Goal: Task Accomplishment & Management: Complete application form

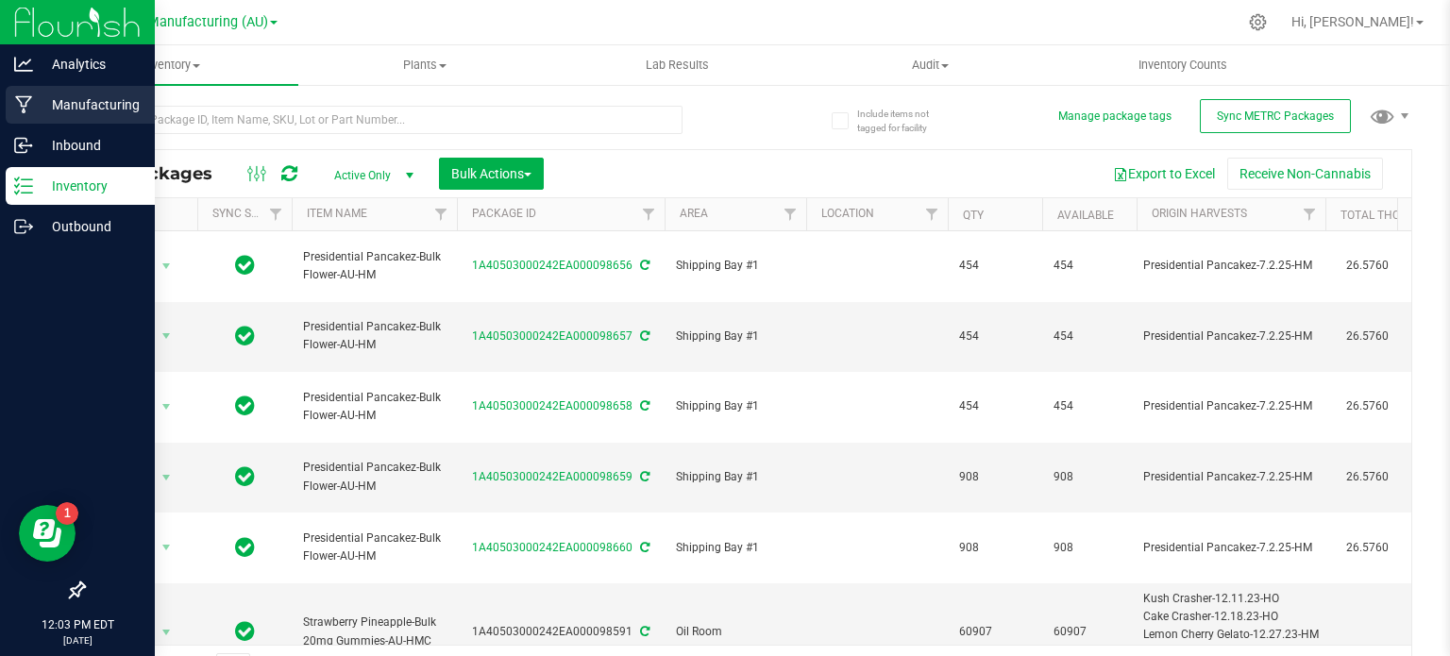
click at [94, 92] on div "Manufacturing" at bounding box center [80, 105] width 149 height 38
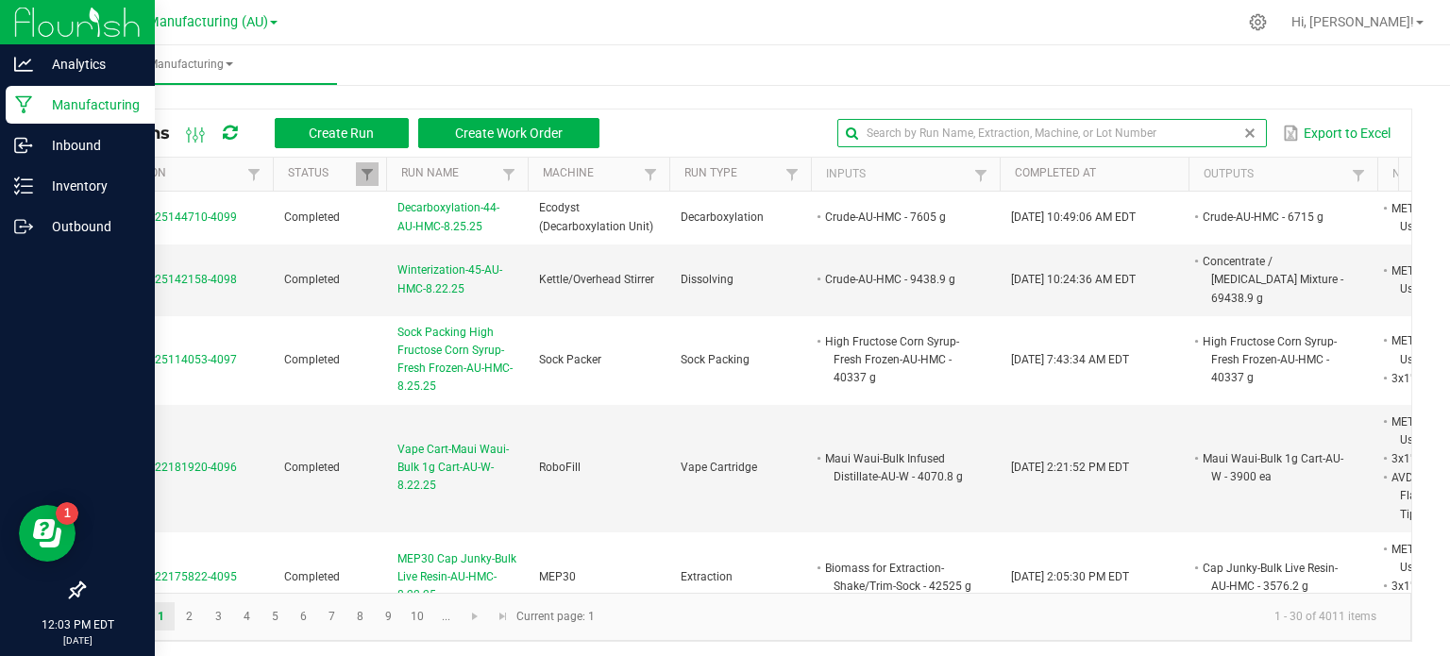
click at [1178, 135] on input "text" at bounding box center [1052, 133] width 430 height 28
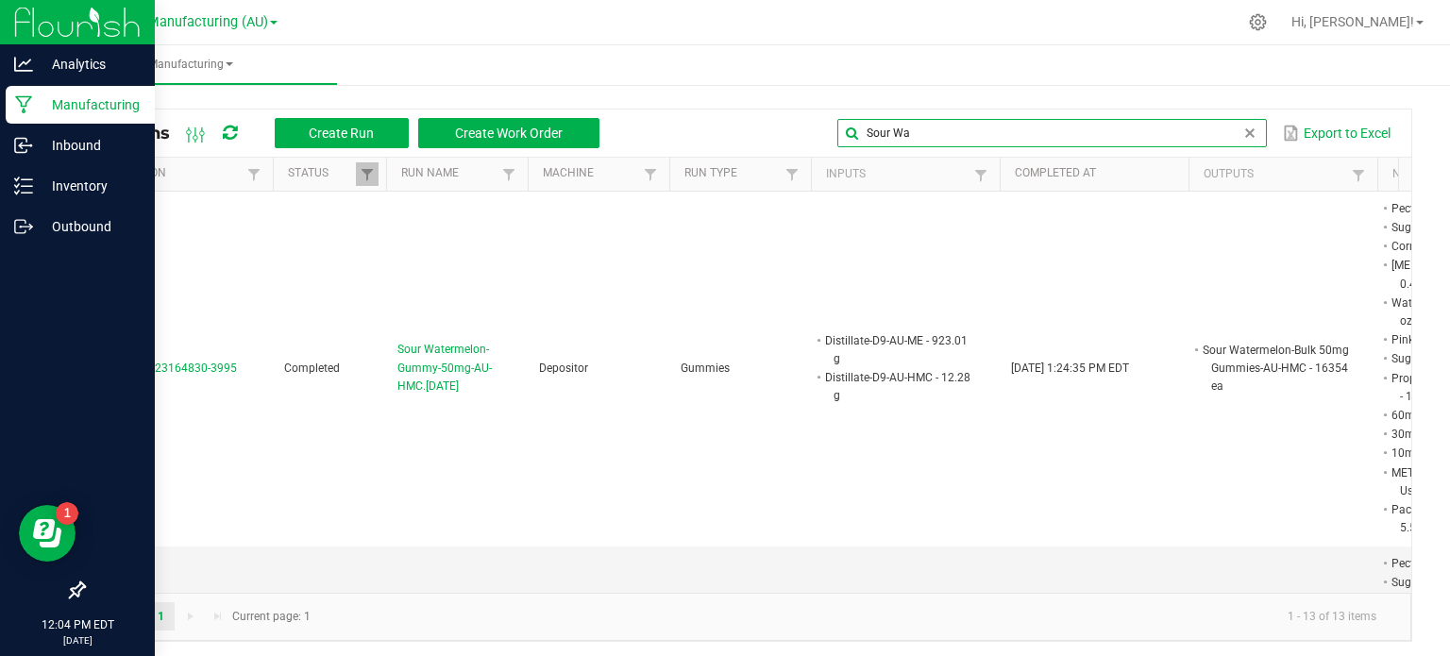
type input "sour watermelon"
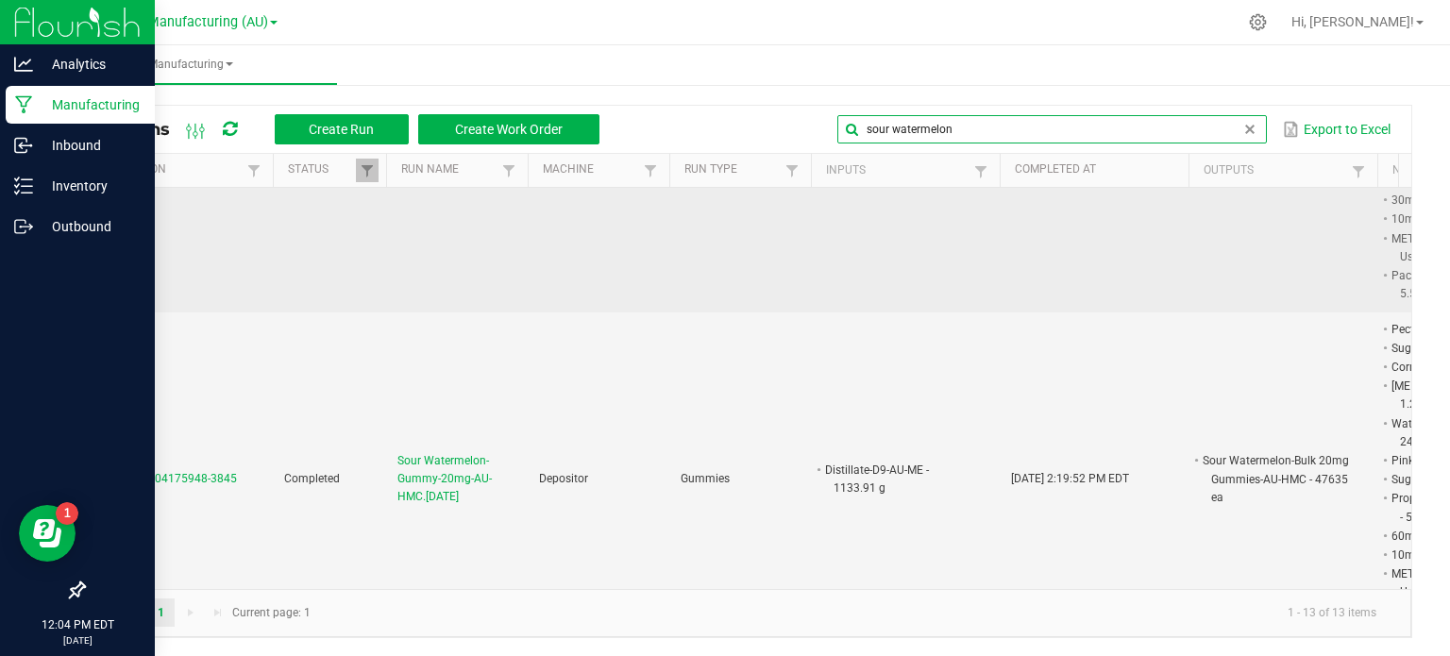
scroll to position [232, 0]
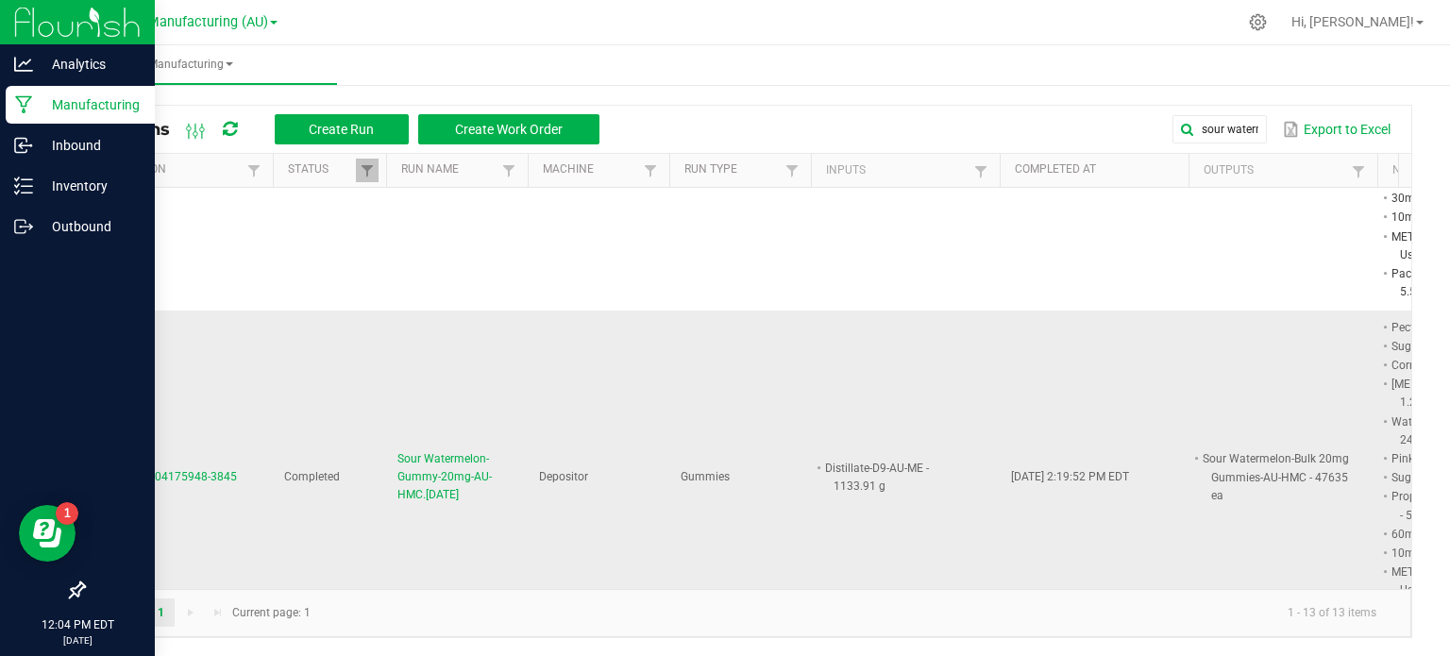
drag, startPoint x: 492, startPoint y: 463, endPoint x: 397, endPoint y: 429, distance: 101.2
click at [397, 429] on td "Sour Watermelon-Gummy-20mg-AU-HMC.[DATE]" at bounding box center [457, 478] width 142 height 335
copy span "Sour Watermelon-Gummy-20mg-AU-HMC.[DATE]"
click at [317, 135] on span "Create Run" at bounding box center [341, 129] width 65 height 15
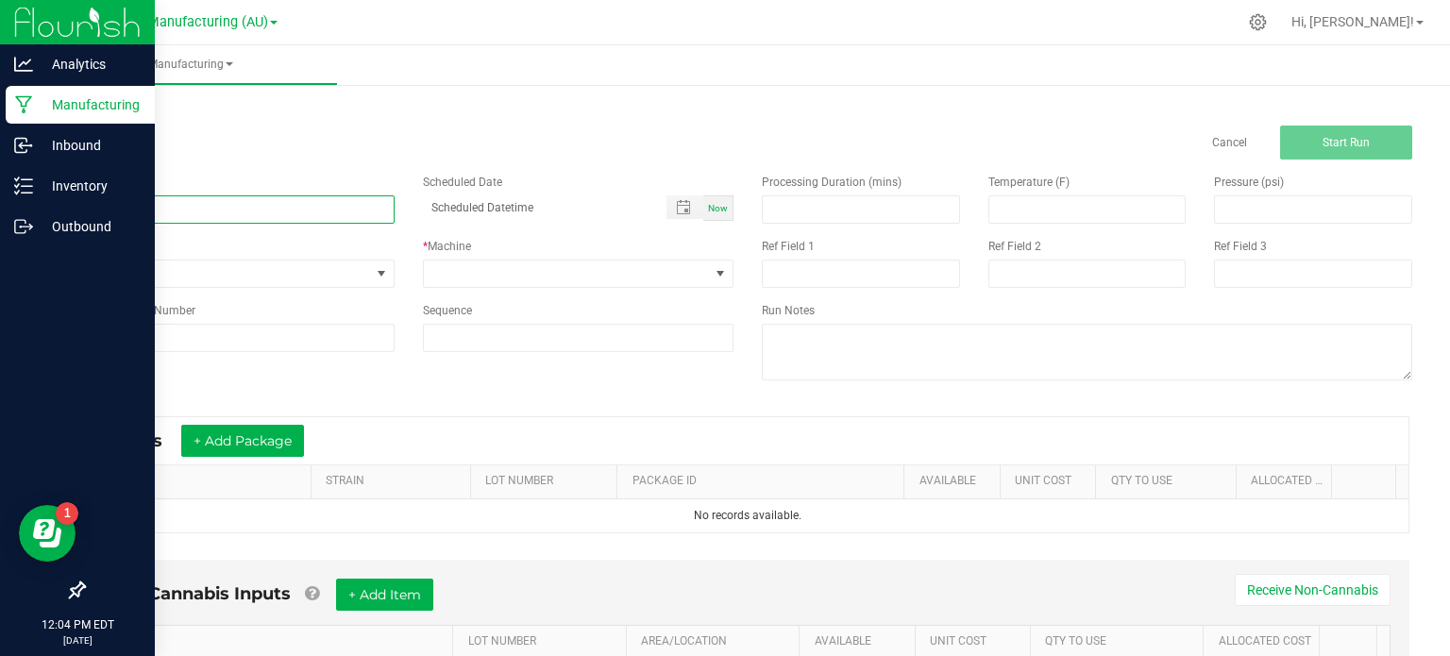
click at [262, 211] on input at bounding box center [239, 209] width 312 height 28
paste input "Sour Watermelon-Gummy-20mg-AU-HMC.[DATE]"
click at [329, 211] on input "Sour Watermelon-Gummy-20mg-AU-HMC.[DATE]" at bounding box center [239, 209] width 312 height 28
click at [313, 211] on input "Sour Watermelon-Gummy-20mg-AU-HMC.[DATE]" at bounding box center [239, 209] width 312 height 28
type input "Sour Watermelon-Gummy-20mg-AU-HMC.[DATE]"
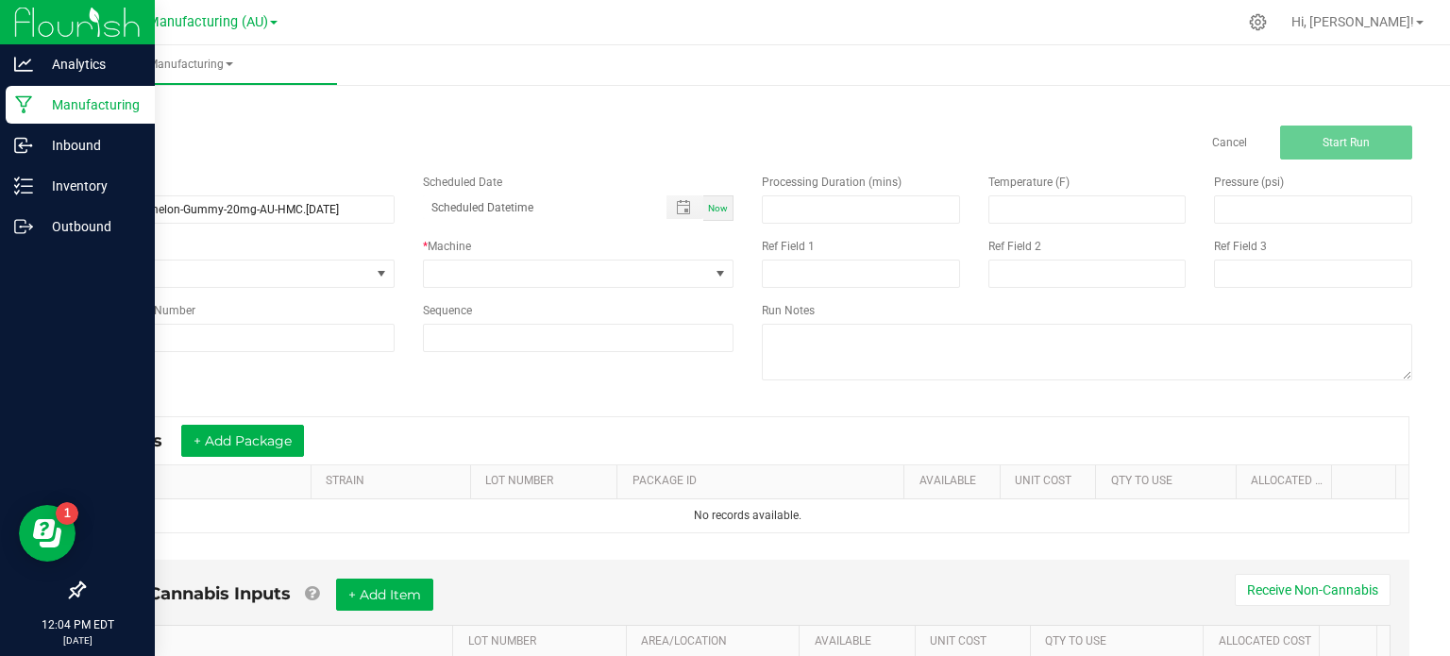
click at [708, 210] on span "Now" at bounding box center [718, 208] width 20 height 10
type input "[DATE] 12:04 PM"
click at [651, 268] on span at bounding box center [567, 274] width 286 height 26
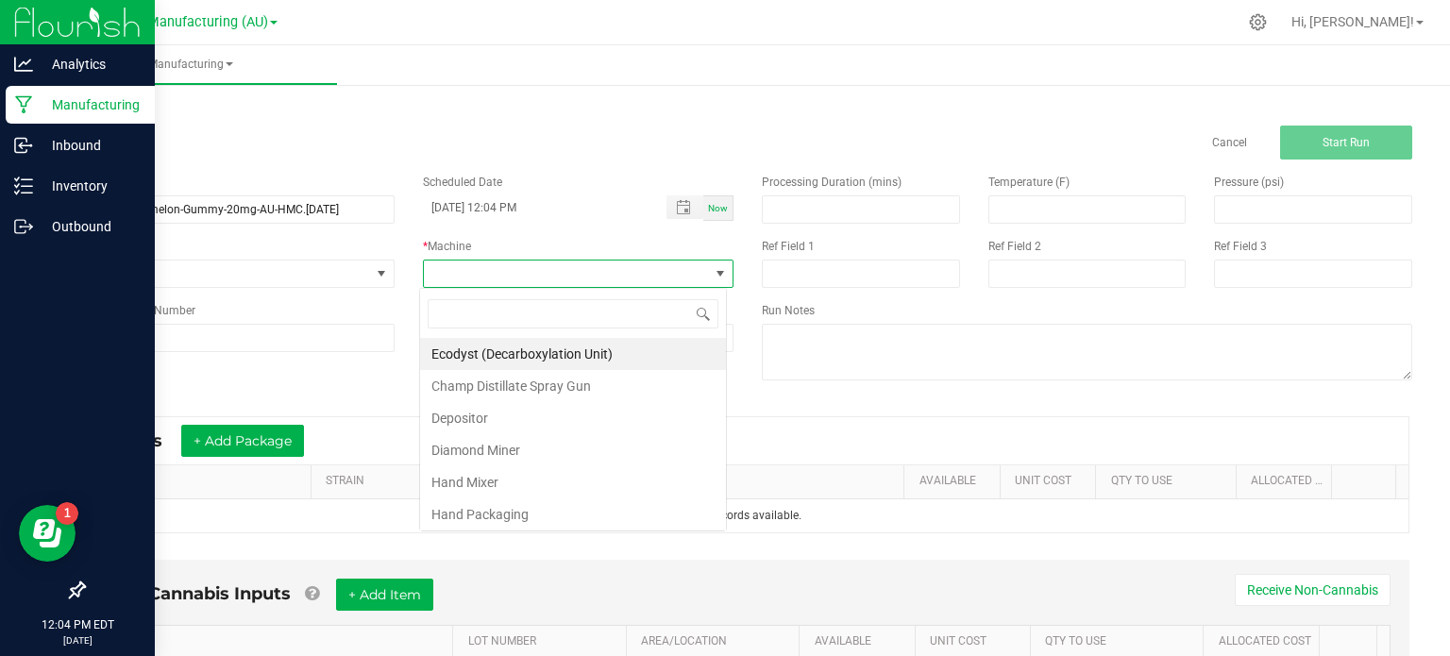
scroll to position [27, 307]
click at [498, 414] on li "Depositor" at bounding box center [573, 418] width 306 height 32
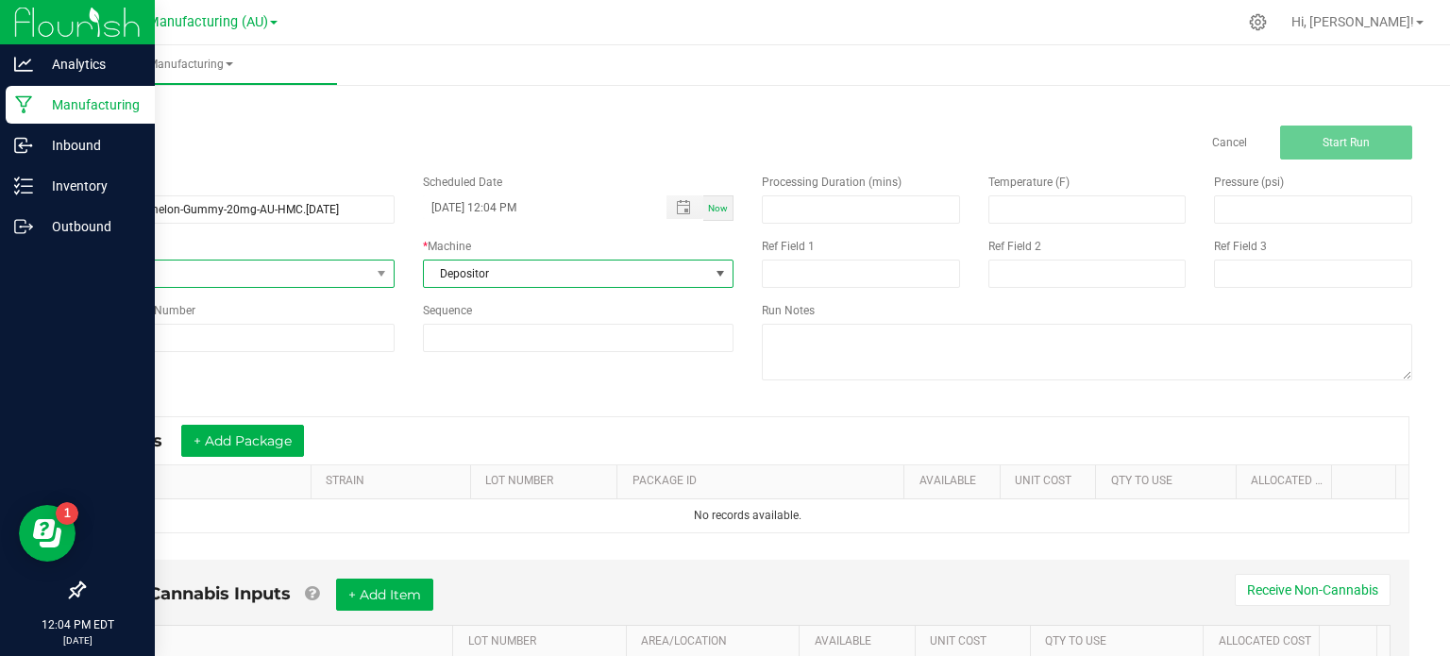
click at [375, 264] on span at bounding box center [381, 274] width 24 height 26
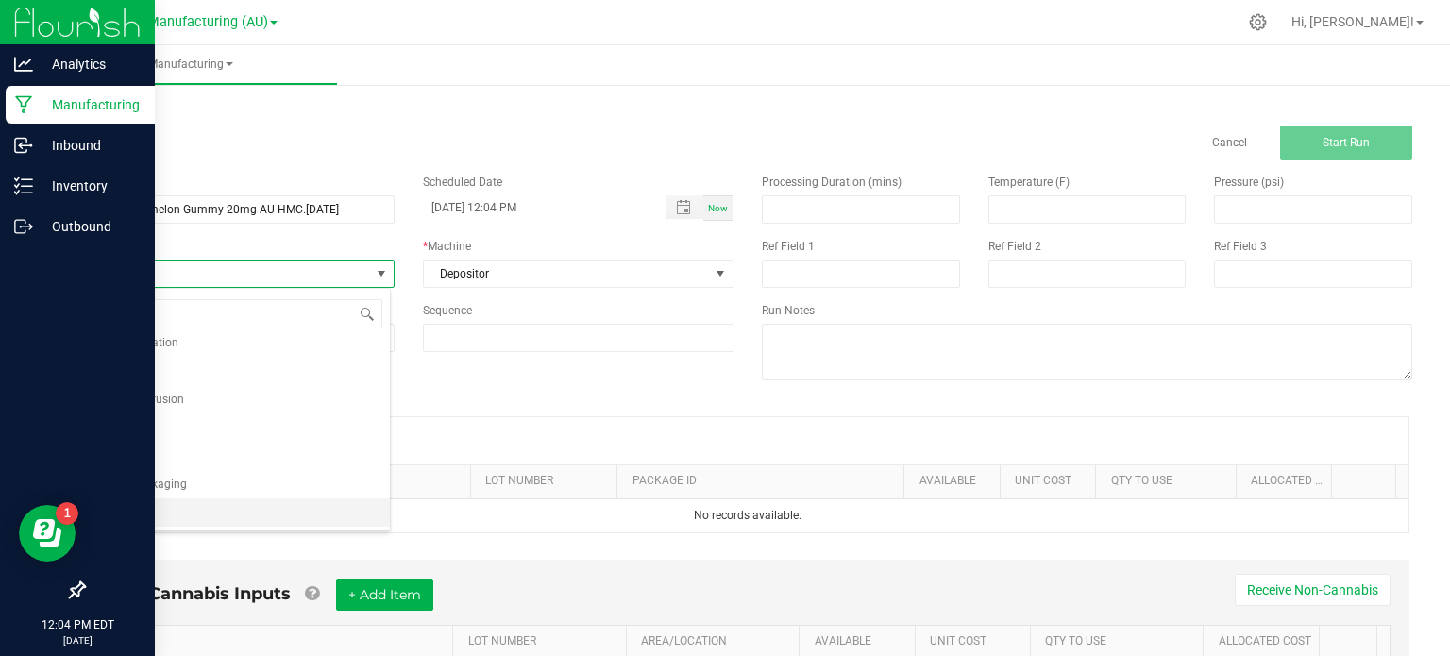
click at [226, 499] on li "Gummies" at bounding box center [237, 513] width 306 height 28
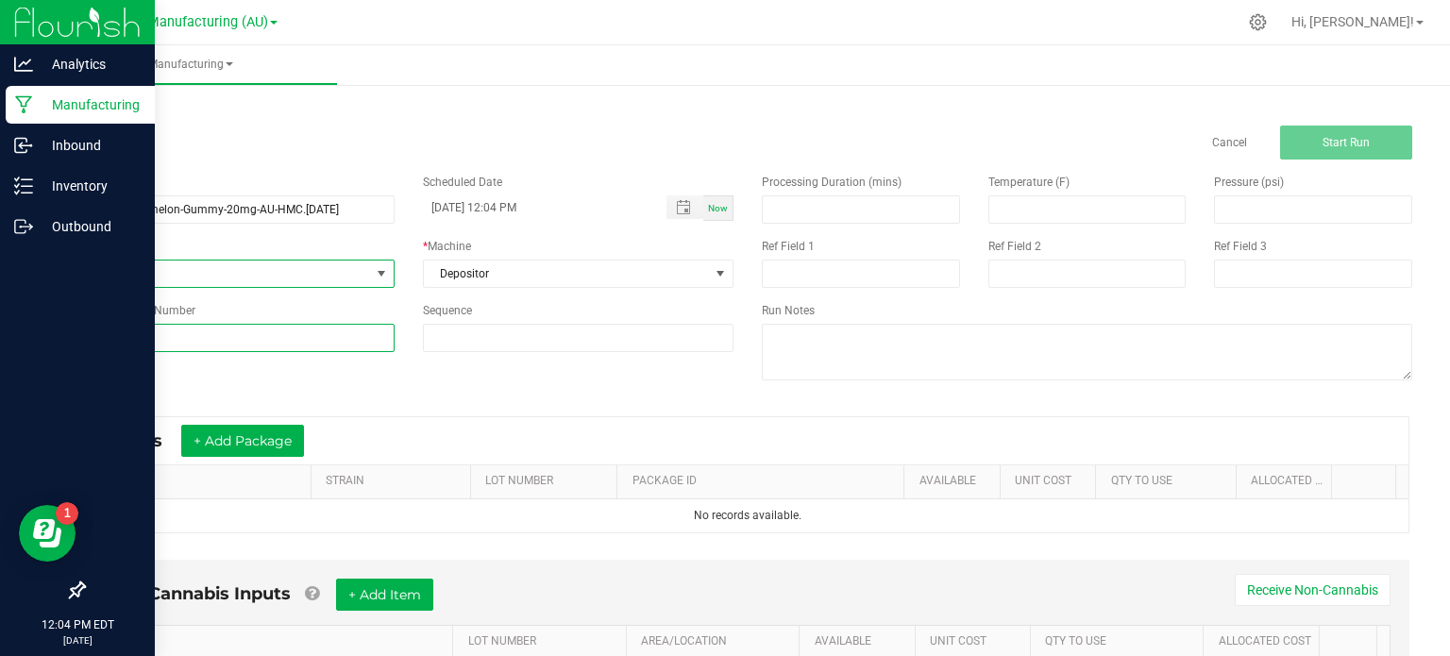
click at [211, 335] on input at bounding box center [239, 338] width 312 height 28
click at [243, 305] on div "Reference Lot Number" at bounding box center [239, 310] width 312 height 17
click at [279, 437] on button "+ Add Package" at bounding box center [242, 441] width 123 height 32
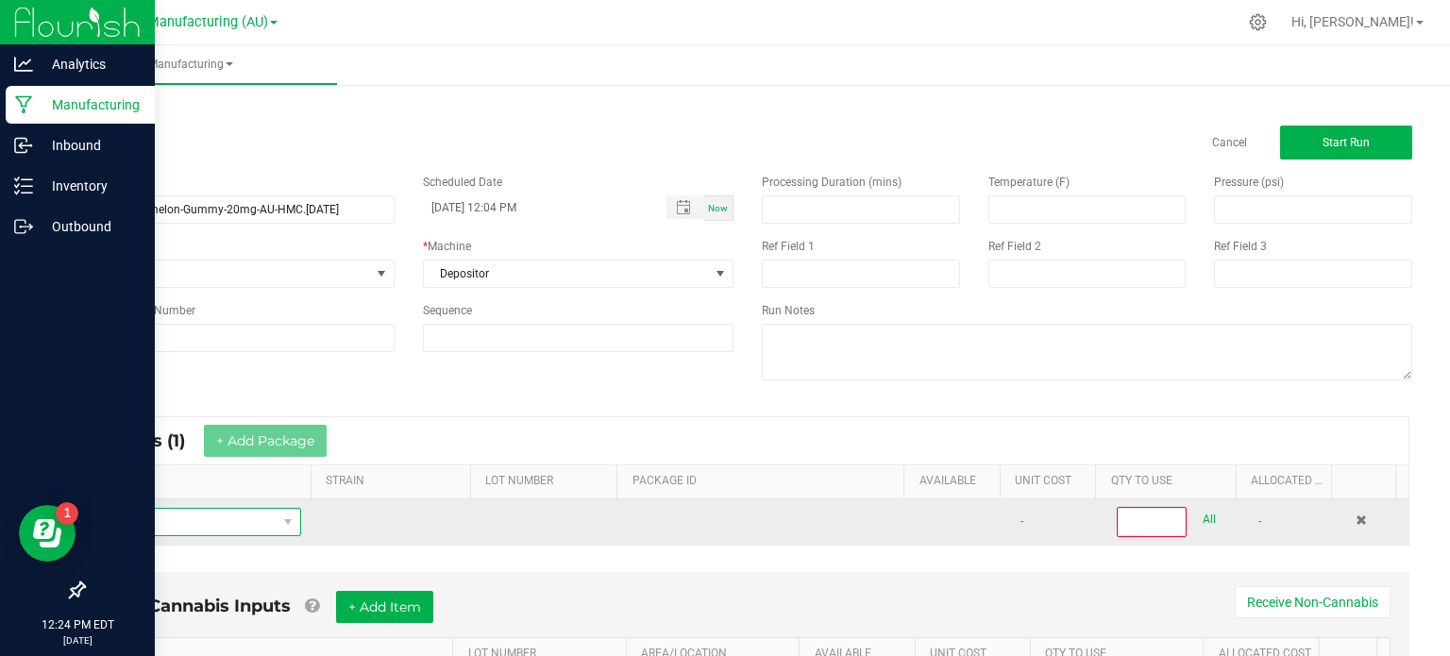
click at [208, 516] on span "NO DATA FOUND" at bounding box center [188, 522] width 178 height 26
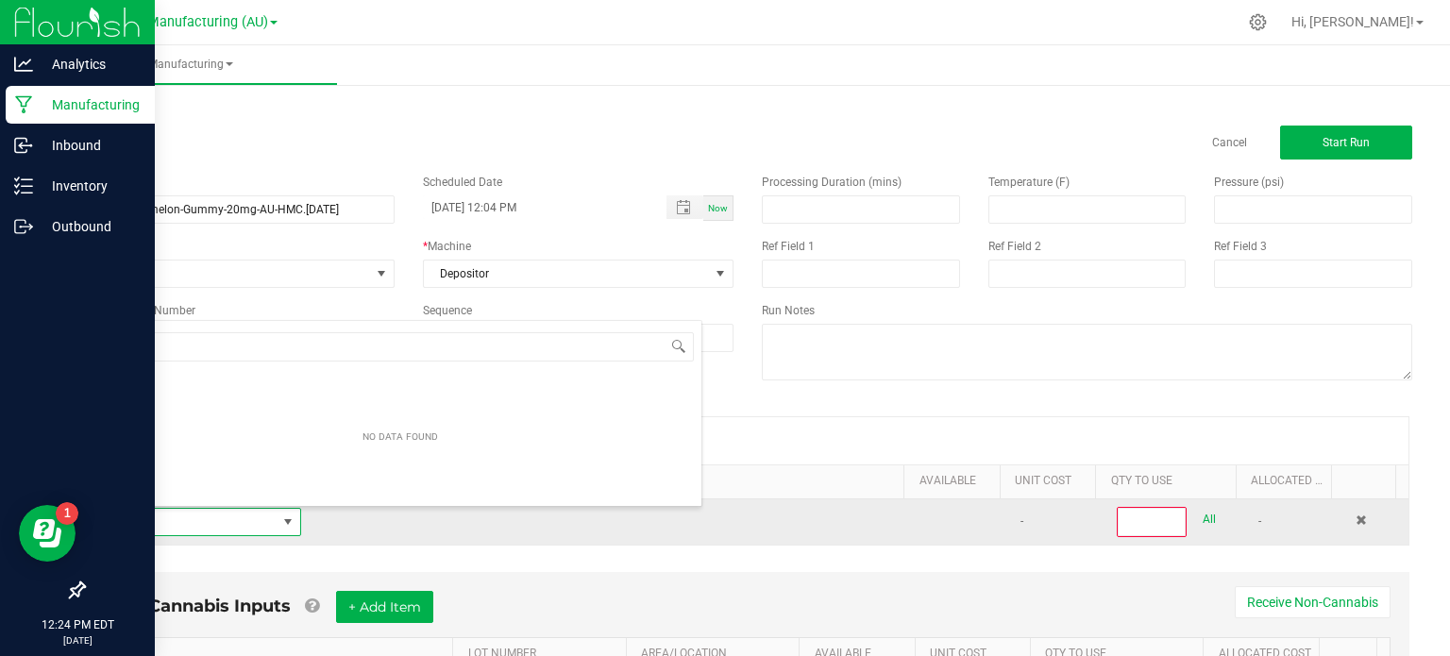
scroll to position [27, 195]
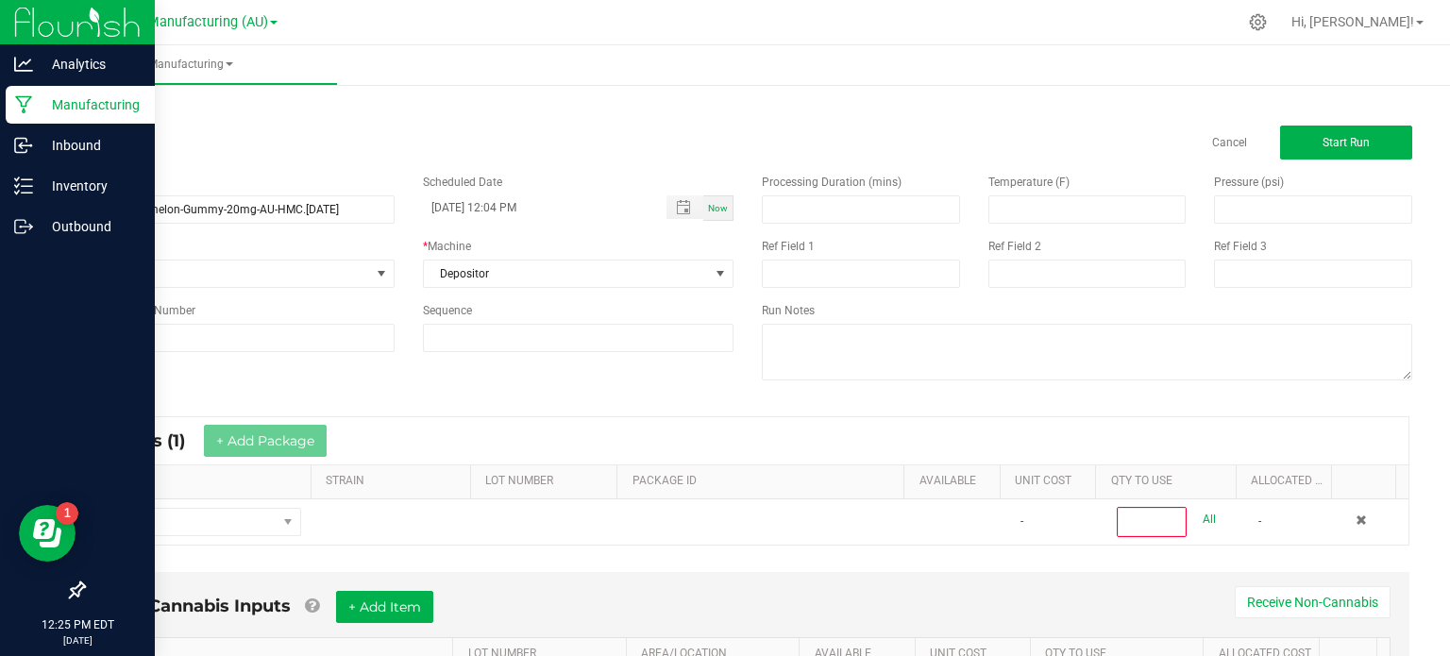
click at [848, 73] on ul "Manufacturing" at bounding box center [770, 65] width 1450 height 41
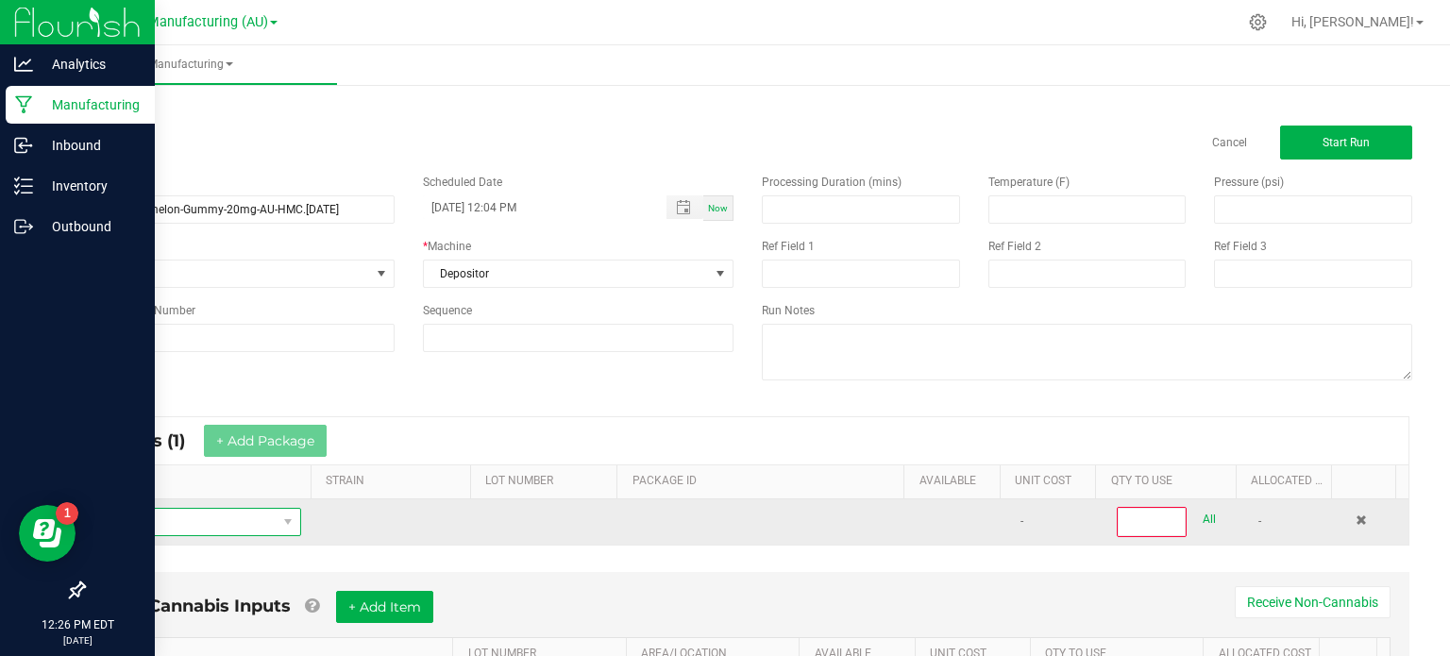
click at [200, 519] on span "NO DATA FOUND" at bounding box center [188, 522] width 178 height 26
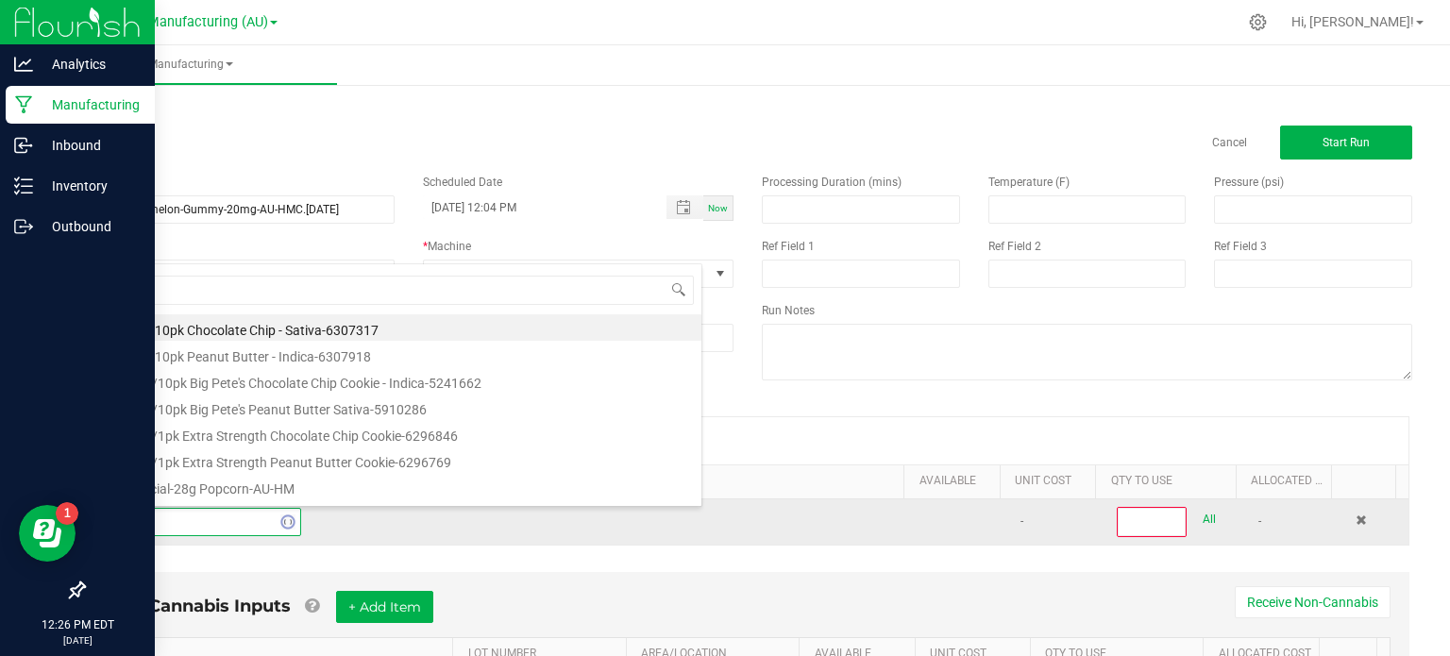
type input "distilla"
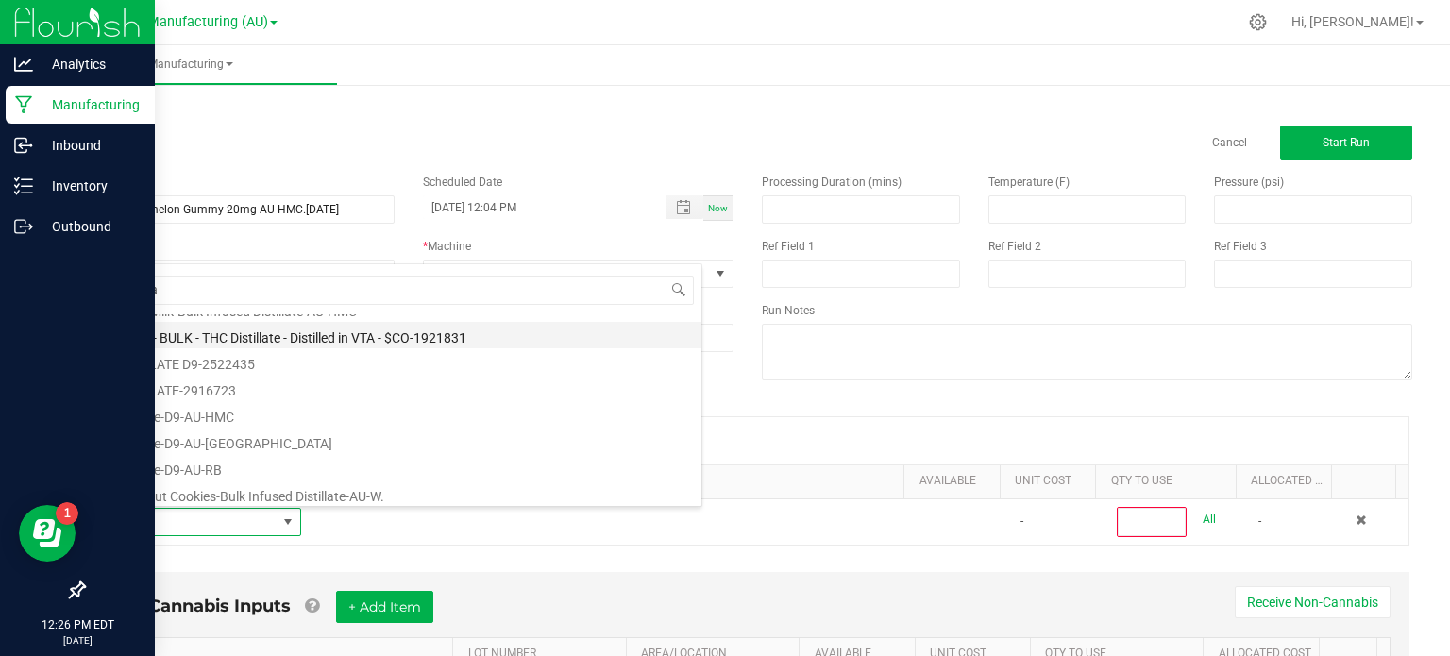
scroll to position [287, 0]
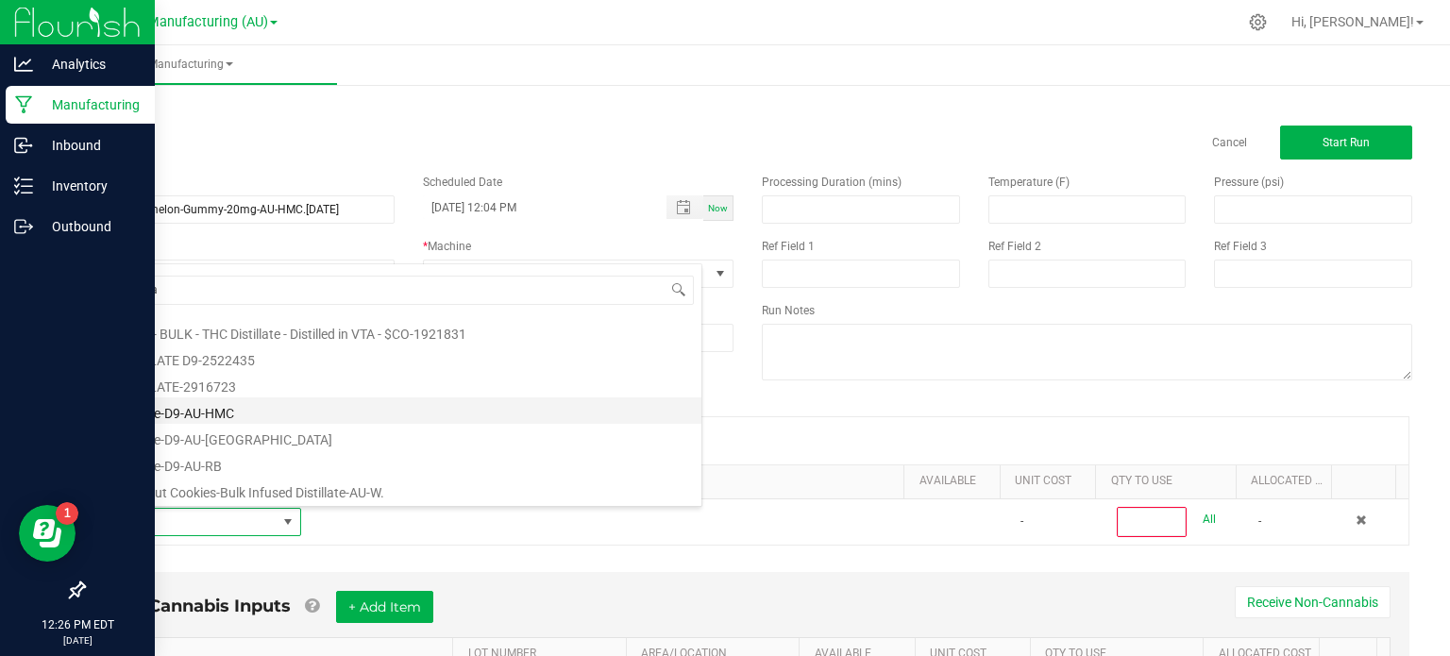
click at [215, 405] on li "Distillate-D9-AU-HMC" at bounding box center [400, 410] width 602 height 26
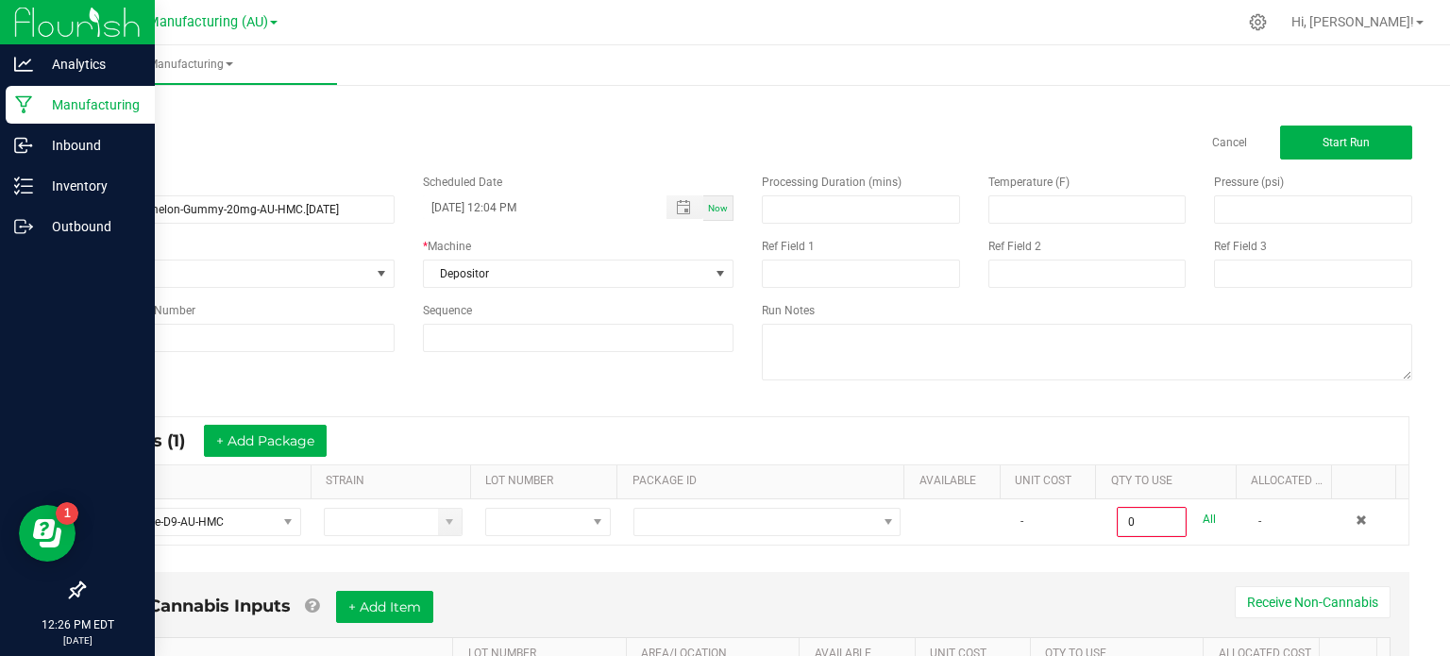
click at [590, 446] on div "* Inputs (1) + Add Package" at bounding box center [748, 440] width 1322 height 47
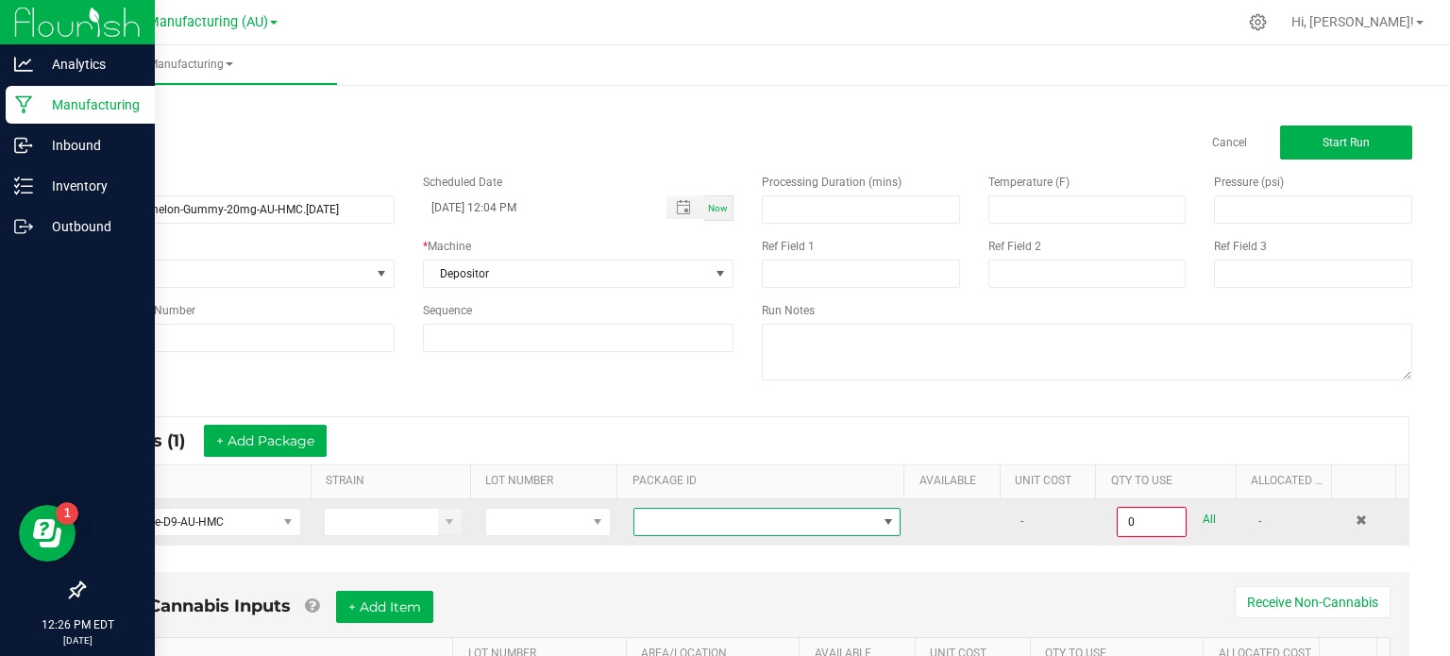
click at [736, 516] on span at bounding box center [755, 522] width 242 height 26
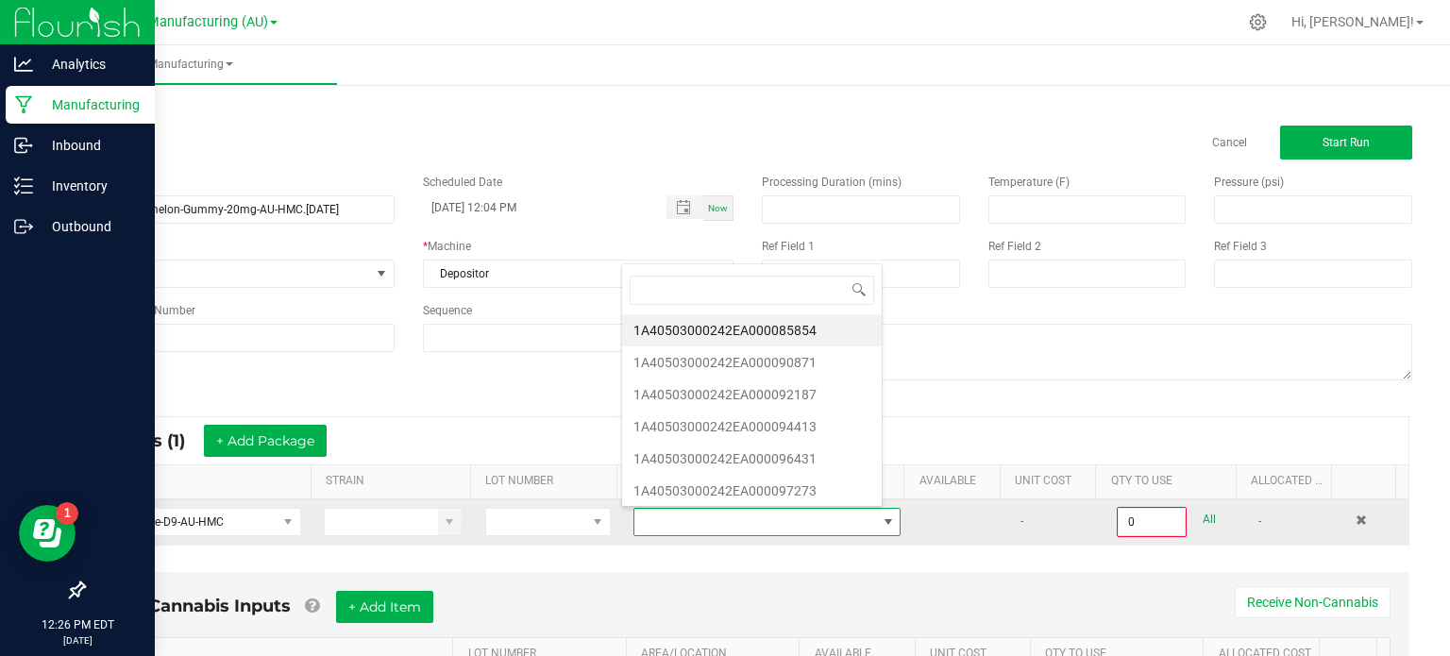
scroll to position [27, 257]
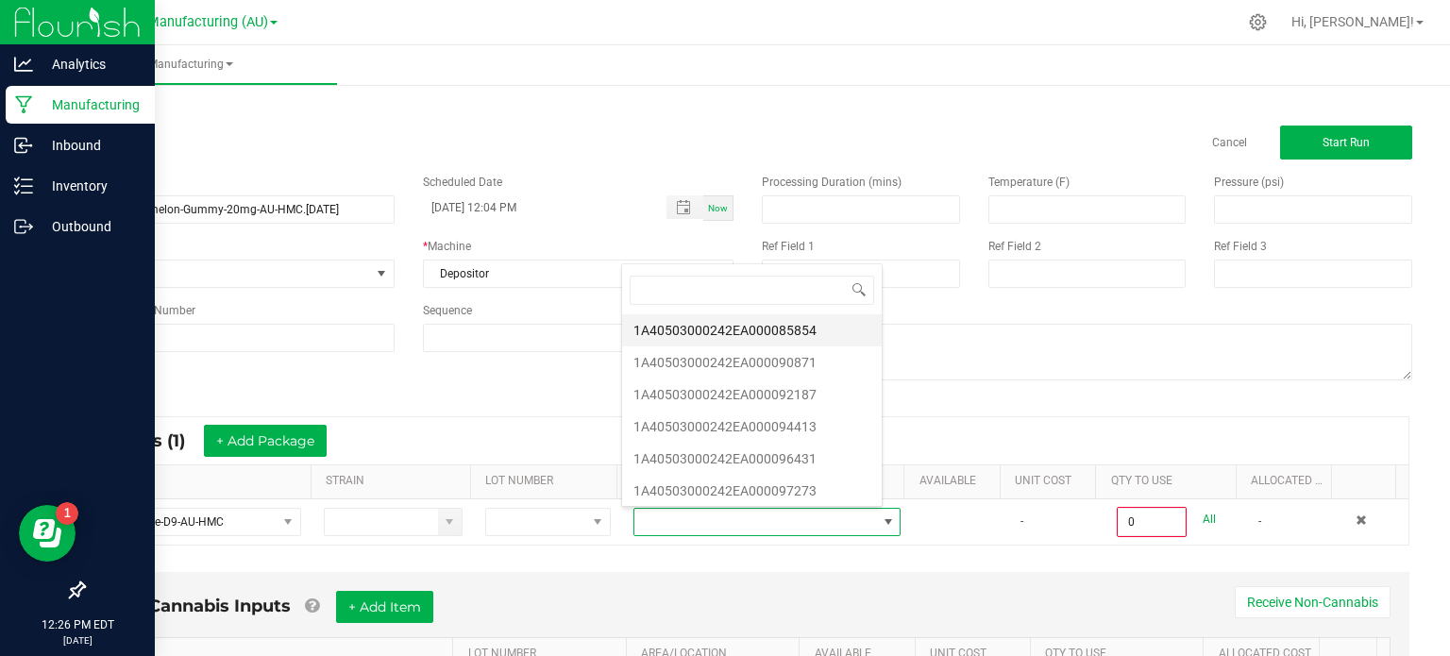
click at [783, 328] on li "1A40503000242EA000085854" at bounding box center [752, 330] width 260 height 32
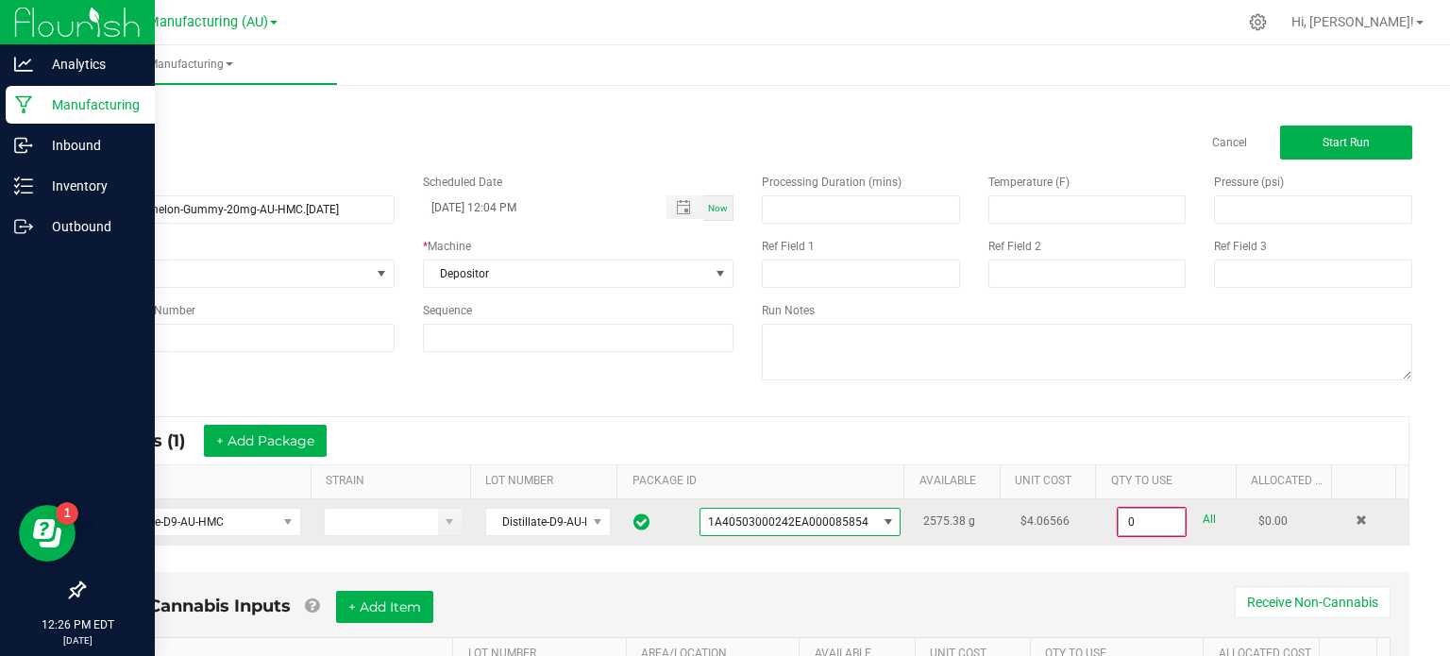
click at [1128, 522] on input "0" at bounding box center [1152, 522] width 66 height 26
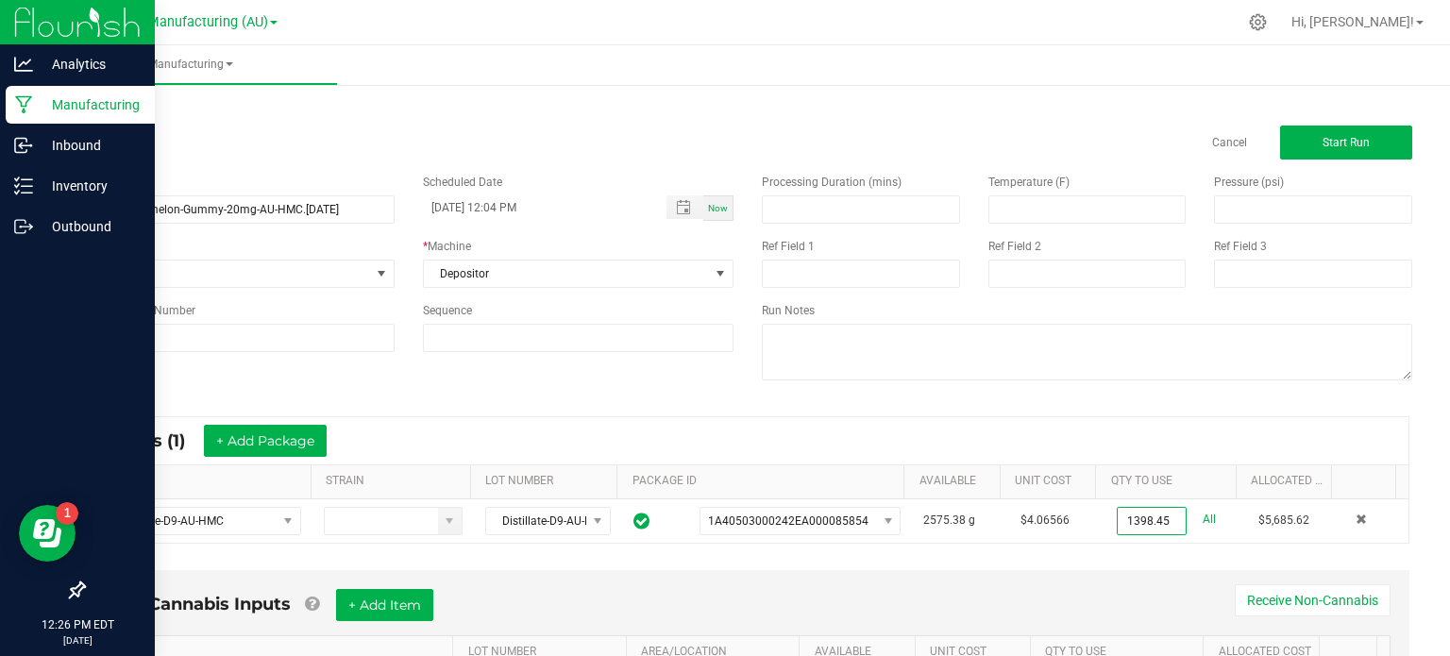
type input "1398.4500 g"
click at [1089, 395] on div "Processing Duration (mins) Temperature (F) Pressure (psi) Ref Field 1 Ref Field…" at bounding box center [1087, 280] width 679 height 240
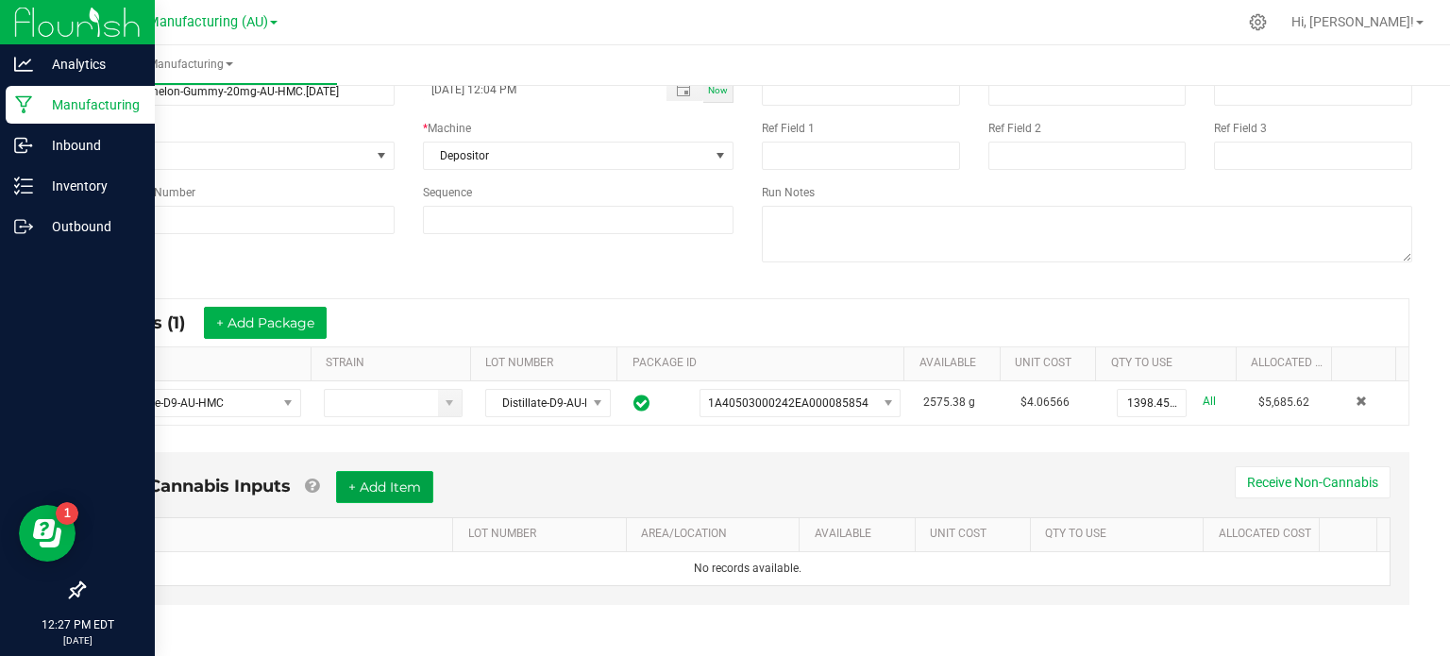
click at [370, 482] on button "+ Add Item" at bounding box center [384, 487] width 97 height 32
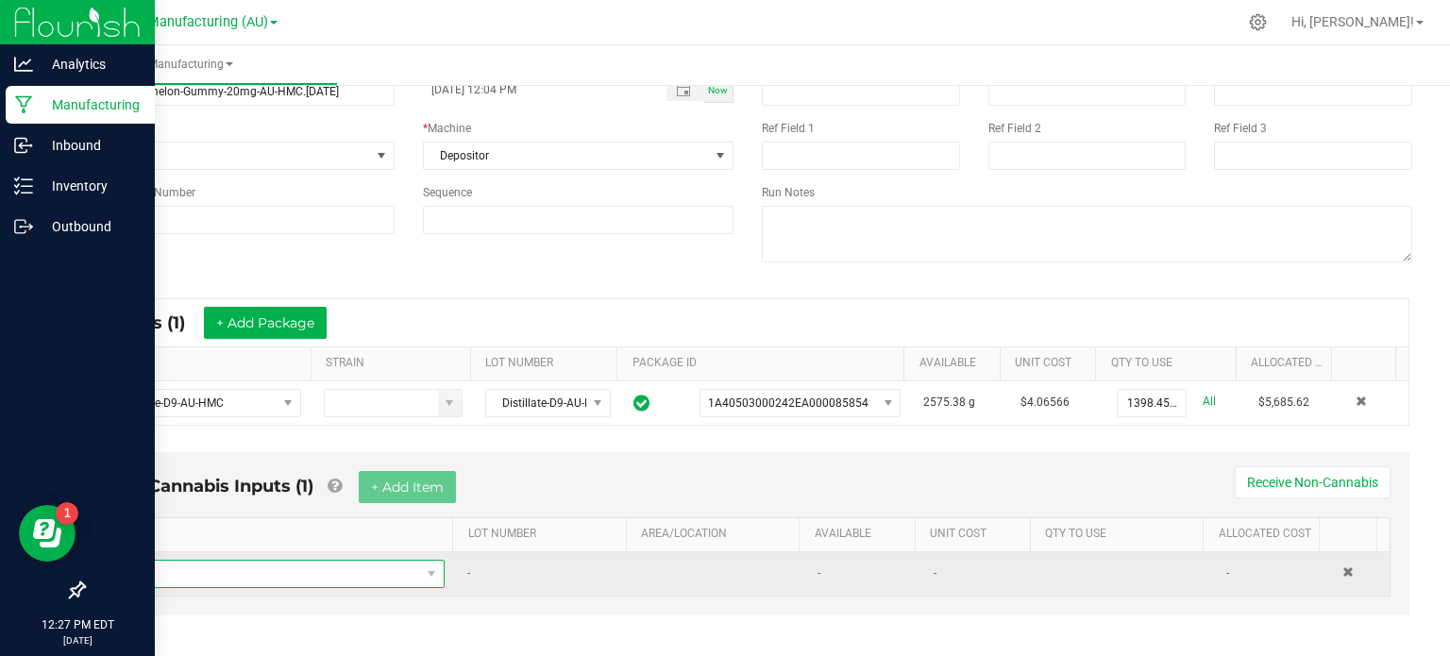
click at [289, 574] on span "NO DATA FOUND" at bounding box center [269, 574] width 302 height 26
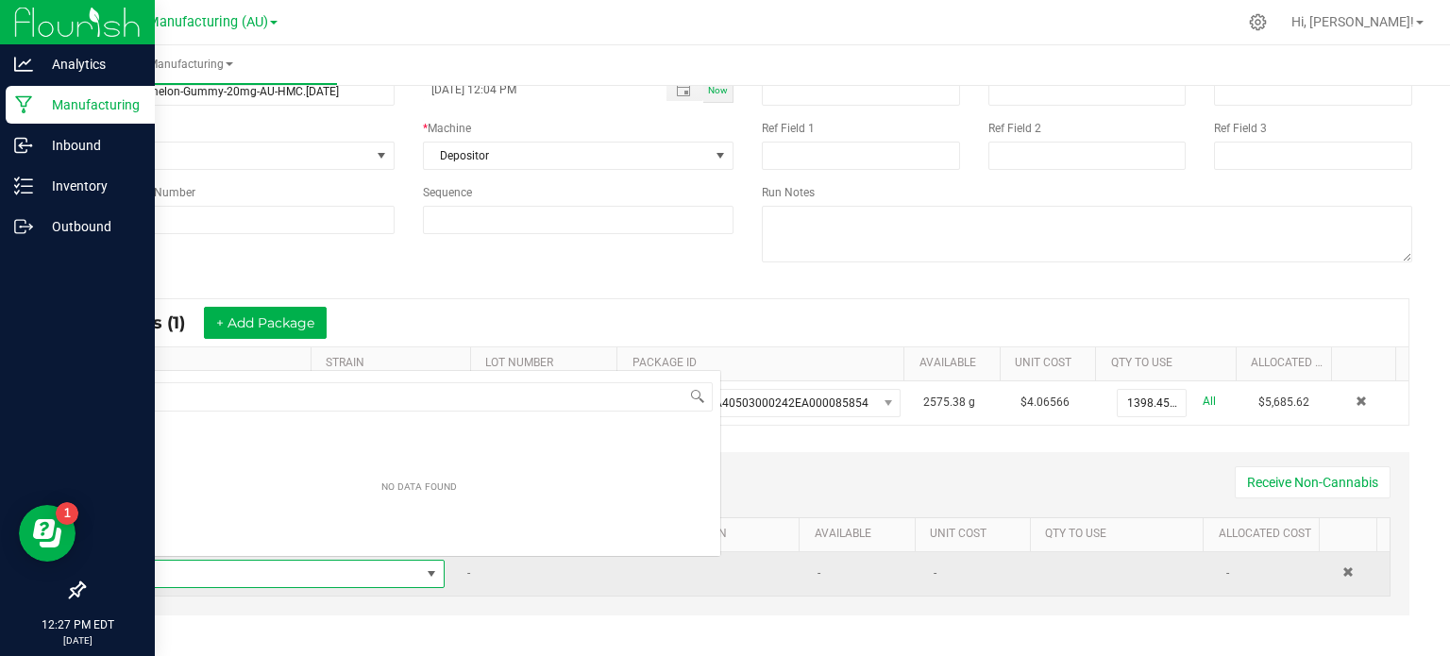
scroll to position [27, 315]
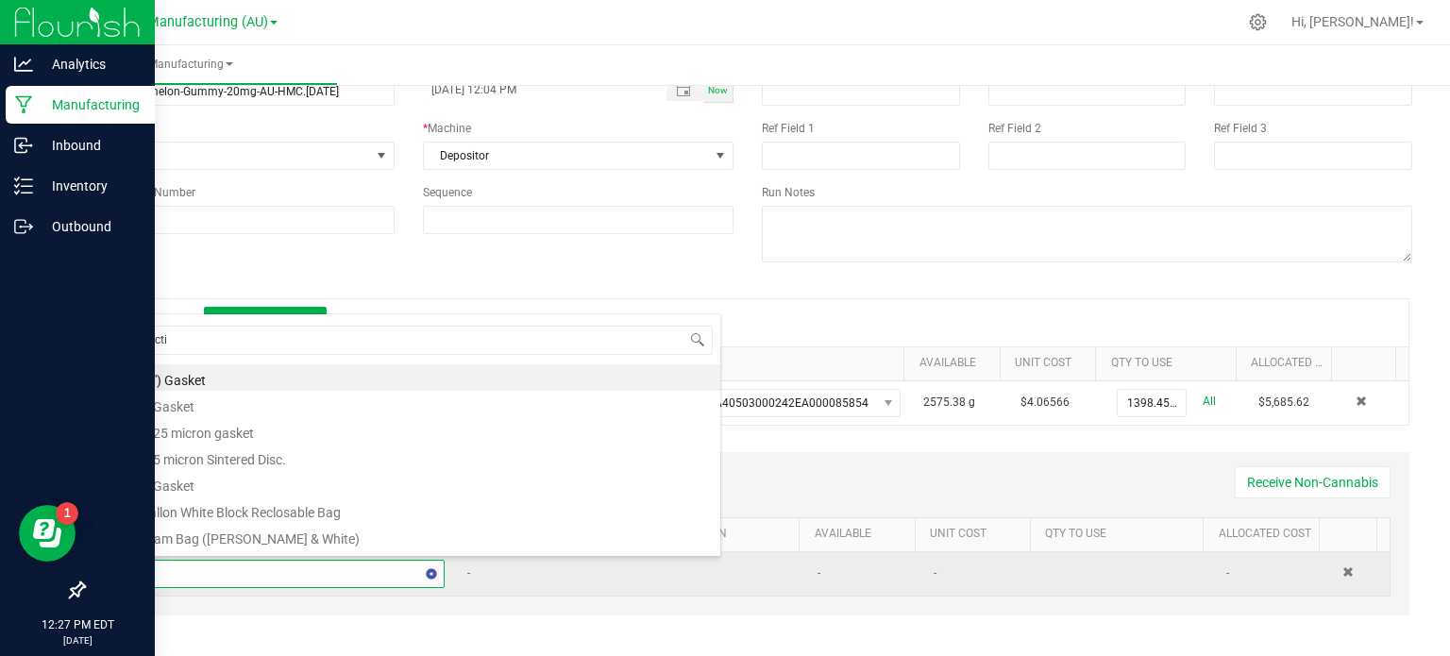
type input "pectin"
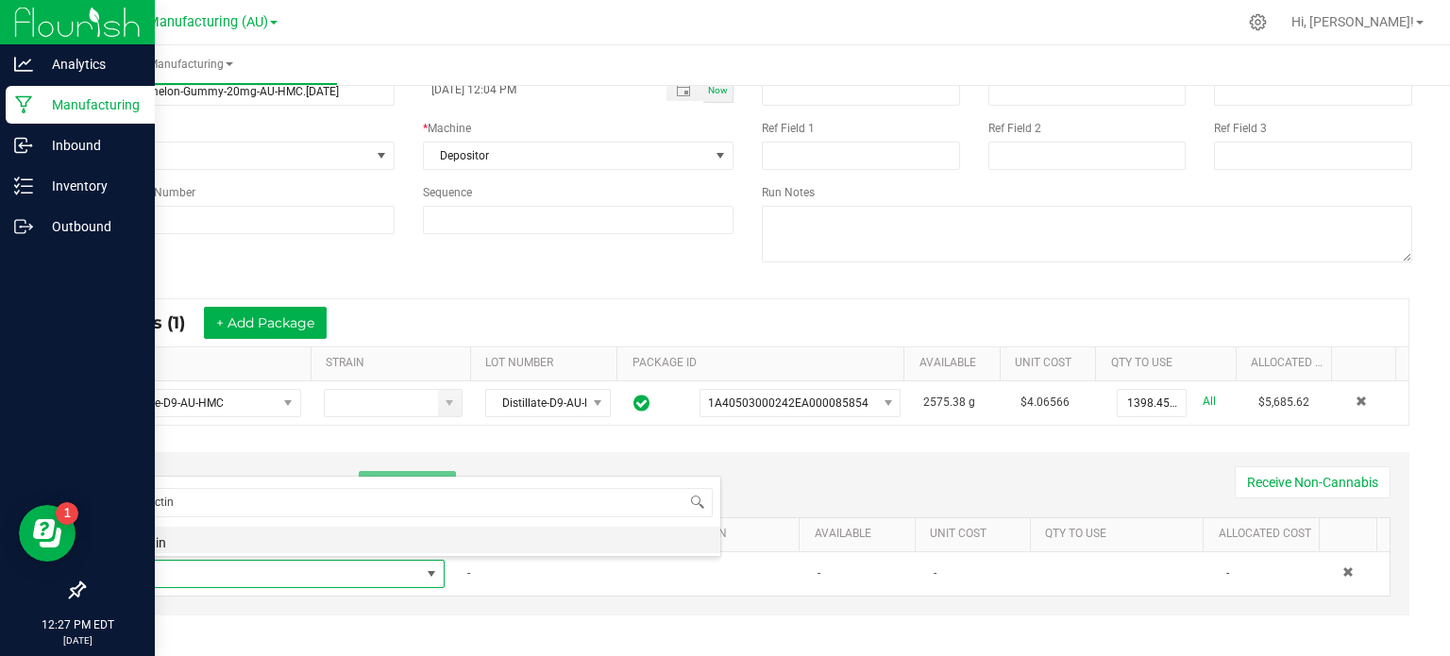
click at [234, 534] on li "Pectin" at bounding box center [419, 540] width 602 height 26
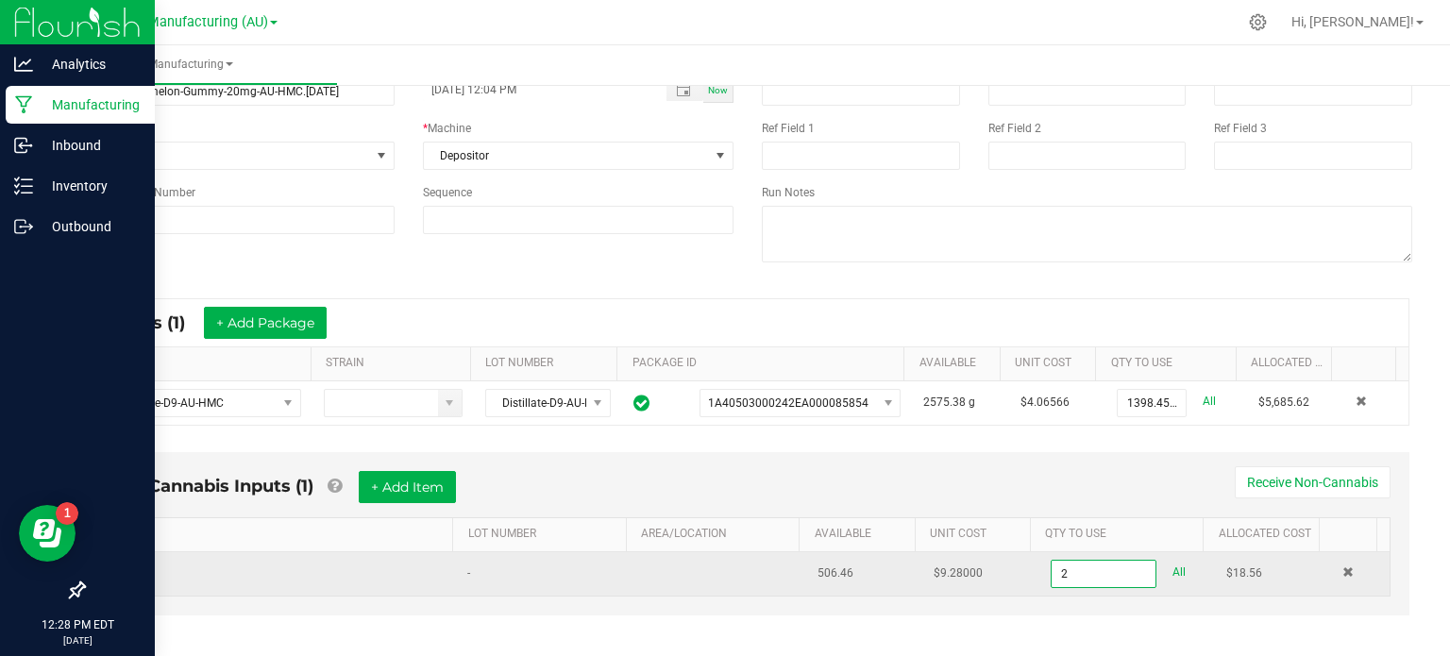
click at [1052, 572] on input "2" at bounding box center [1104, 574] width 104 height 26
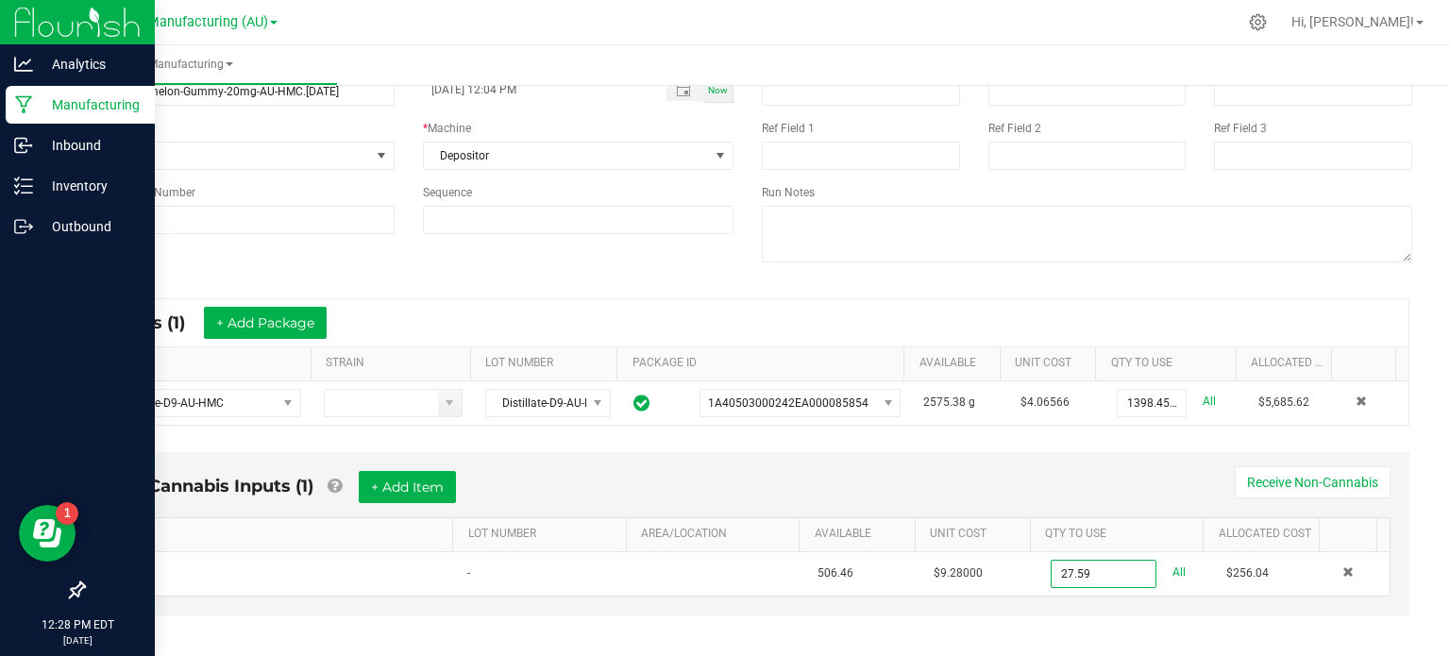
type input "27.5900 lb"
click at [864, 467] on div "Non-Cannabis Inputs (1) + Add Item Receive Non-Cannabis ITEM LOT NUMBER AREA/LO…" at bounding box center [748, 533] width 1324 height 163
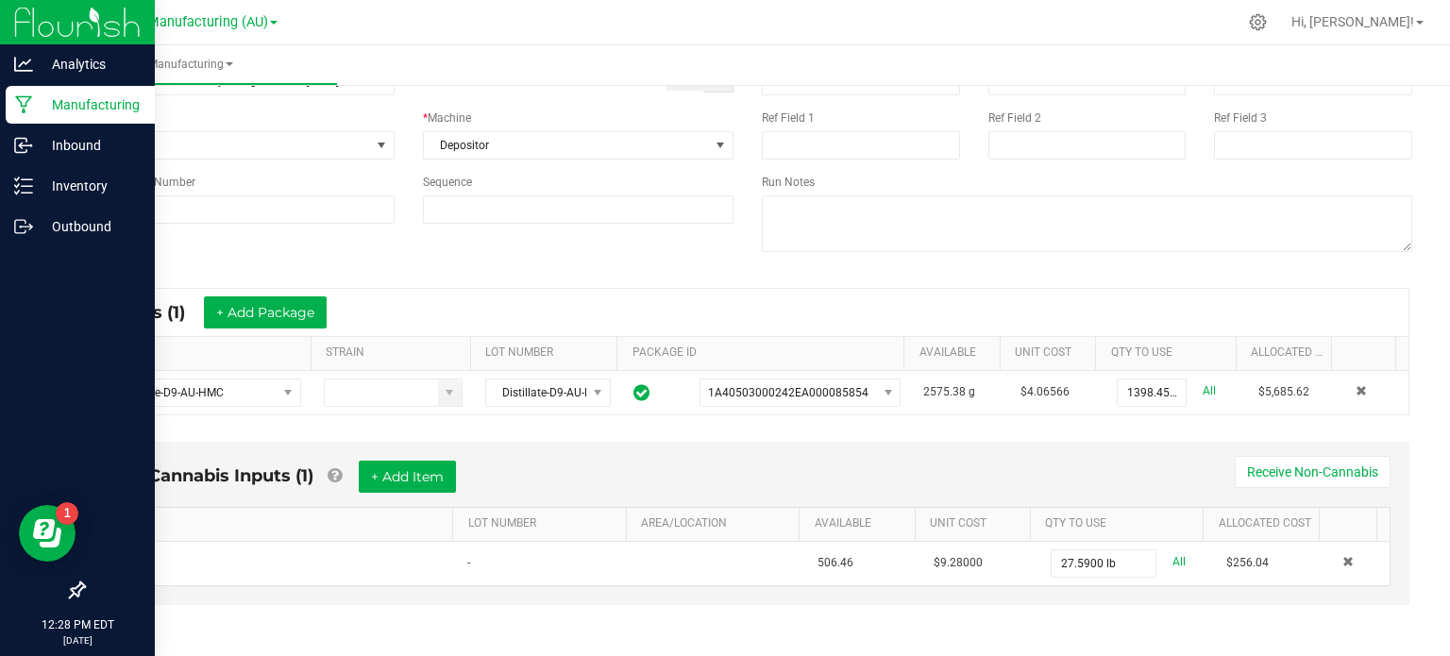
drag, startPoint x: 388, startPoint y: 479, endPoint x: 330, endPoint y: 446, distance: 66.4
click at [330, 446] on div "Non-Cannabis Inputs (1) + Add Item Receive Non-Cannabis ITEM LOT NUMBER AREA/LO…" at bounding box center [748, 523] width 1324 height 163
click at [391, 477] on button "+ Add Item" at bounding box center [407, 477] width 97 height 32
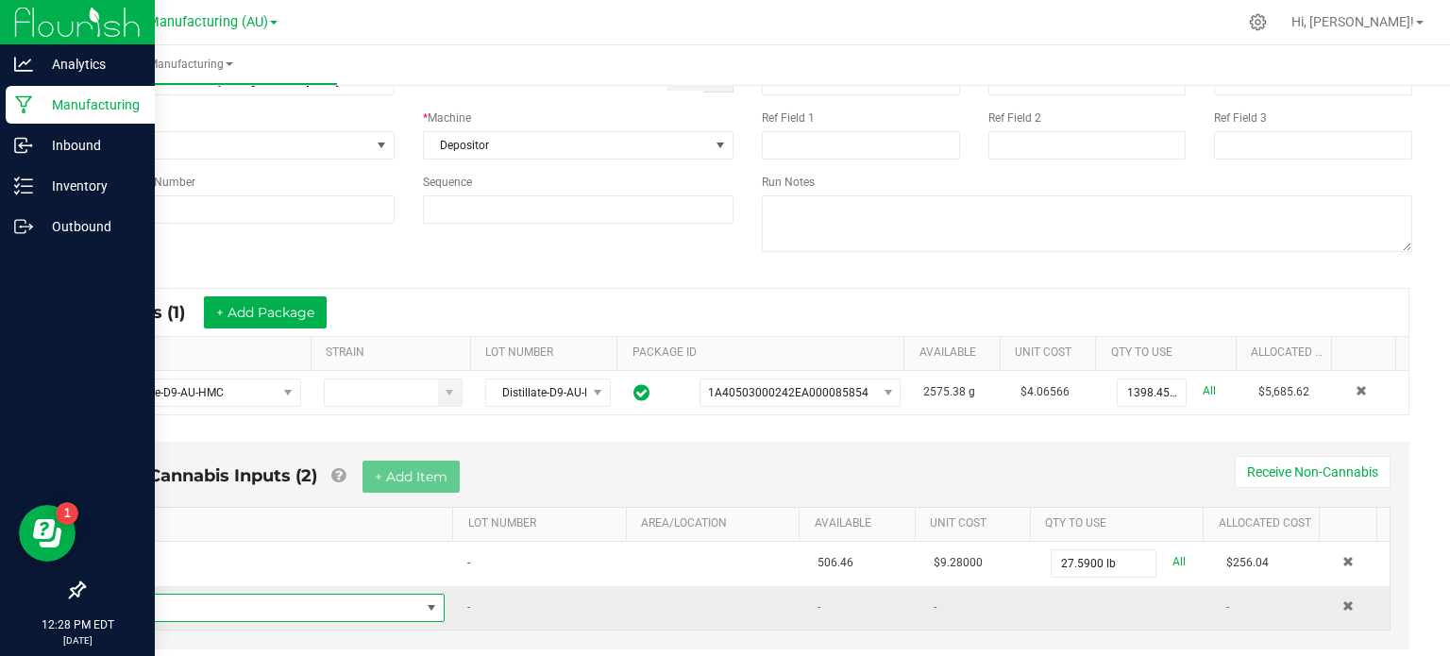
click at [277, 600] on span "NO DATA FOUND" at bounding box center [269, 608] width 302 height 26
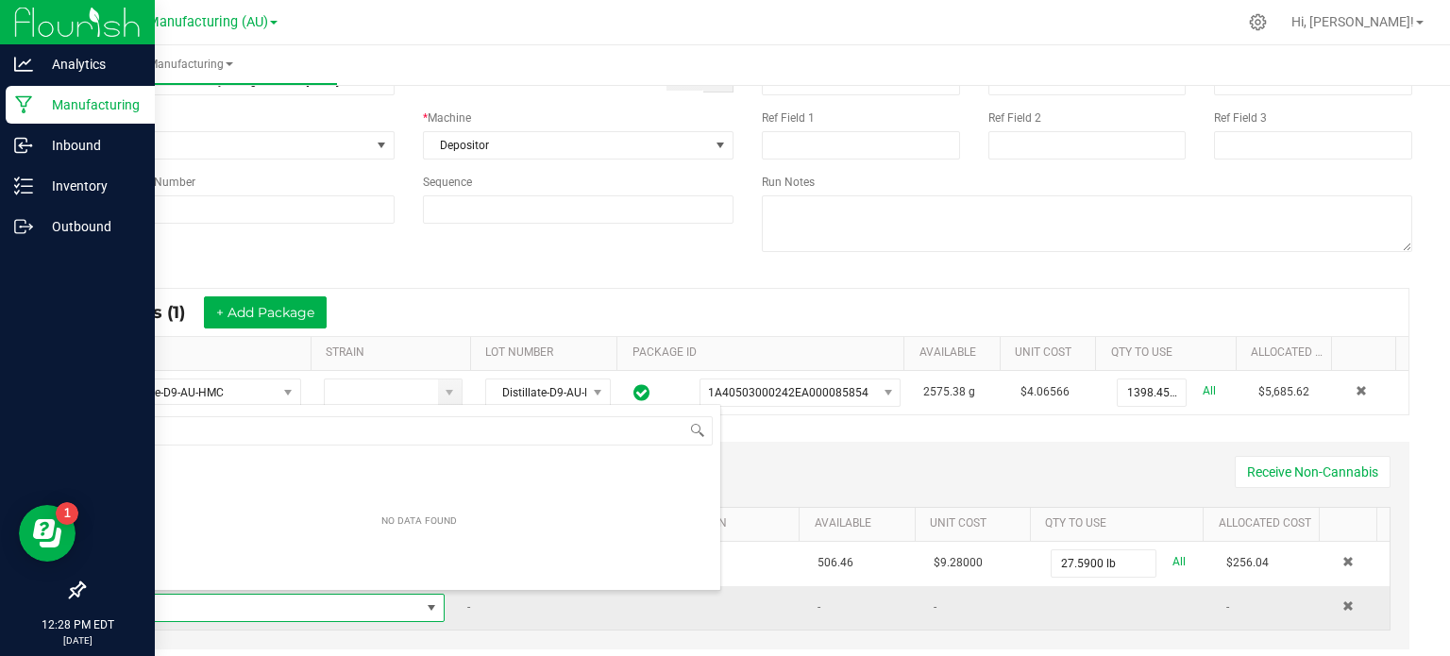
scroll to position [27, 315]
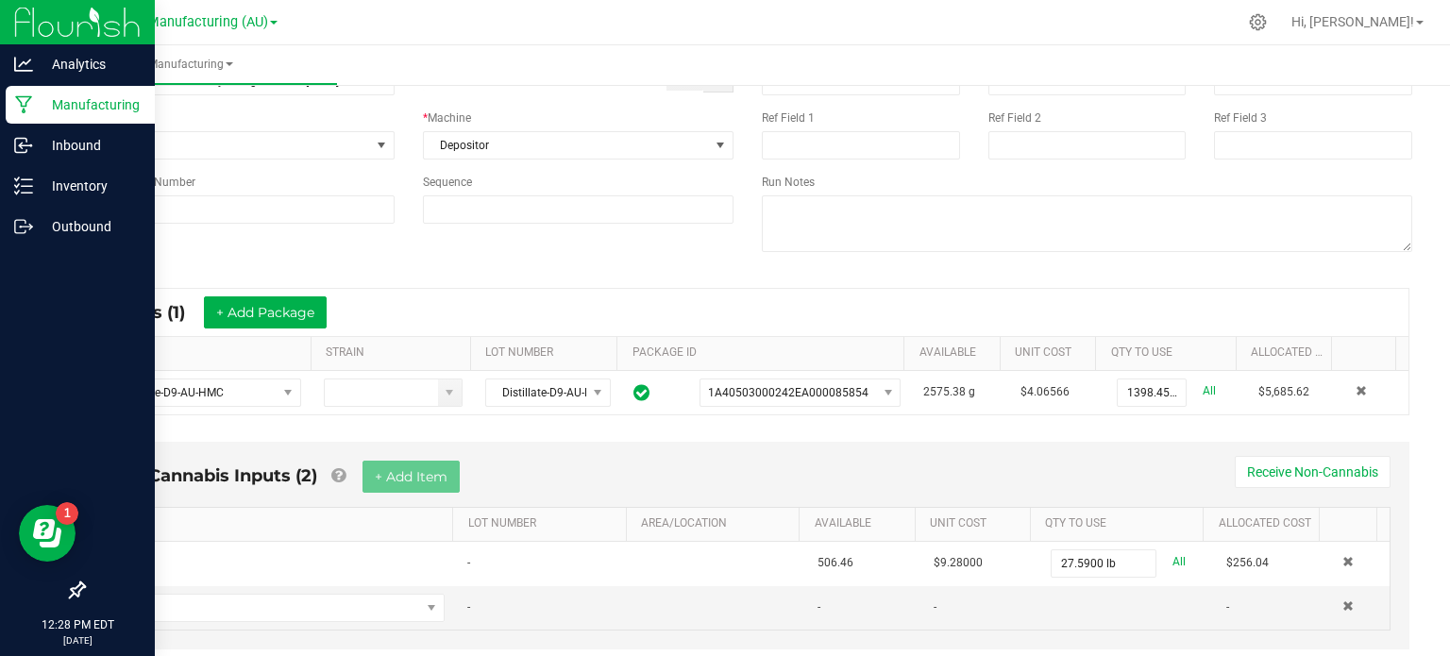
click at [298, 337] on th "ITEM" at bounding box center [199, 354] width 224 height 34
click at [144, 602] on span "NO DATA FOUND" at bounding box center [269, 608] width 302 height 26
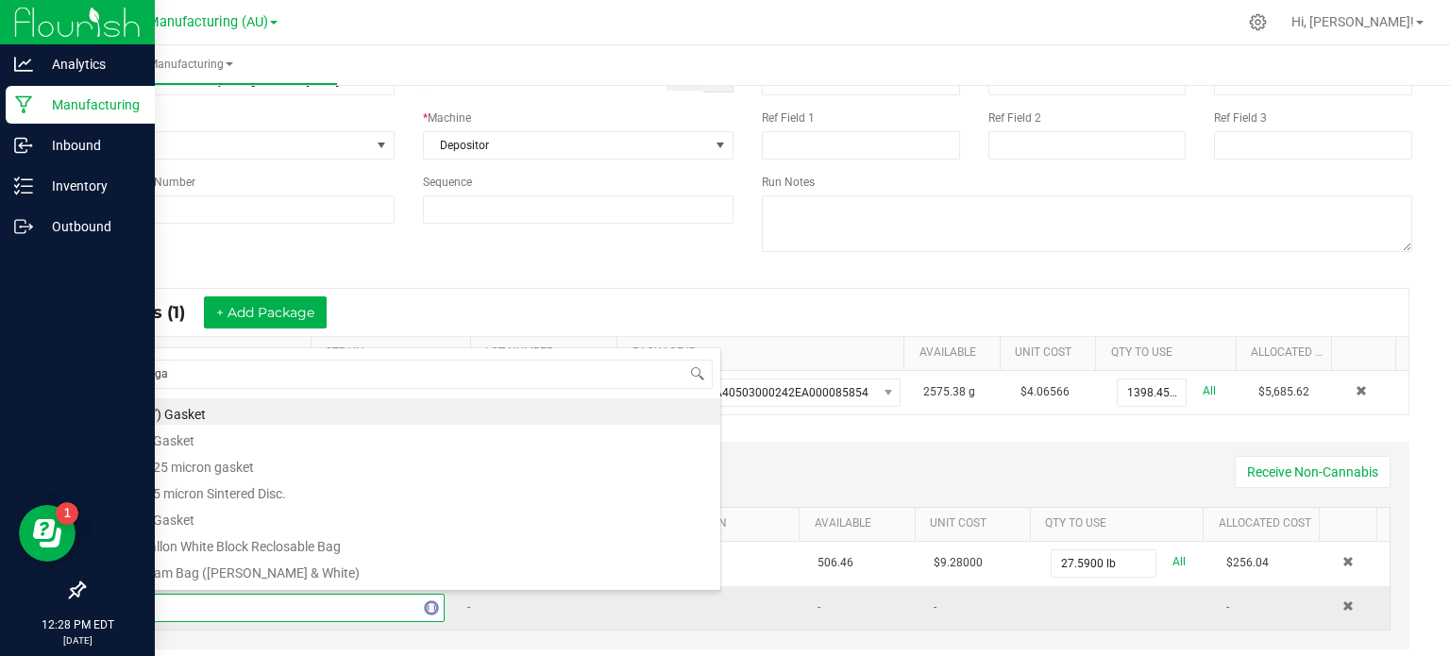
type input "sugar"
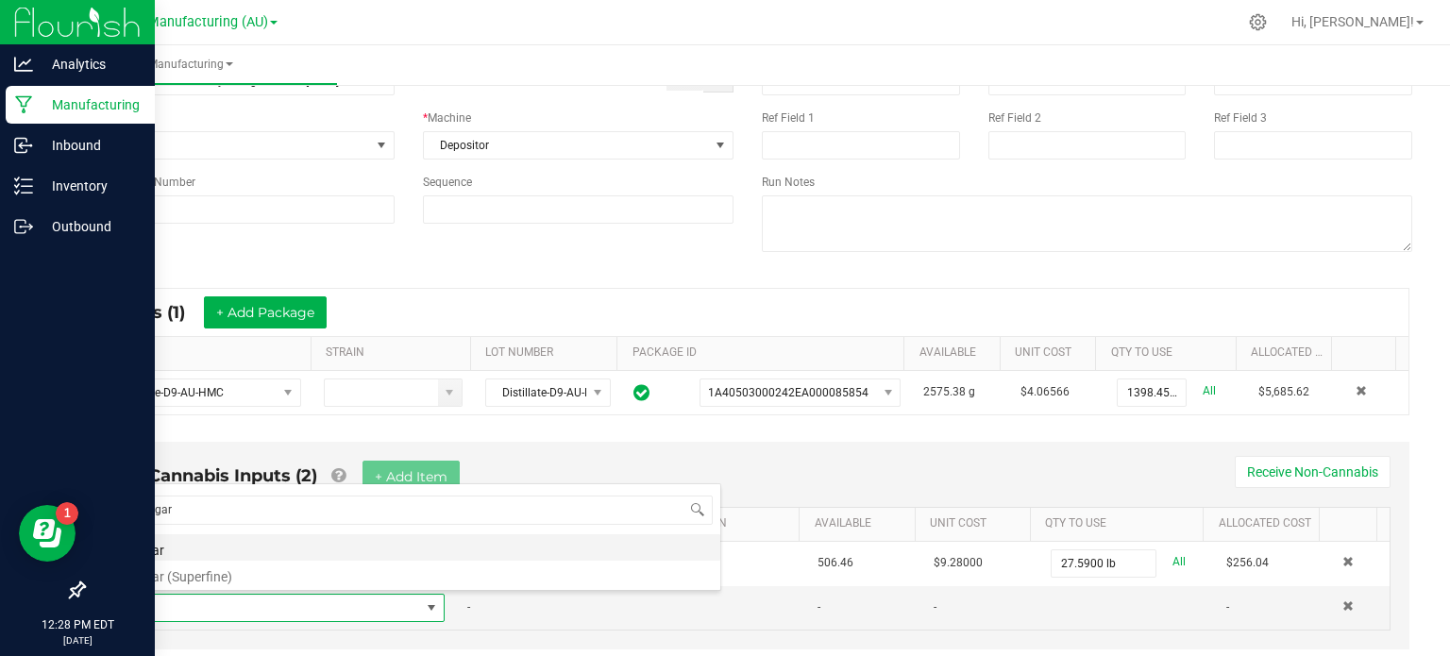
click at [152, 549] on li "Sugar" at bounding box center [419, 547] width 602 height 26
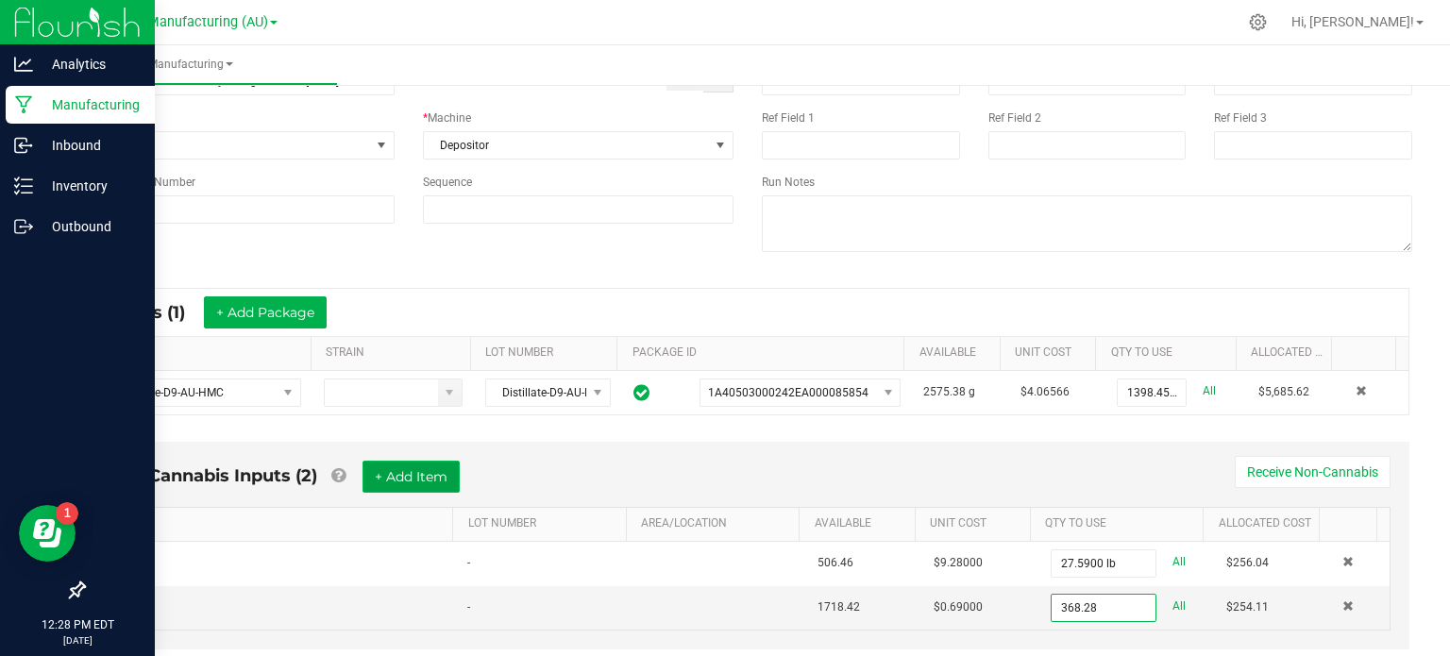
type input "368.2800 lb"
click at [433, 488] on button "+ Add Item" at bounding box center [411, 477] width 97 height 32
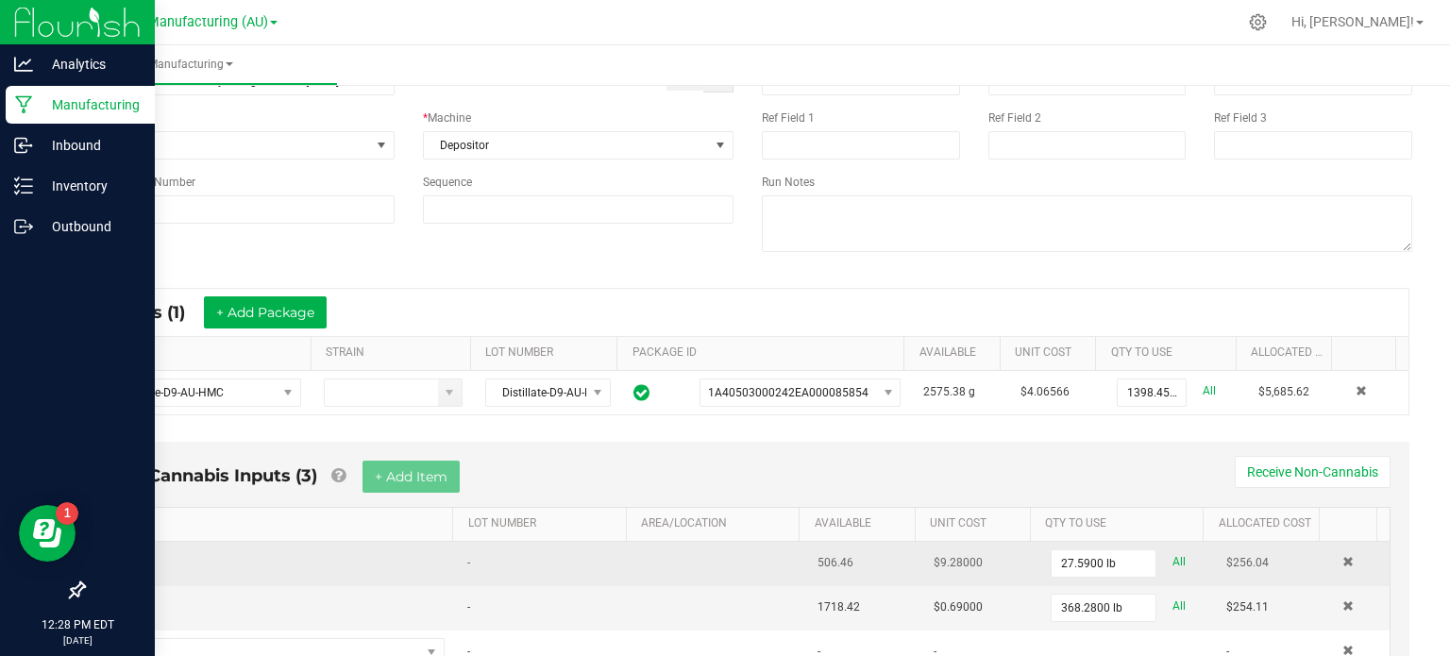
scroll to position [215, 0]
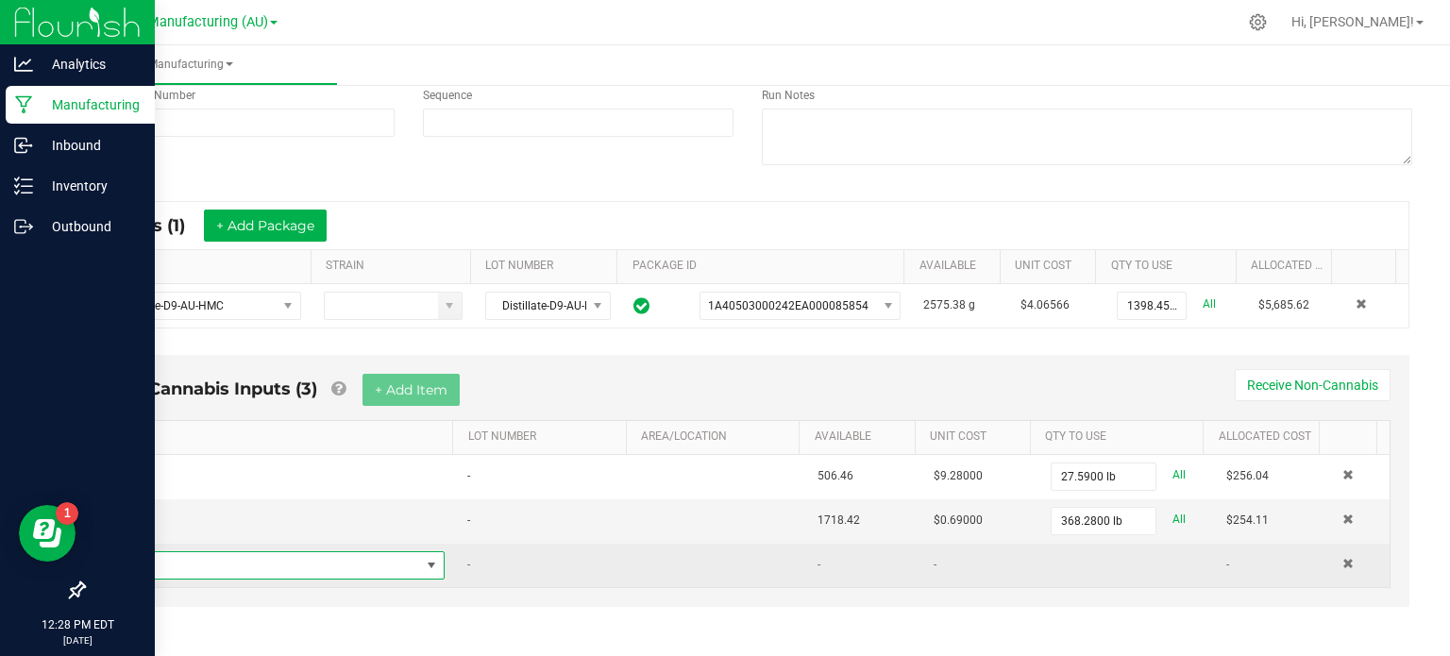
click at [307, 559] on span "NO DATA FOUND" at bounding box center [269, 565] width 302 height 26
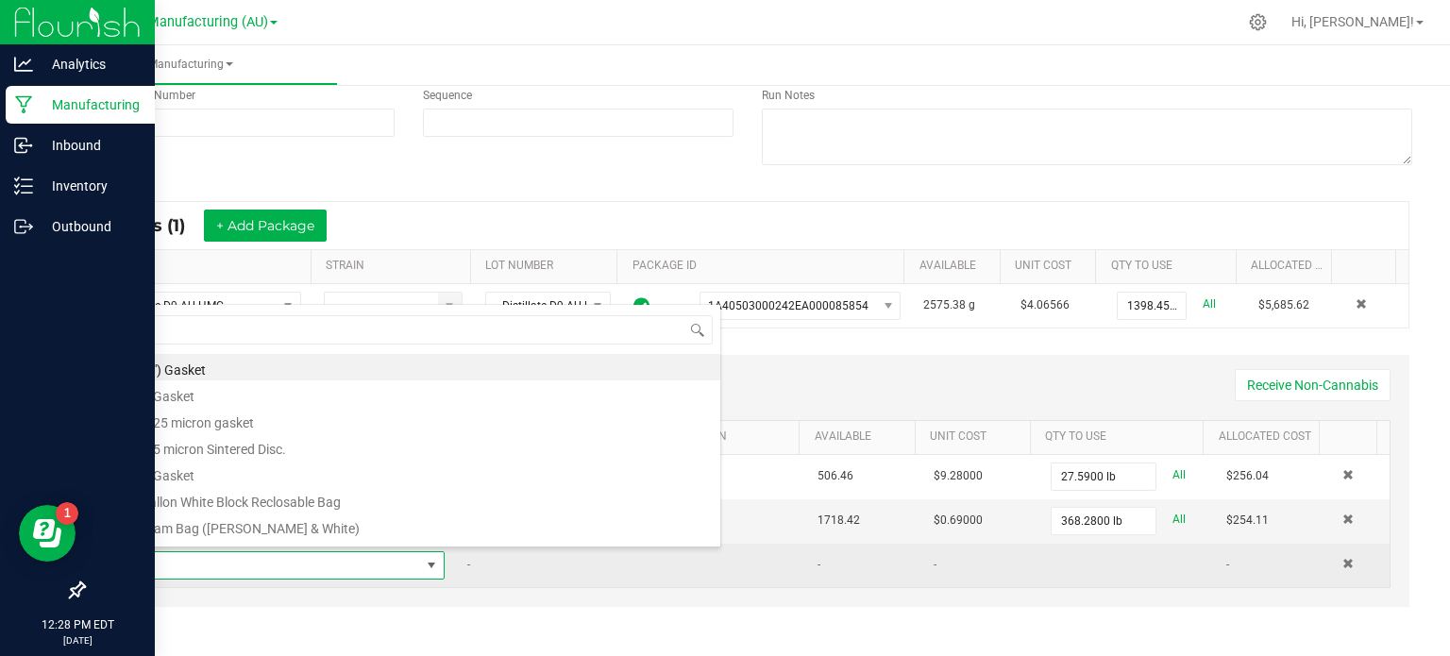
scroll to position [27, 315]
type input "corn"
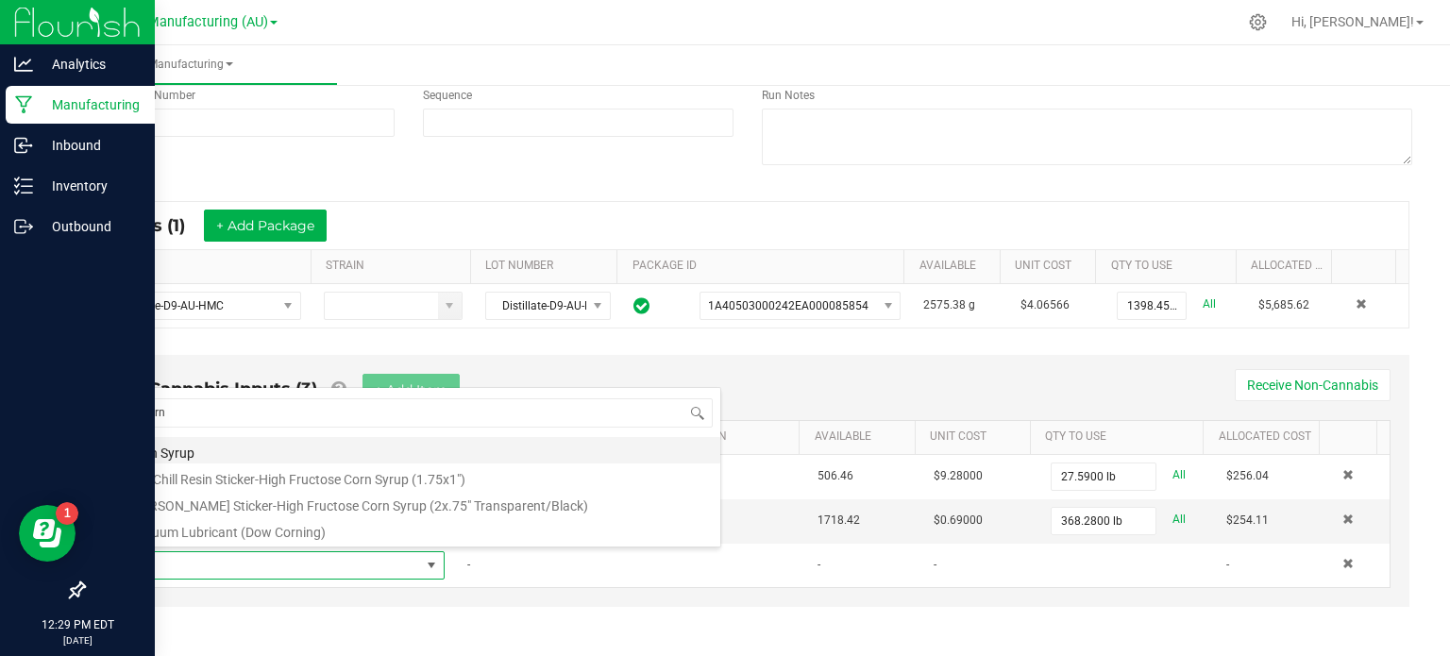
click at [272, 451] on li "Corn Syrup" at bounding box center [419, 450] width 602 height 26
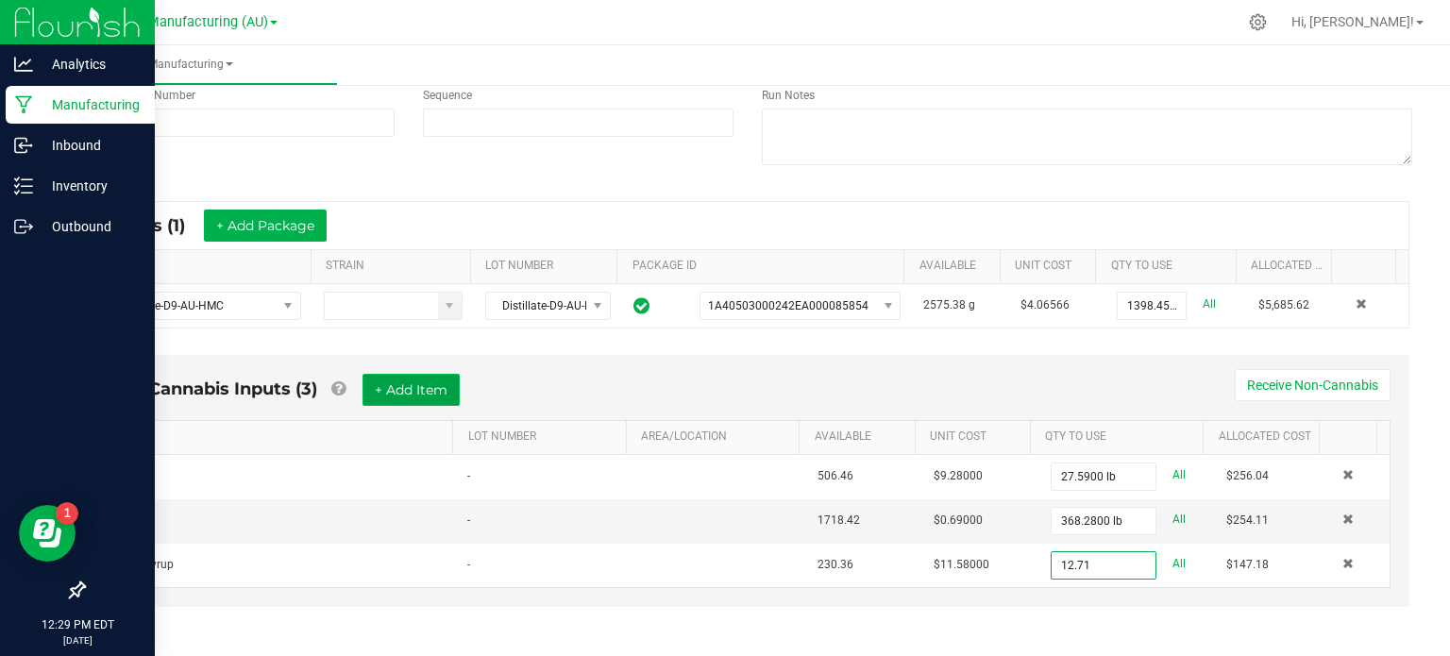
type input "12.7100 gal"
click at [414, 387] on button "+ Add Item" at bounding box center [411, 390] width 97 height 32
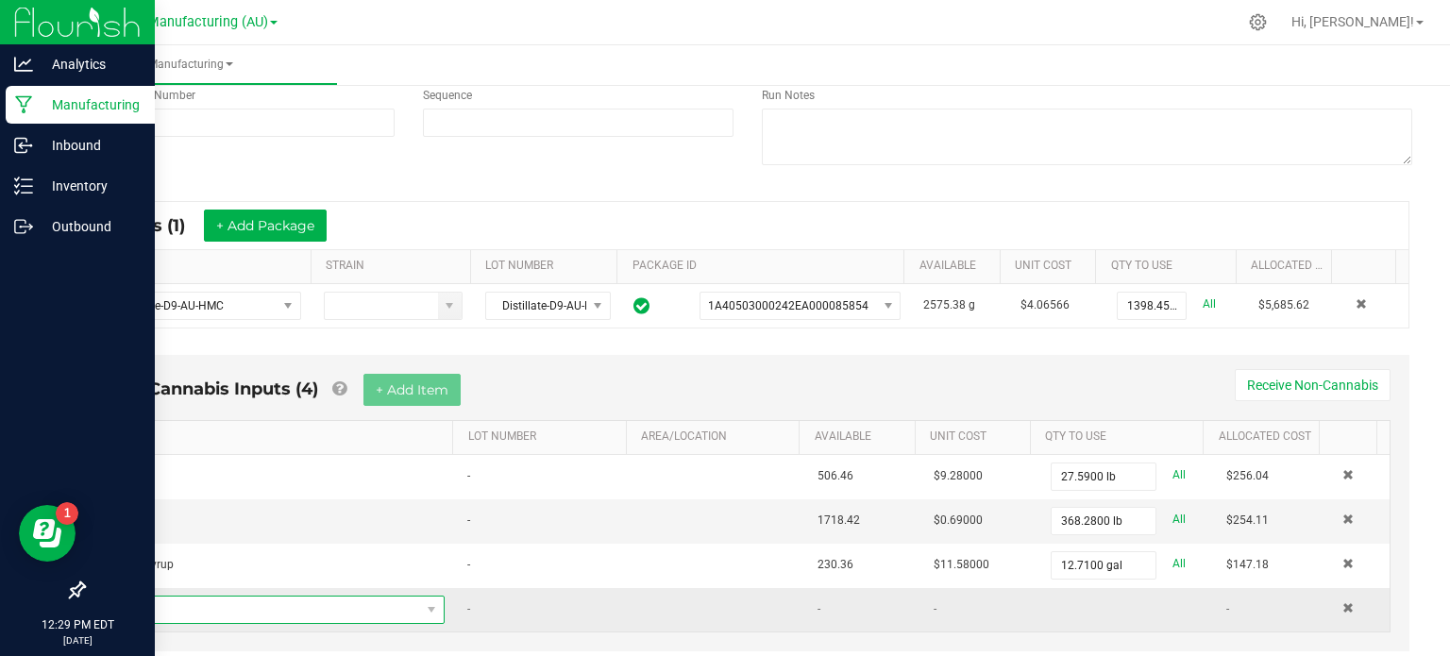
click at [298, 602] on span "NO DATA FOUND" at bounding box center [269, 610] width 302 height 26
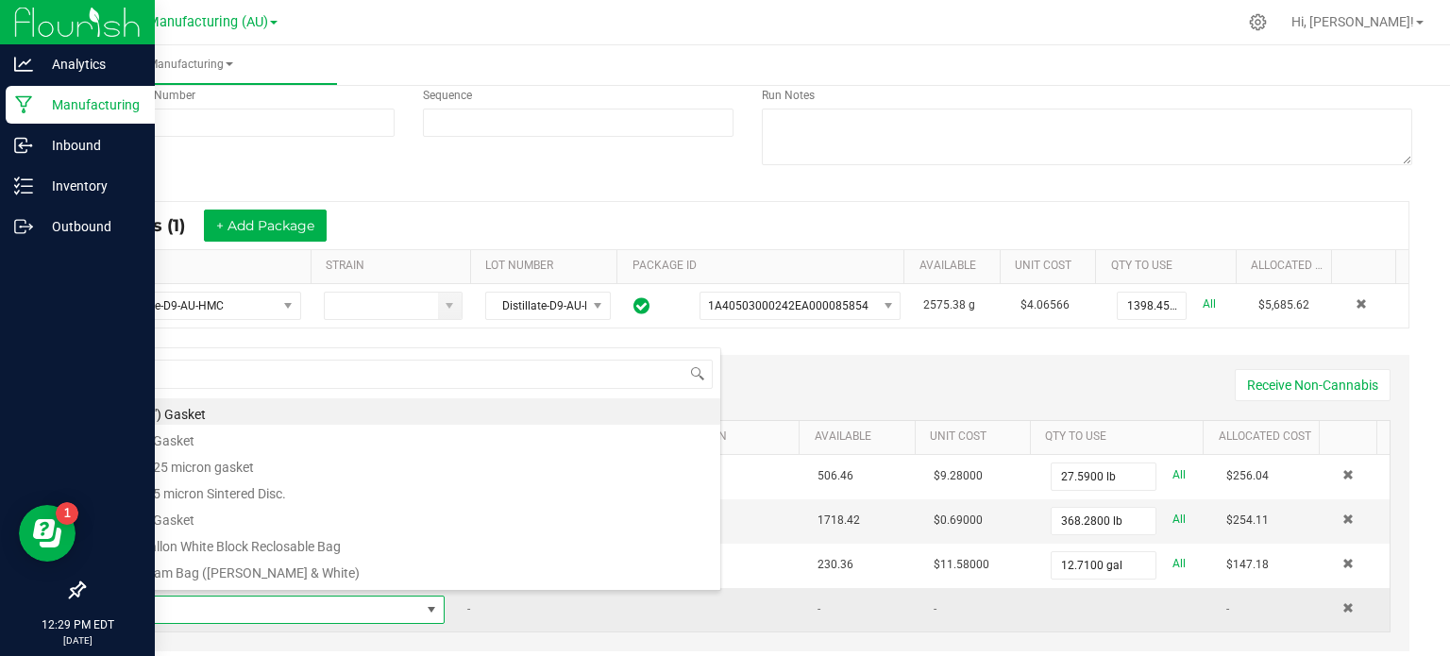
scroll to position [0, 0]
type input "citric"
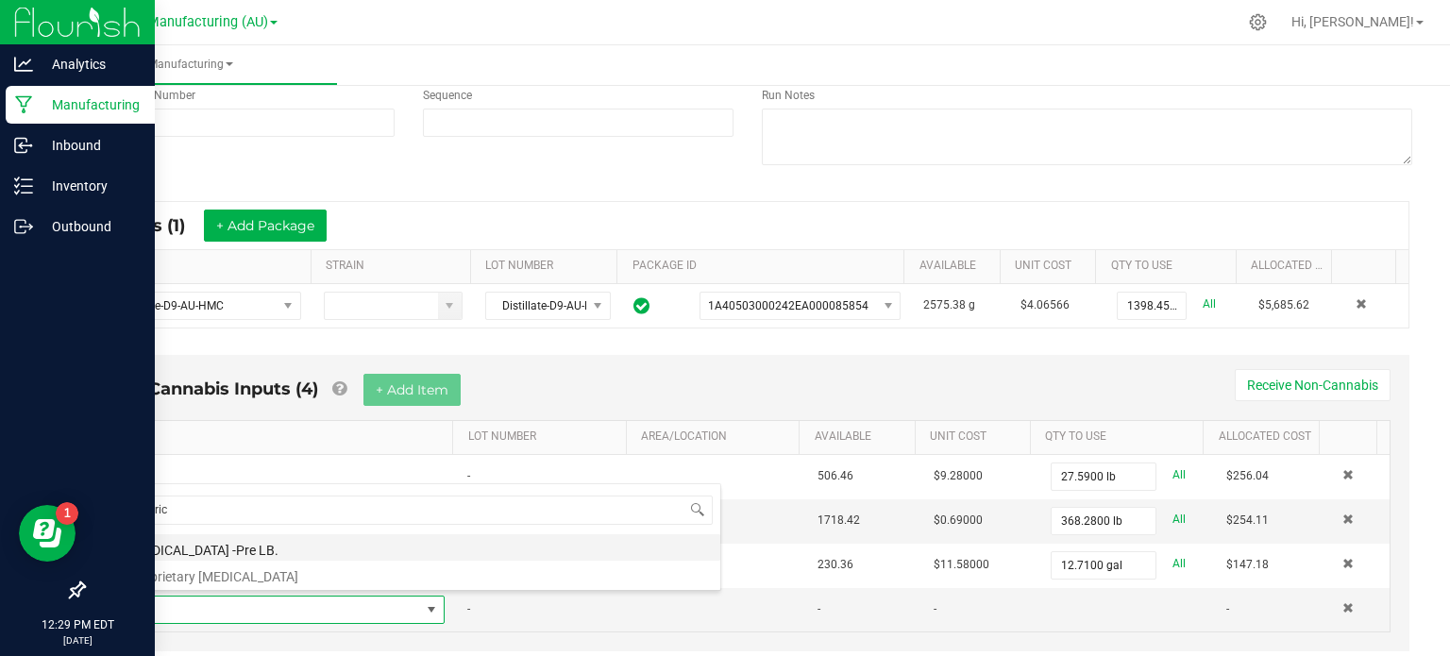
click at [242, 550] on li "[MEDICAL_DATA] -Pre LB." at bounding box center [419, 547] width 602 height 26
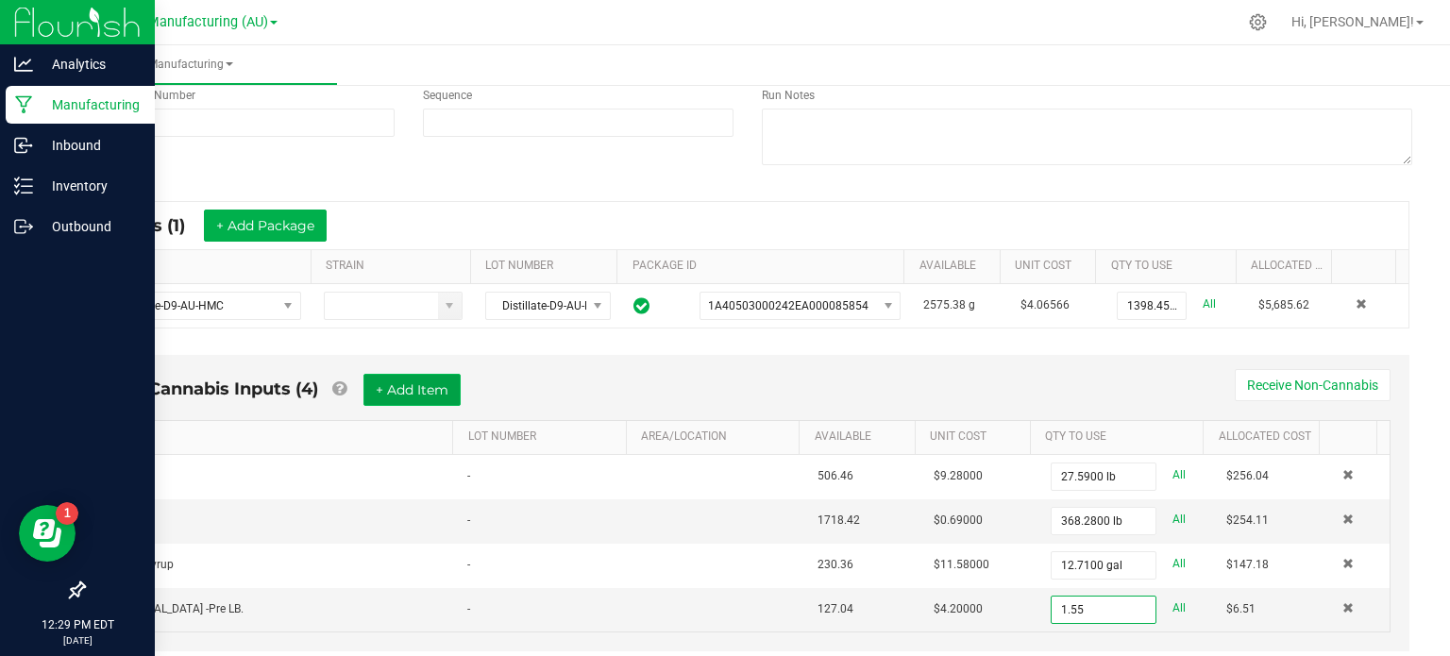
type input "1.5500 lb"
click at [407, 389] on button "+ Add Item" at bounding box center [412, 390] width 97 height 32
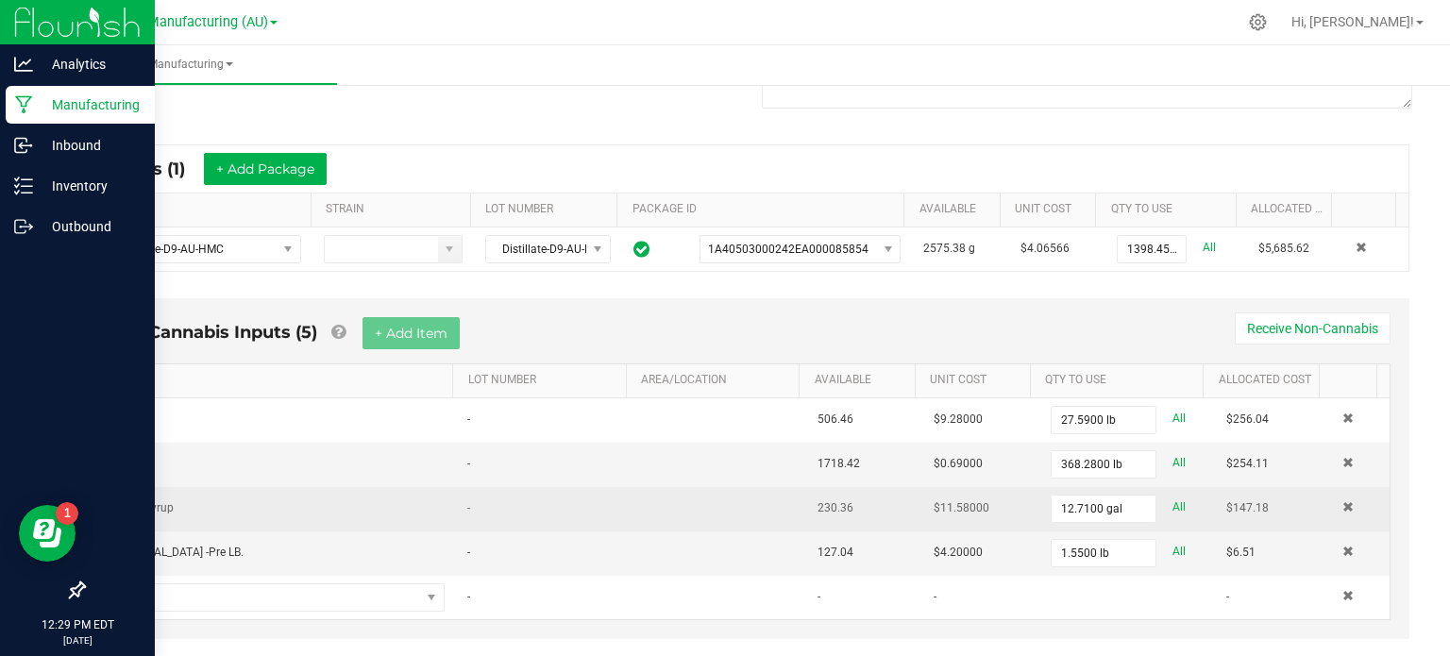
scroll to position [303, 0]
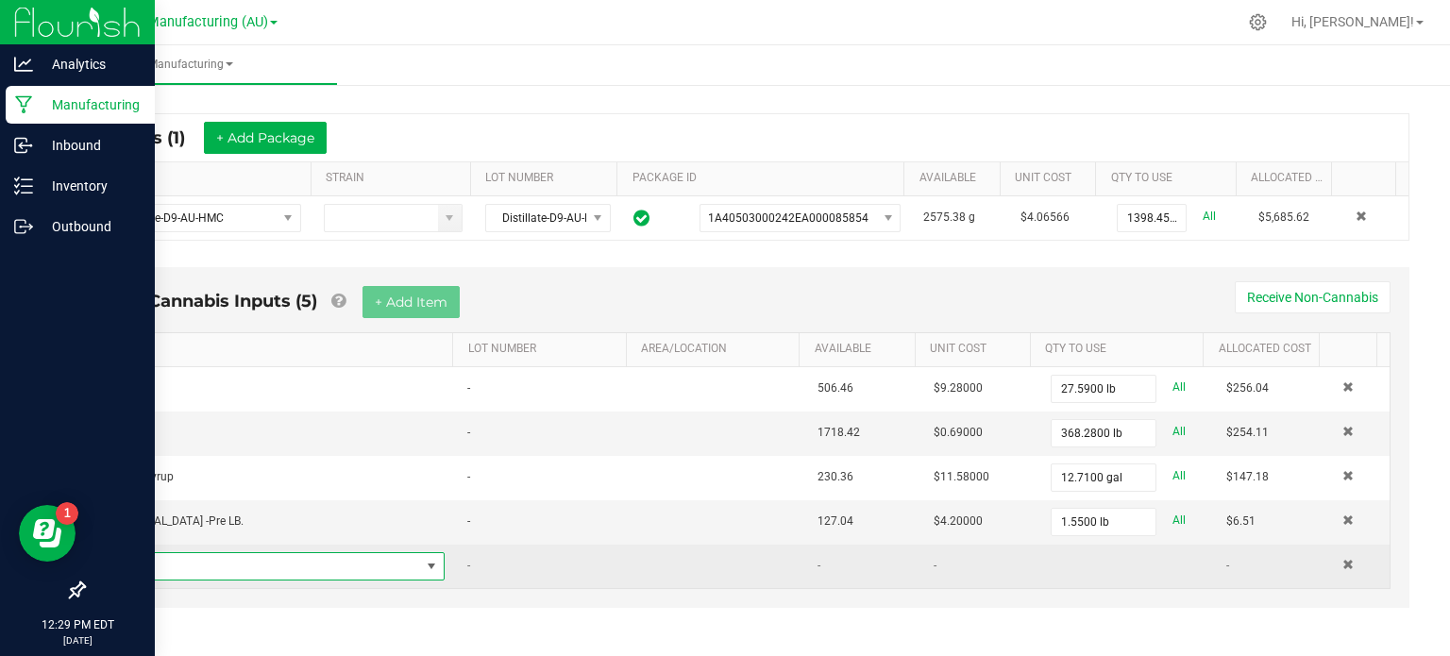
click at [169, 566] on span "NO DATA FOUND" at bounding box center [269, 566] width 302 height 26
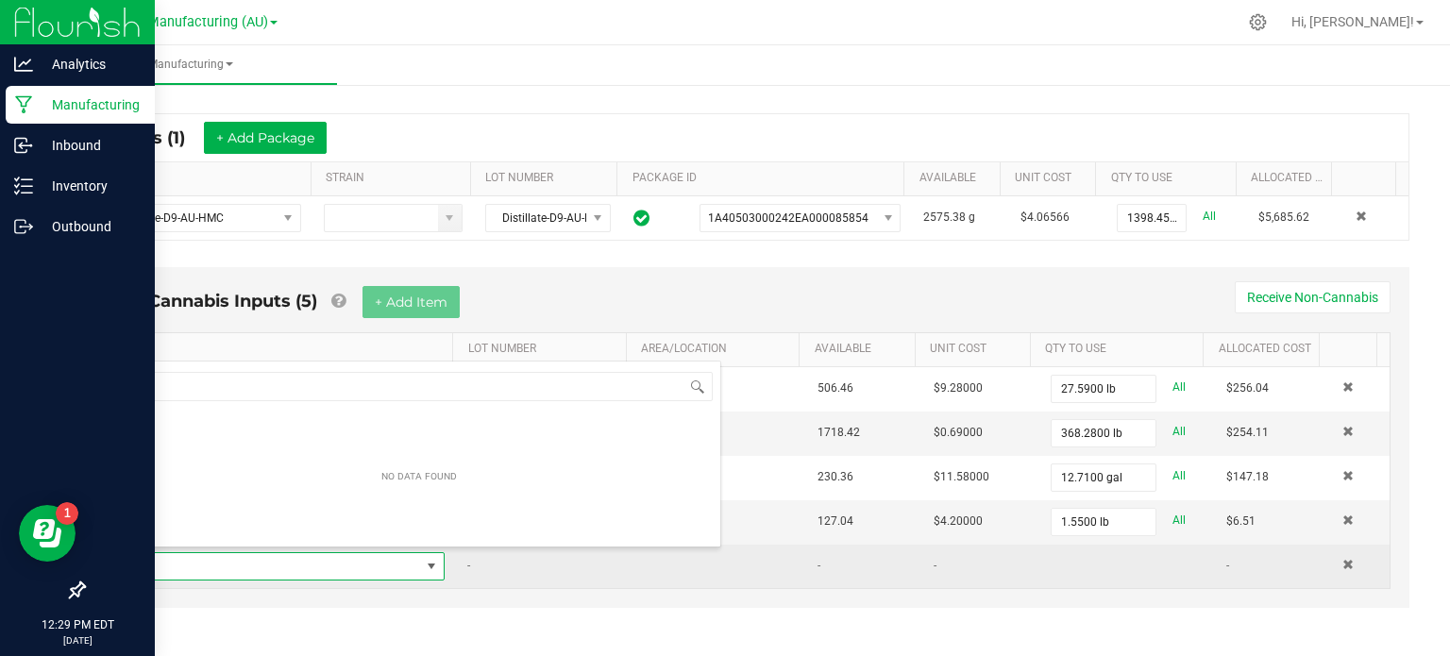
scroll to position [27, 315]
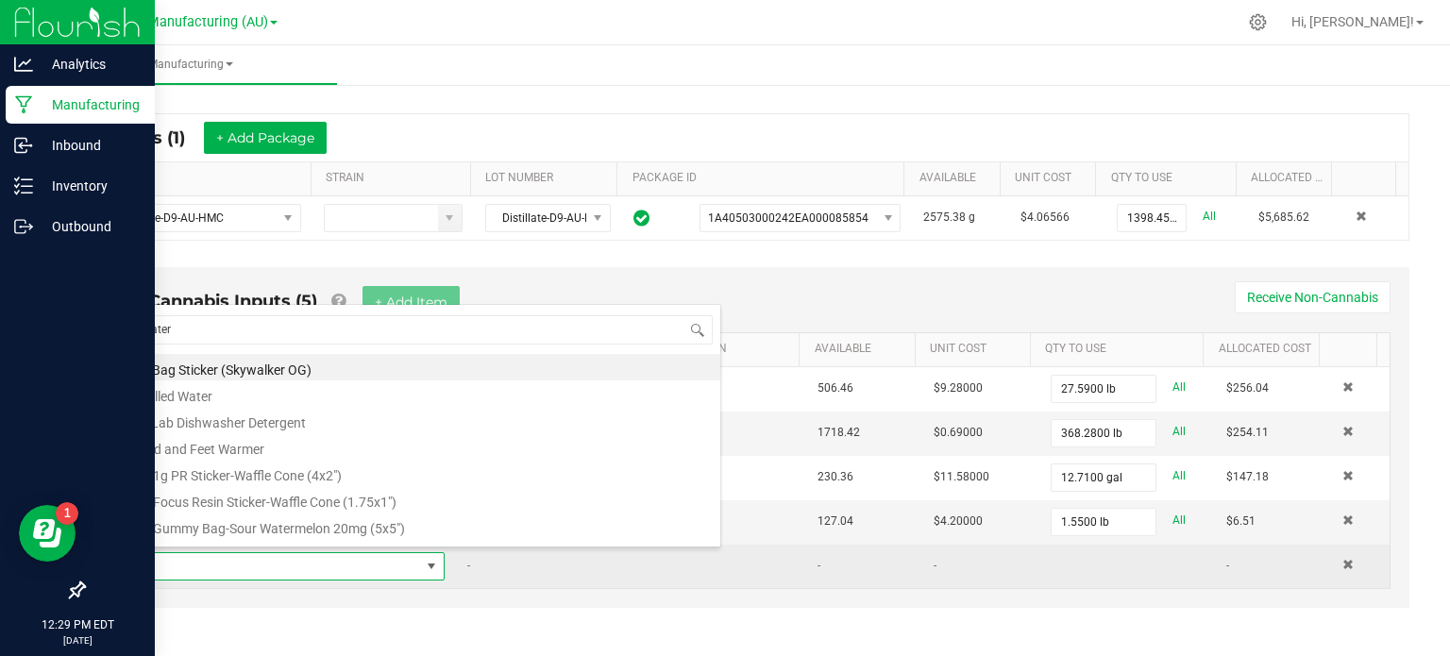
type input "waterm"
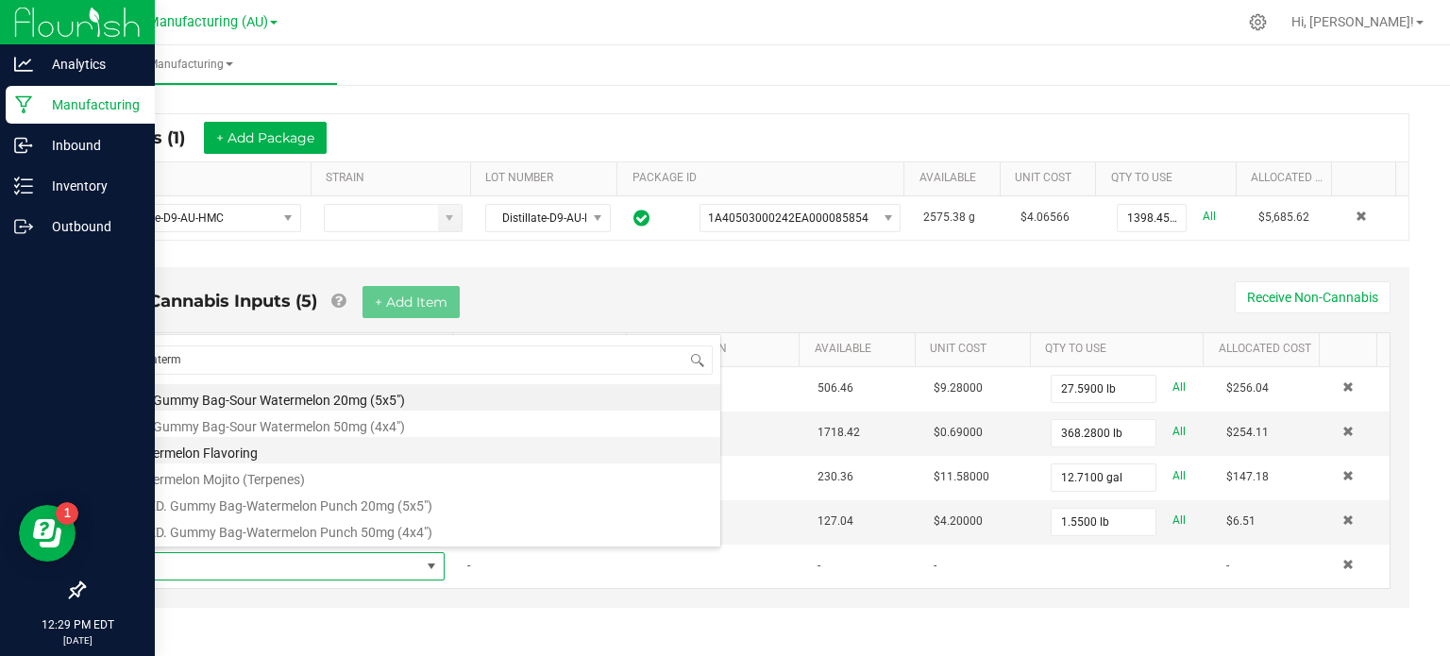
click at [156, 454] on li "Watermelon Flavoring" at bounding box center [419, 450] width 602 height 26
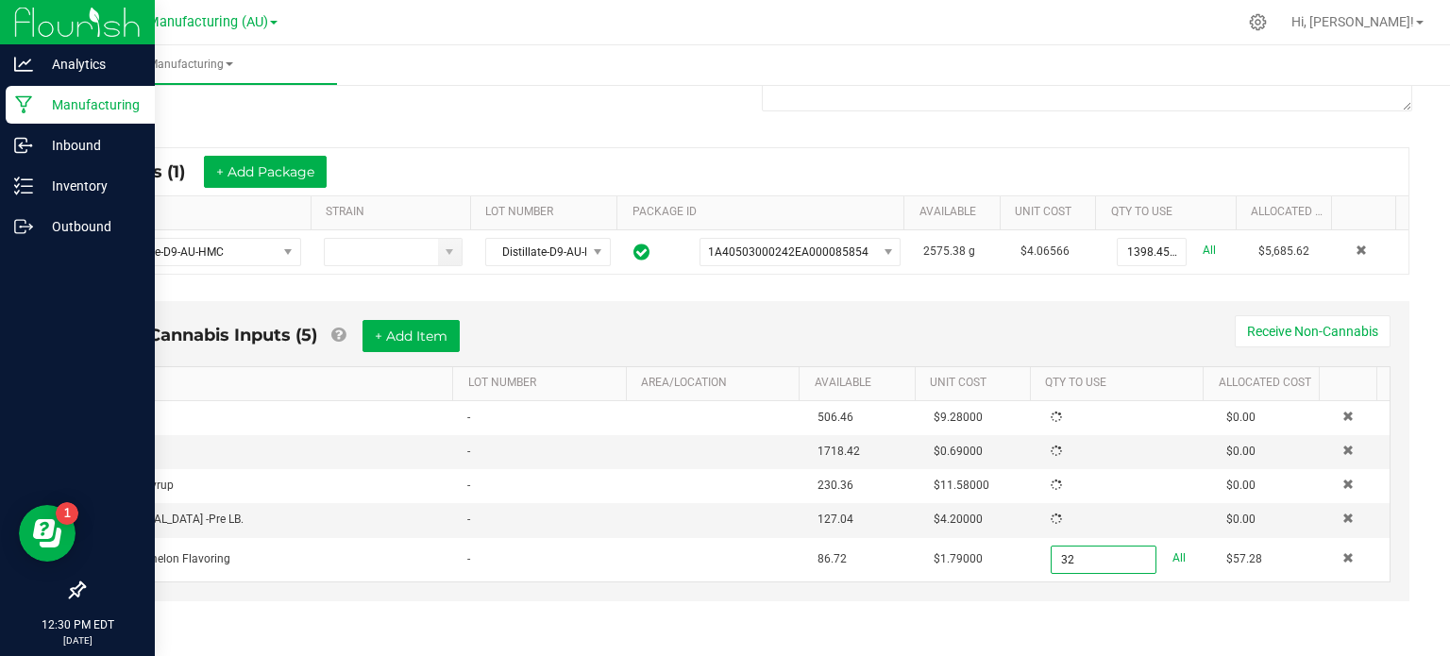
scroll to position [303, 0]
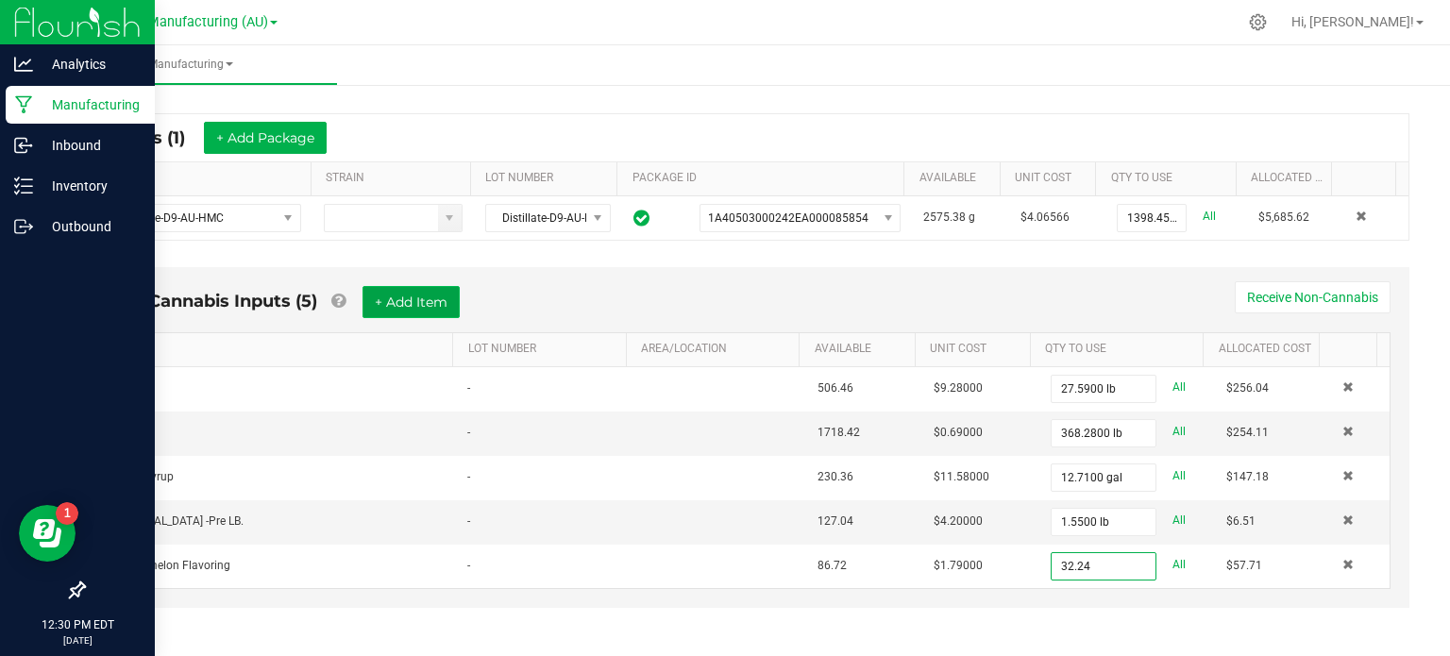
type input "32.2400 oz"
click at [399, 299] on button "+ Add Item" at bounding box center [411, 302] width 97 height 32
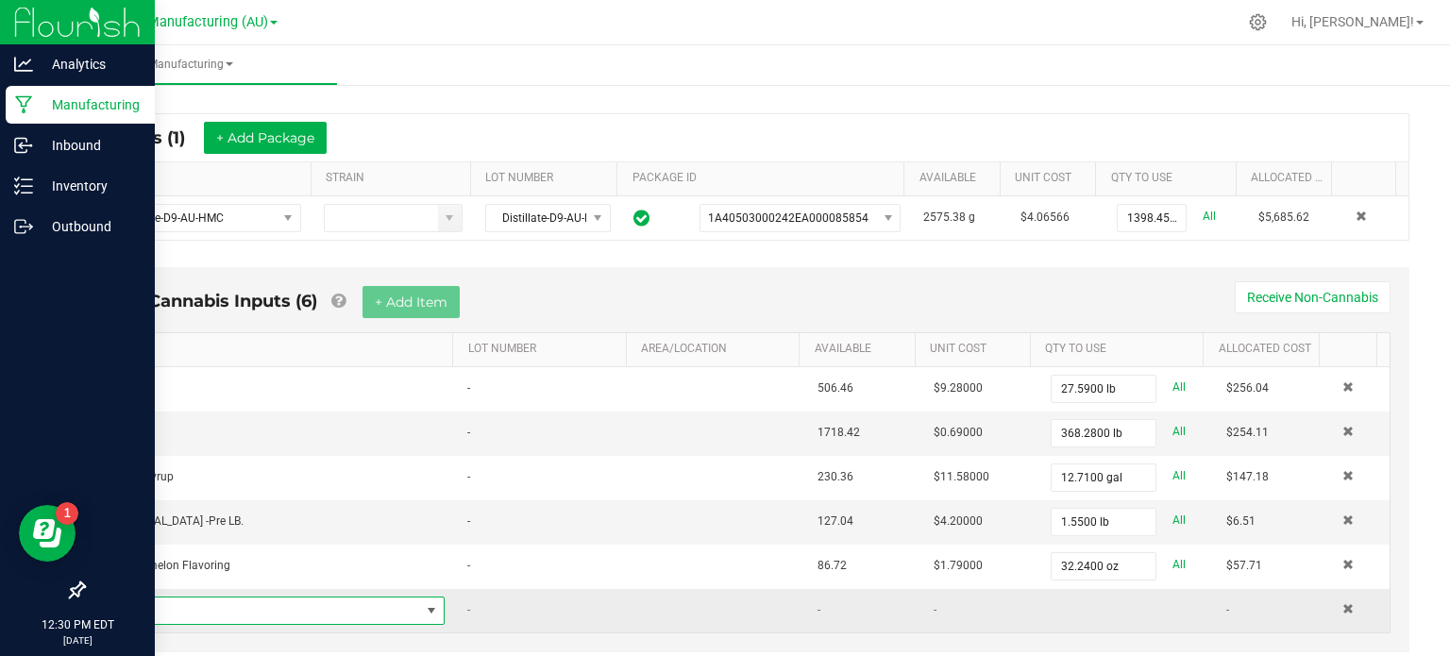
click at [181, 615] on span "NO DATA FOUND" at bounding box center [269, 611] width 302 height 26
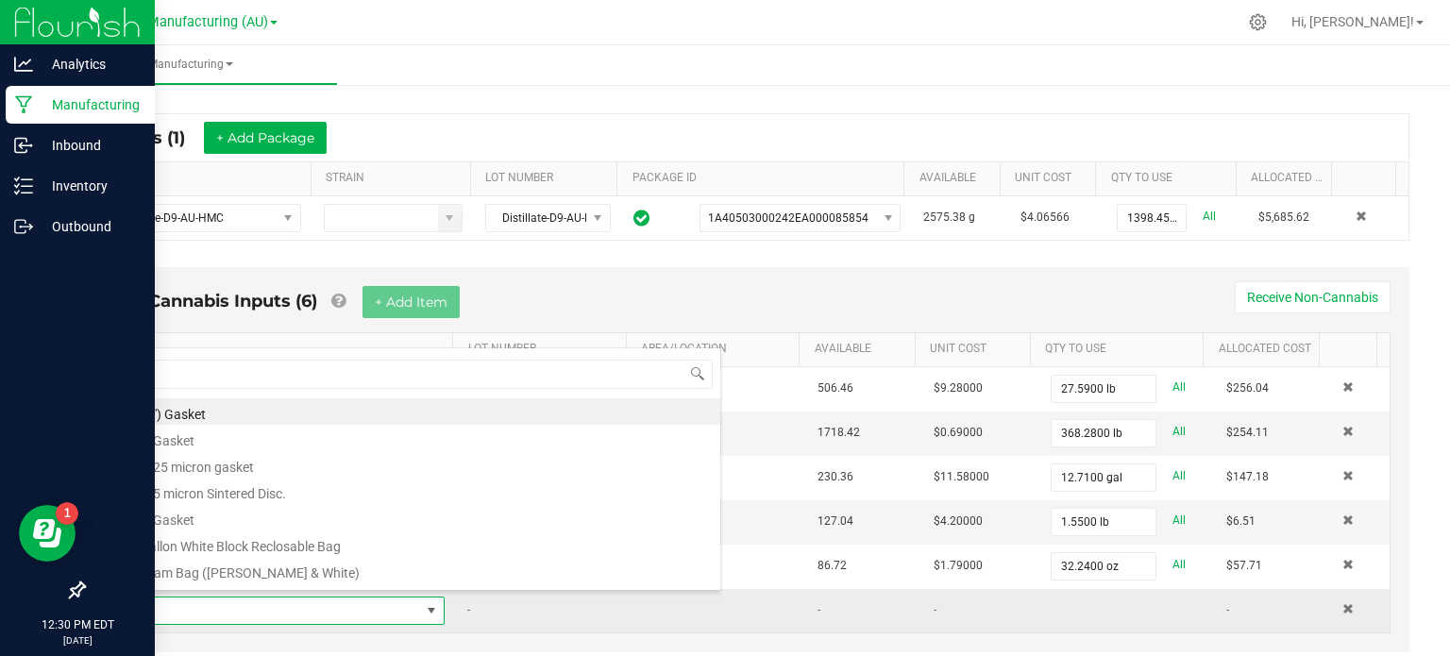
scroll to position [27, 315]
type input "pink"
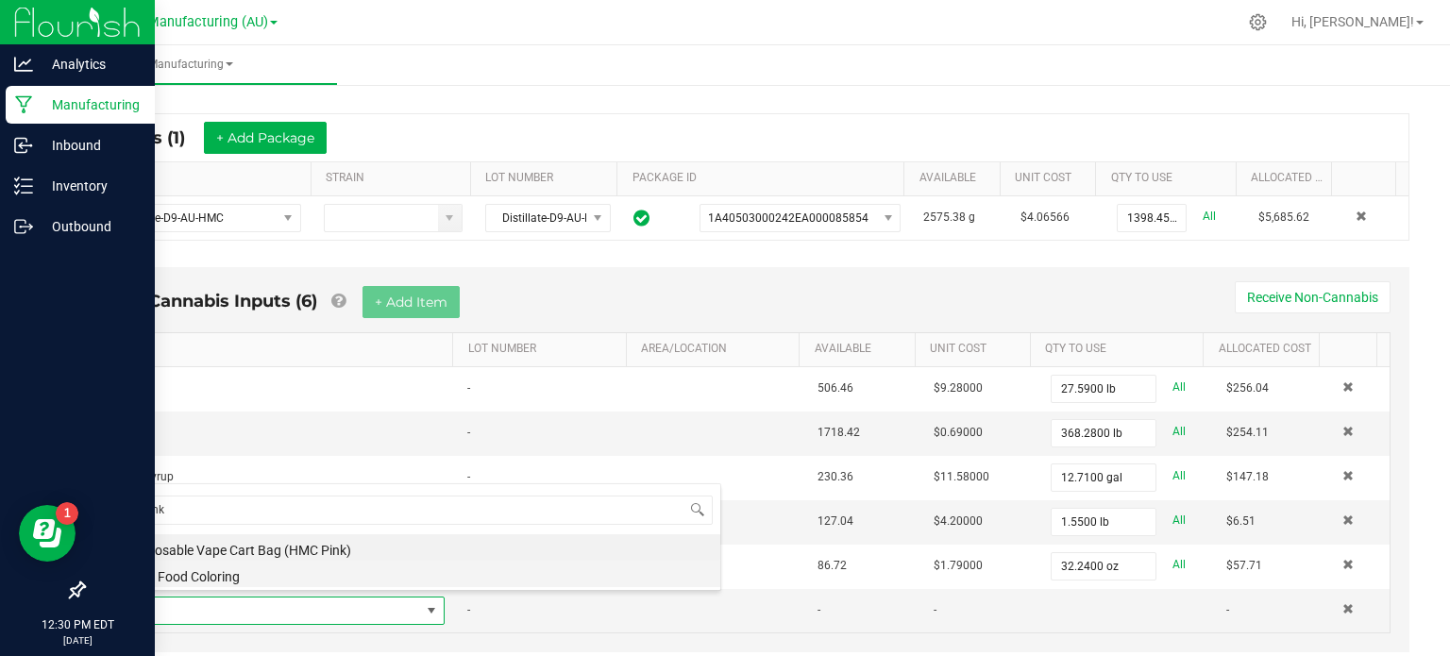
click at [200, 576] on li "Pink Food Coloring" at bounding box center [419, 574] width 602 height 26
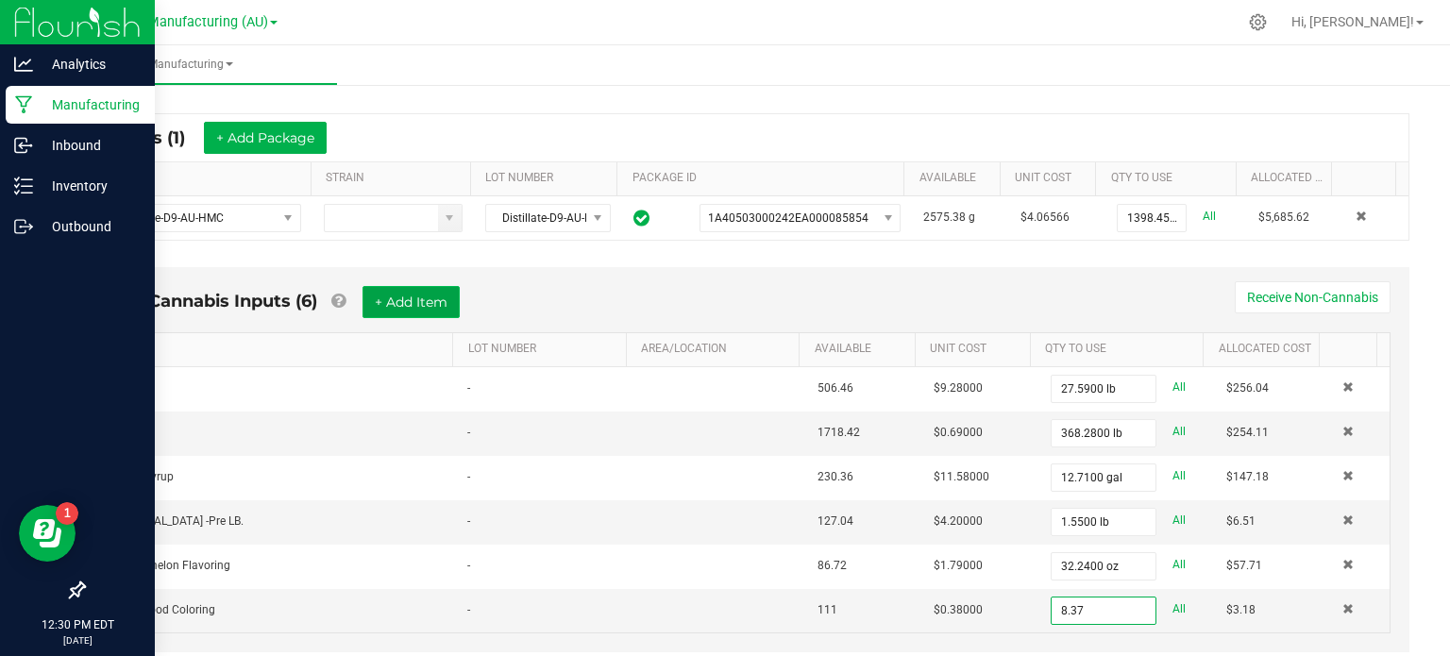
type input "8.3700 oz"
click at [423, 297] on button "+ Add Item" at bounding box center [411, 302] width 97 height 32
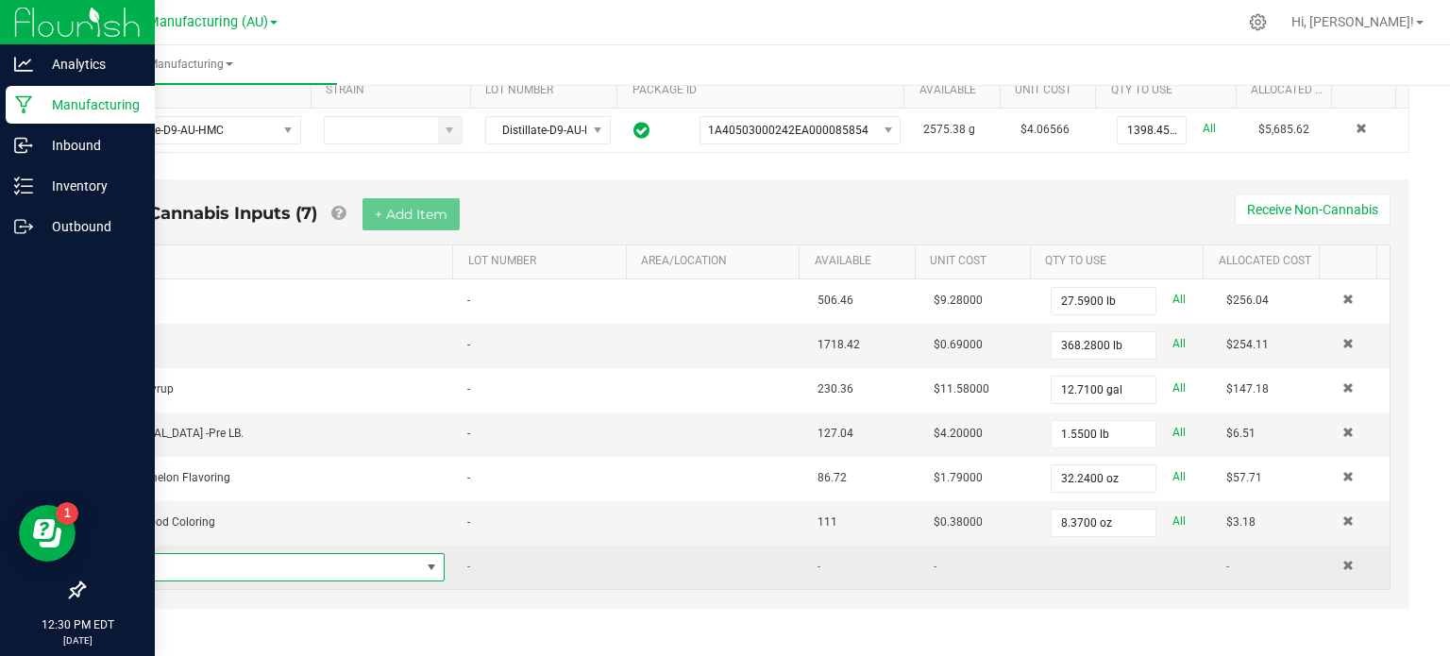
click at [283, 556] on span "NO DATA FOUND" at bounding box center [269, 567] width 302 height 26
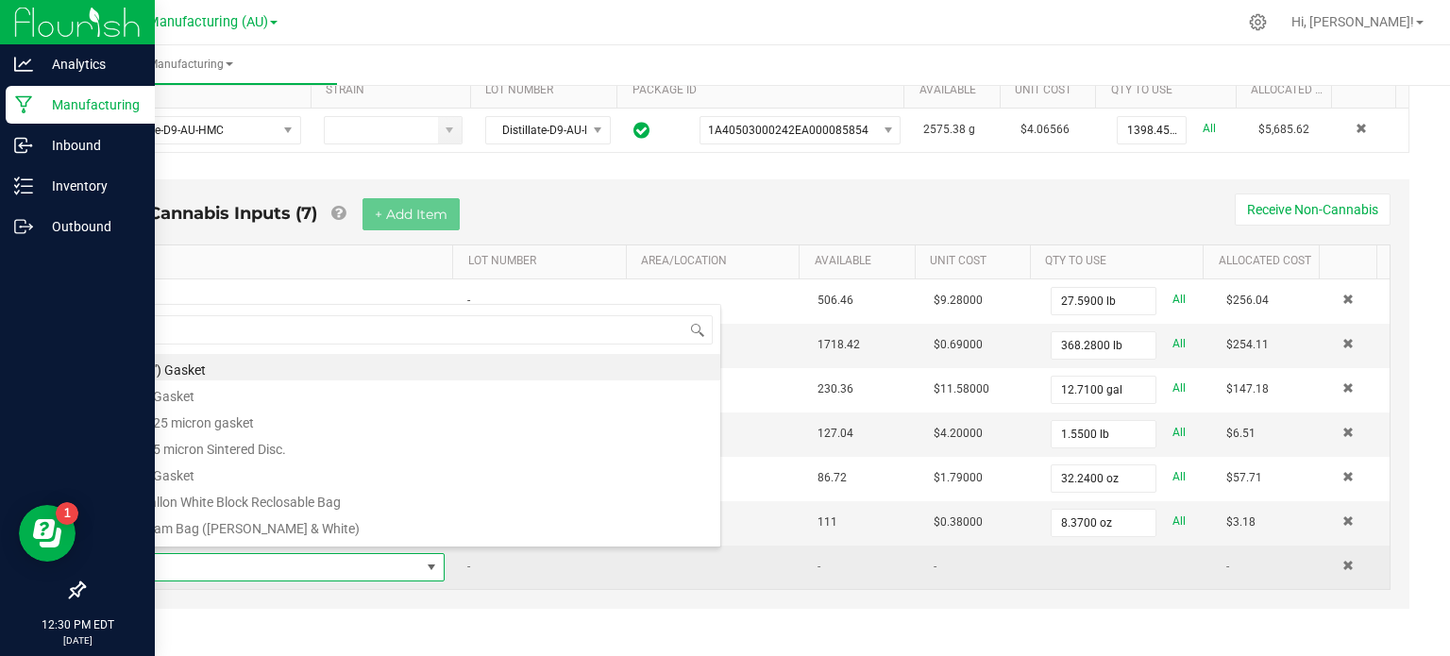
scroll to position [27, 315]
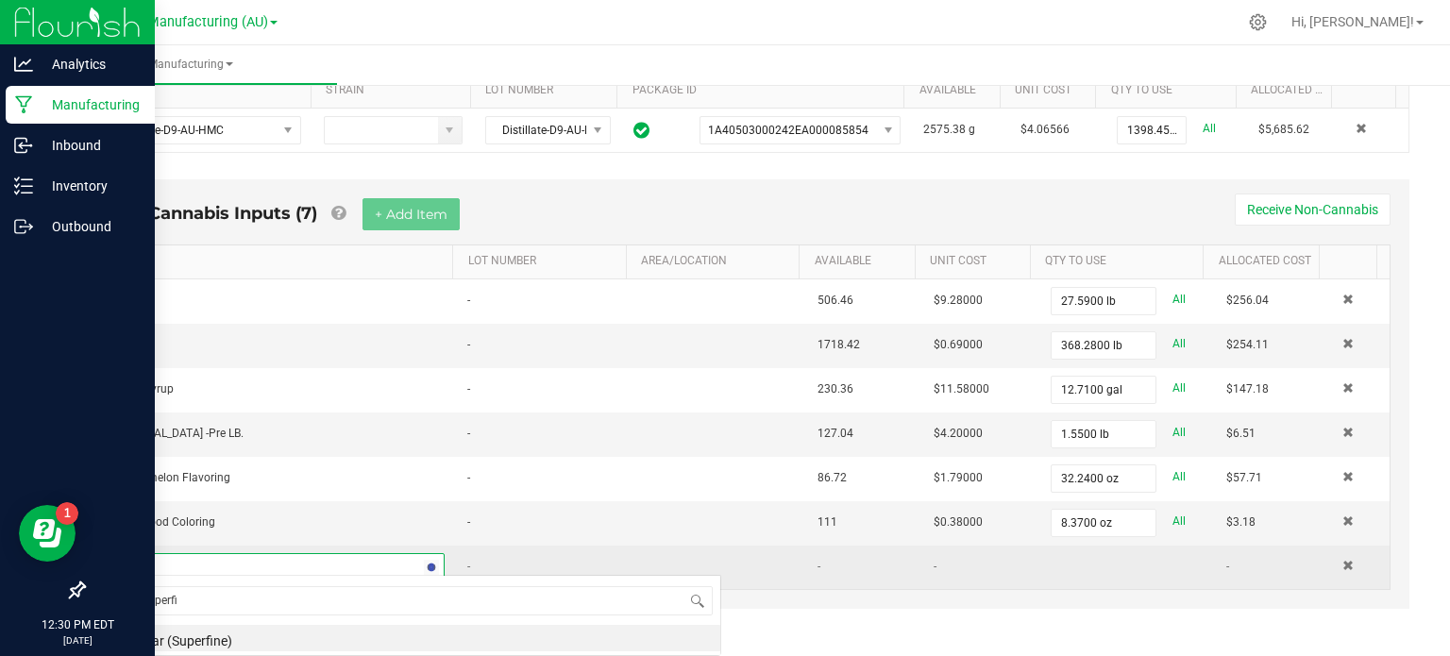
type input "superfin"
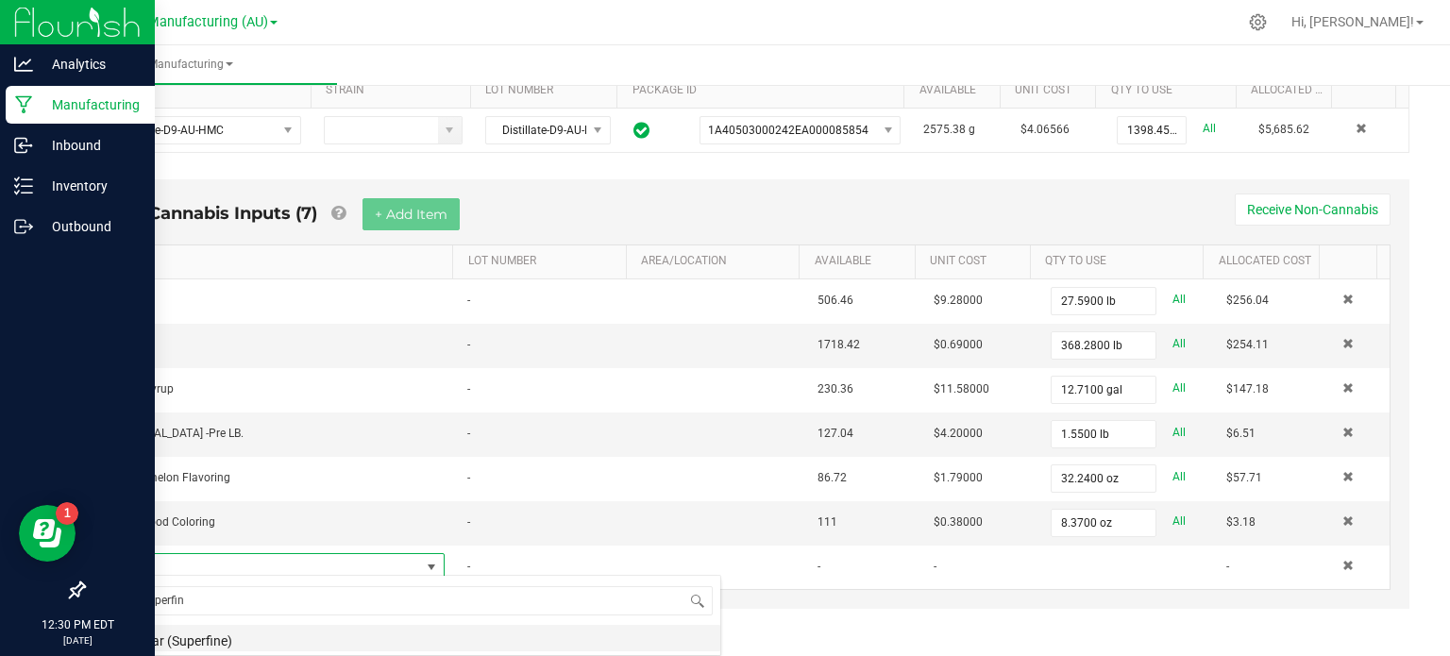
click at [262, 641] on li "Sugar (Superfine)" at bounding box center [419, 638] width 602 height 26
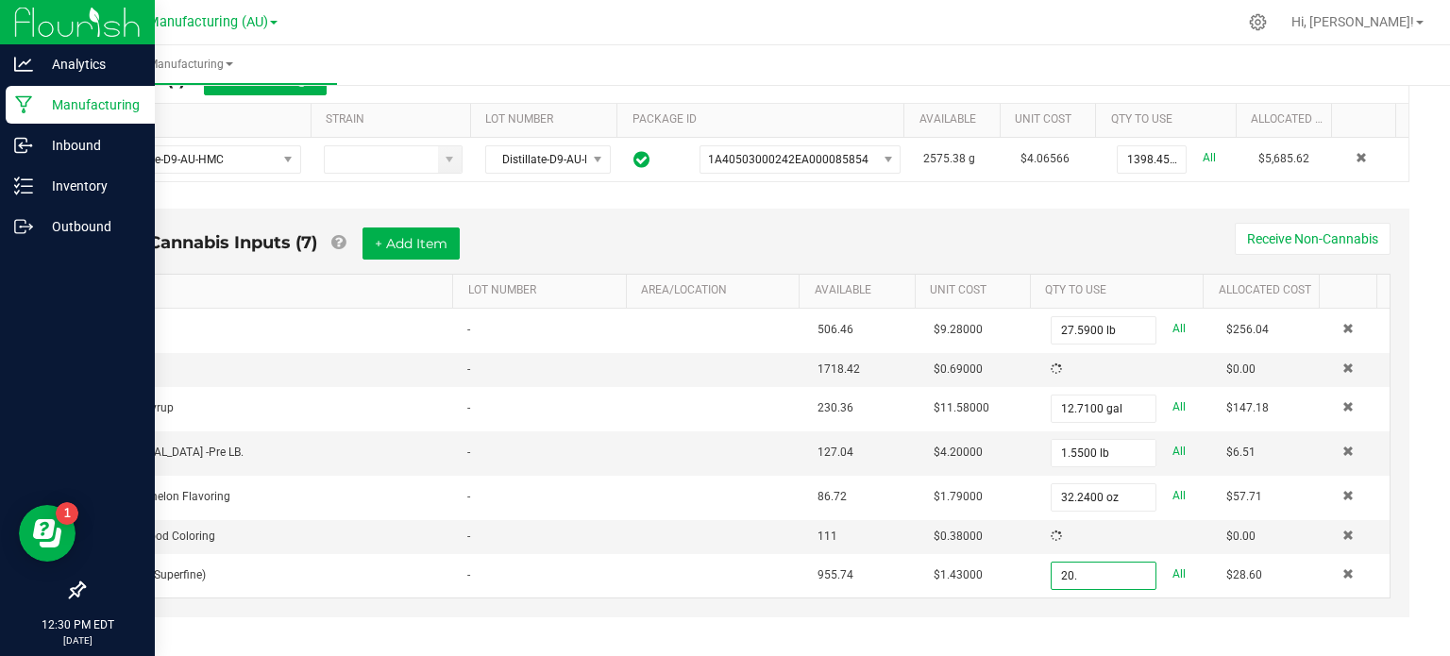
scroll to position [391, 0]
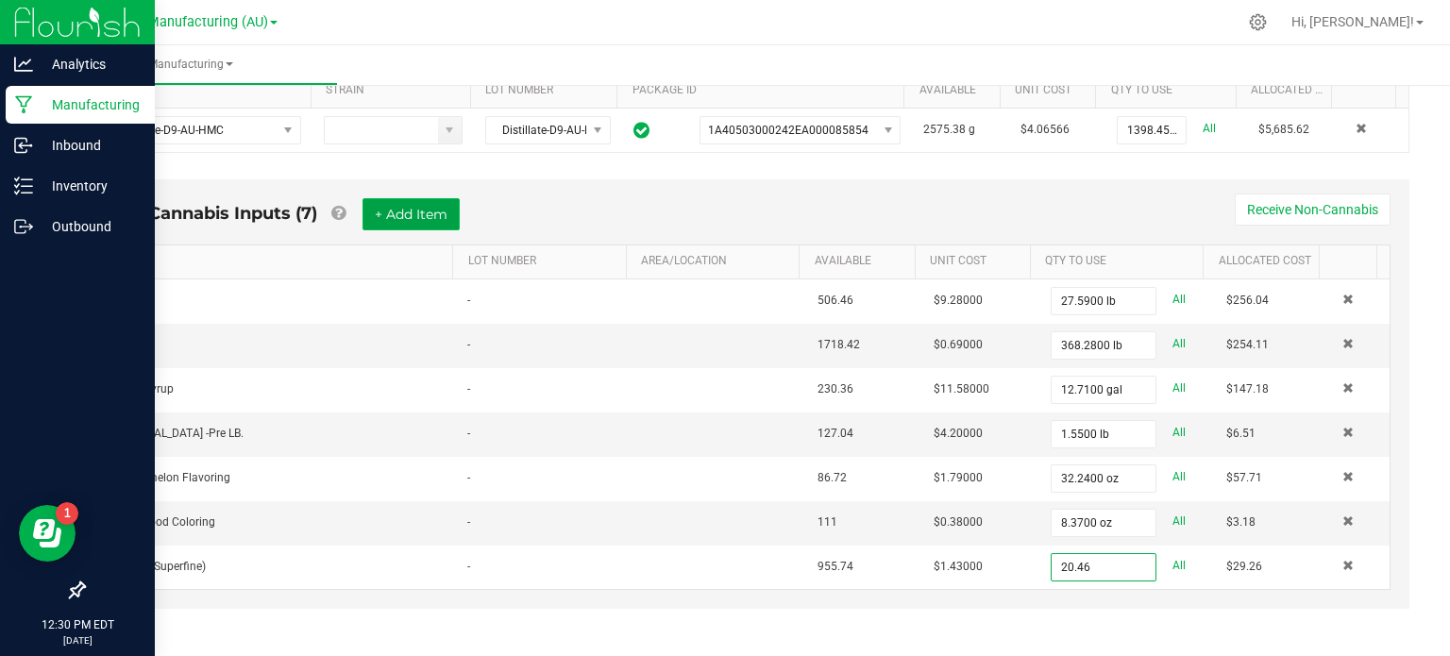
type input "20.4600 lb"
click at [411, 214] on button "+ Add Item" at bounding box center [411, 214] width 97 height 32
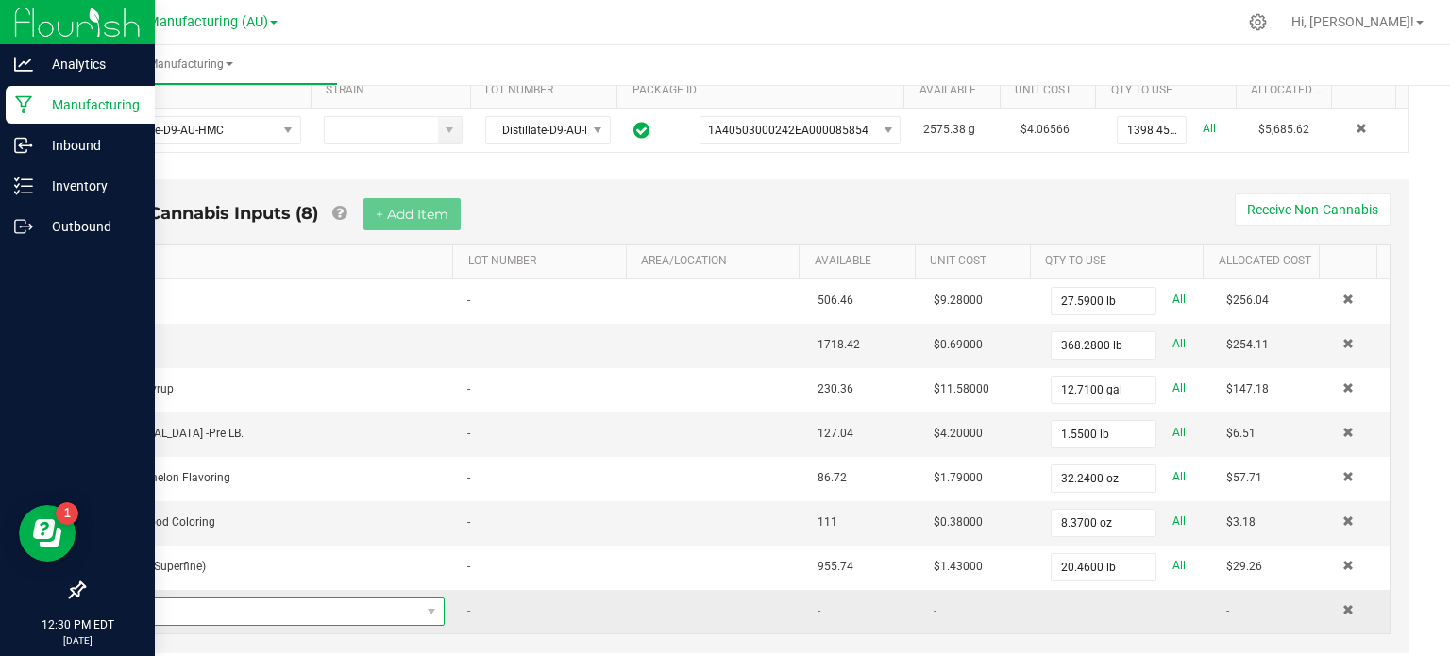
click at [209, 606] on span "NO DATA FOUND" at bounding box center [269, 612] width 302 height 26
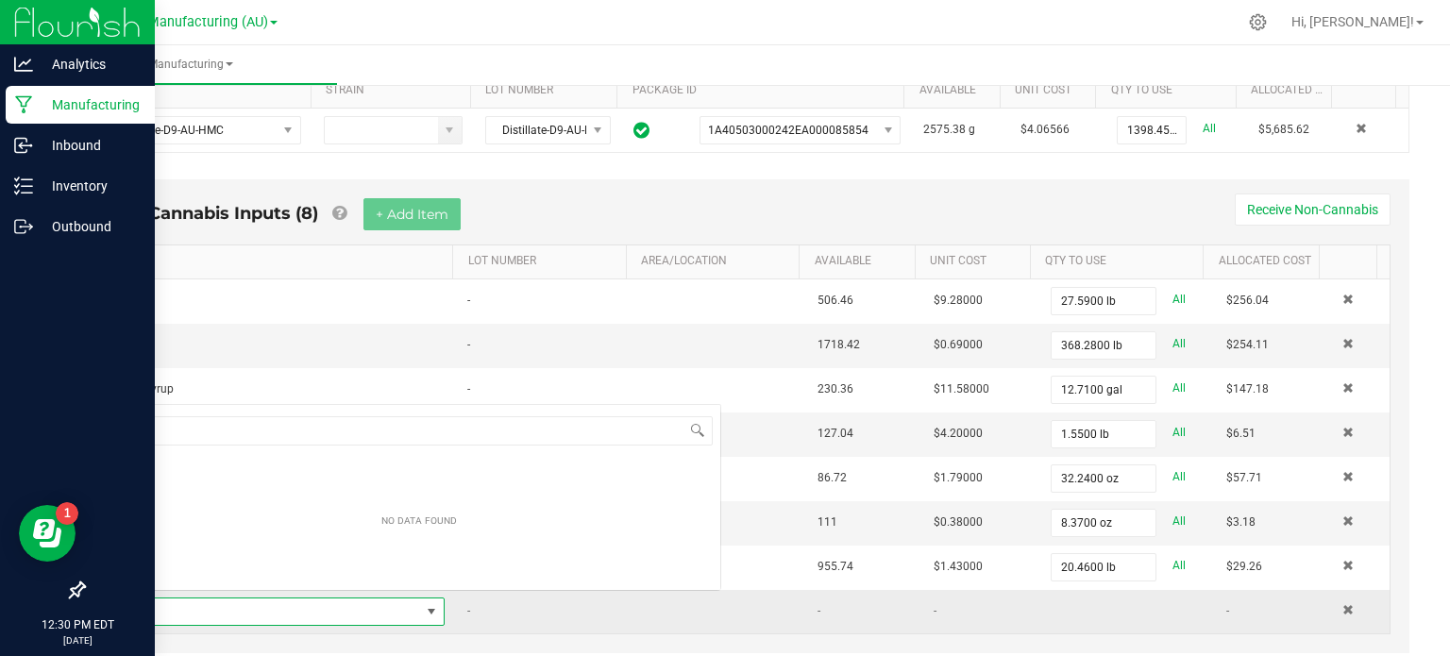
scroll to position [27, 315]
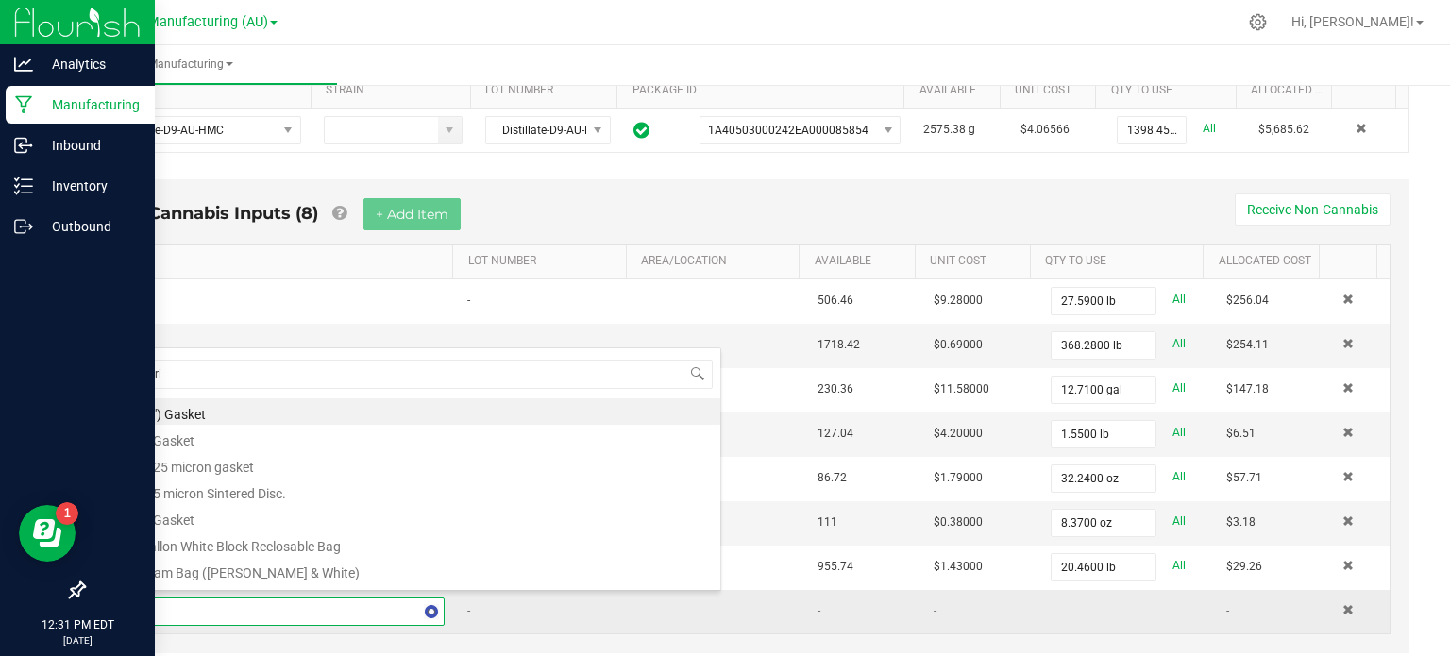
type input "citric"
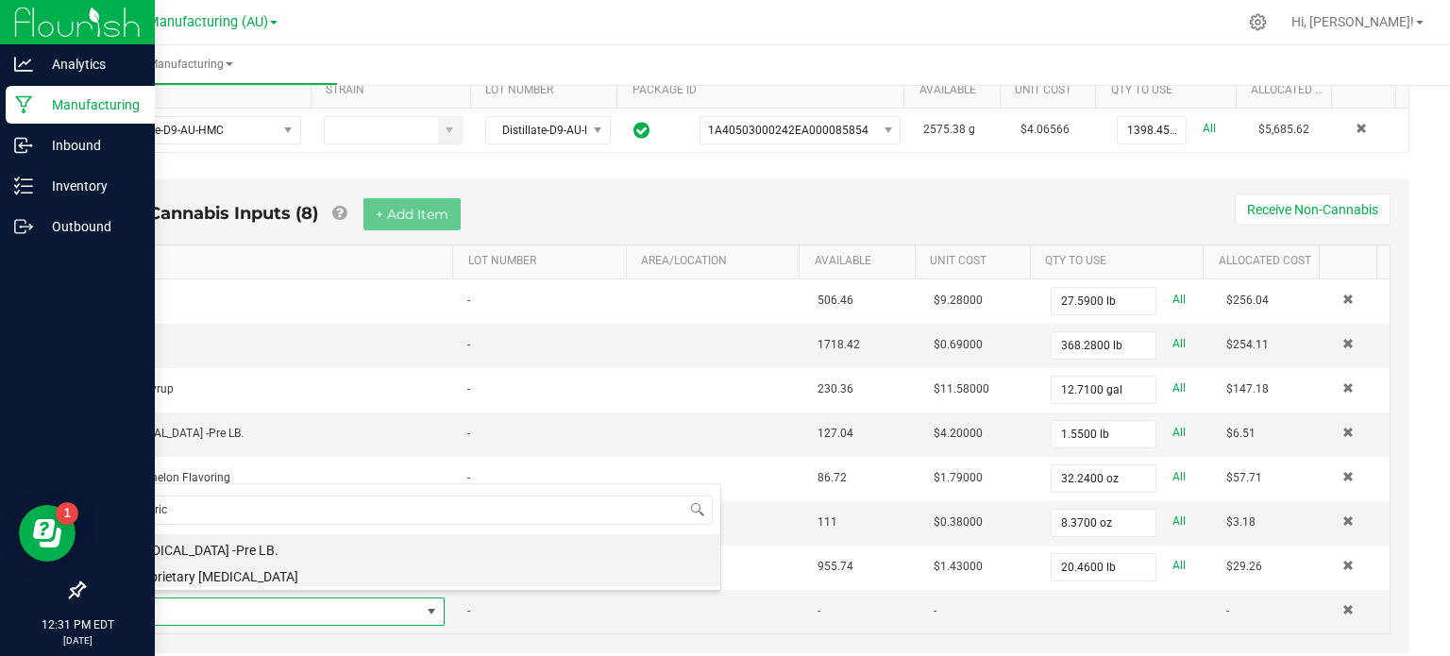
click at [214, 577] on li "Proprietary [MEDICAL_DATA]" at bounding box center [419, 574] width 602 height 26
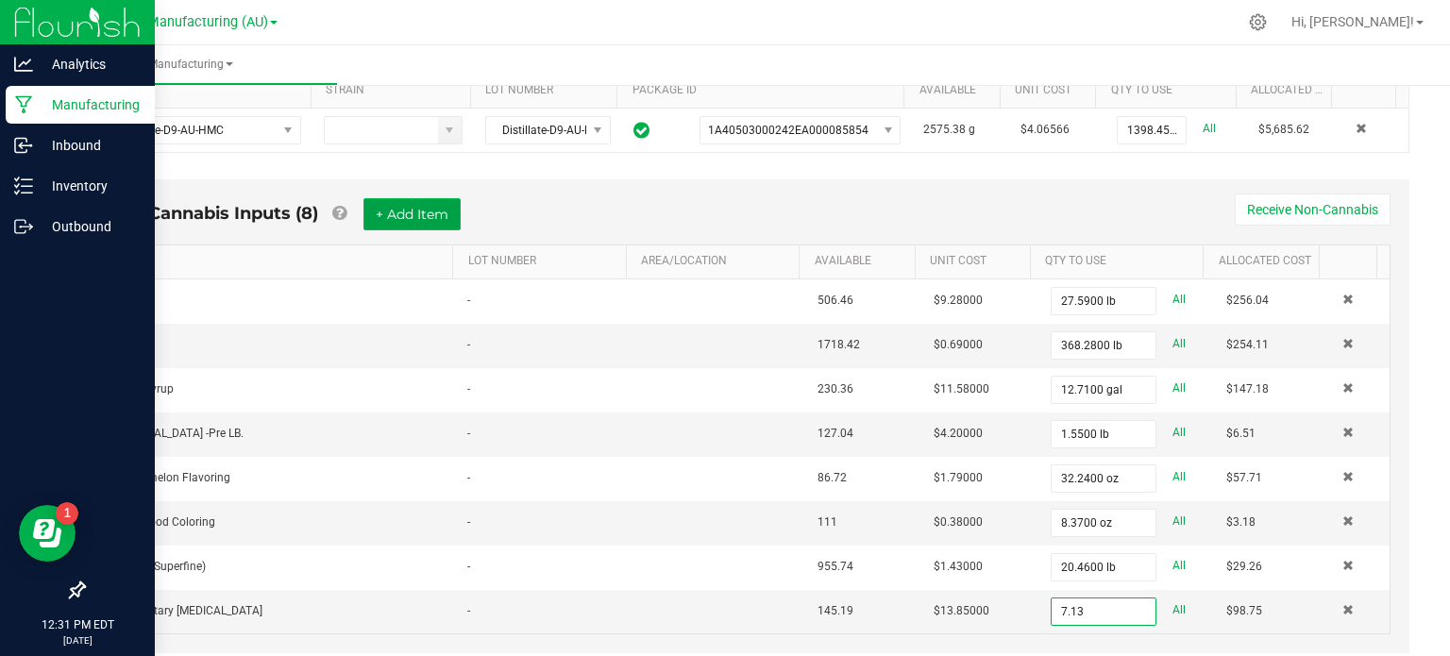
type input "7.1300 lb"
click at [407, 210] on button "+ Add Item" at bounding box center [412, 214] width 97 height 32
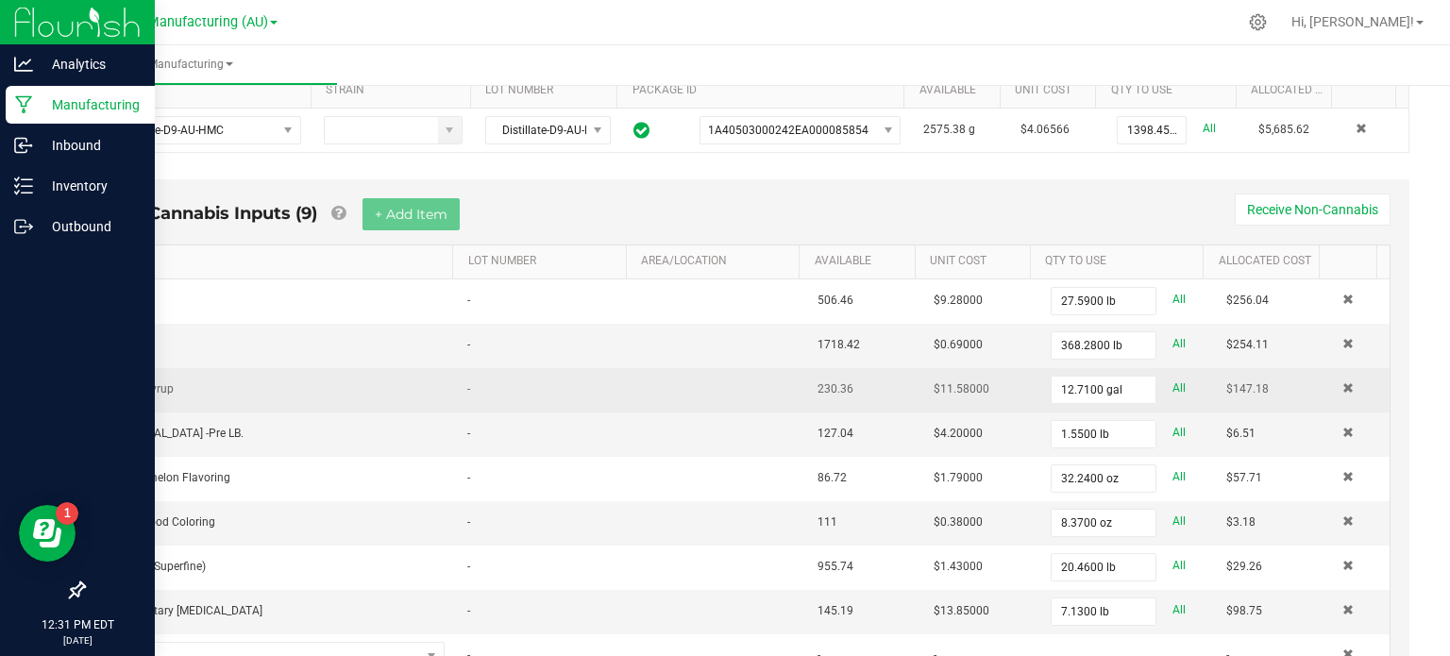
scroll to position [479, 0]
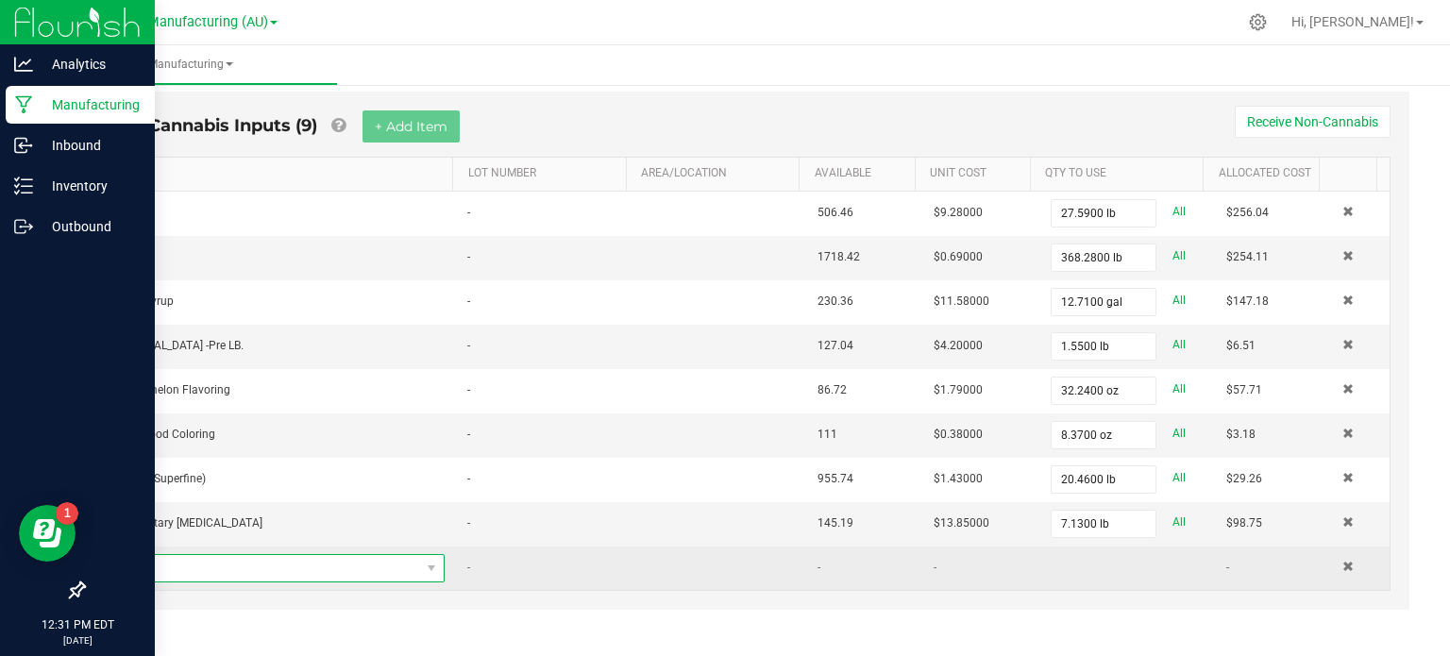
click at [245, 567] on span "NO DATA FOUND" at bounding box center [269, 568] width 302 height 26
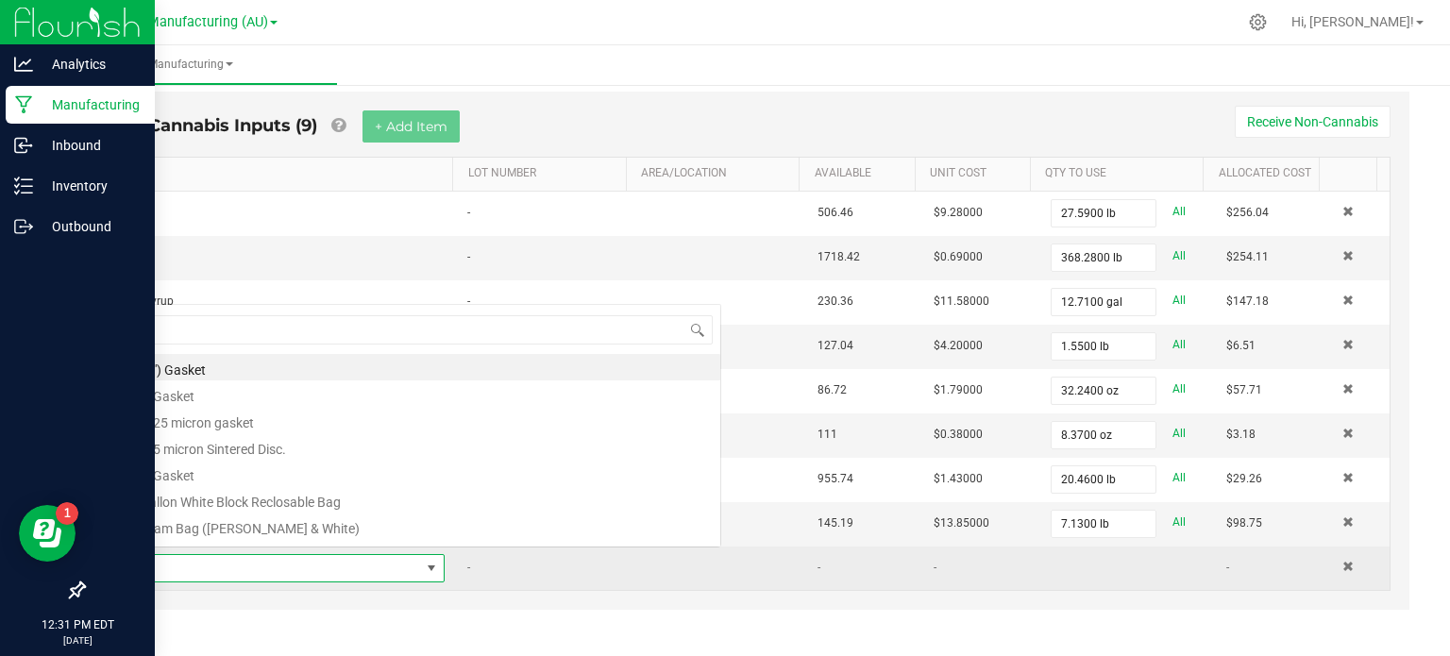
scroll to position [27, 315]
type input "60ml"
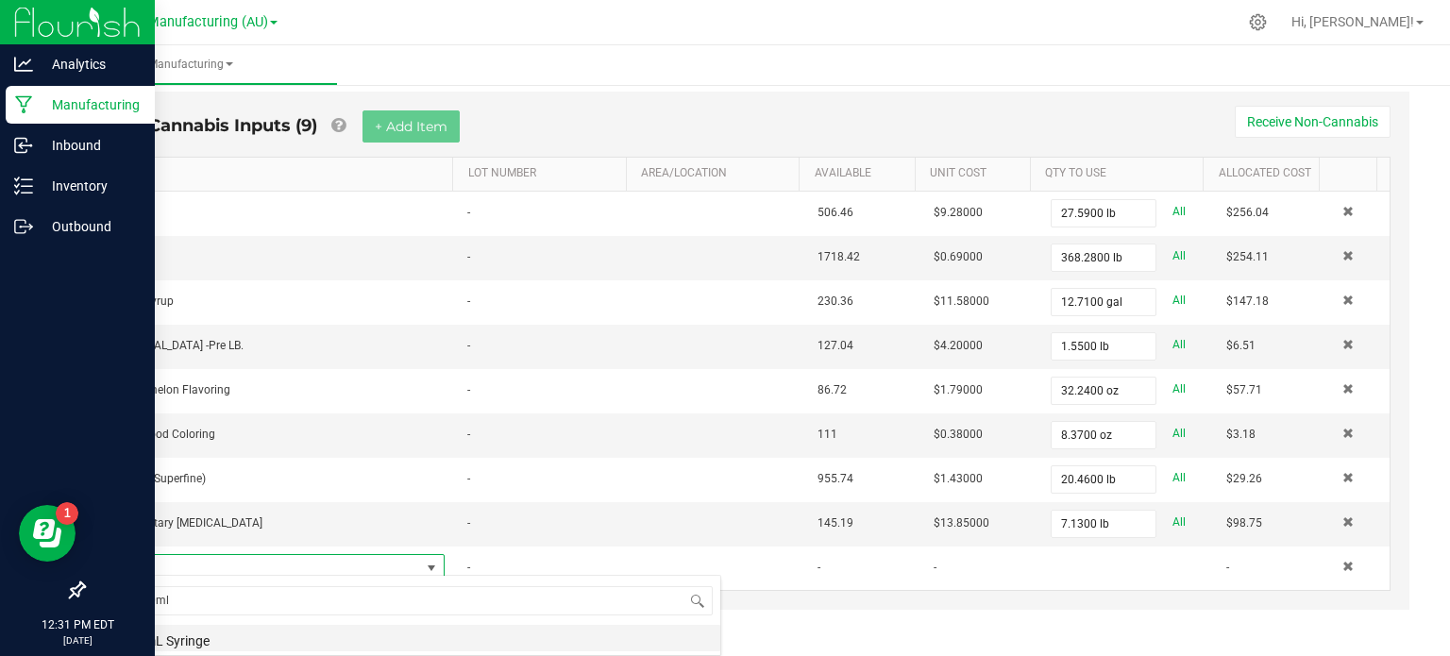
click at [233, 648] on li "60mL Syringe" at bounding box center [419, 638] width 602 height 26
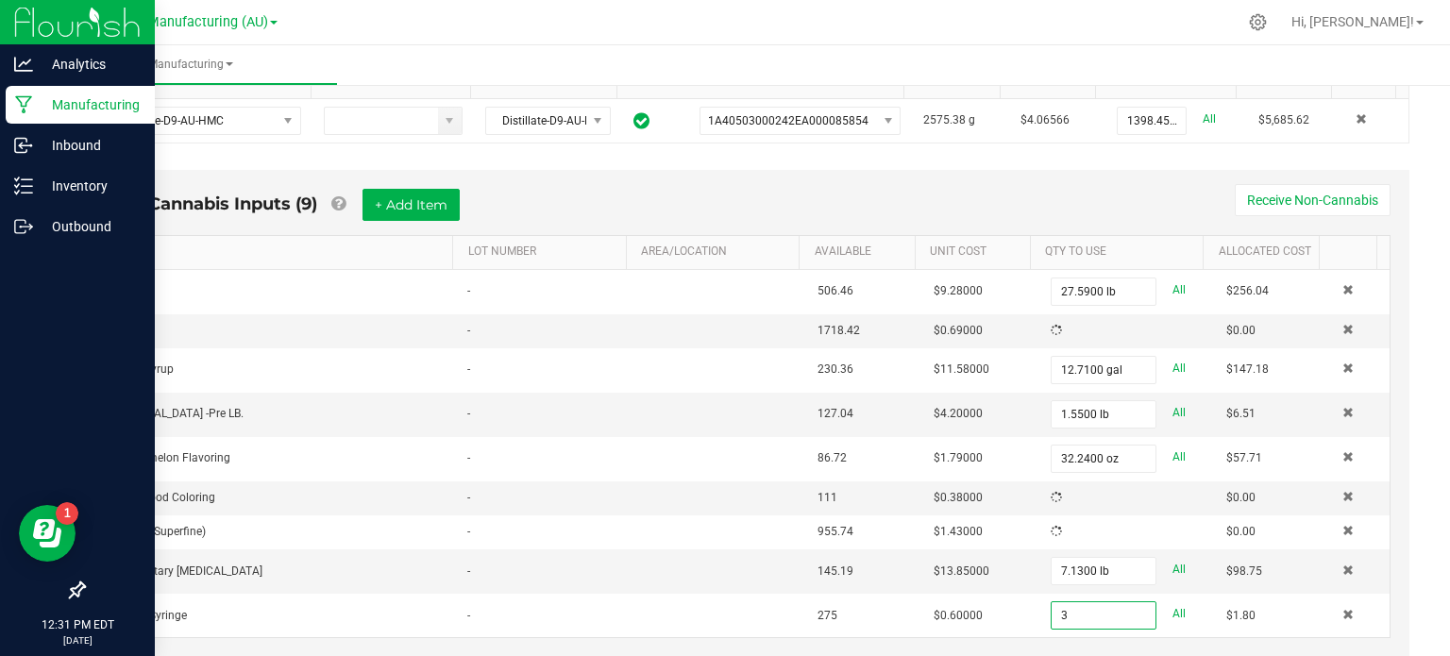
scroll to position [479, 0]
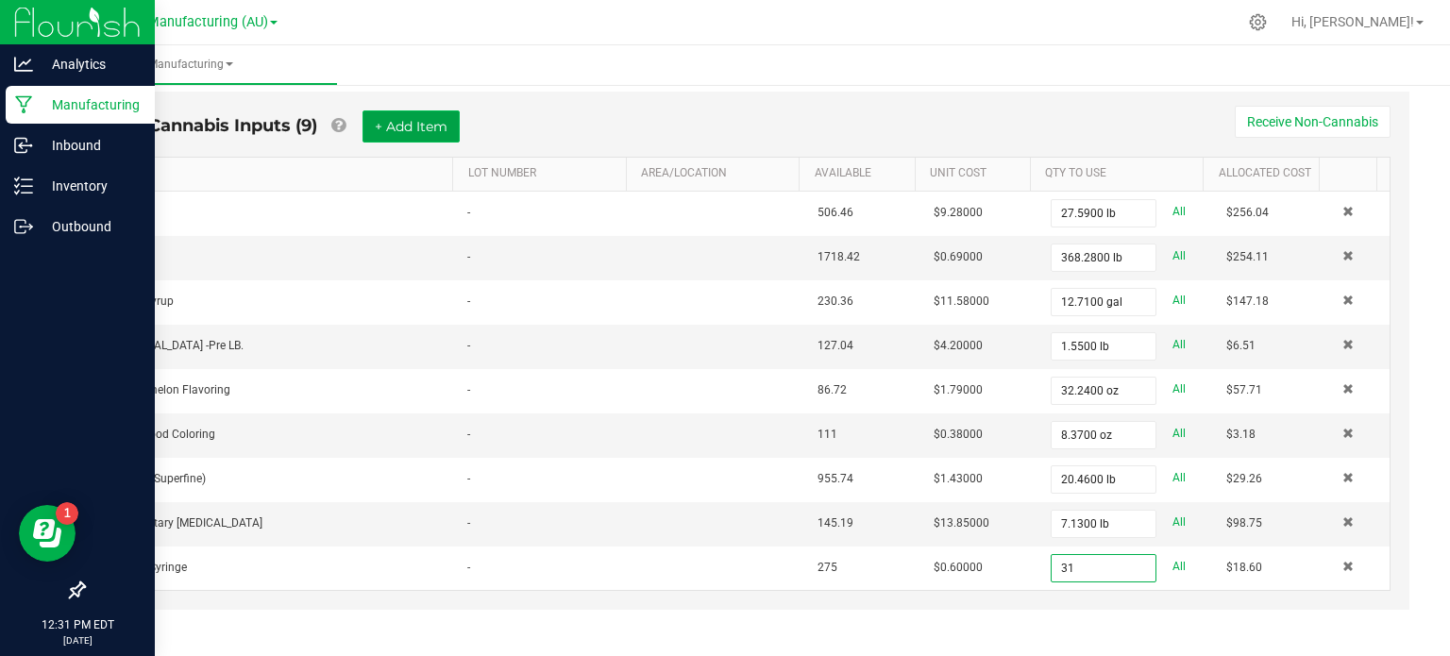
type input "31 ea"
click at [420, 117] on button "+ Add Item" at bounding box center [411, 126] width 97 height 32
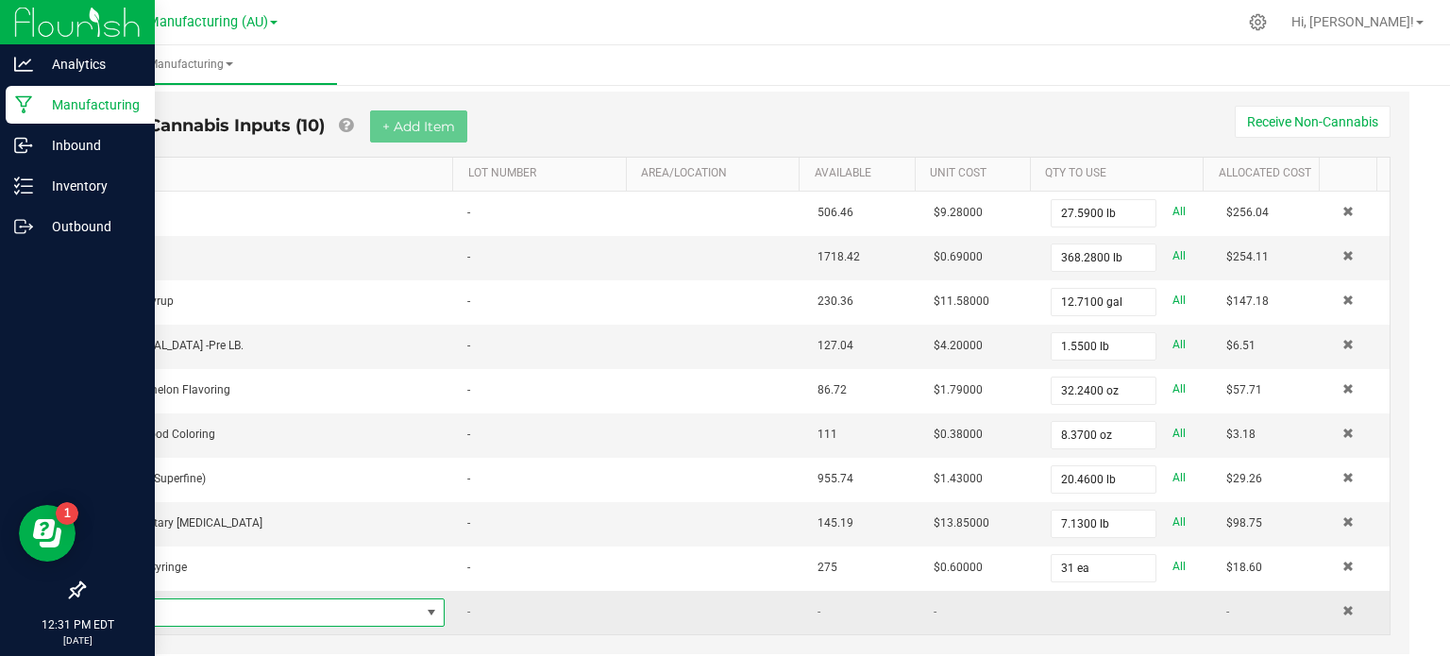
click at [267, 600] on span "NO DATA FOUND" at bounding box center [269, 613] width 302 height 26
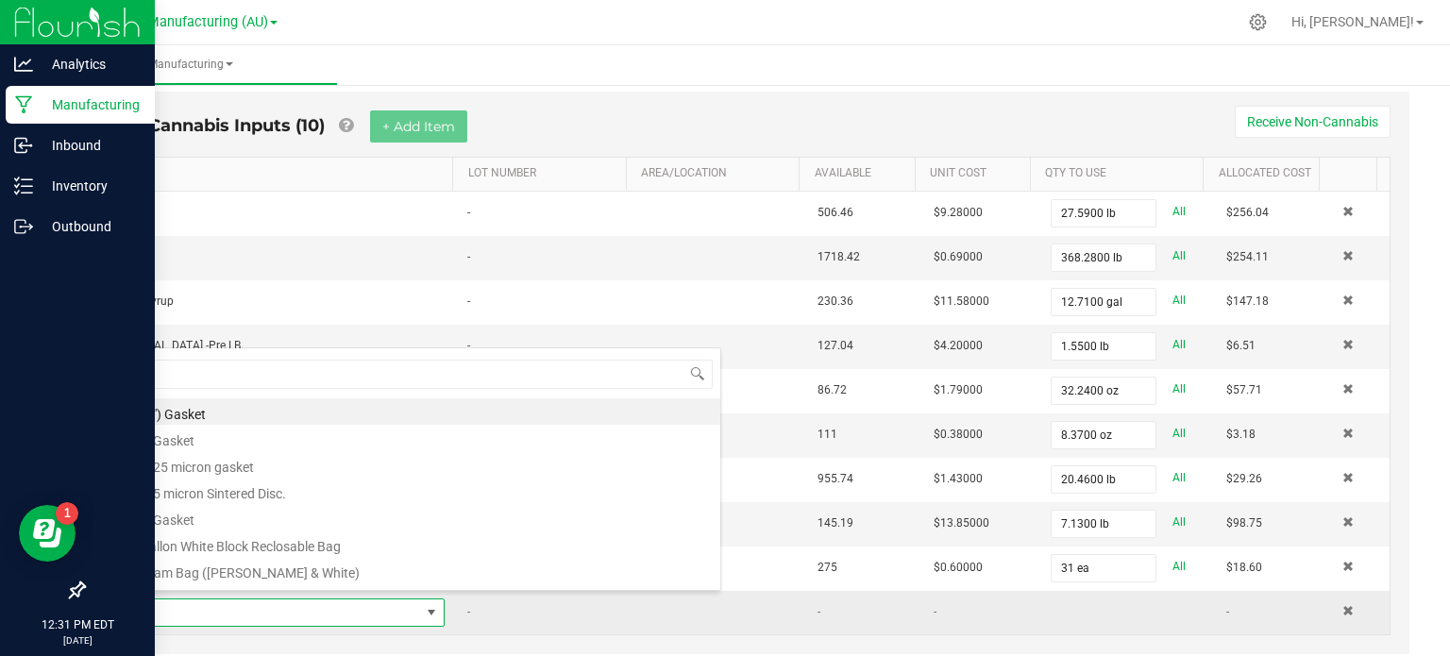
scroll to position [27, 315]
type input "30ml"
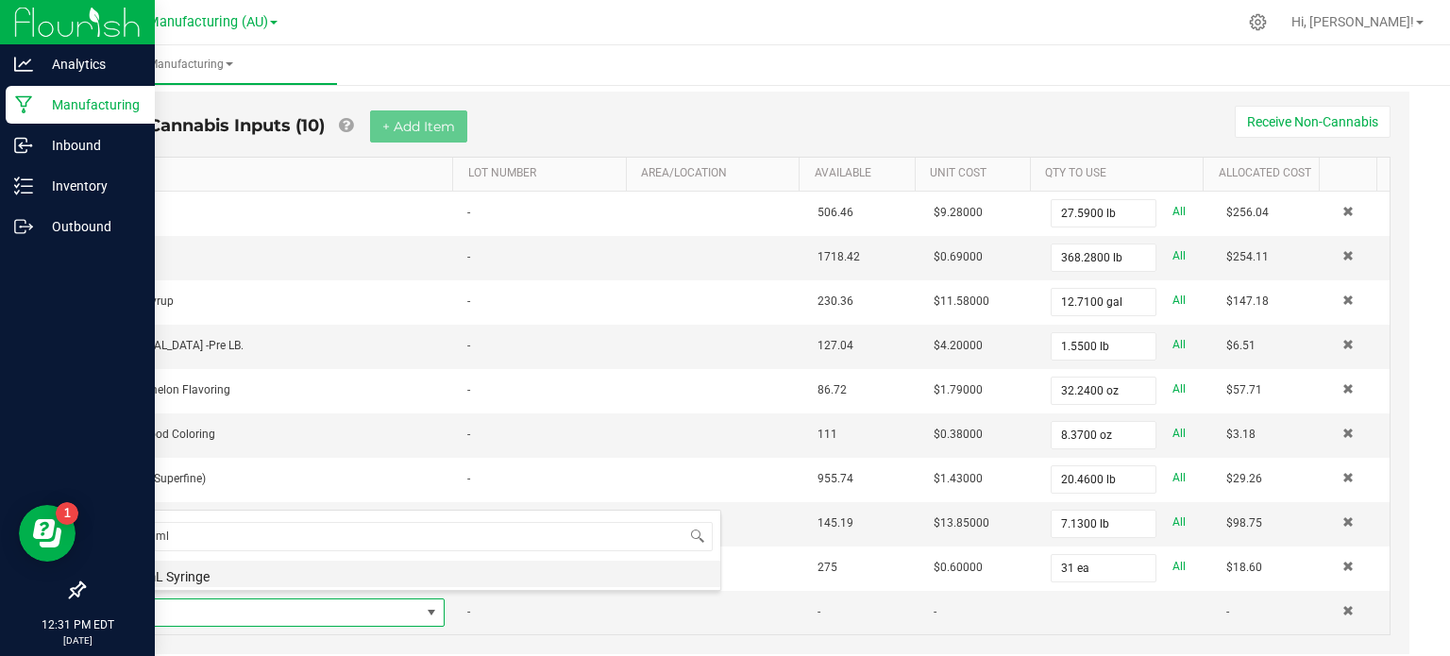
click at [216, 580] on li "30mL Syringe" at bounding box center [419, 574] width 602 height 26
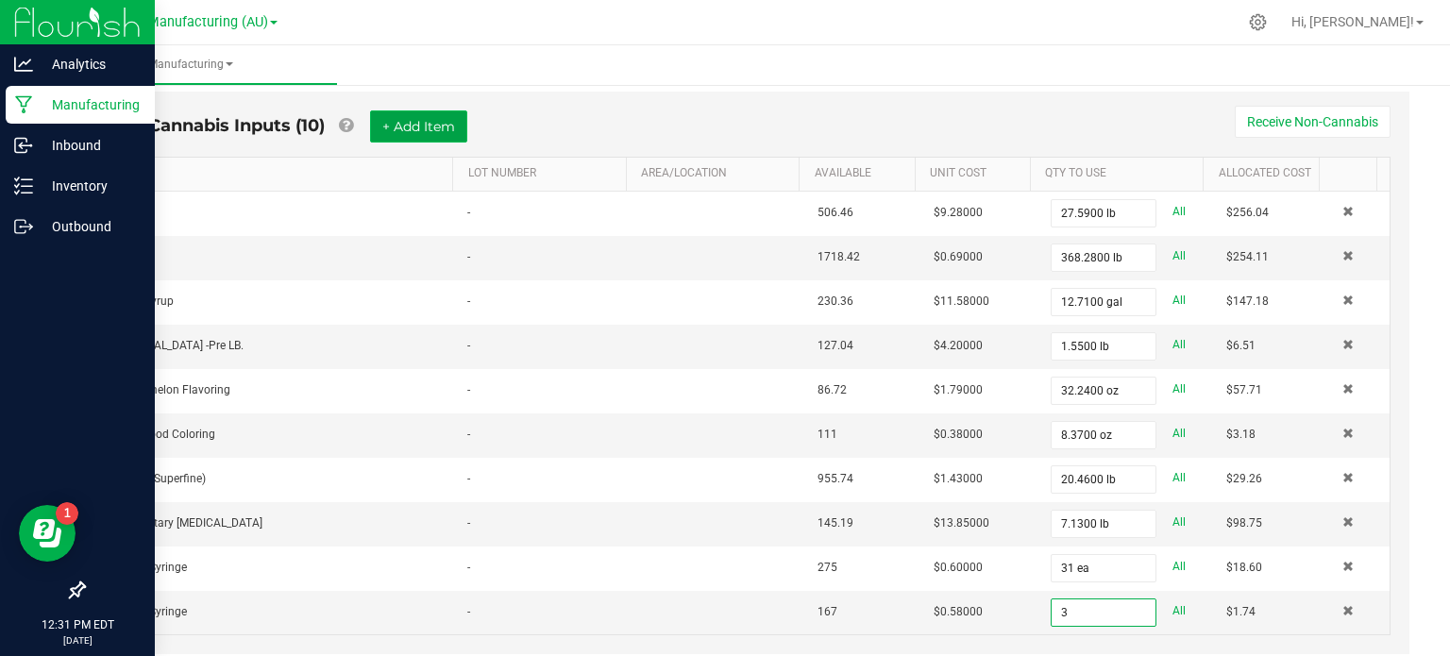
type input "3 ea"
click at [385, 122] on button "+ Add Item" at bounding box center [418, 126] width 97 height 32
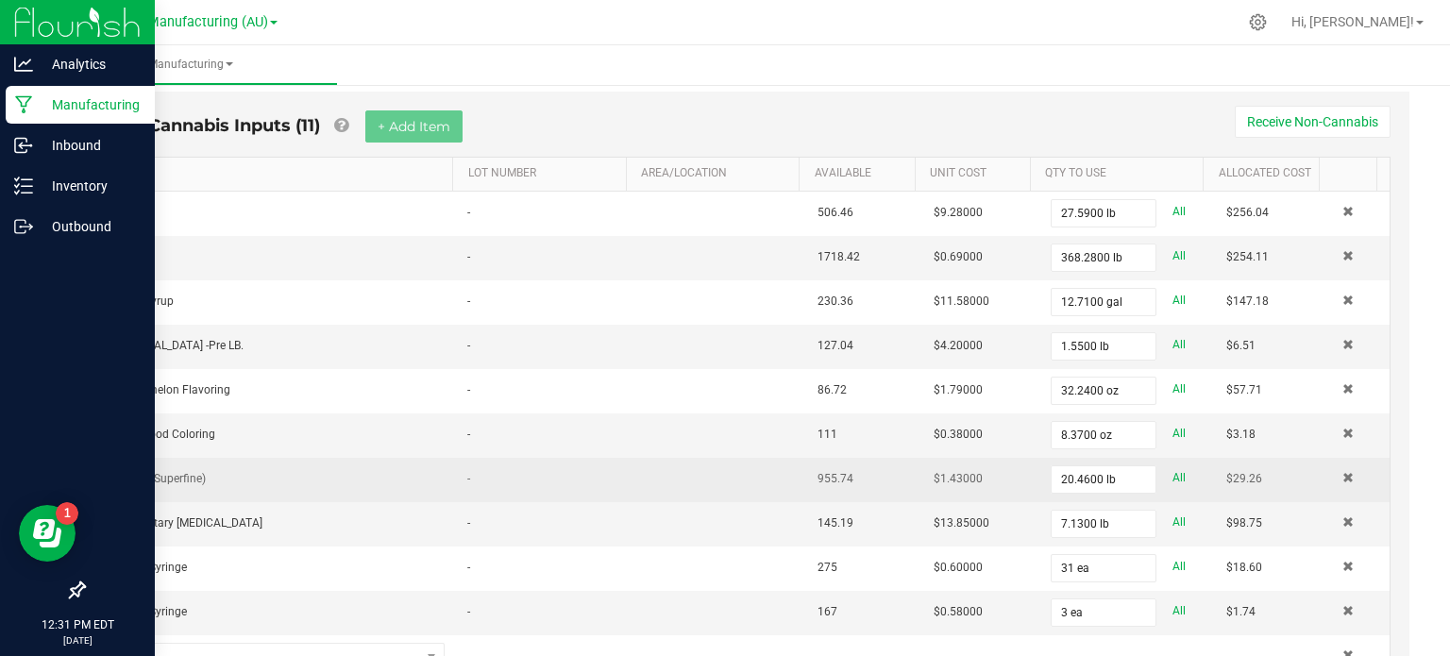
scroll to position [567, 0]
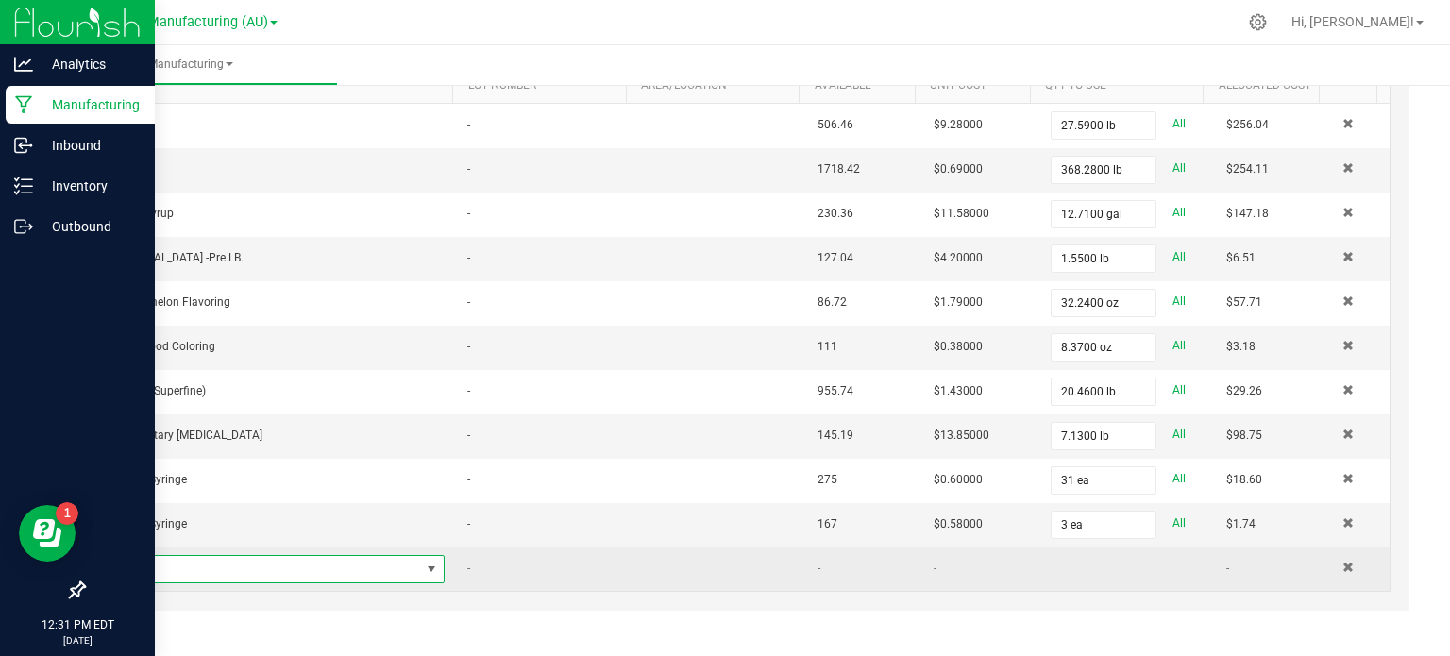
click at [245, 556] on span "NO DATA FOUND" at bounding box center [269, 569] width 302 height 26
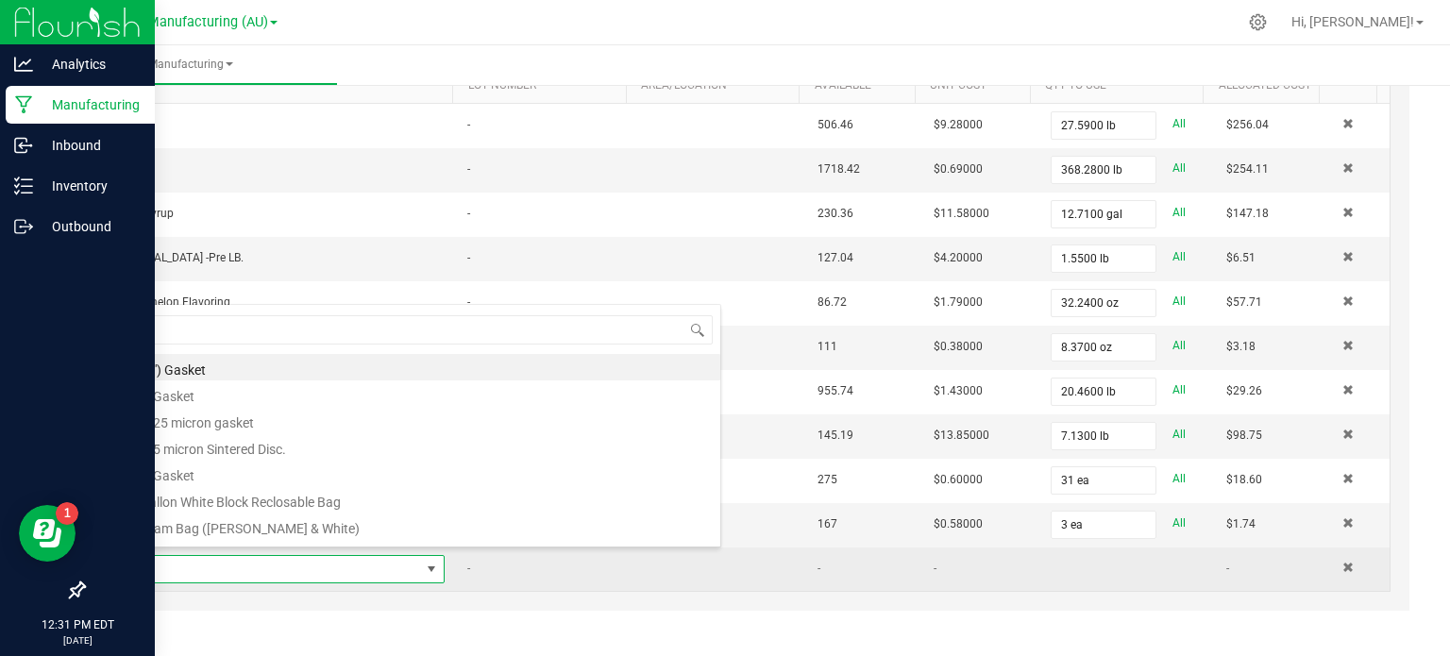
scroll to position [27, 315]
type input "10ml"
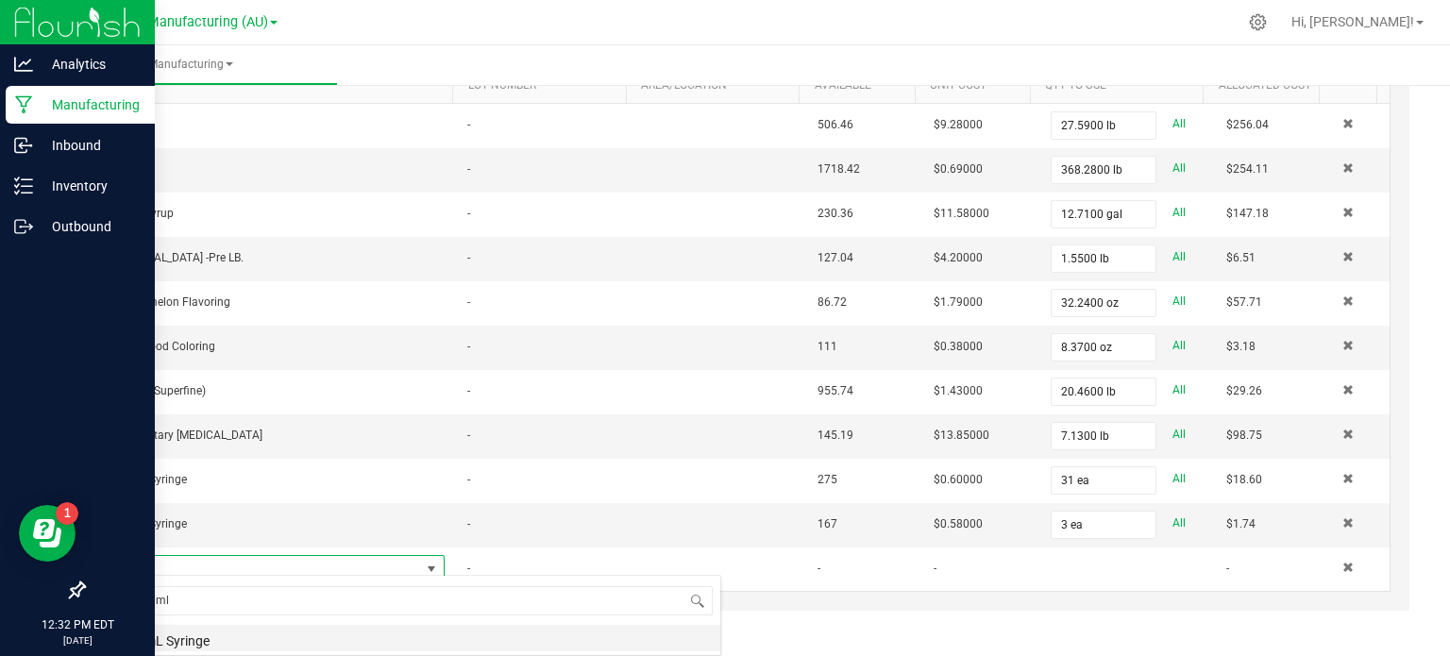
click at [185, 634] on li "10mL Syringe" at bounding box center [419, 638] width 602 height 26
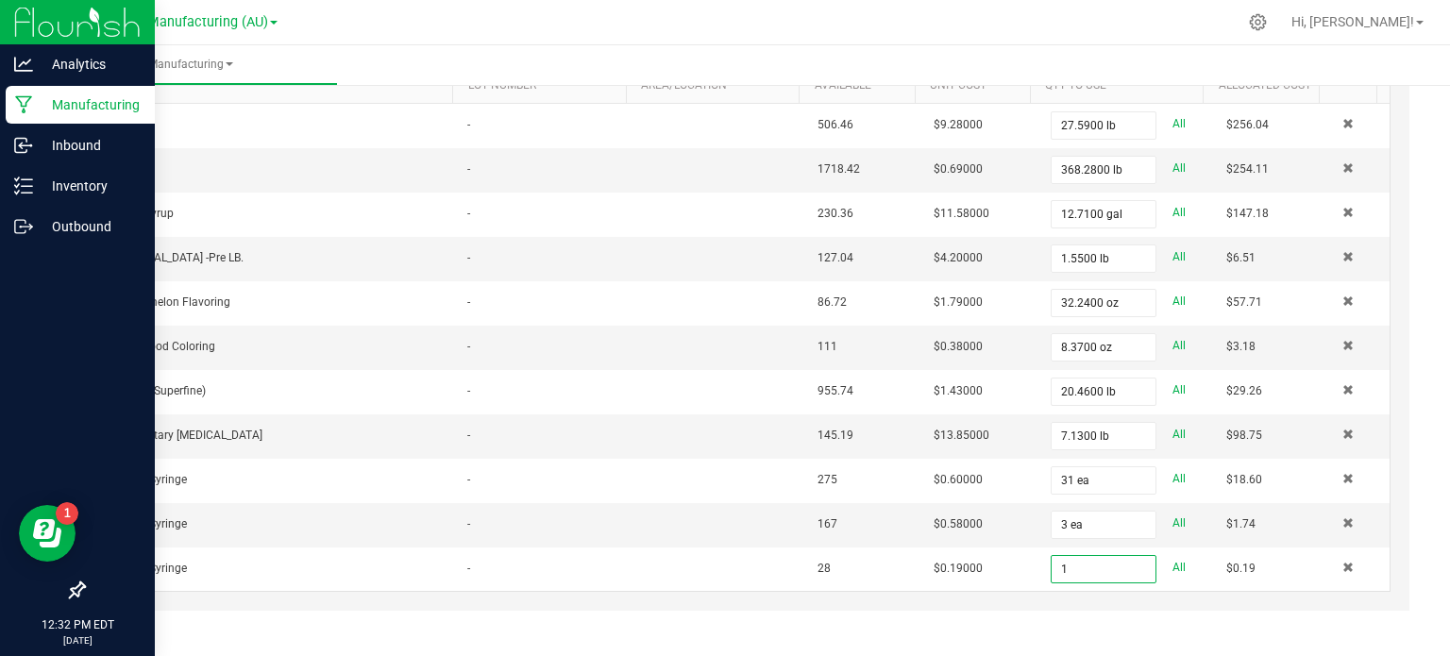
type input "1 ea"
click at [185, 634] on div "Non-Cannabis Inputs (11) + Add Item Receive Non-Cannabis ITEM LOT NUMBER AREA/L…" at bounding box center [748, 320] width 1358 height 652
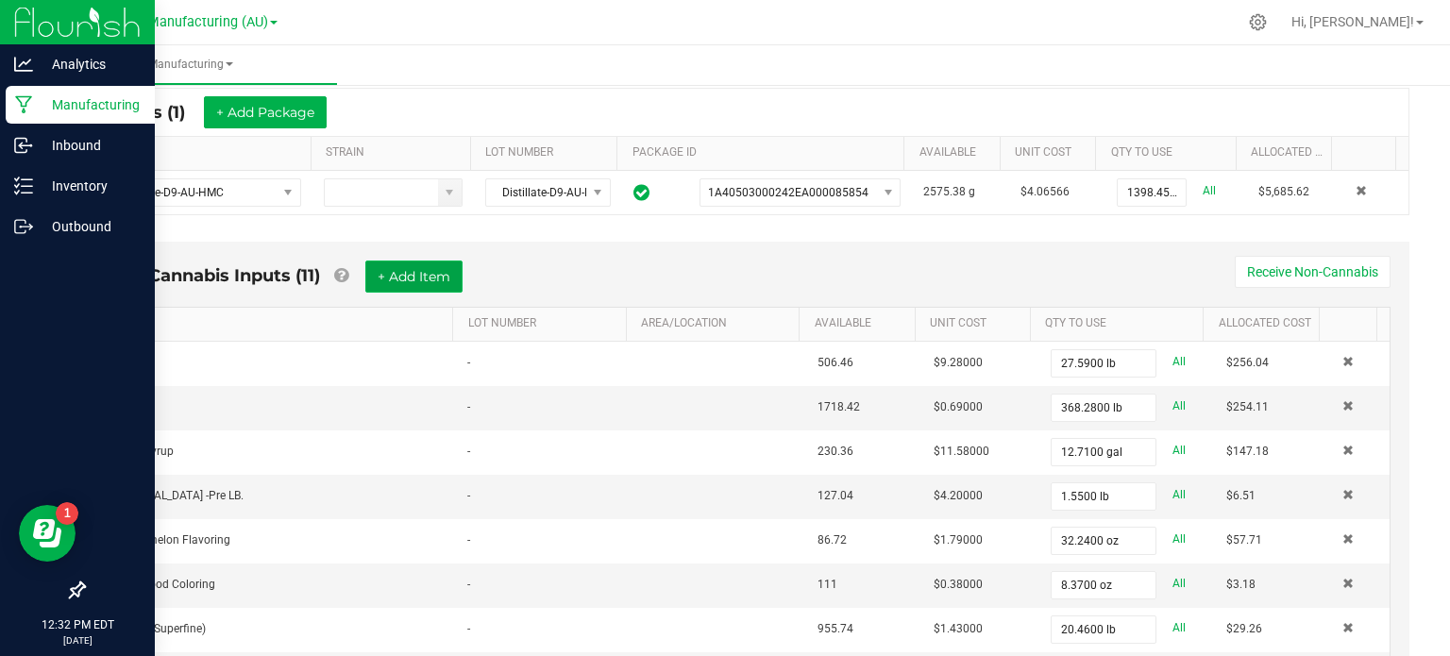
click at [411, 265] on button "+ Add Item" at bounding box center [413, 277] width 97 height 32
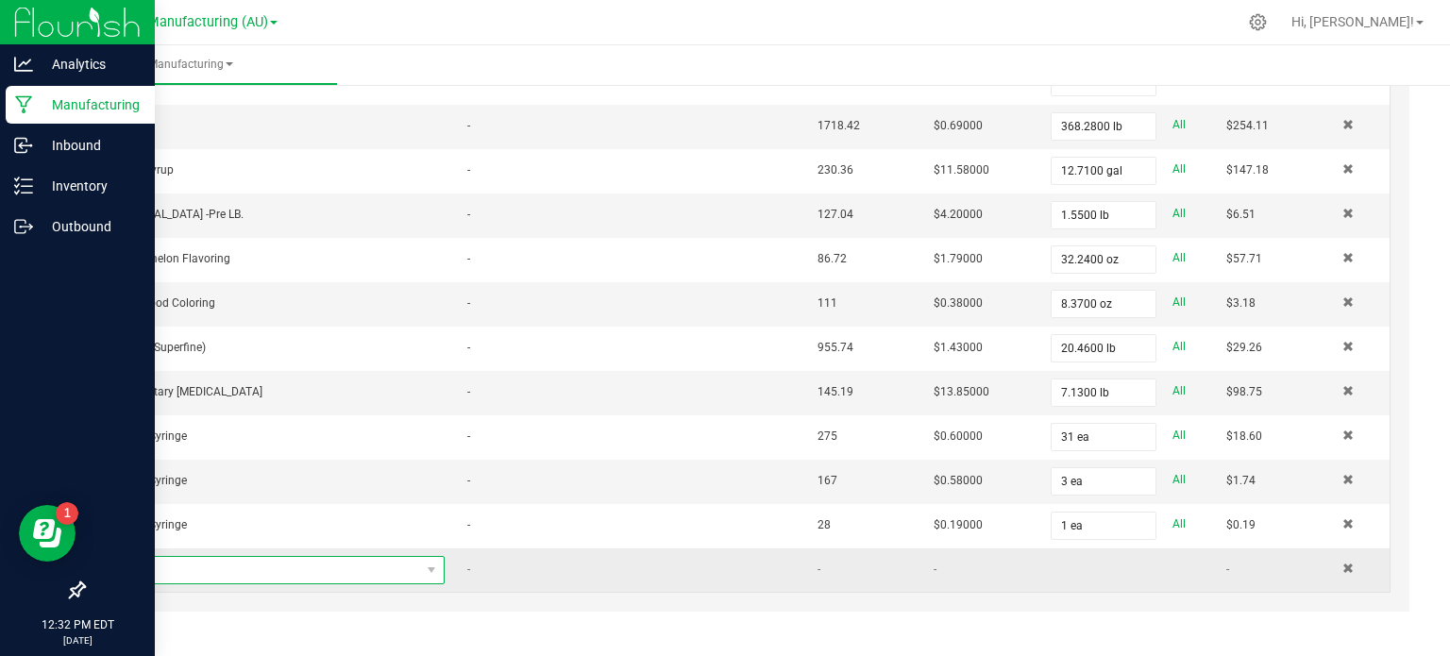
click at [227, 569] on span "NO DATA FOUND" at bounding box center [269, 570] width 302 height 26
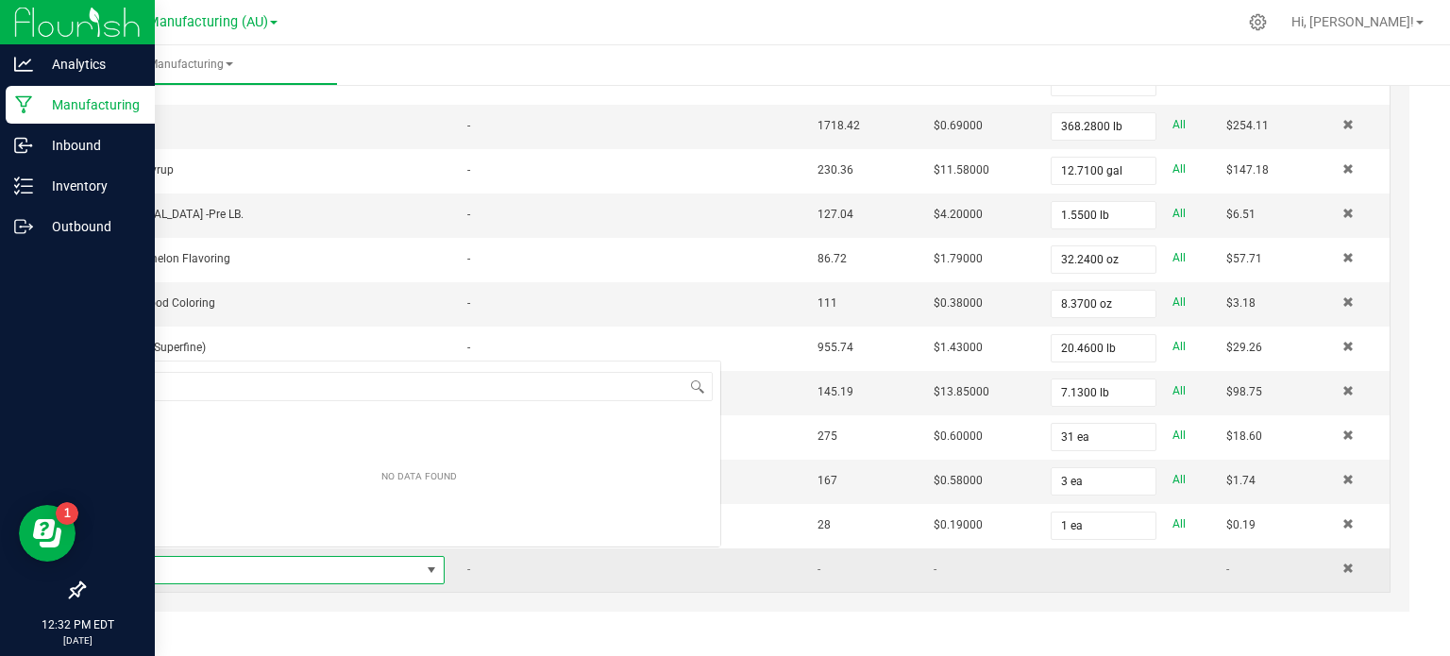
scroll to position [27, 315]
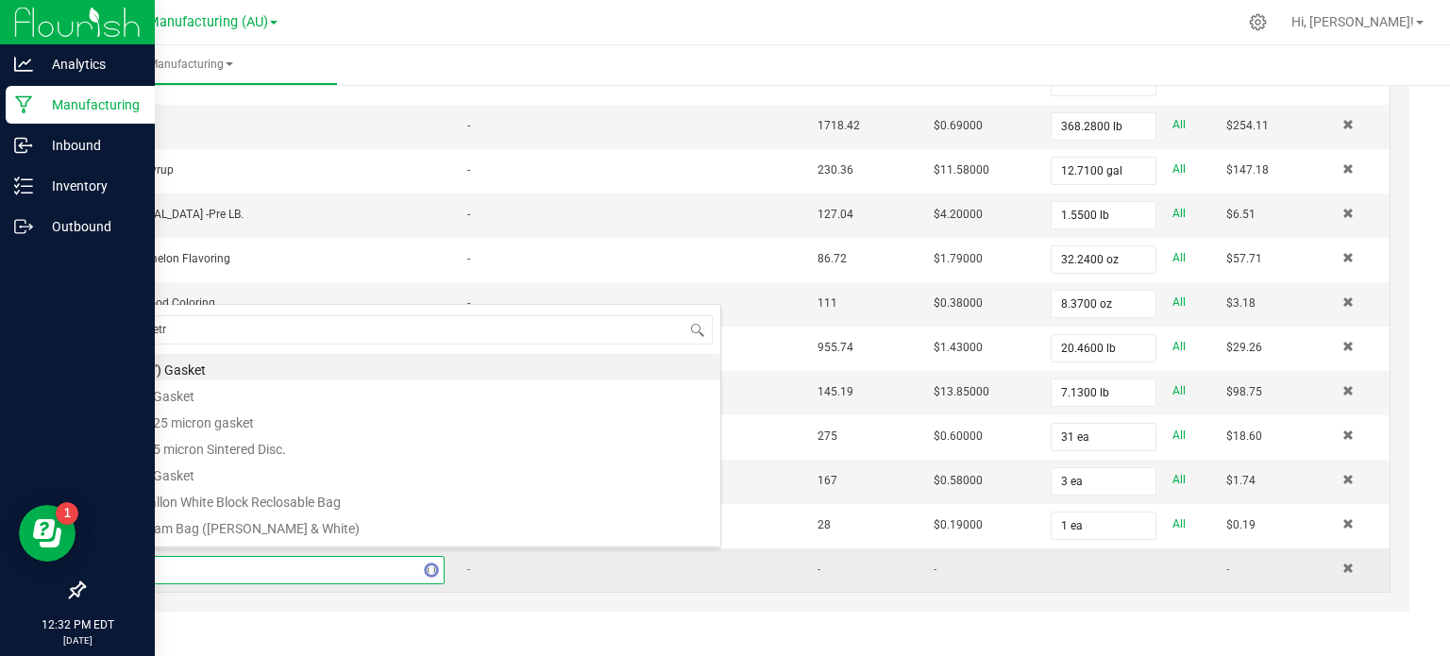
type input "metrc"
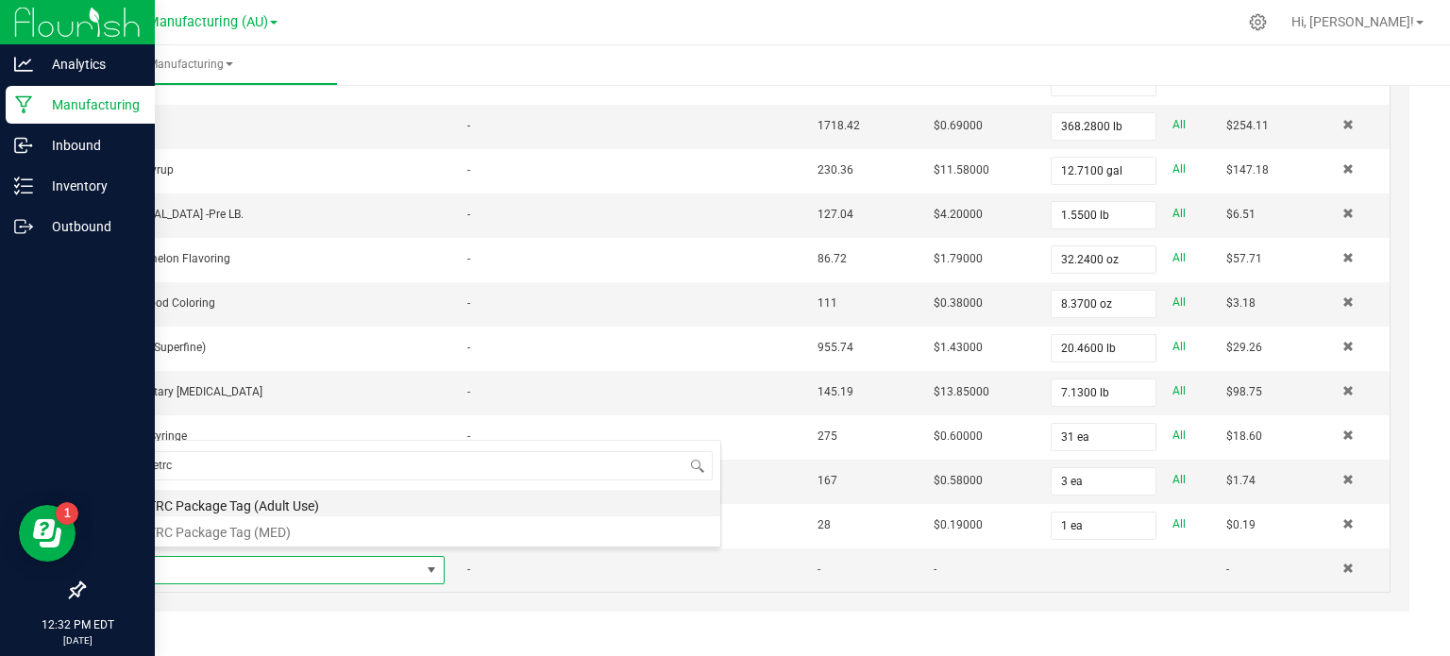
click at [221, 496] on li "METRC Package Tag (Adult Use)" at bounding box center [419, 503] width 602 height 26
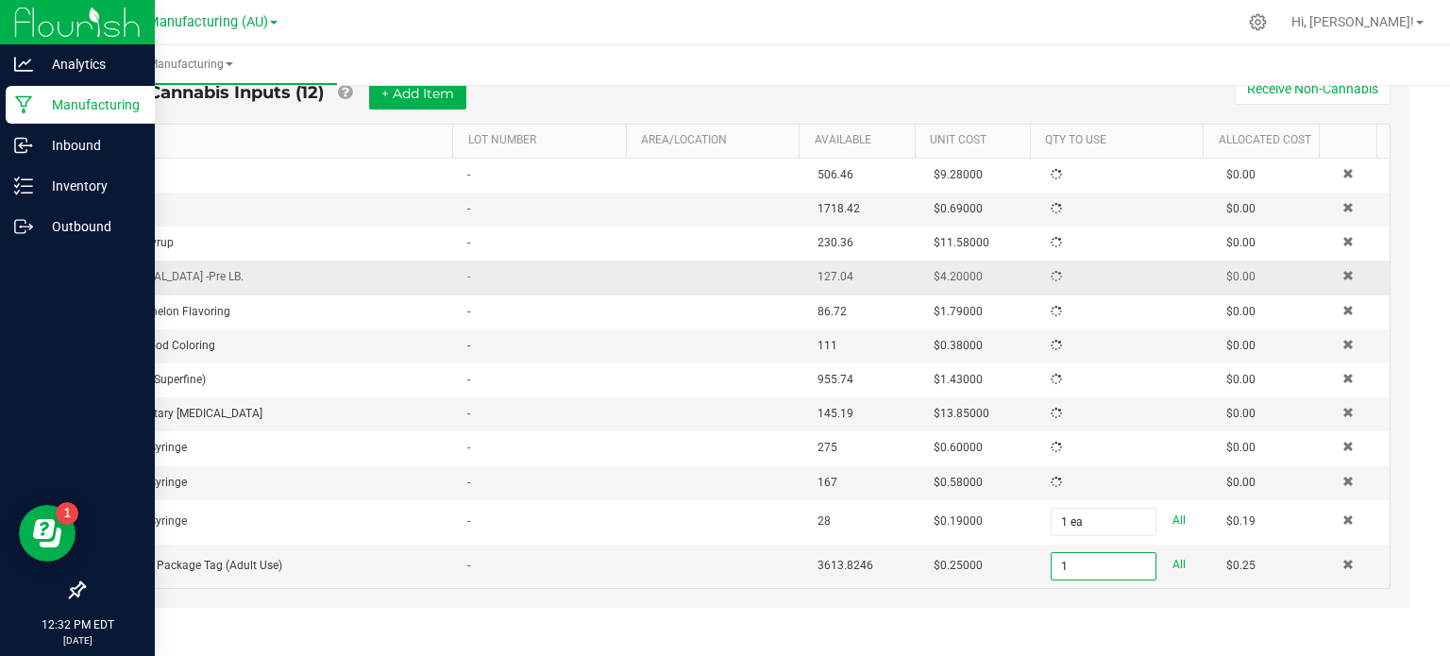
scroll to position [610, 0]
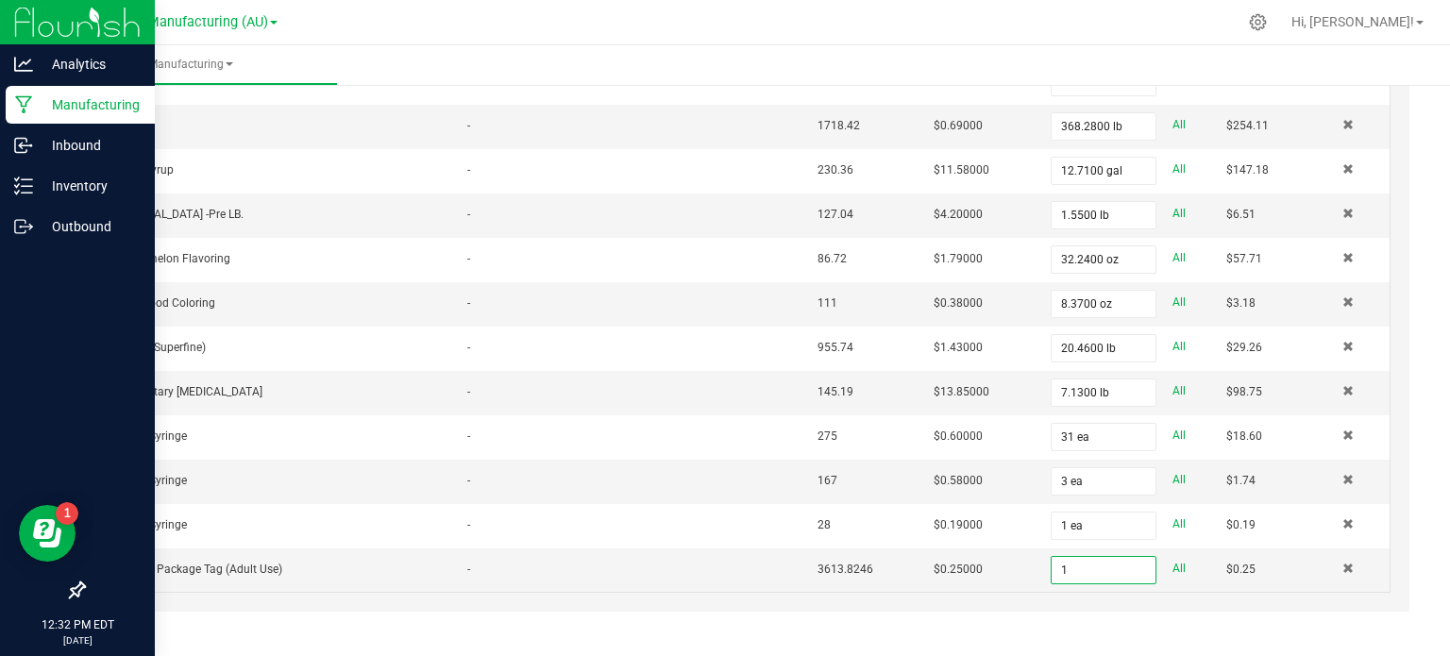
type input "1 ea"
click at [90, 271] on div "Non-Cannabis Inputs (12) + Add Item Receive Non-Cannabis ITEM LOT NUMBER AREA/L…" at bounding box center [748, 285] width 1324 height 651
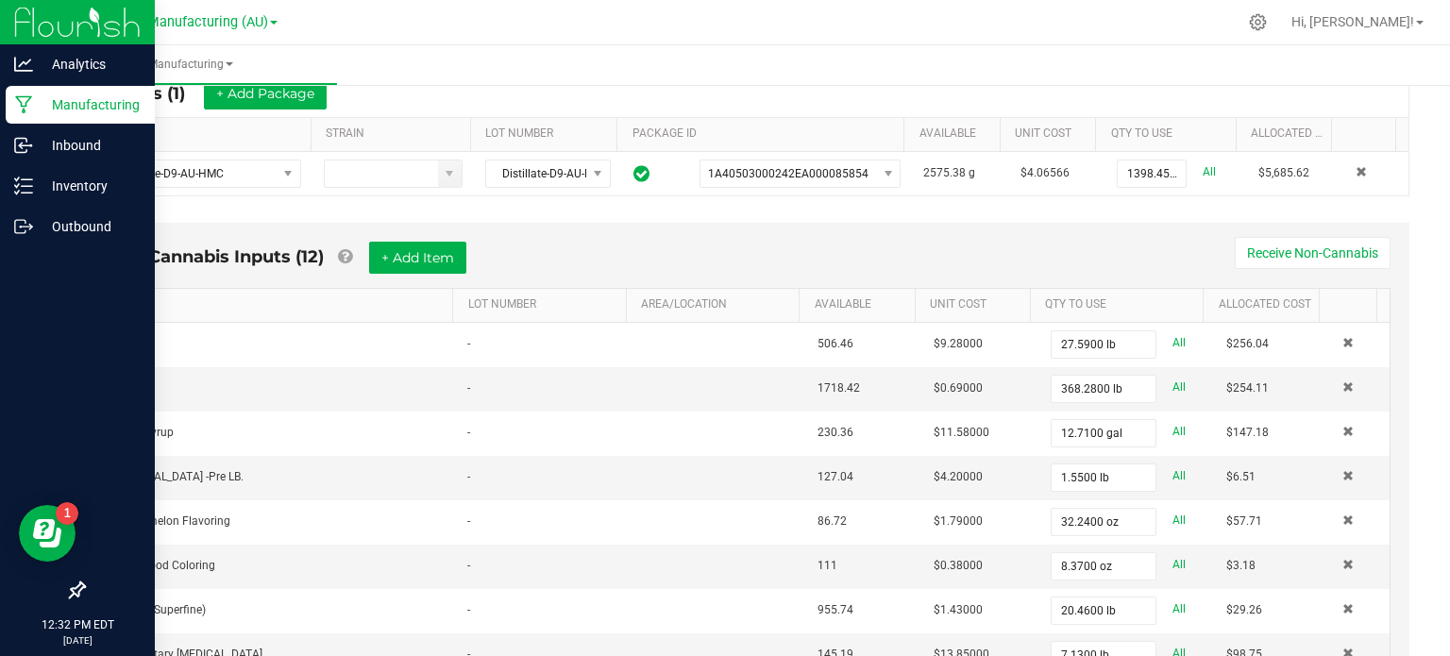
scroll to position [339, 0]
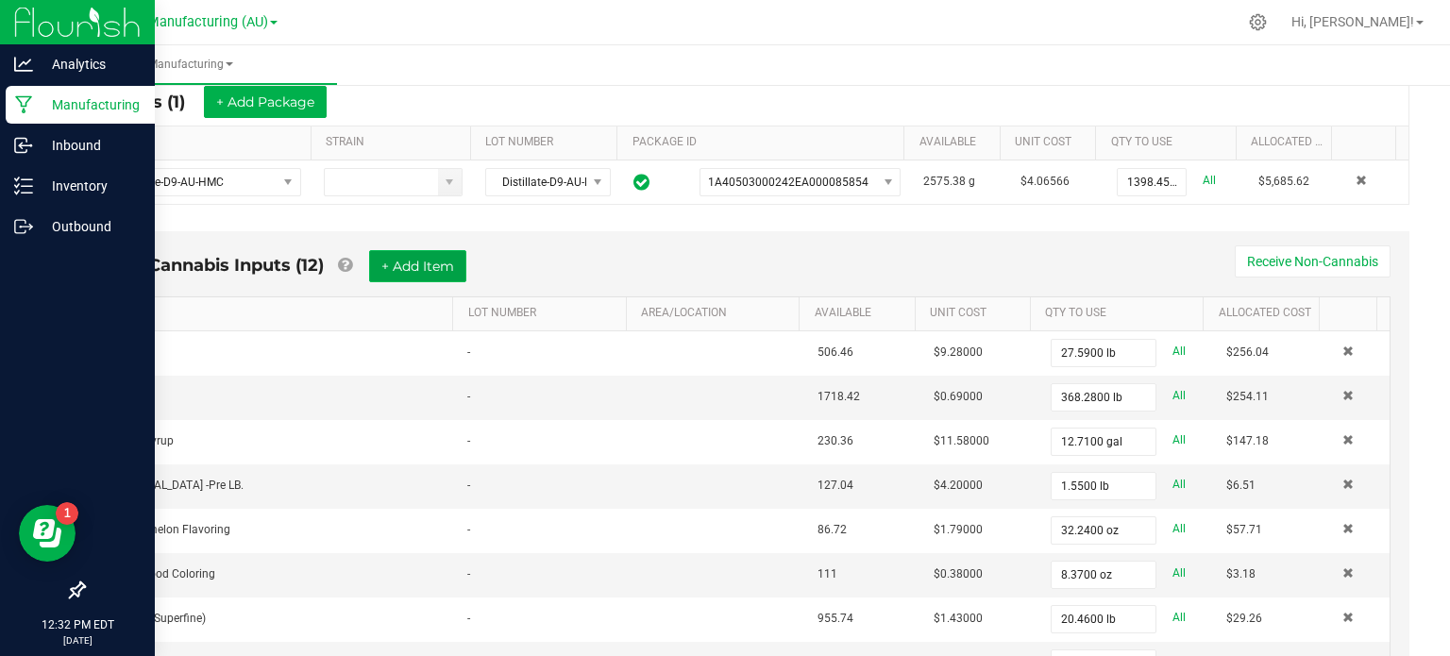
click at [419, 265] on button "+ Add Item" at bounding box center [417, 266] width 97 height 32
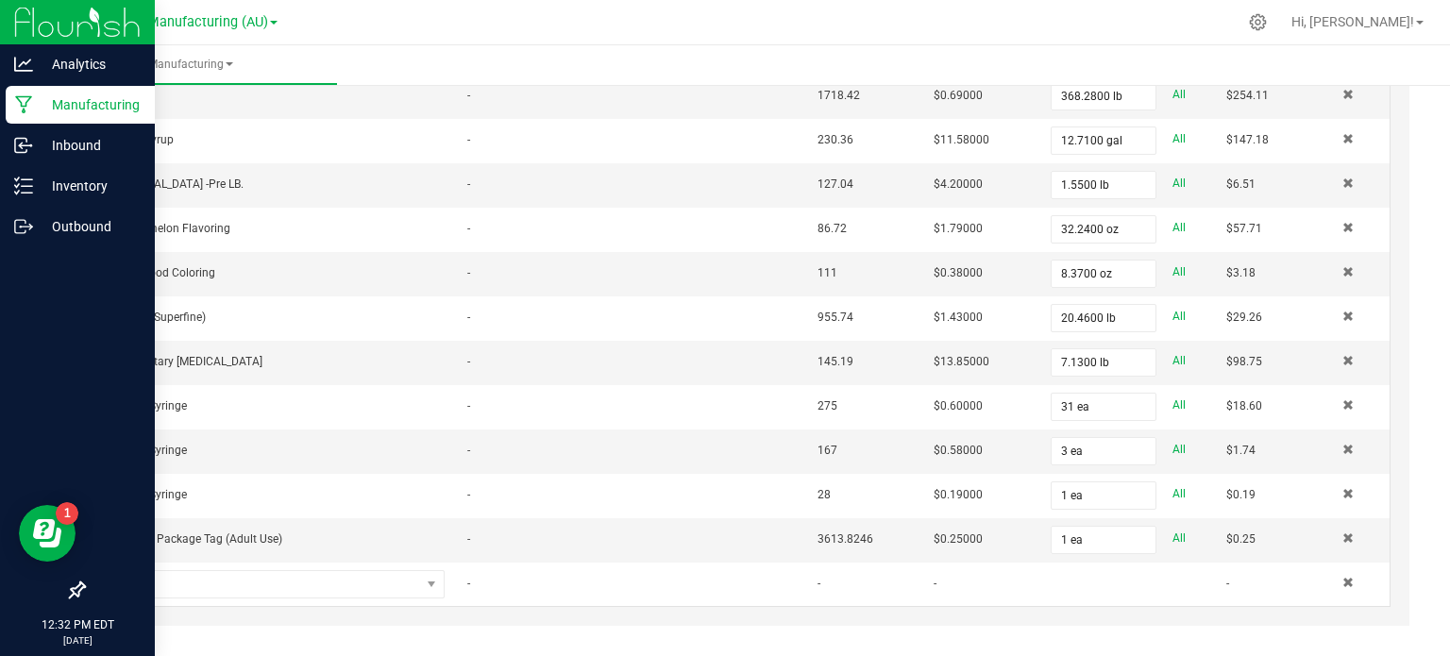
scroll to position [653, 0]
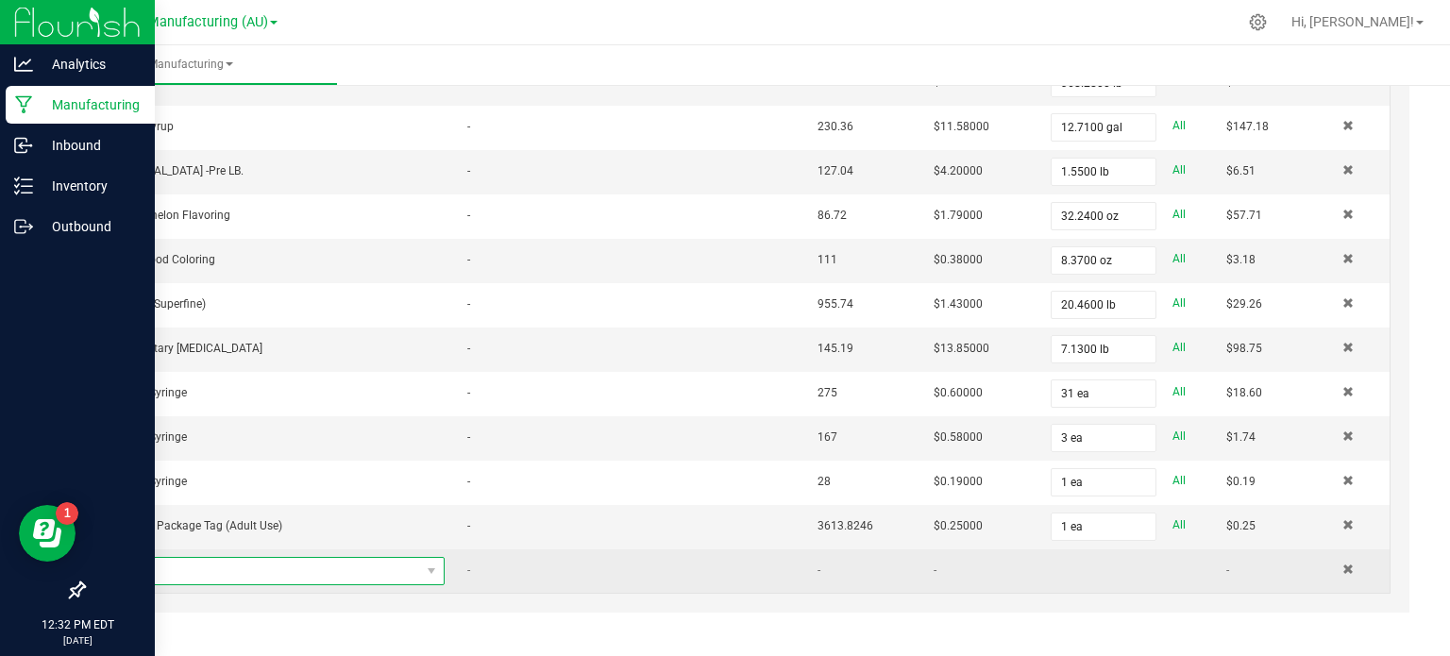
click at [296, 567] on span "NO DATA FOUND" at bounding box center [269, 571] width 302 height 26
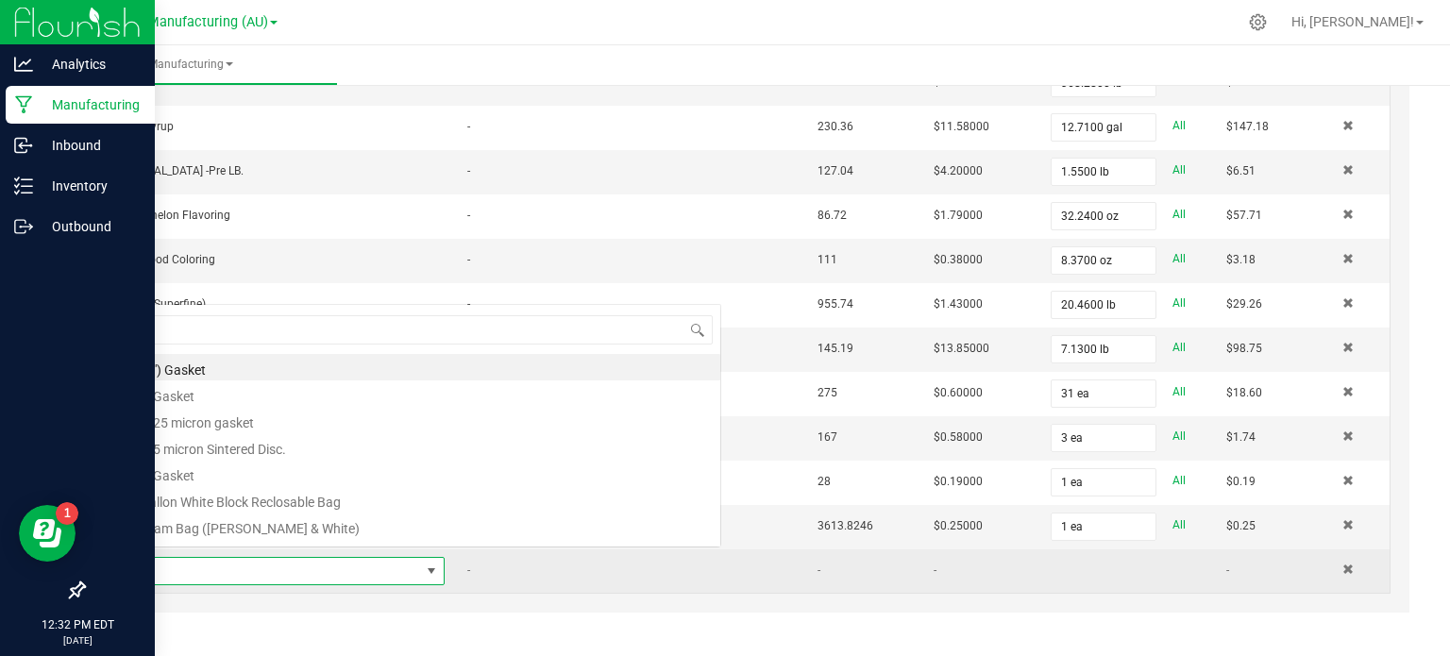
scroll to position [27, 315]
type input "packing"
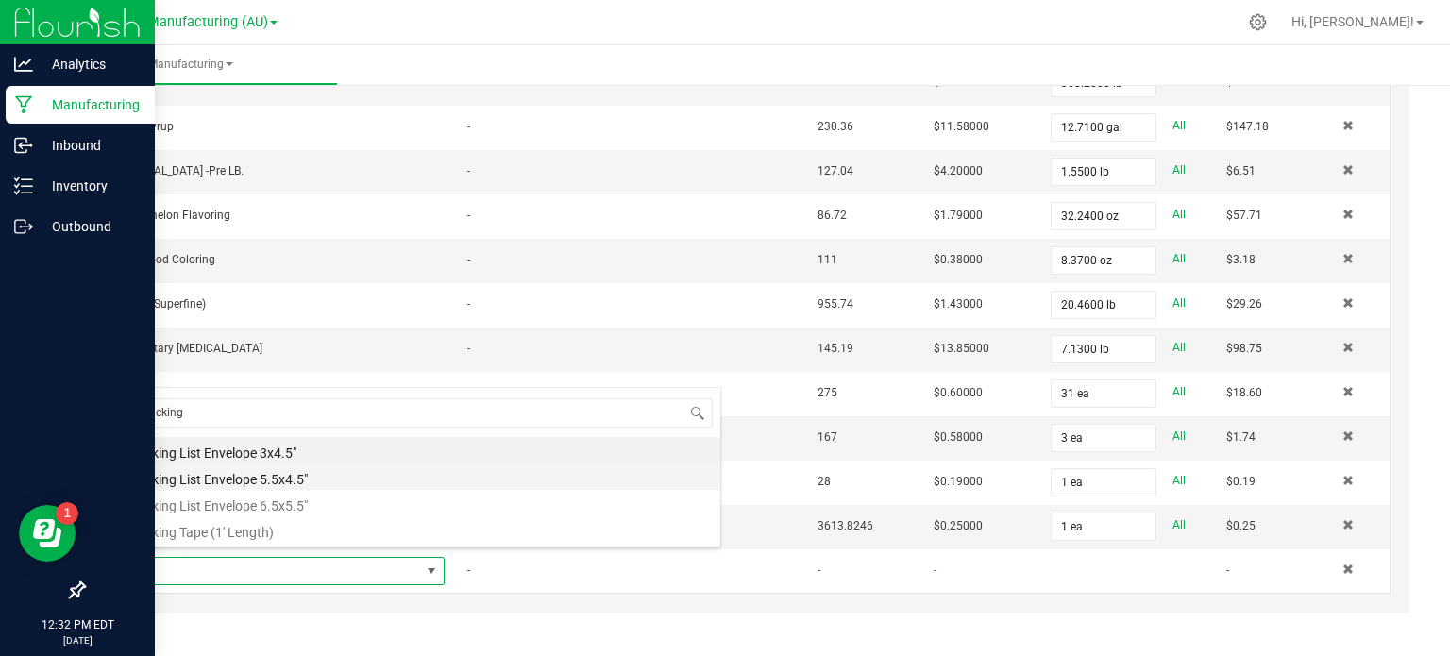
click at [287, 481] on li "Packing List Envelope 5.5x4.5"" at bounding box center [419, 477] width 602 height 26
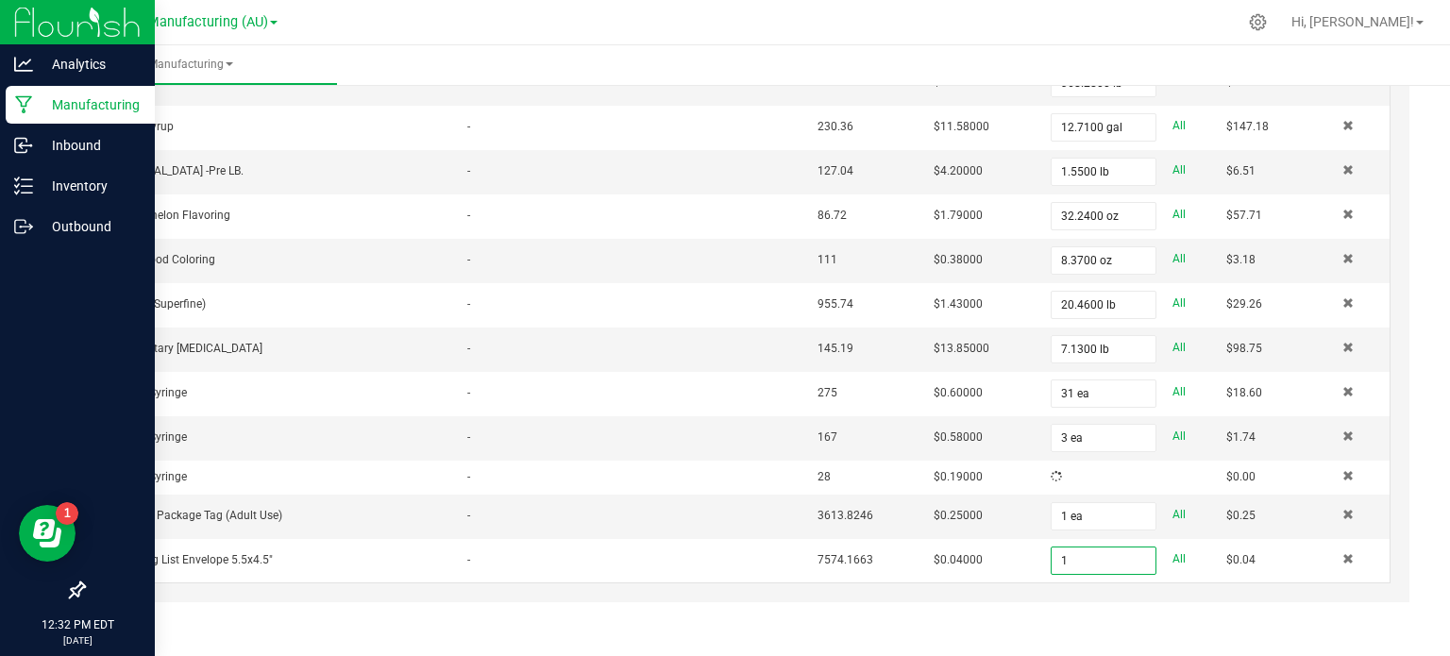
scroll to position [653, 0]
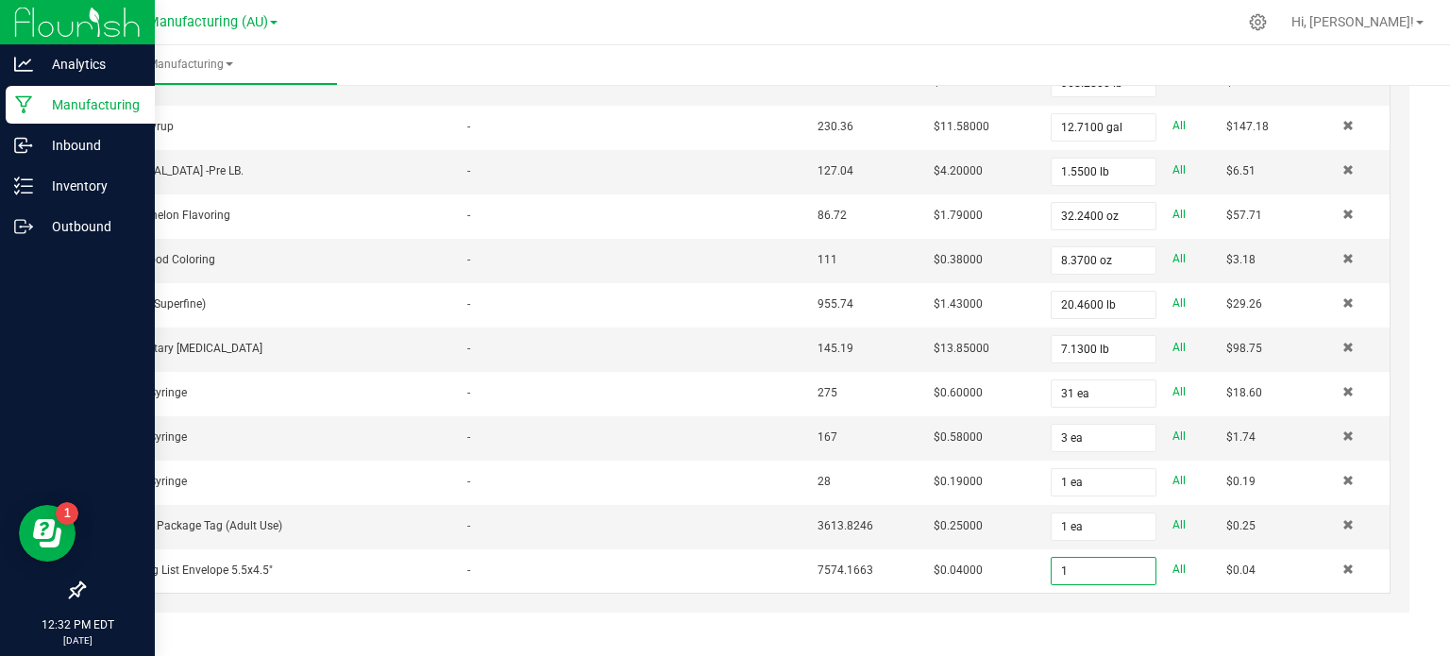
type input "1 ea"
click at [86, 418] on div "Non-Cannabis Inputs (13) + Add Item Receive Non-Cannabis ITEM LOT NUMBER AREA/L…" at bounding box center [748, 265] width 1324 height 696
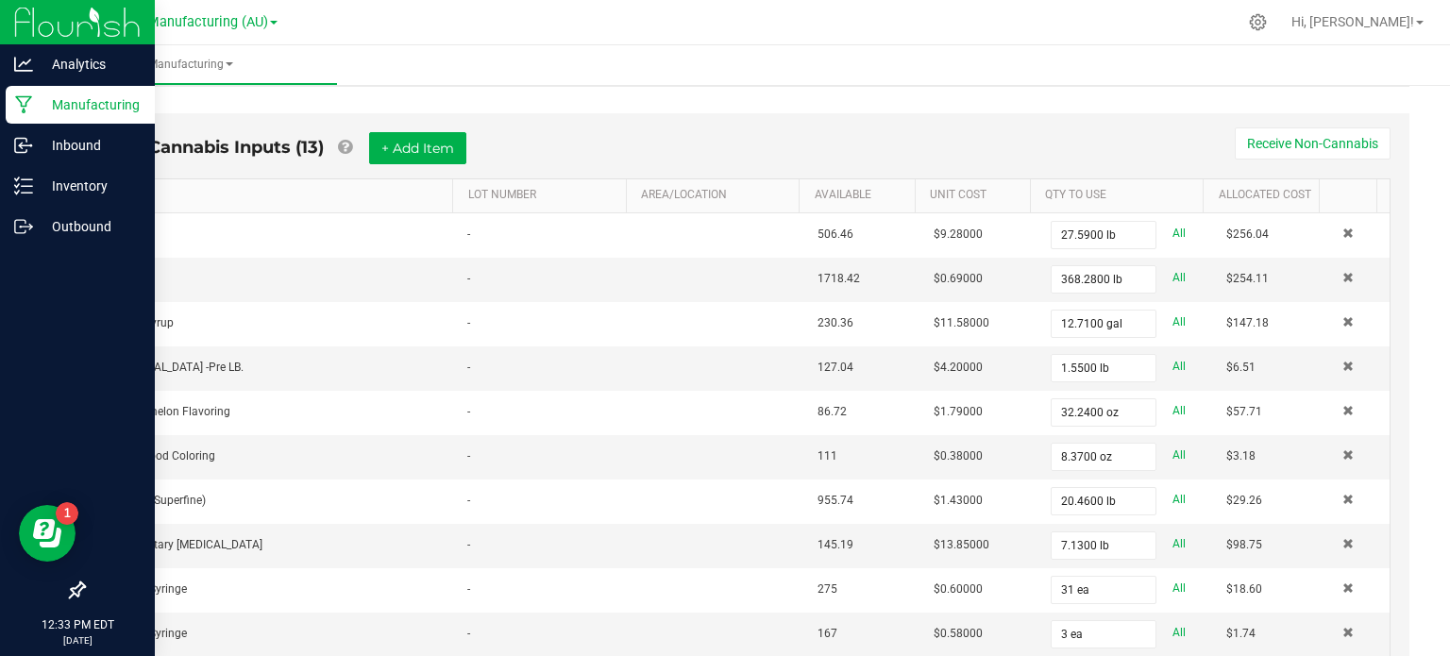
scroll to position [457, 0]
click at [86, 418] on div "Non-Cannabis Inputs (13) + Add Item Receive Non-Cannabis ITEM LOT NUMBER AREA/L…" at bounding box center [748, 461] width 1324 height 696
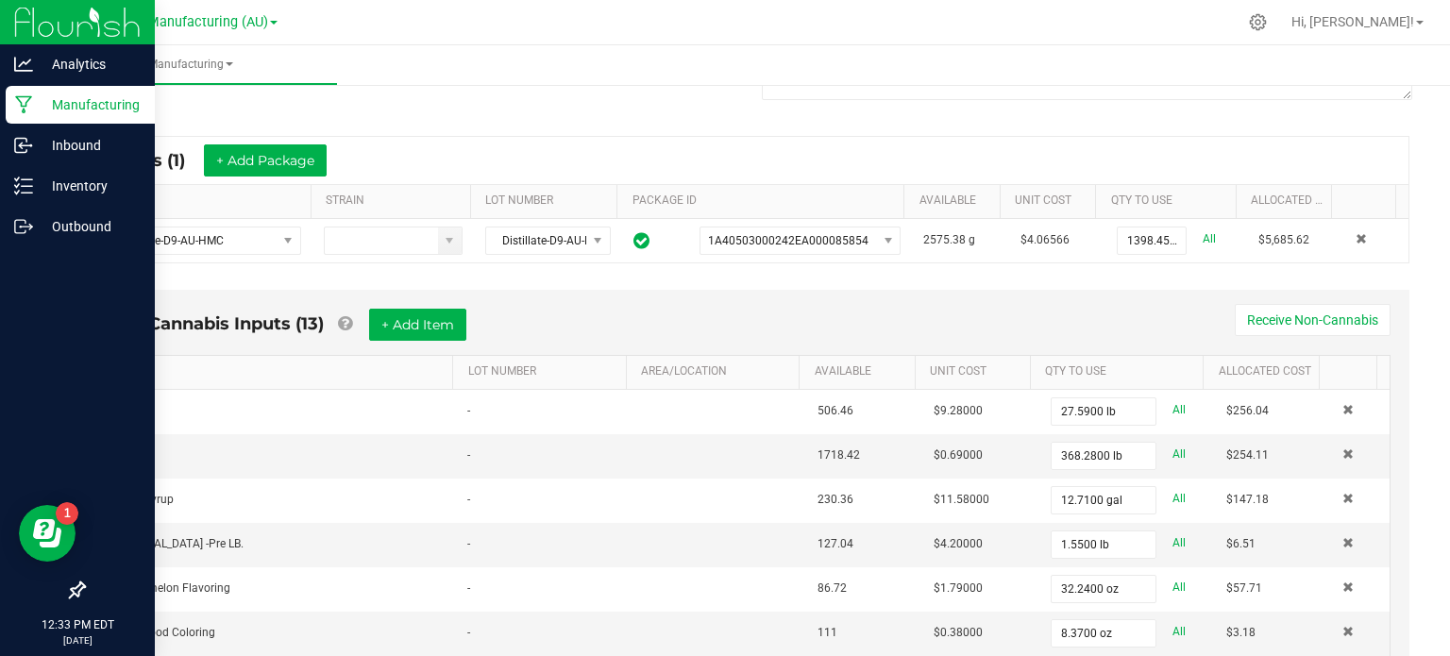
scroll to position [0, 0]
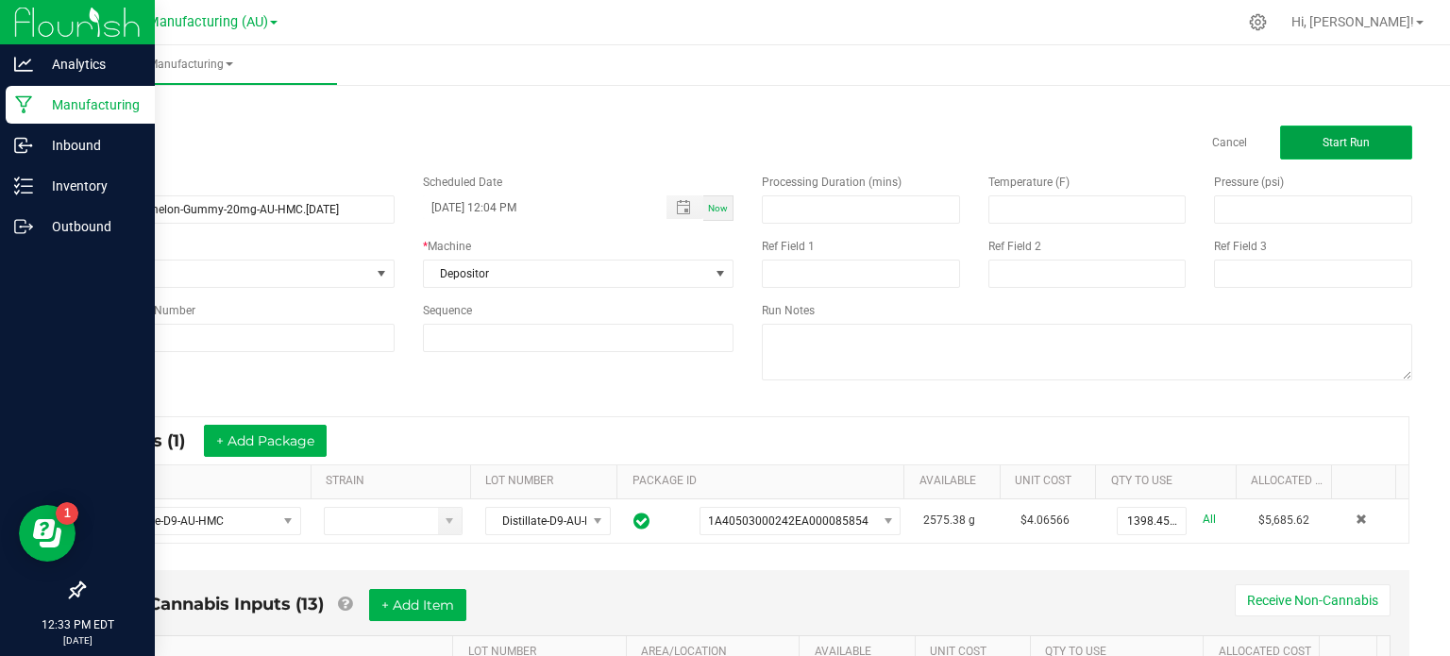
click at [1312, 153] on button "Start Run" at bounding box center [1346, 143] width 132 height 34
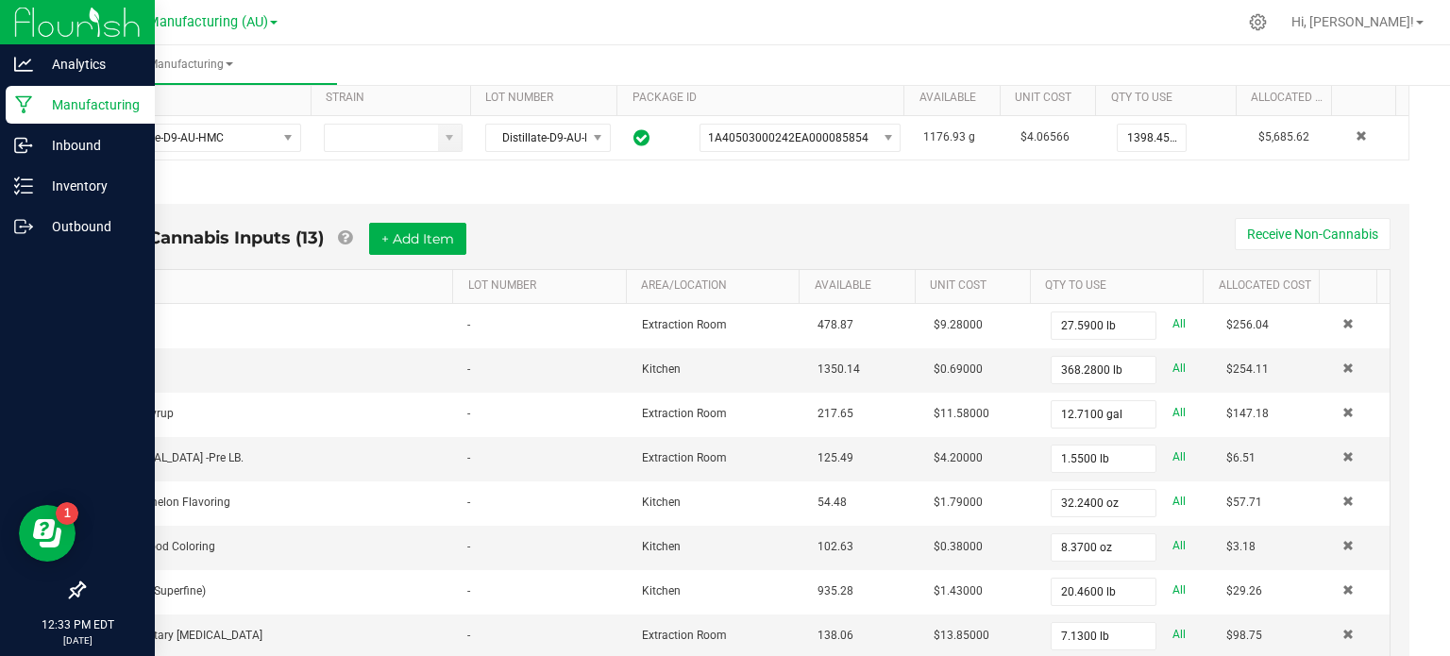
scroll to position [1024, 0]
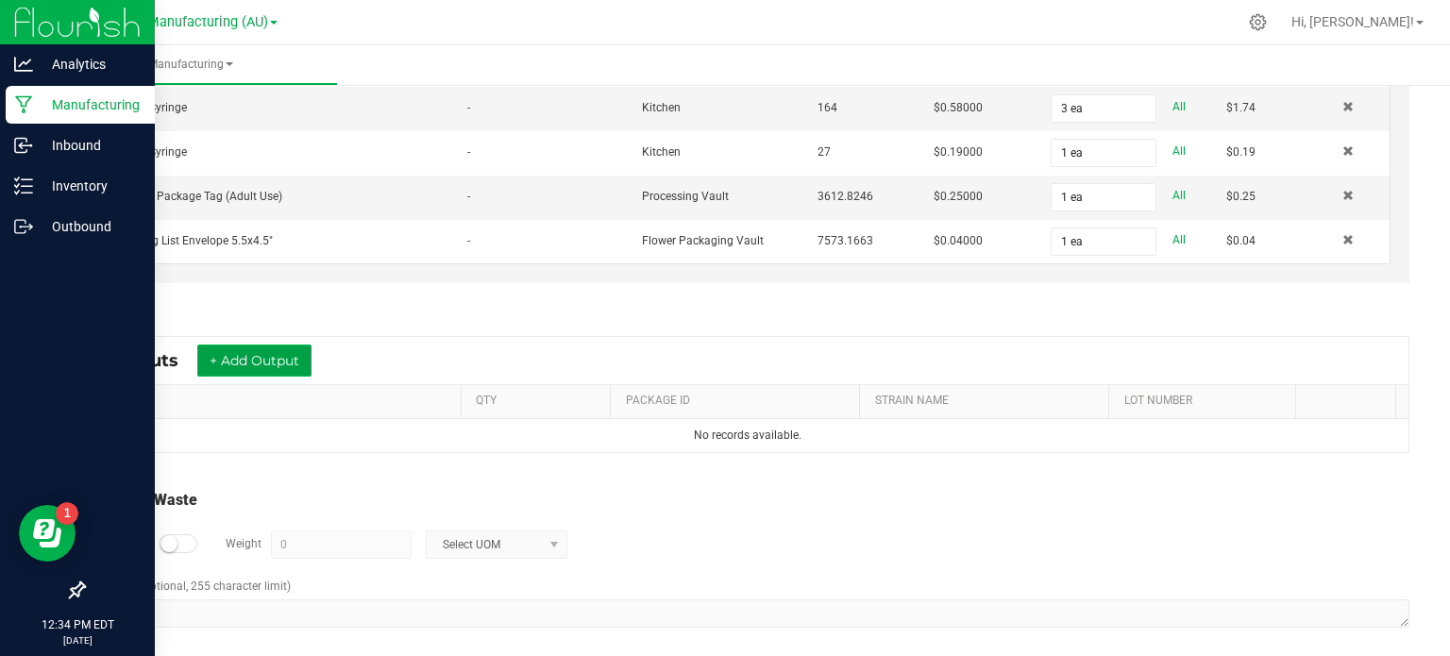
click at [276, 348] on button "+ Add Output" at bounding box center [254, 361] width 114 height 32
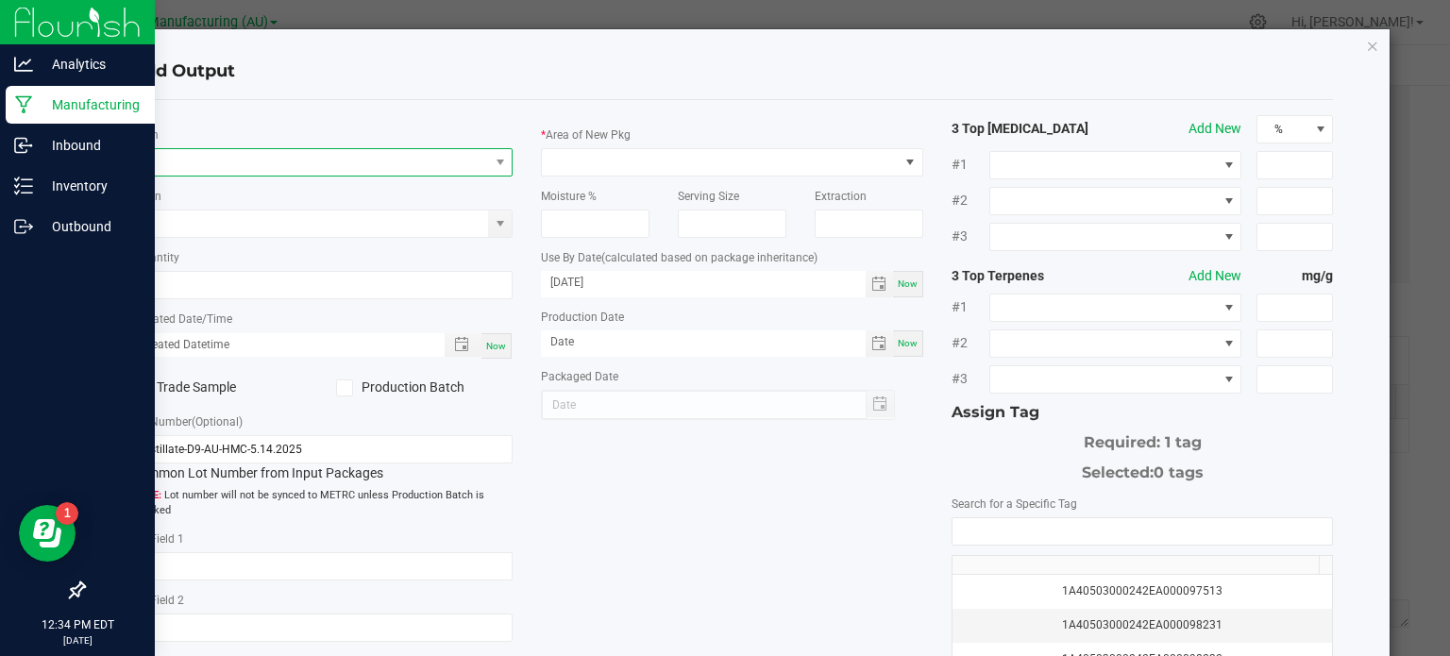
click at [222, 152] on span "NO DATA FOUND" at bounding box center [310, 162] width 357 height 26
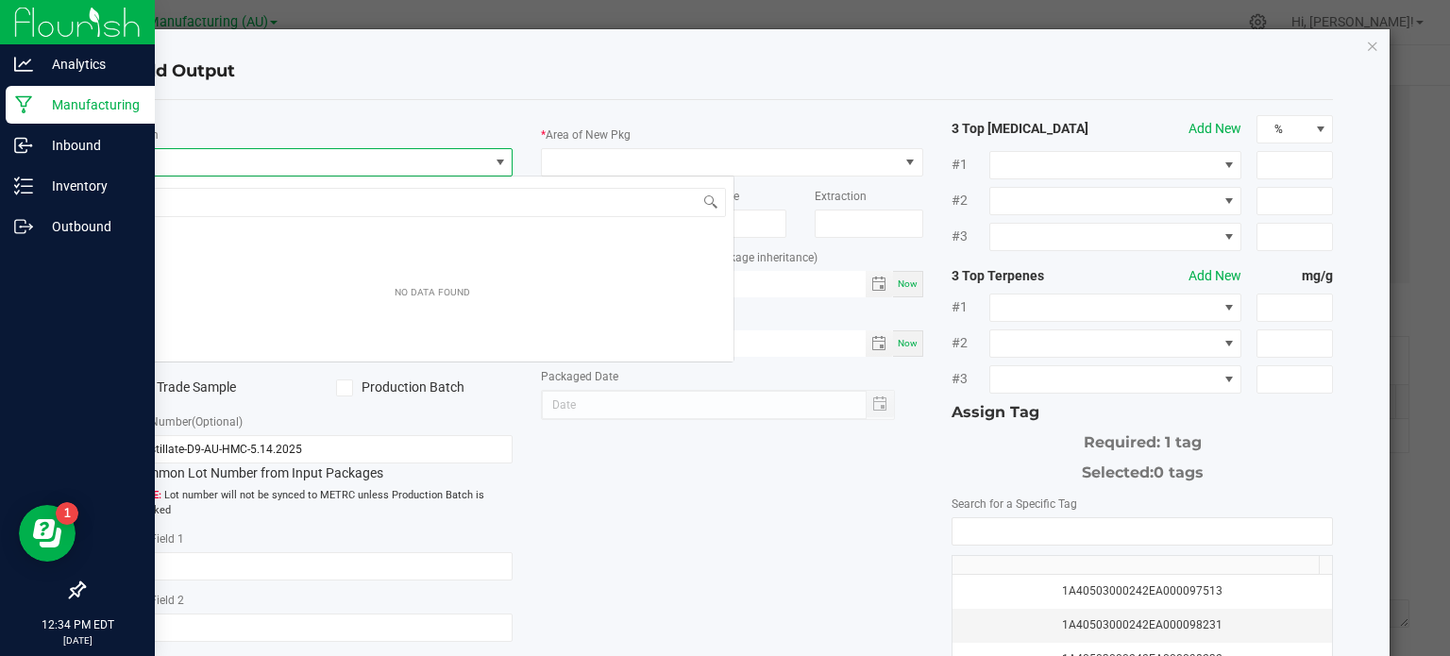
scroll to position [27, 378]
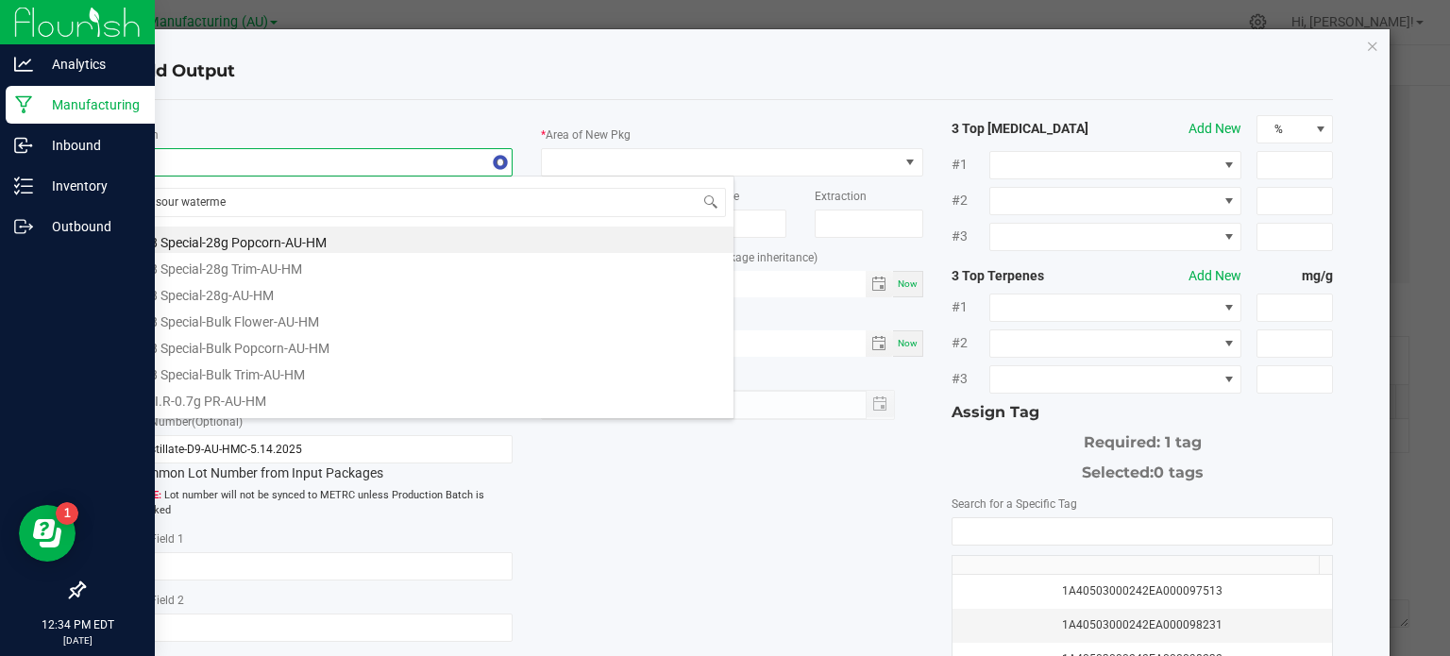
type input "sour watermel"
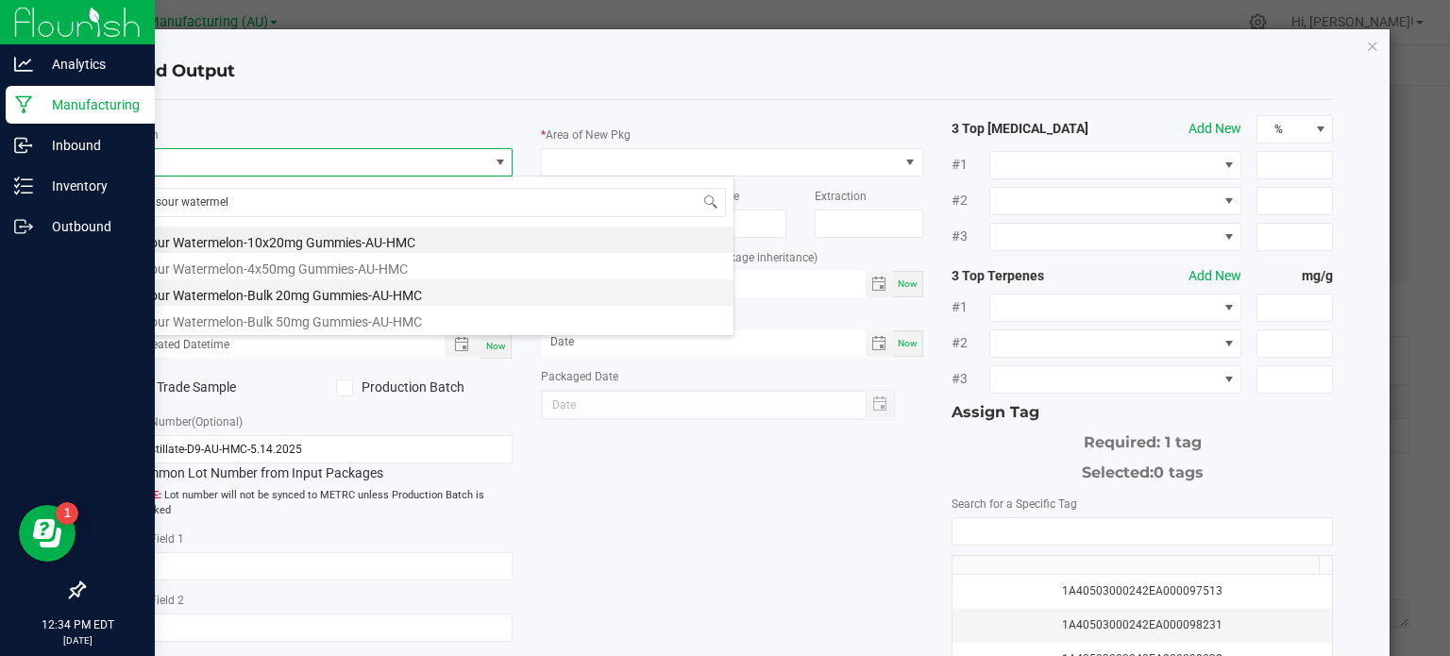
click at [200, 294] on li "Sour Watermelon-Bulk 20mg Gummies-AU-HMC" at bounding box center [432, 292] width 602 height 26
type input "0 ea"
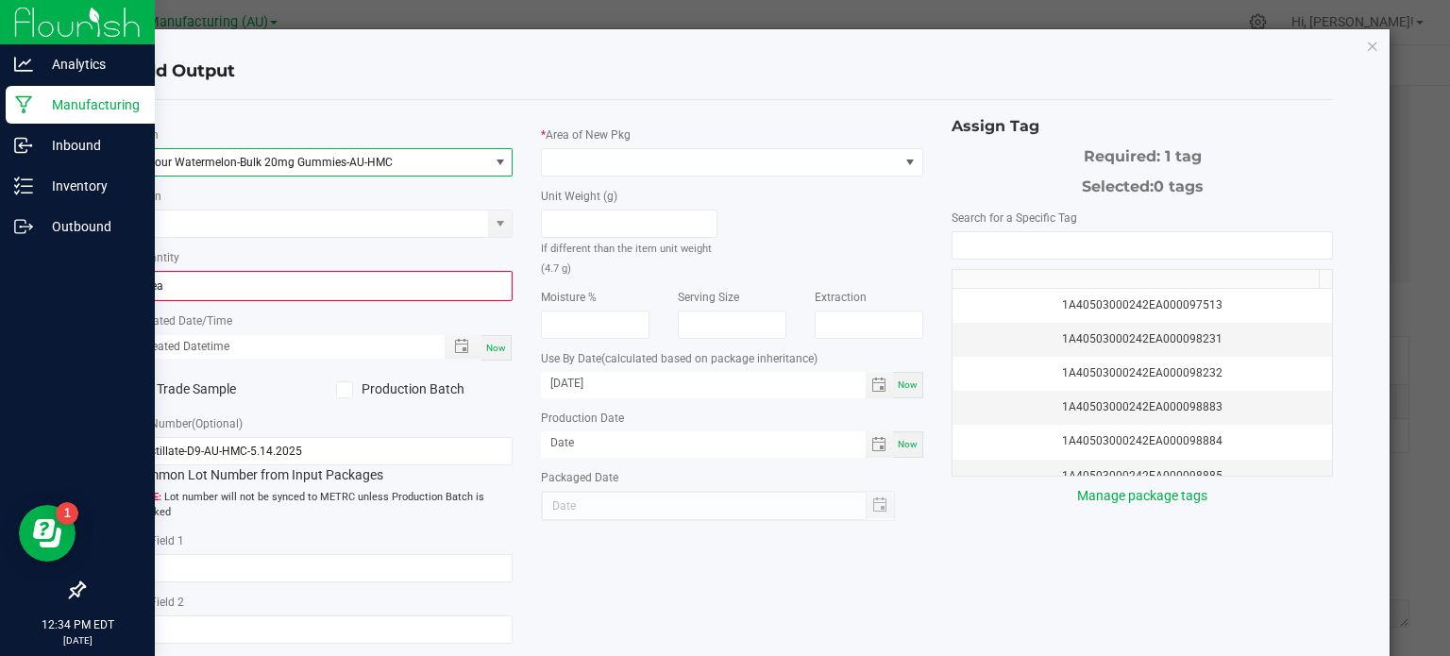
click at [105, 275] on div "Add Output * Item Sour Watermelon-Bulk 20mg Gummies-AU-HMC Strain * Quantity 0 …" at bounding box center [733, 413] width 1316 height 769
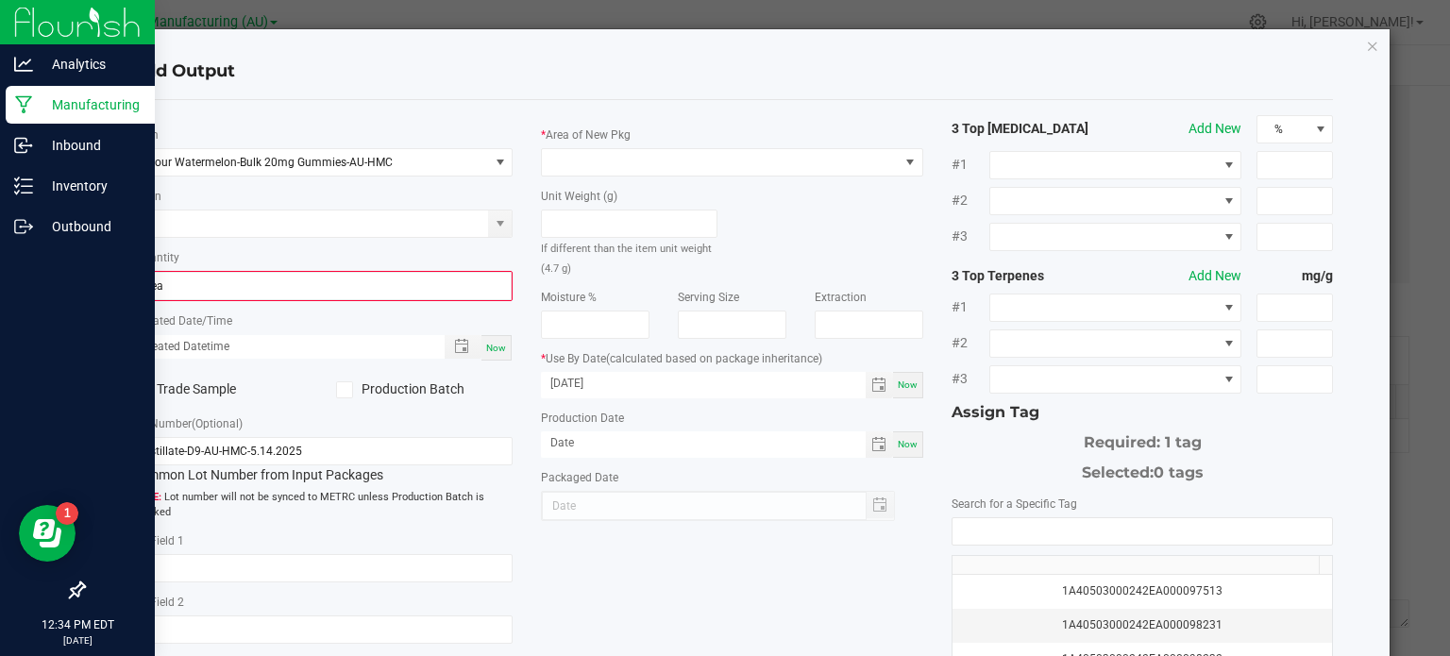
click at [483, 339] on div "Now" at bounding box center [497, 347] width 30 height 25
type input "[DATE] 12:34 PM"
type input "[DATE]"
click at [383, 385] on label "Production Batch" at bounding box center [424, 390] width 177 height 20
click at [0, 0] on input "Production Batch" at bounding box center [0, 0] width 0 height 0
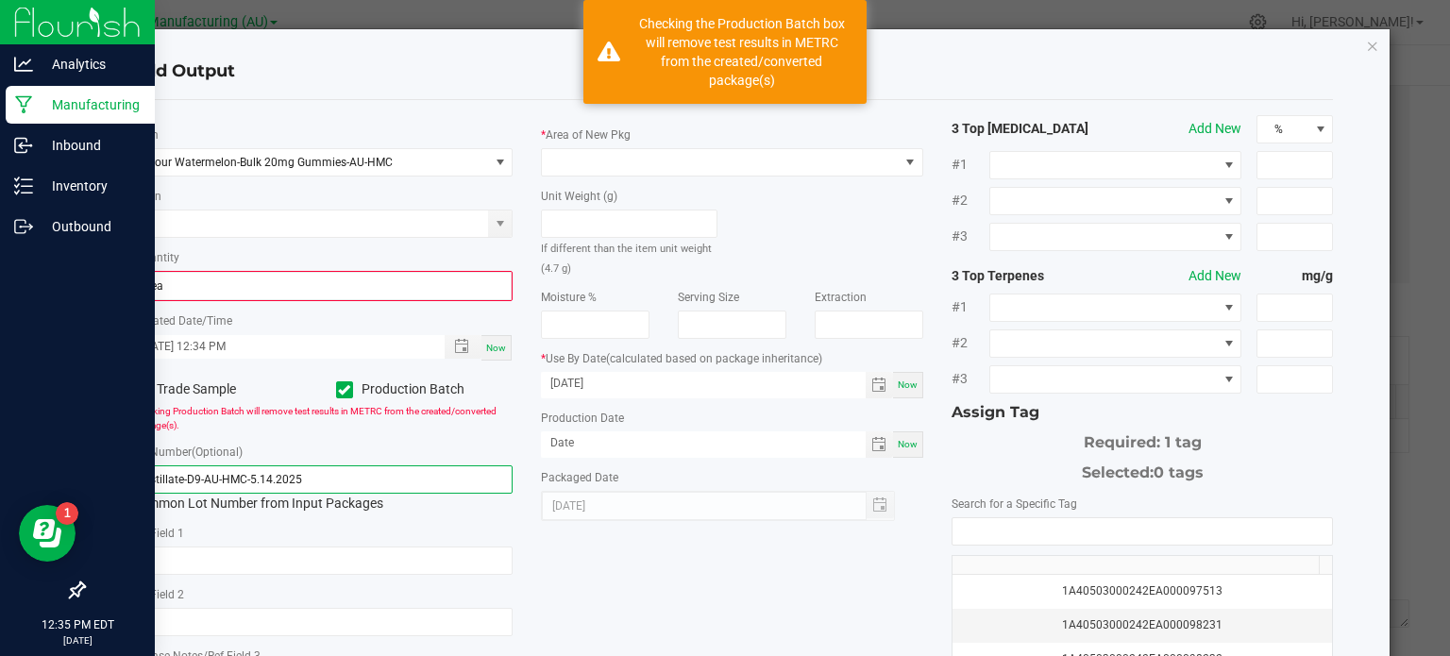
click at [282, 472] on input "Distillate-D9-AU-HMC-5.14.2025" at bounding box center [322, 479] width 382 height 28
type input "D"
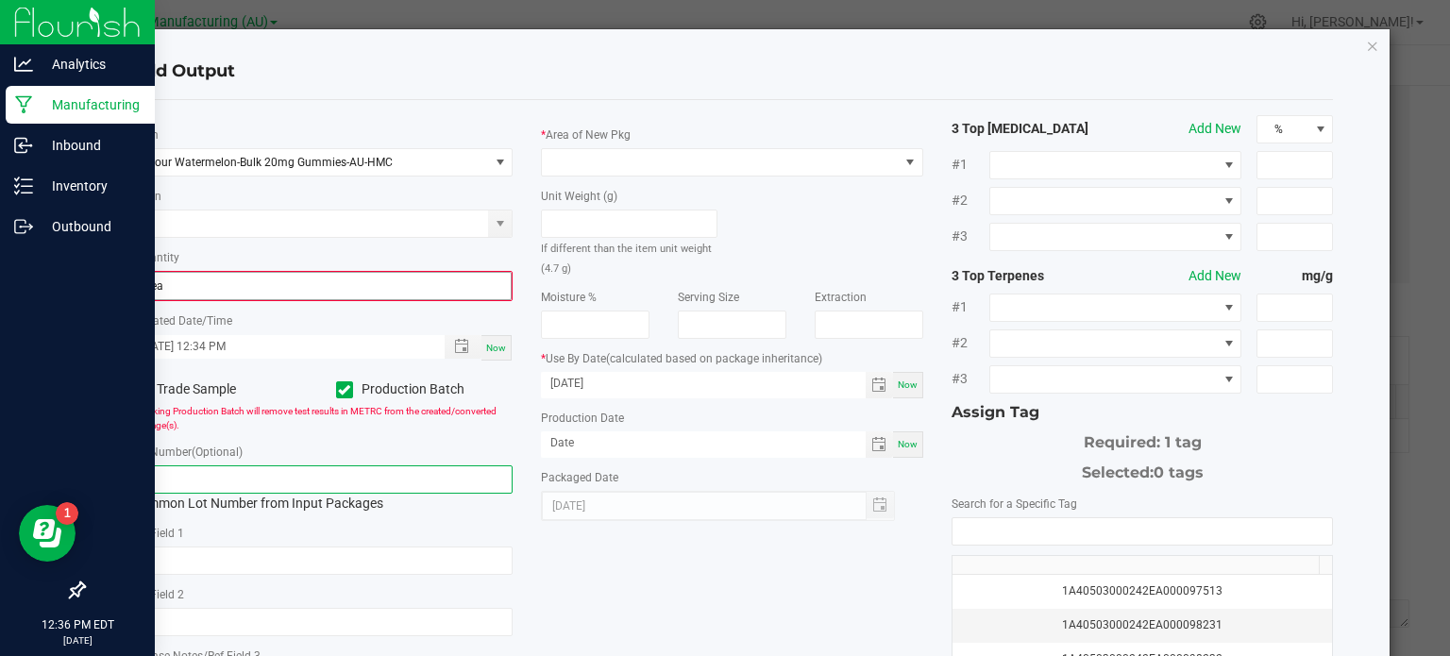
type input "Sw"
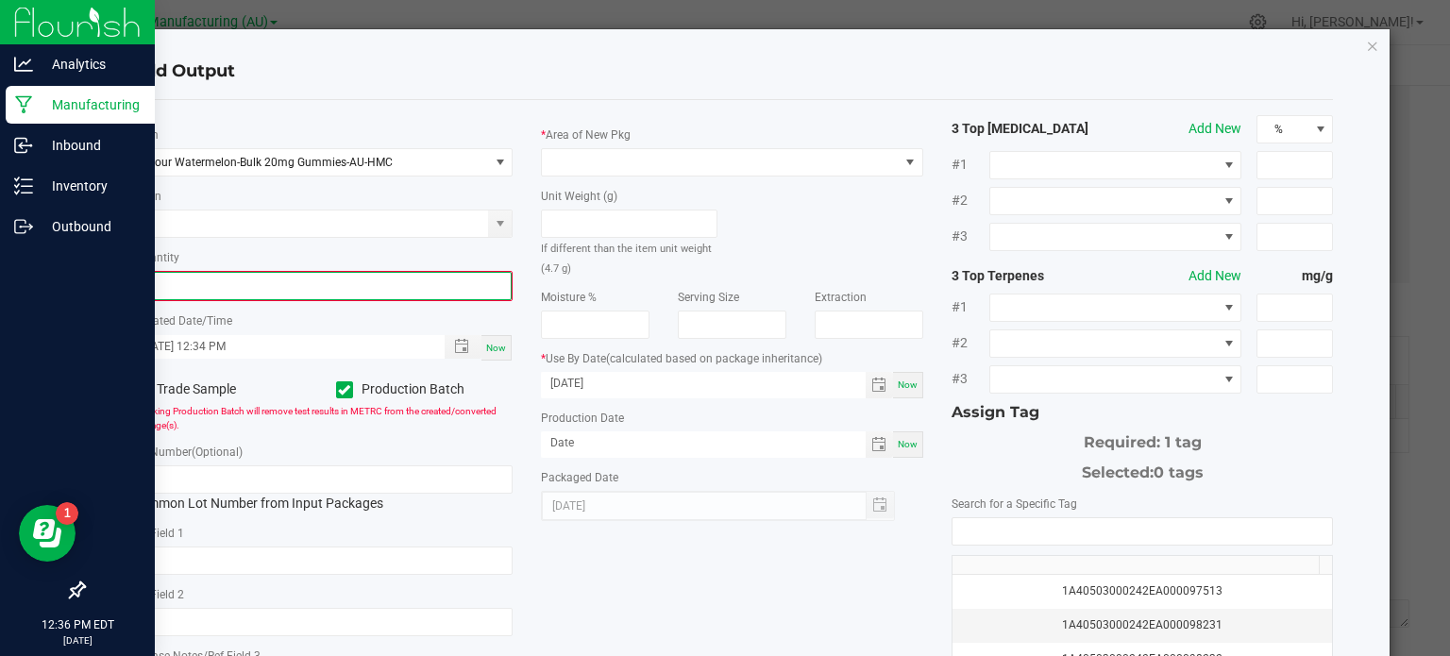
click at [241, 287] on input "0" at bounding box center [322, 286] width 379 height 26
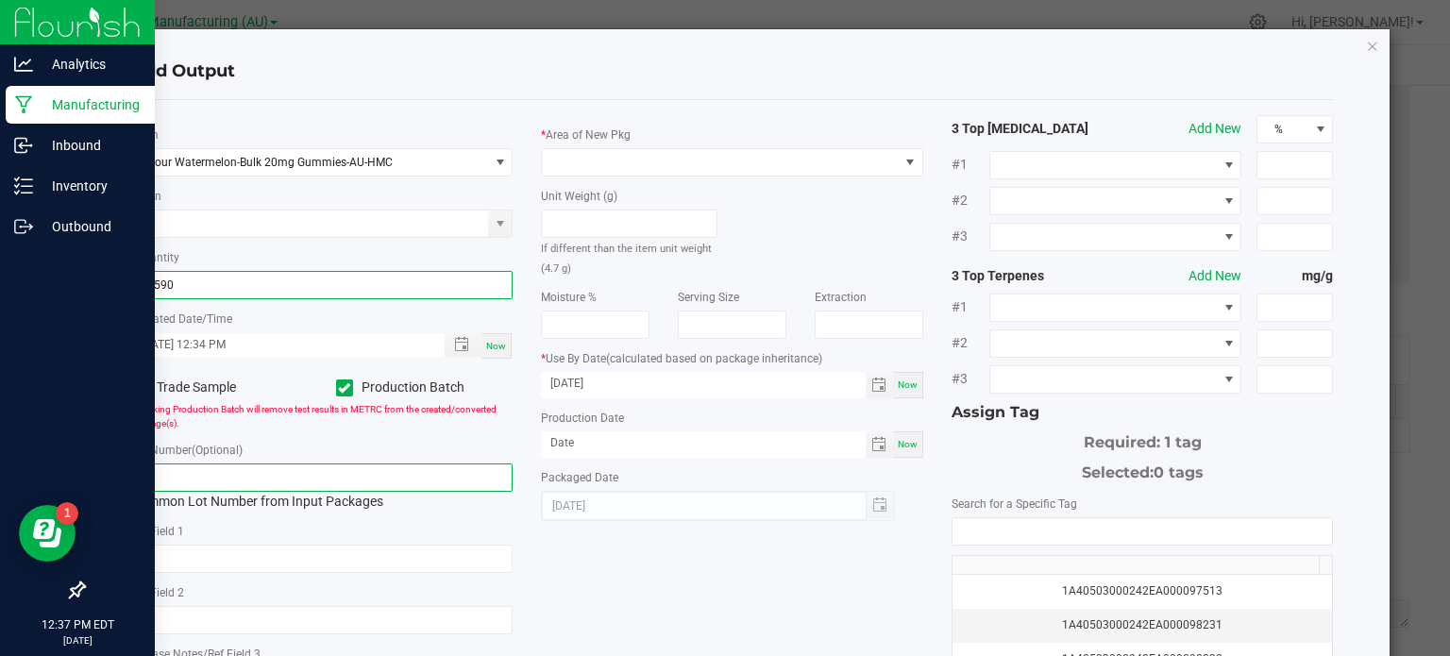
type input "62590 ea"
click at [214, 484] on input "Sw" at bounding box center [322, 478] width 382 height 28
type input "SW20mgHMC.[DATE]"
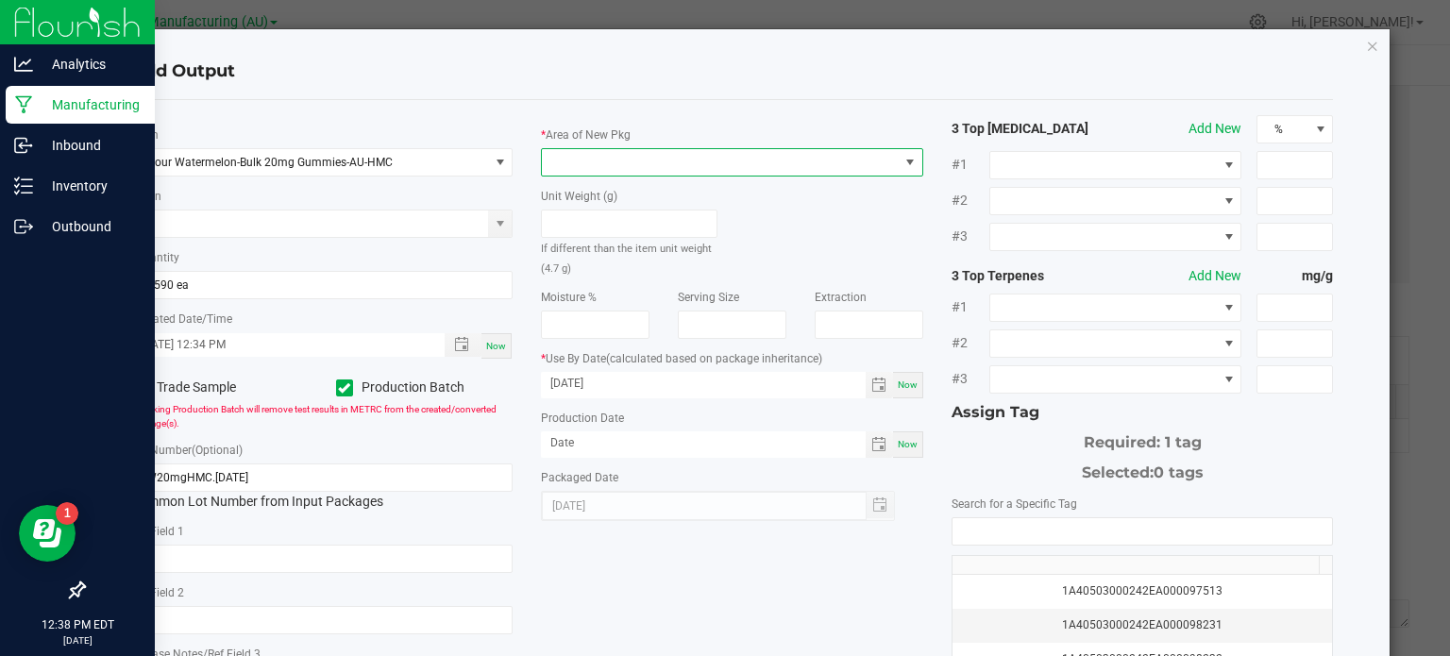
click at [650, 156] on span at bounding box center [720, 162] width 357 height 26
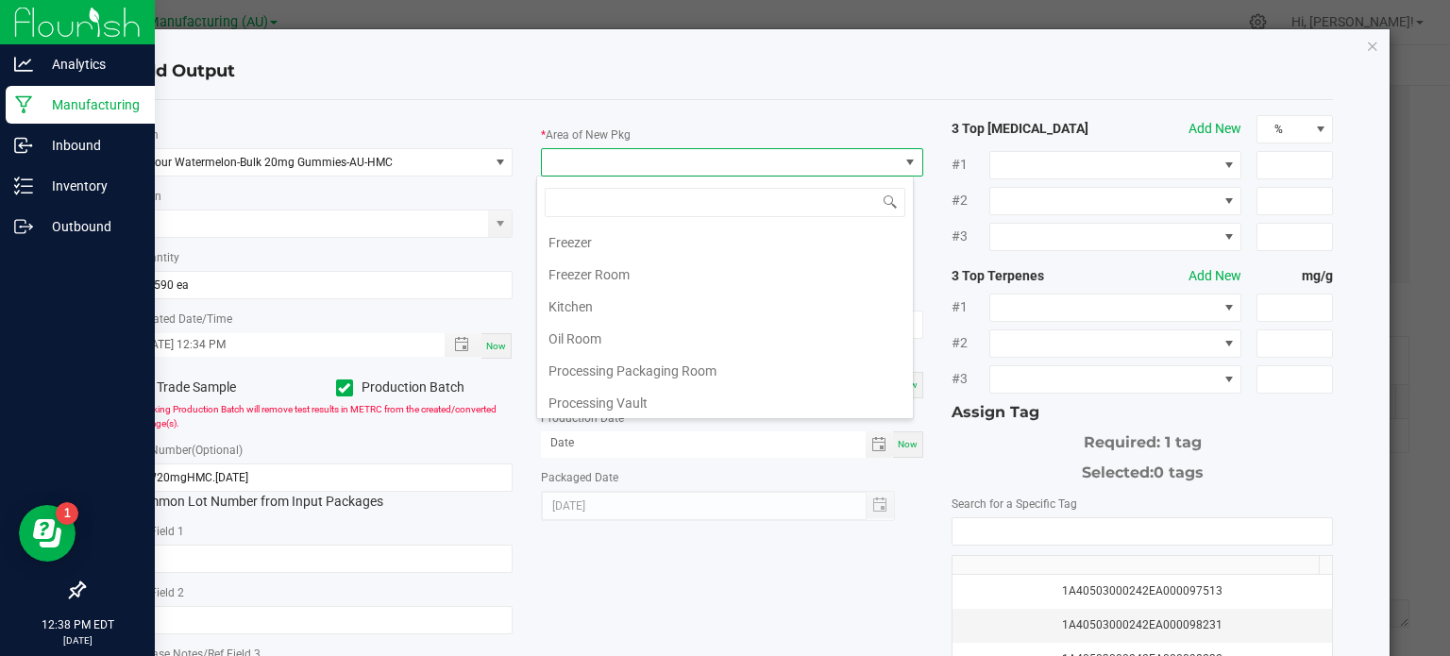
scroll to position [193, 0]
click at [592, 335] on li "Oil Room" at bounding box center [725, 339] width 376 height 32
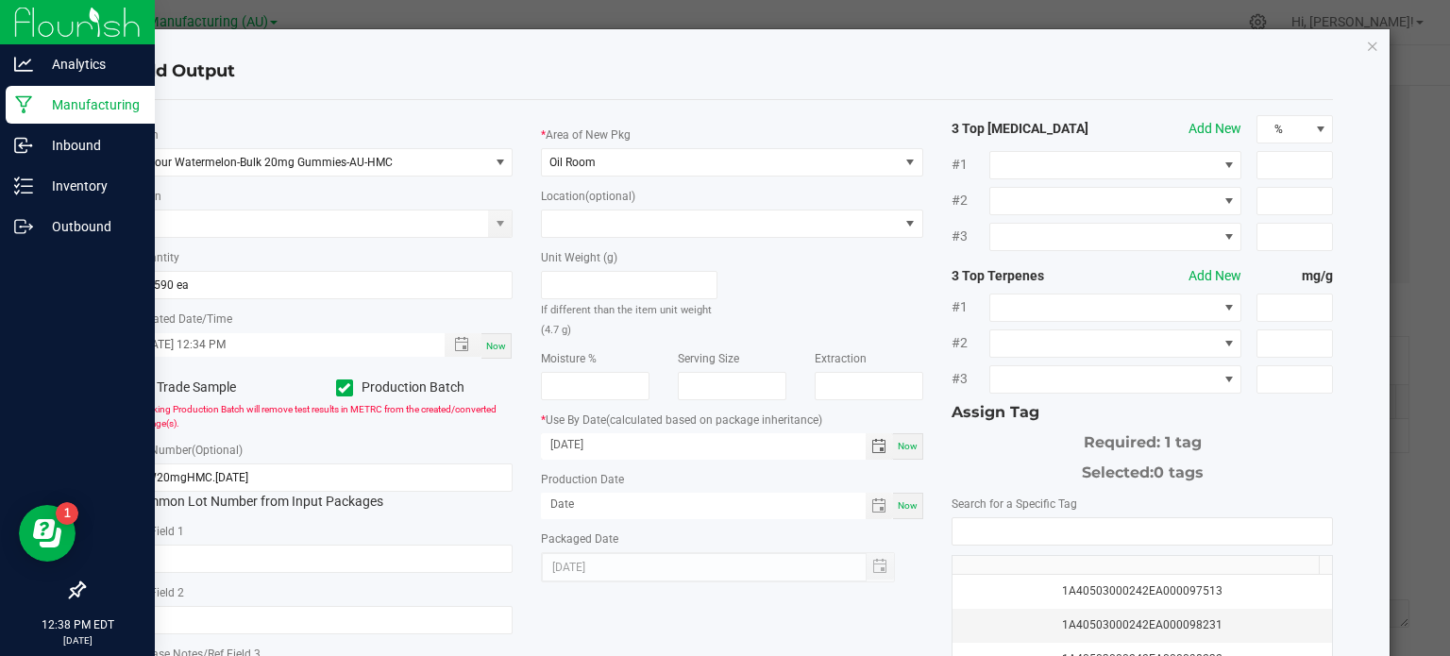
drag, startPoint x: 643, startPoint y: 443, endPoint x: 466, endPoint y: 407, distance: 180.2
click at [466, 407] on div "* Item Sour Watermelon-Bulk 20mg Gummies-AU-HMC Strain * Quantity 62590 ea * Cr…" at bounding box center [732, 453] width 1231 height 677
type input "[DATE]"
type input "month/day/year"
click at [613, 501] on input "month/day/year" at bounding box center [703, 505] width 325 height 24
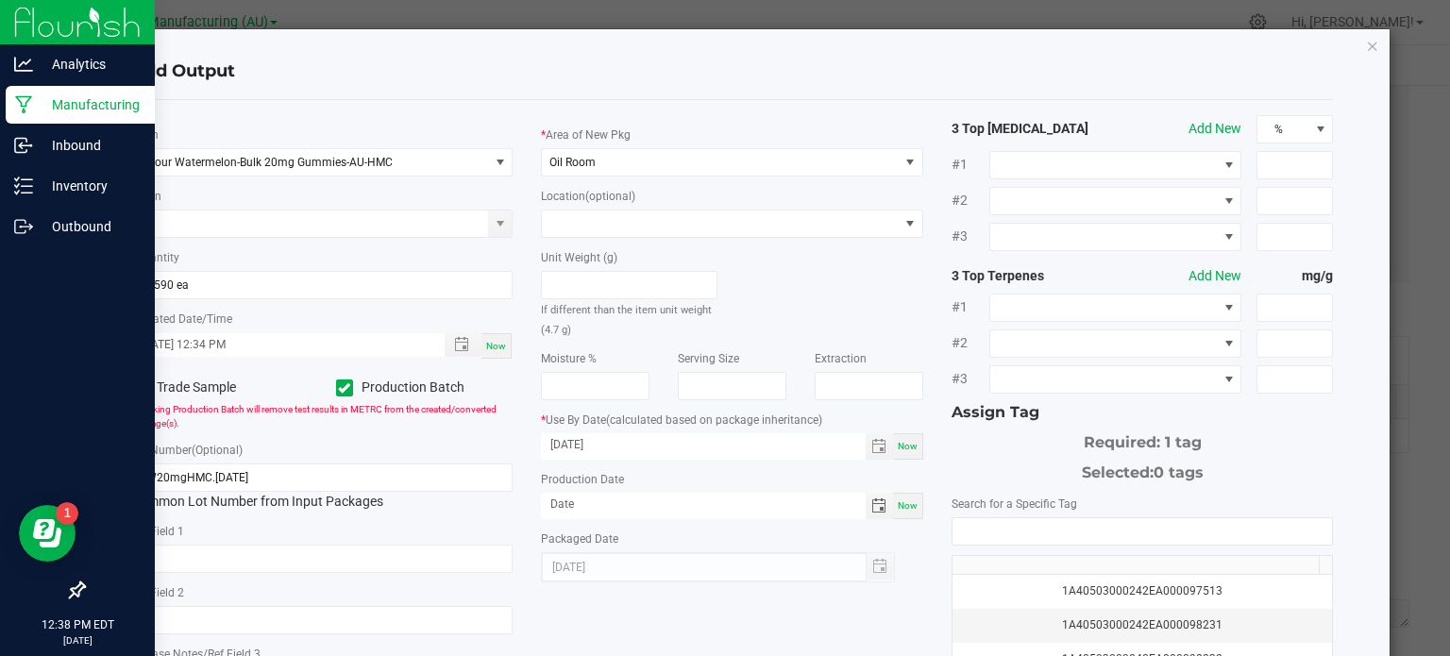
click at [912, 504] on div "Now" at bounding box center [908, 506] width 30 height 26
type input "[DATE]"
click at [661, 471] on div "Production Date [DATE] Now" at bounding box center [732, 494] width 382 height 50
click at [638, 448] on input "[DATE]" at bounding box center [703, 445] width 325 height 24
type input "[DATE]"
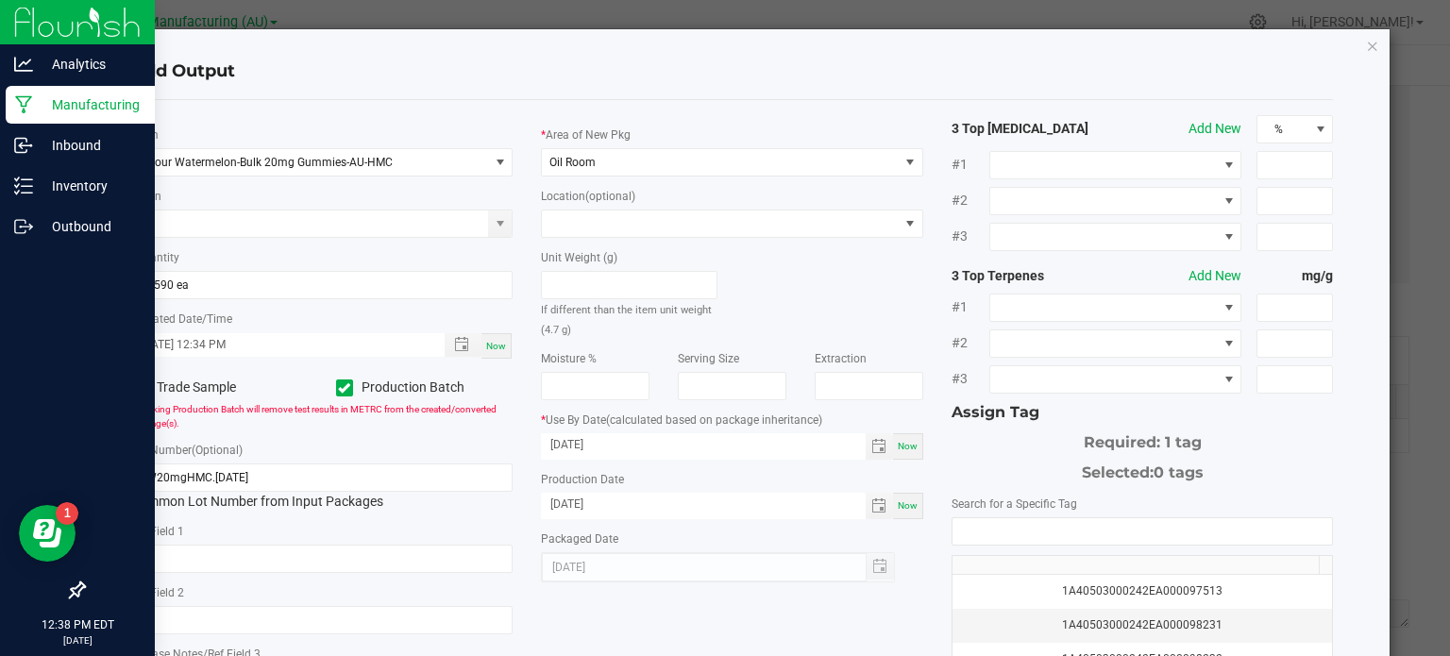
click at [533, 445] on div "* Area of New Pkg Oil Room Location (optional) Unit Weight (g) If different tha…" at bounding box center [732, 348] width 411 height 467
click at [752, 275] on div "Unit Weight (g) If different than the item unit weight (4.7 g)" at bounding box center [732, 288] width 411 height 101
click at [816, 266] on div "Unit Weight (g) If different than the item unit weight (4.7 g)" at bounding box center [732, 288] width 411 height 101
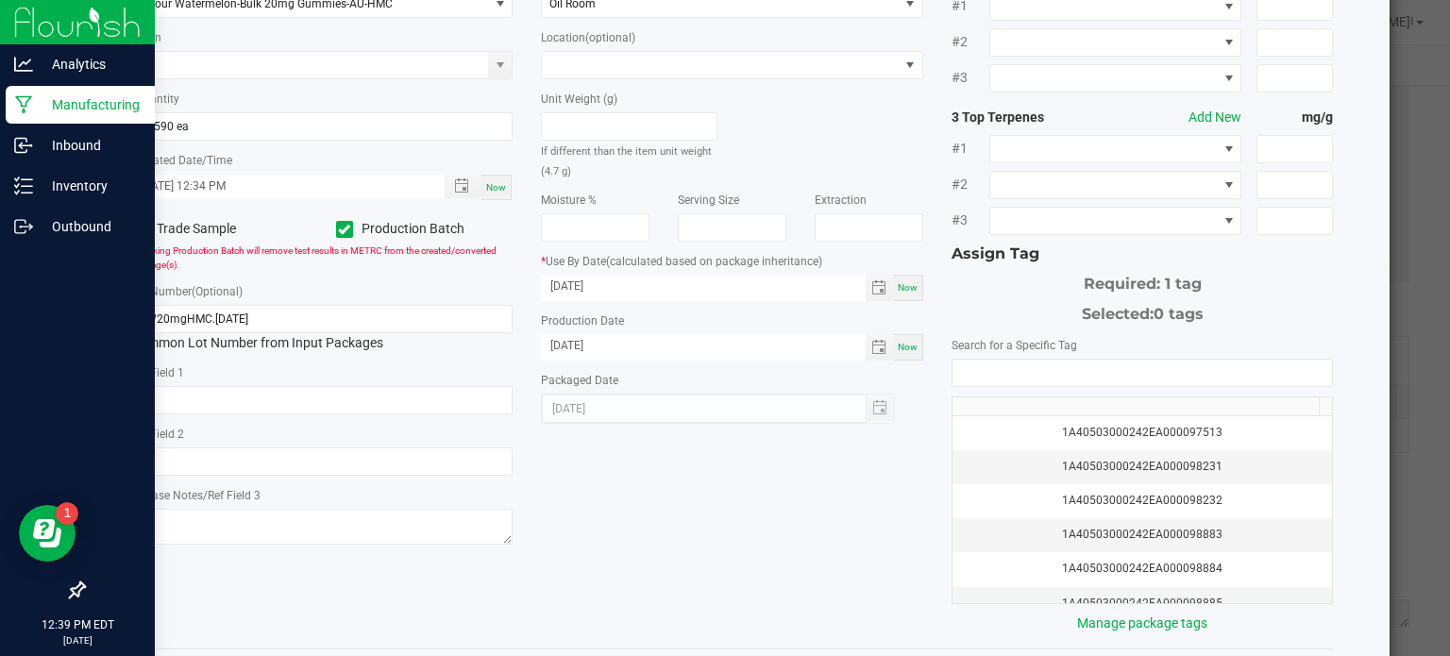
scroll to position [159, 0]
drag, startPoint x: 824, startPoint y: 256, endPoint x: 531, endPoint y: 262, distance: 293.7
click at [531, 262] on div "* Area of New Pkg Oil Room Location (optional) Unit Weight (g) If different tha…" at bounding box center [732, 190] width 411 height 467
drag, startPoint x: 531, startPoint y: 262, endPoint x: 857, endPoint y: 288, distance: 327.8
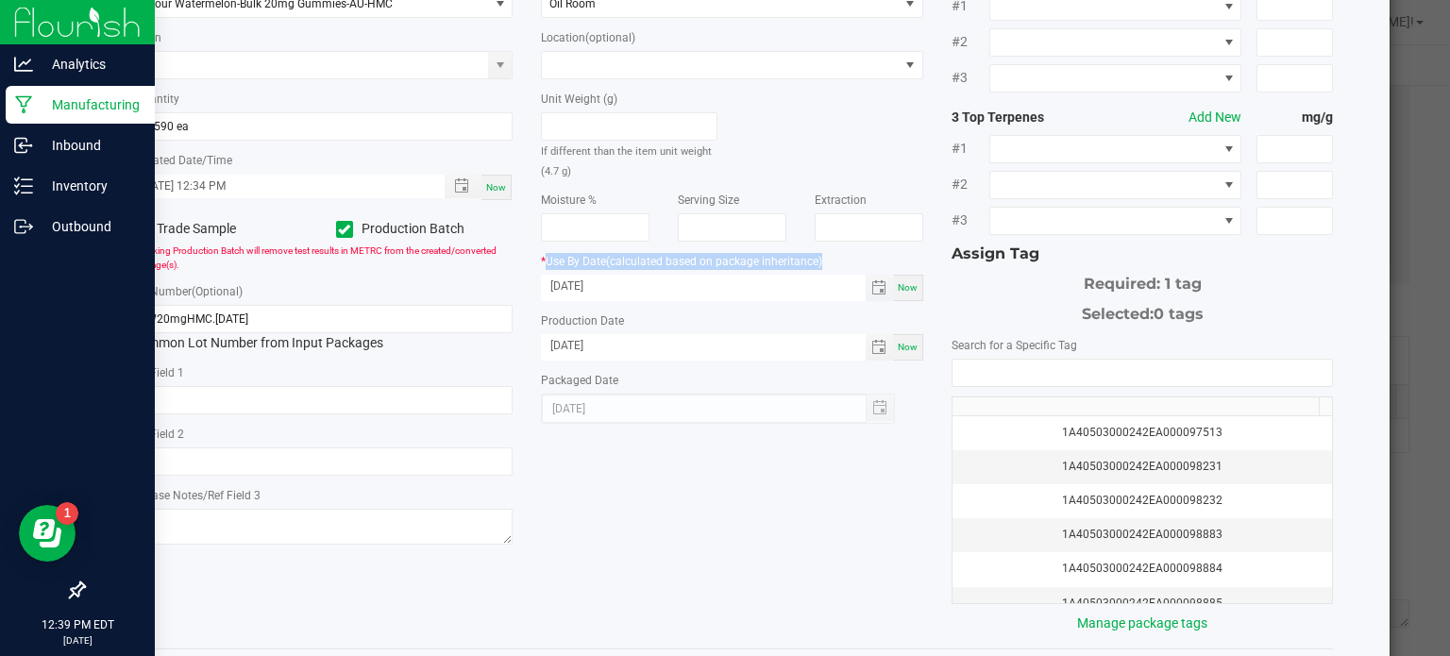
click at [857, 288] on div "* Area of New Pkg Oil Room Location (optional) Unit Weight (g) If different tha…" at bounding box center [732, 190] width 411 height 467
click at [910, 255] on div "* Use By Date (calculated based on package inheritance) [DATE] Now" at bounding box center [732, 276] width 382 height 50
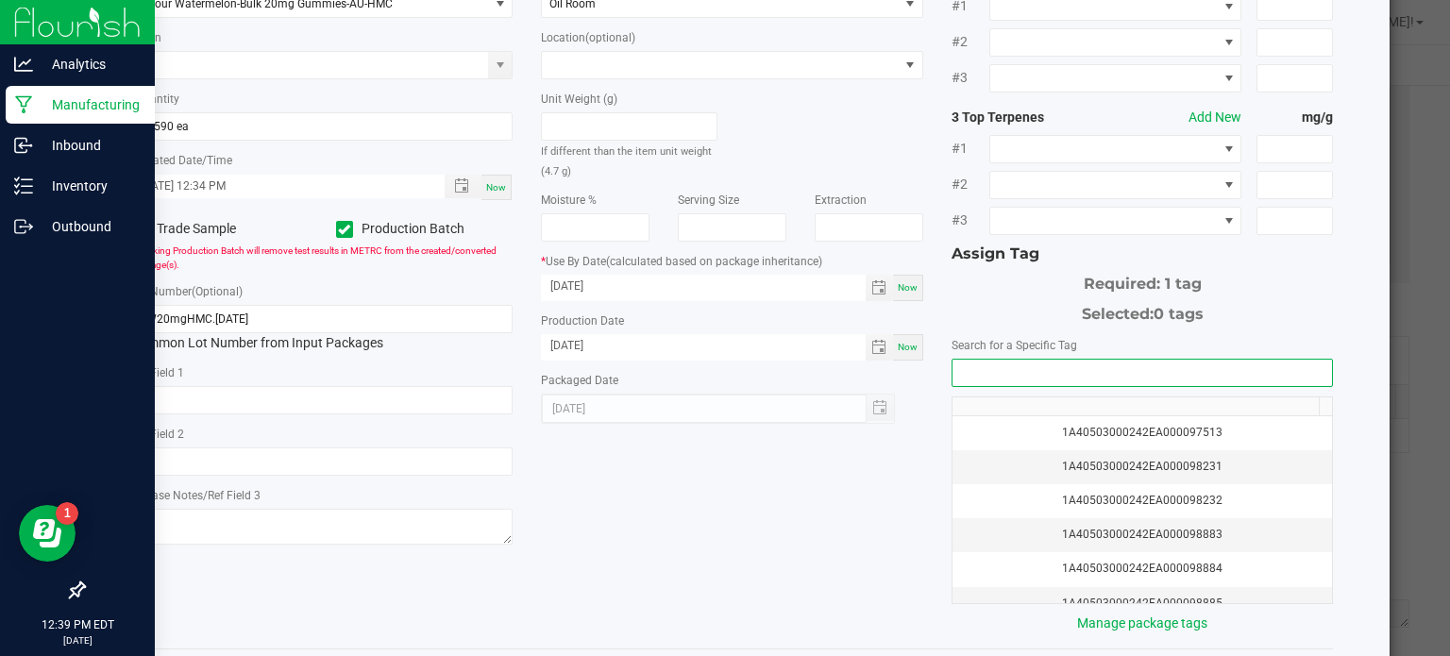
click at [1034, 373] on input "NO DATA FOUND" at bounding box center [1143, 373] width 380 height 26
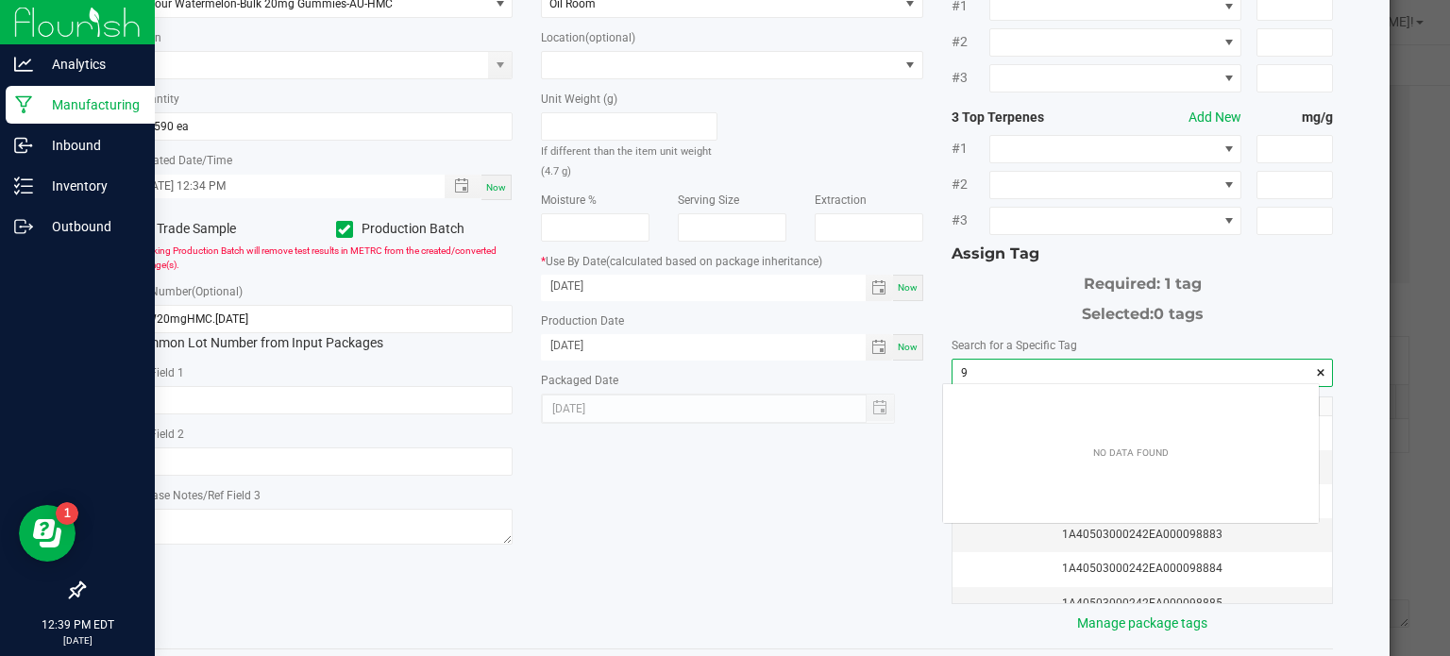
scroll to position [26, 377]
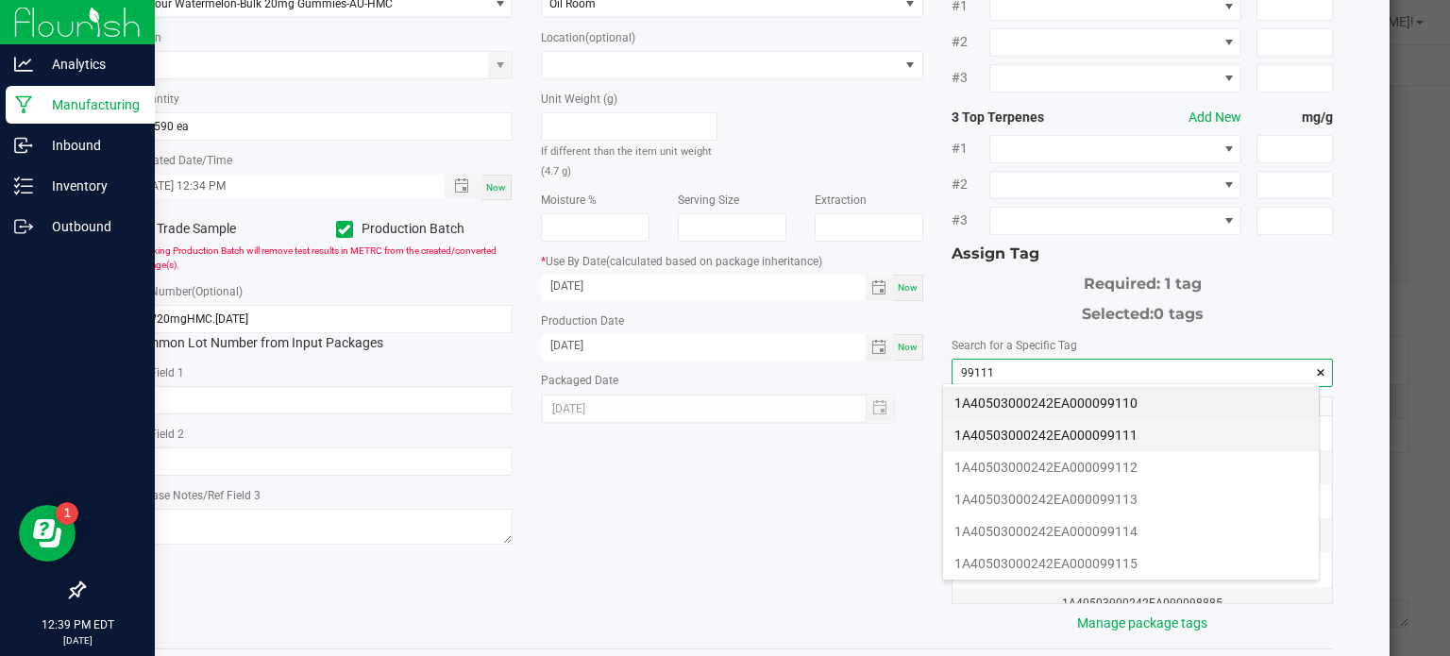
click at [1030, 432] on li "1A40503000242EA000099111" at bounding box center [1131, 435] width 376 height 32
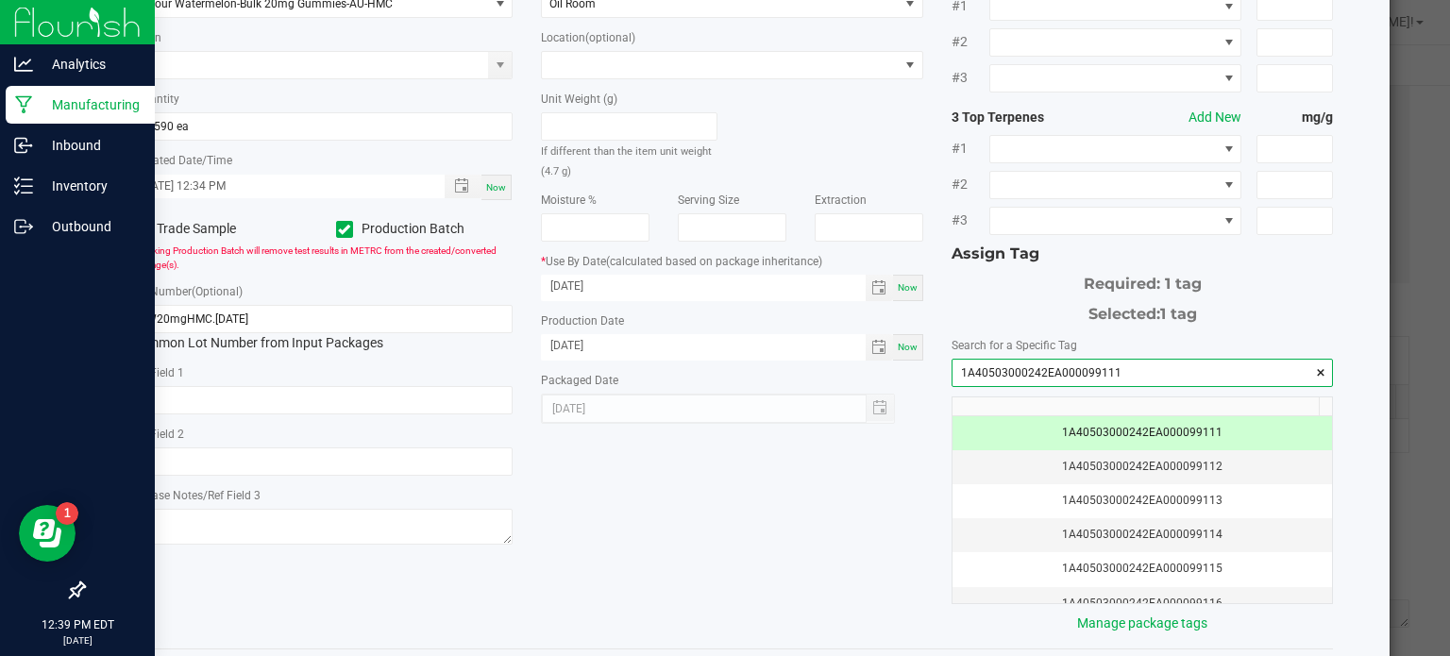
type input "1A40503000242EA000099111"
click at [842, 474] on div "* Item Sour Watermelon-Bulk 20mg Gummies-AU-HMC Strain * Quantity 62590 ea * Cr…" at bounding box center [732, 295] width 1231 height 677
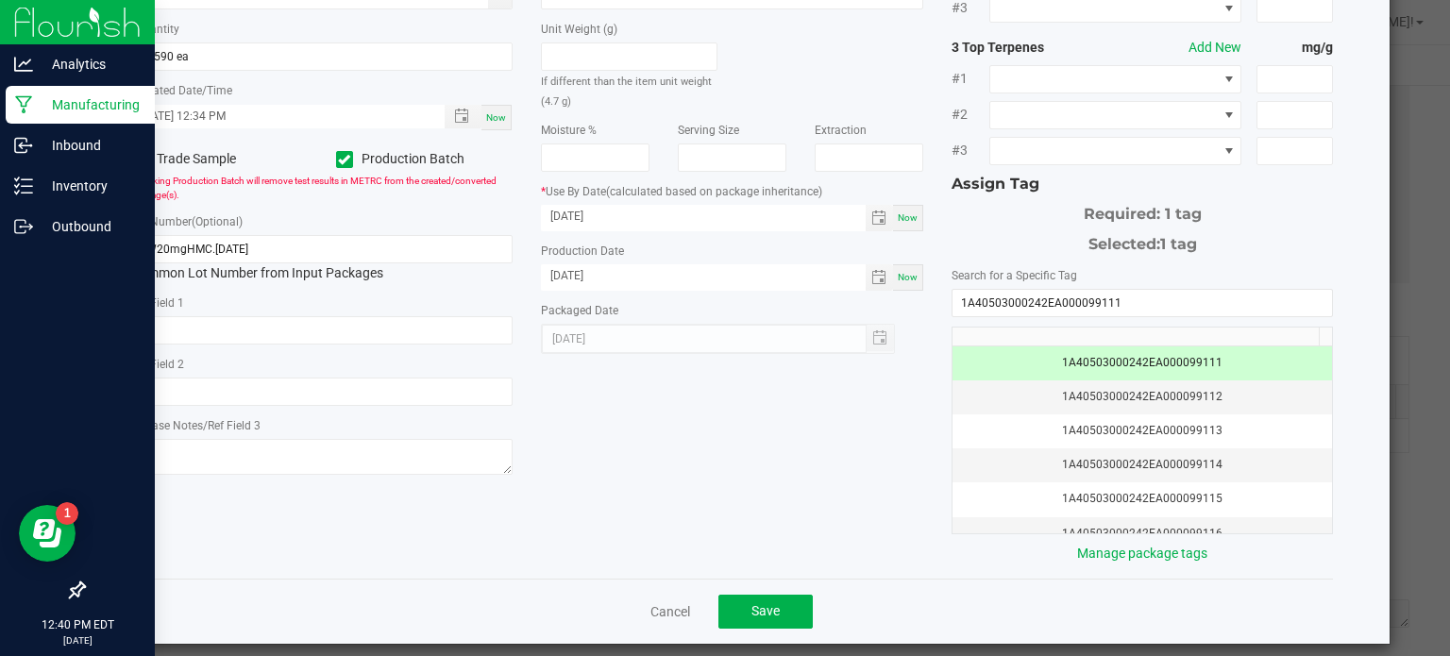
scroll to position [237, 0]
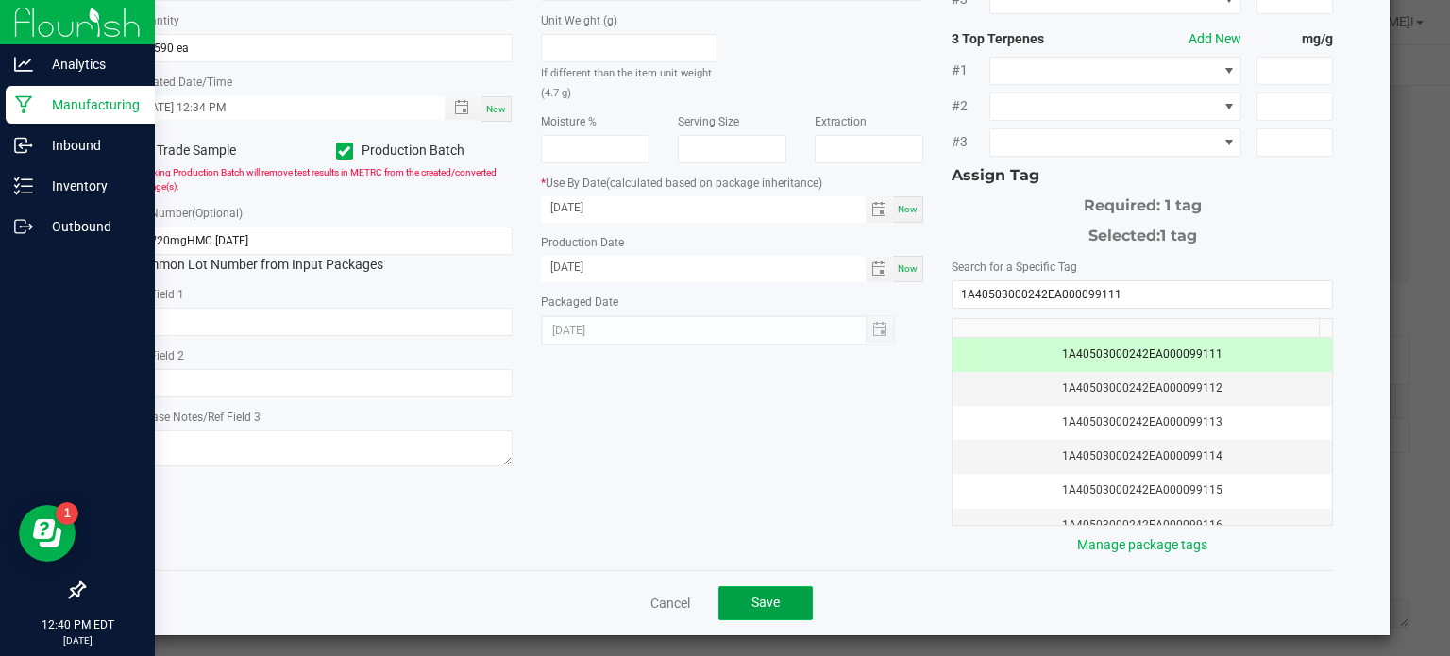
click at [759, 597] on span "Save" at bounding box center [766, 602] width 28 height 15
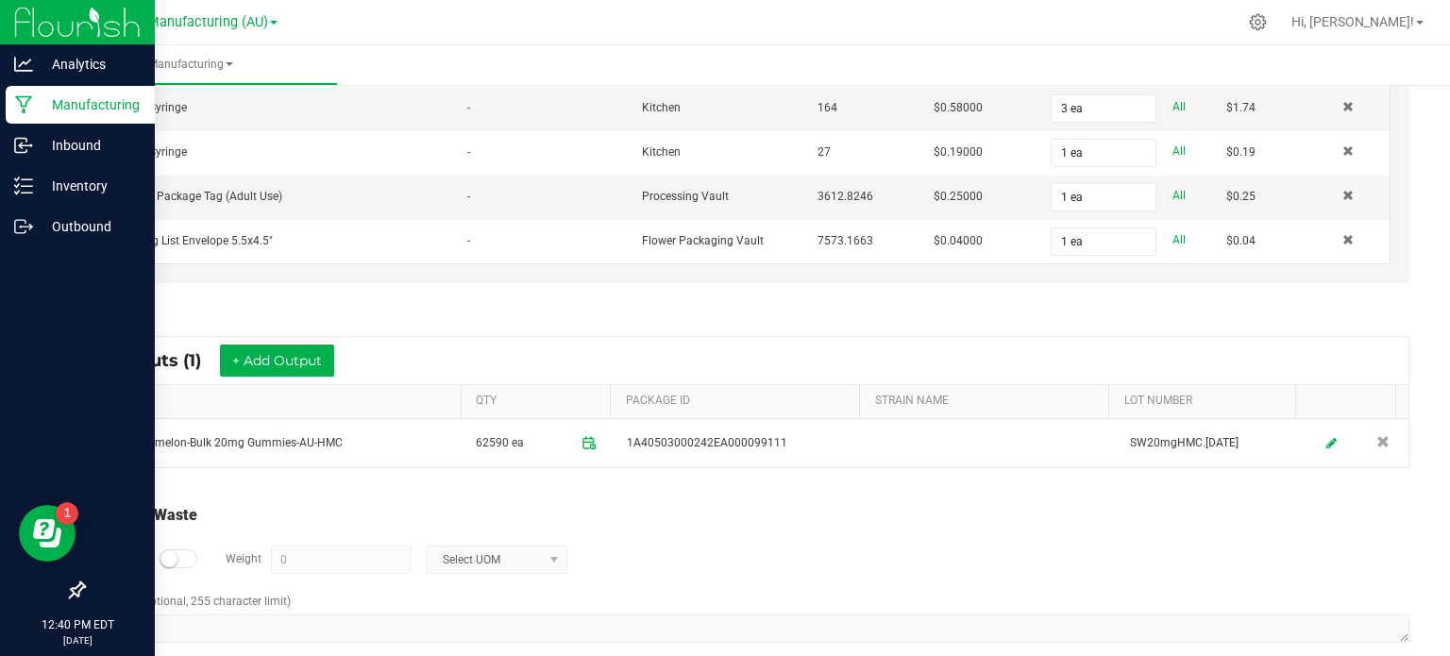
click at [742, 550] on div "Log Waste? Weight 0 Select UOM" at bounding box center [748, 560] width 1324 height 66
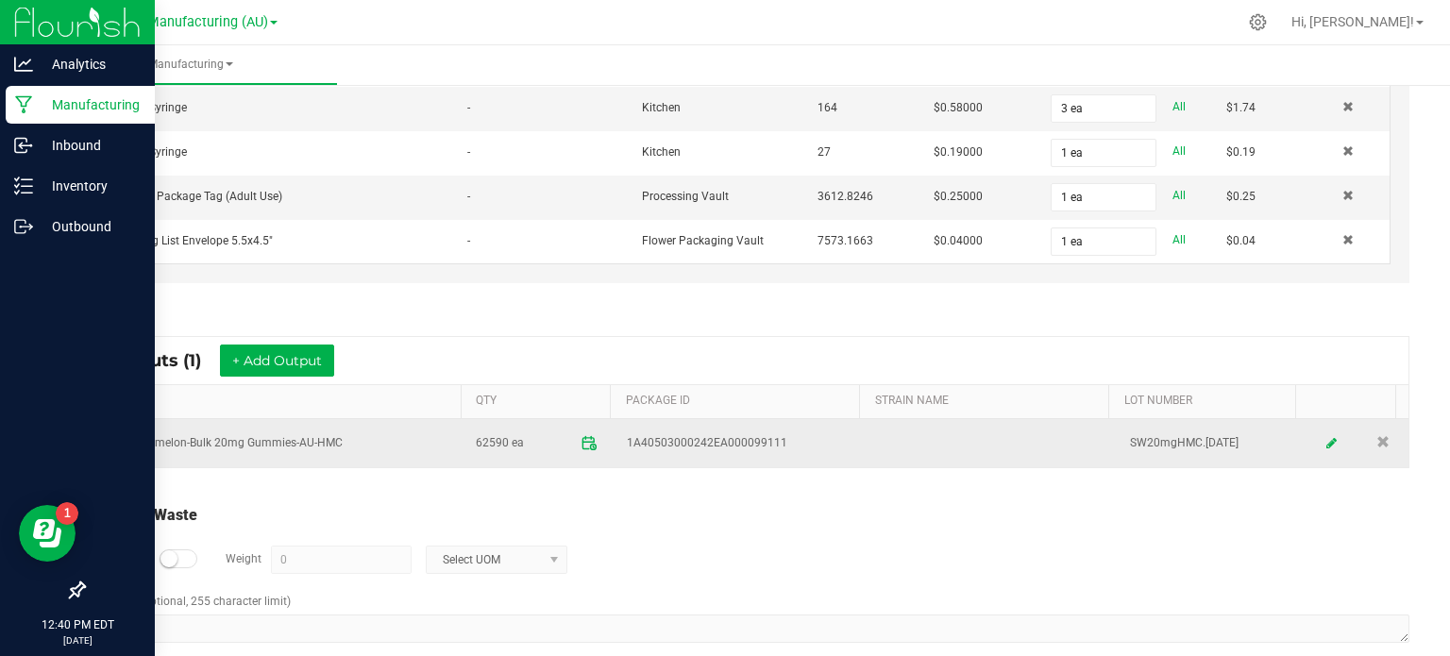
click at [581, 434] on icon at bounding box center [589, 442] width 17 height 17
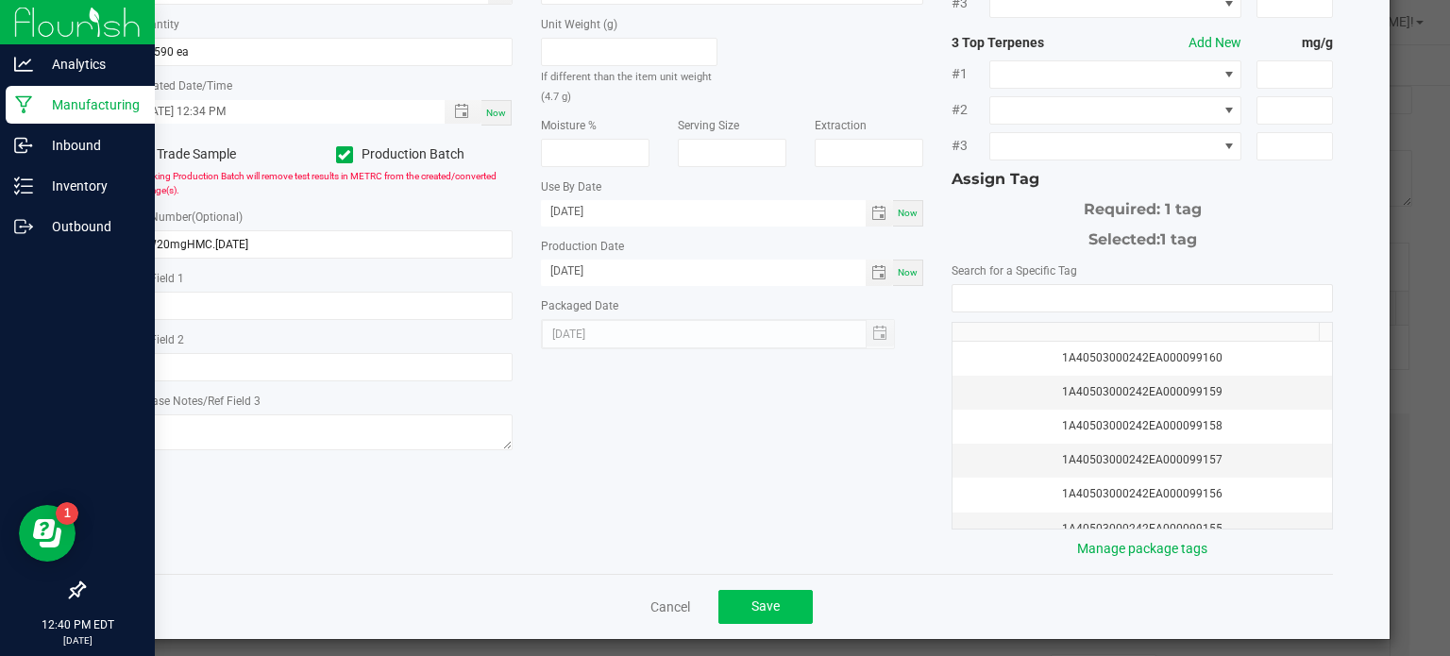
scroll to position [234, 0]
click at [794, 597] on button "Save" at bounding box center [766, 606] width 94 height 34
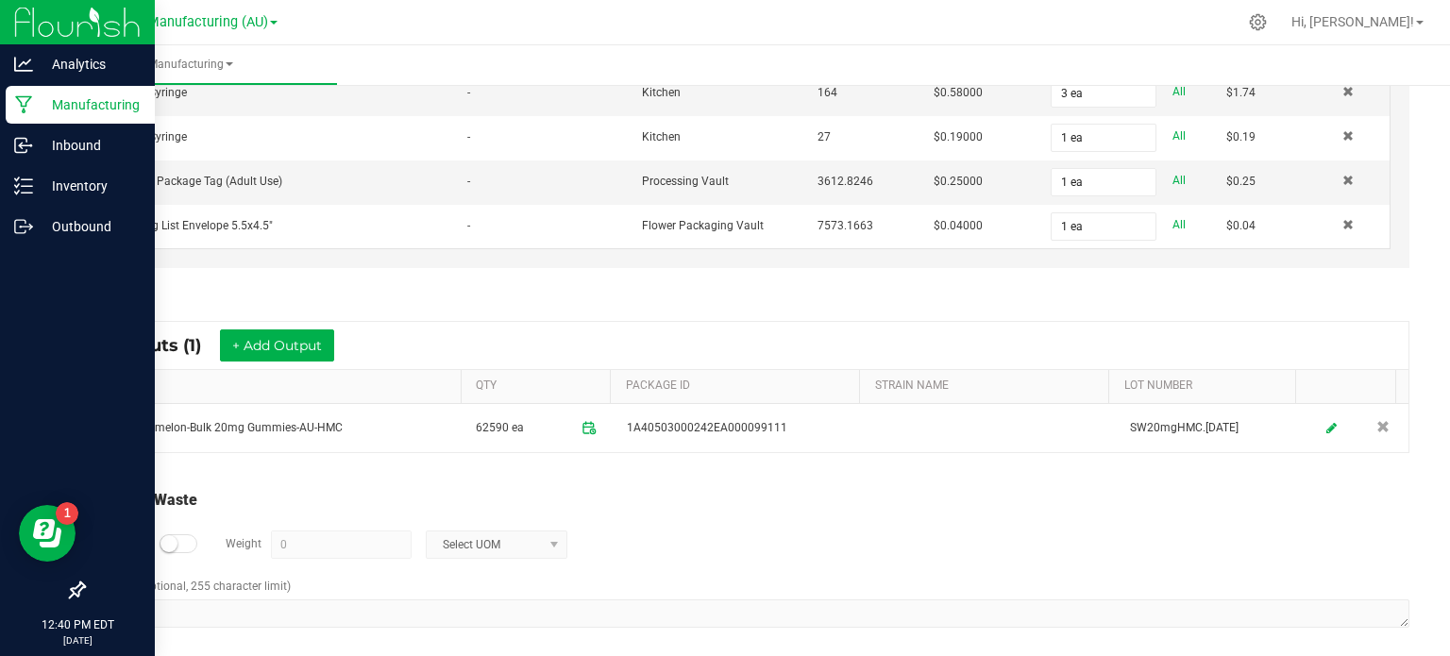
click at [816, 512] on div "Log Waste? Weight 0 Select UOM" at bounding box center [748, 545] width 1324 height 66
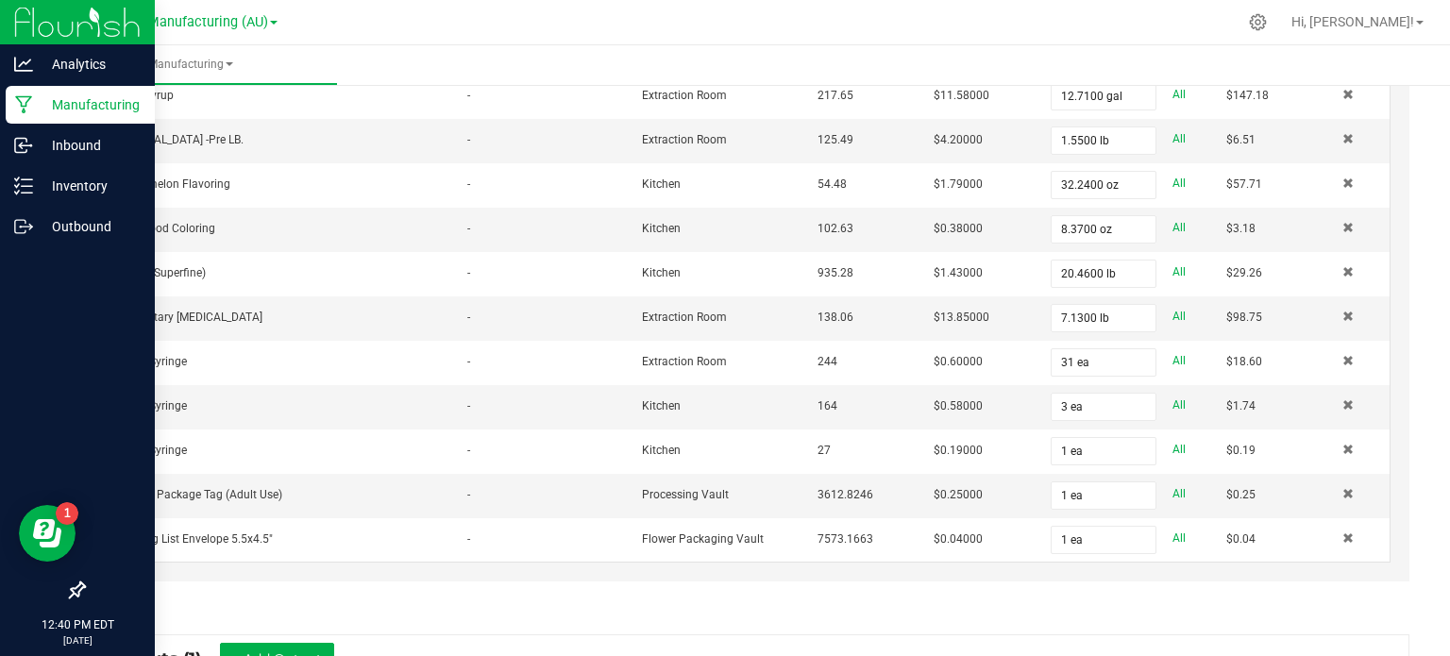
scroll to position [684, 0]
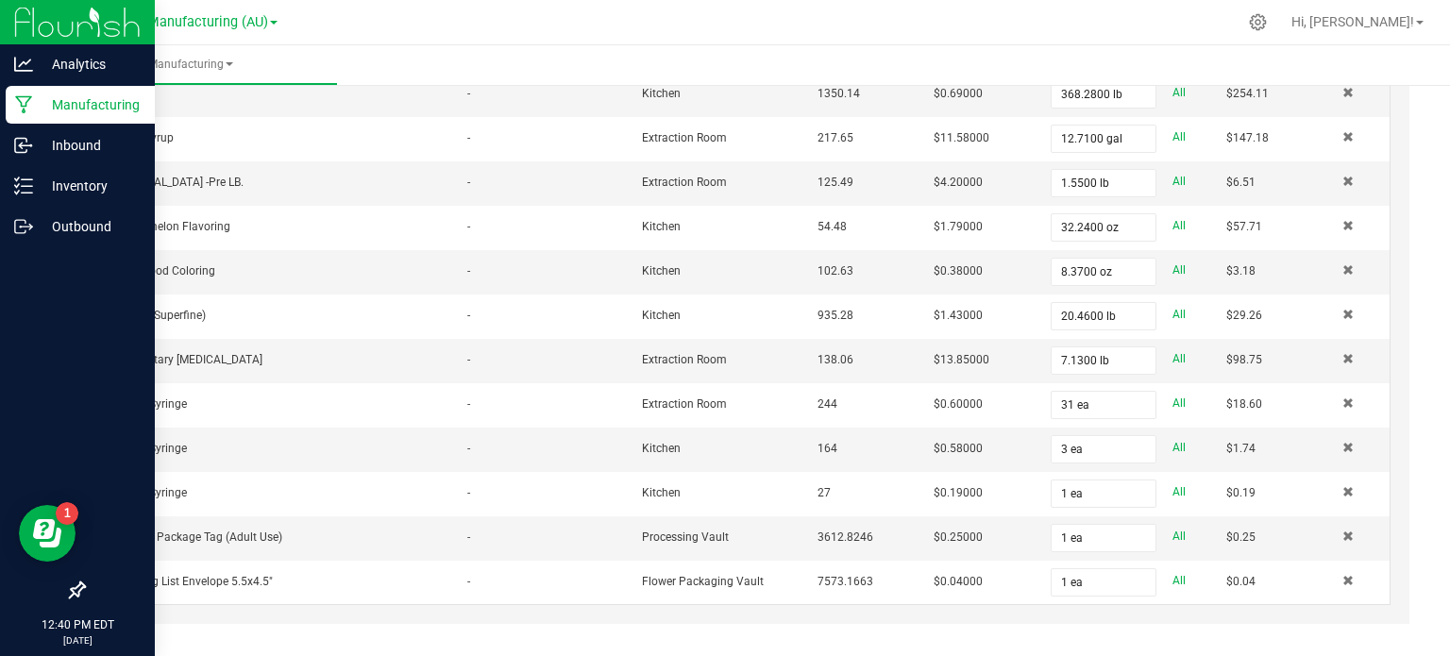
click at [1411, 178] on div "Non-Cannabis Inputs (13) + Add Item Receive Non-Cannabis ITEM LOT NUMBER AREA/L…" at bounding box center [748, 281] width 1358 height 758
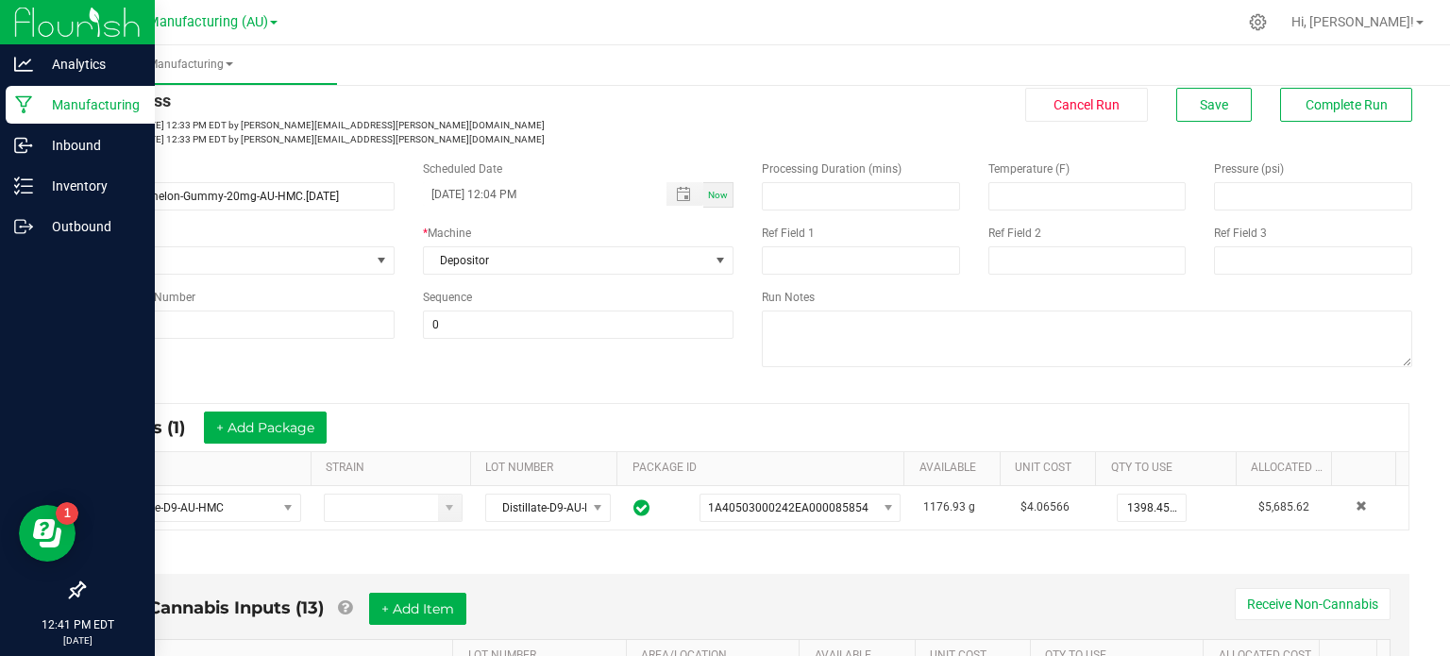
scroll to position [0, 0]
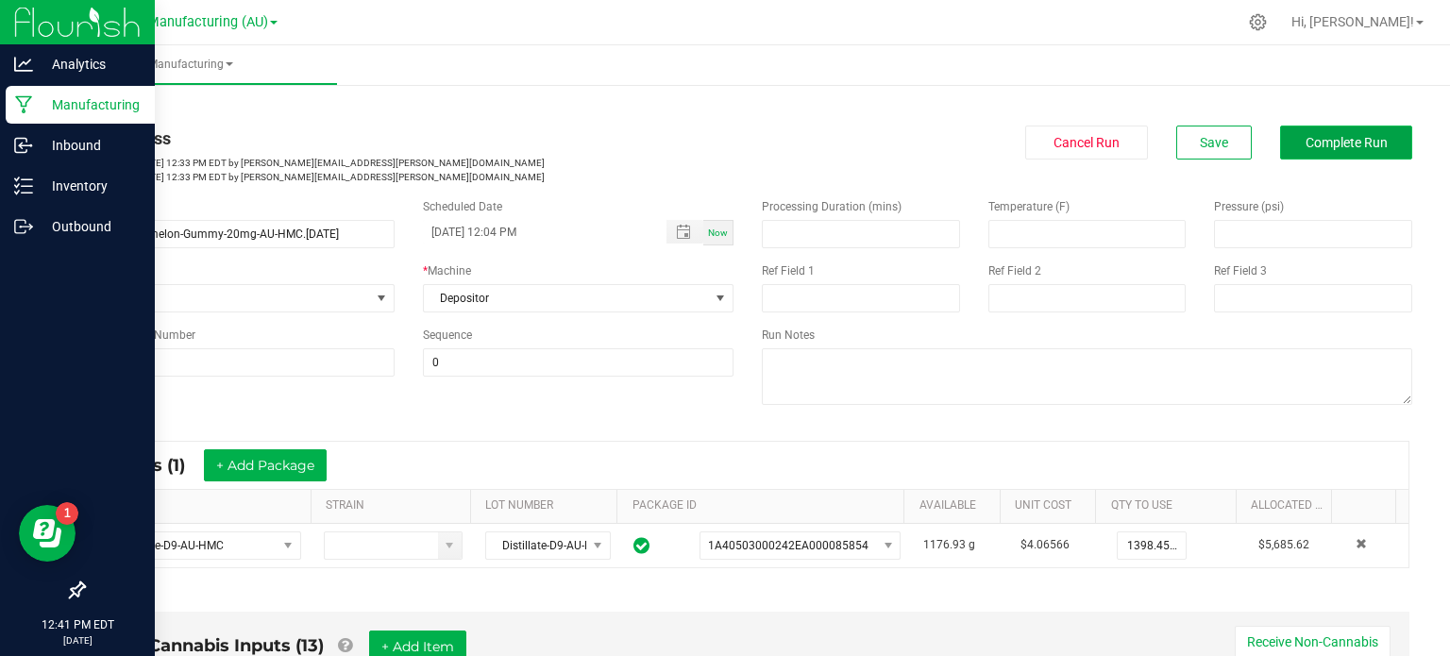
click at [1353, 138] on span "Complete Run" at bounding box center [1347, 142] width 82 height 15
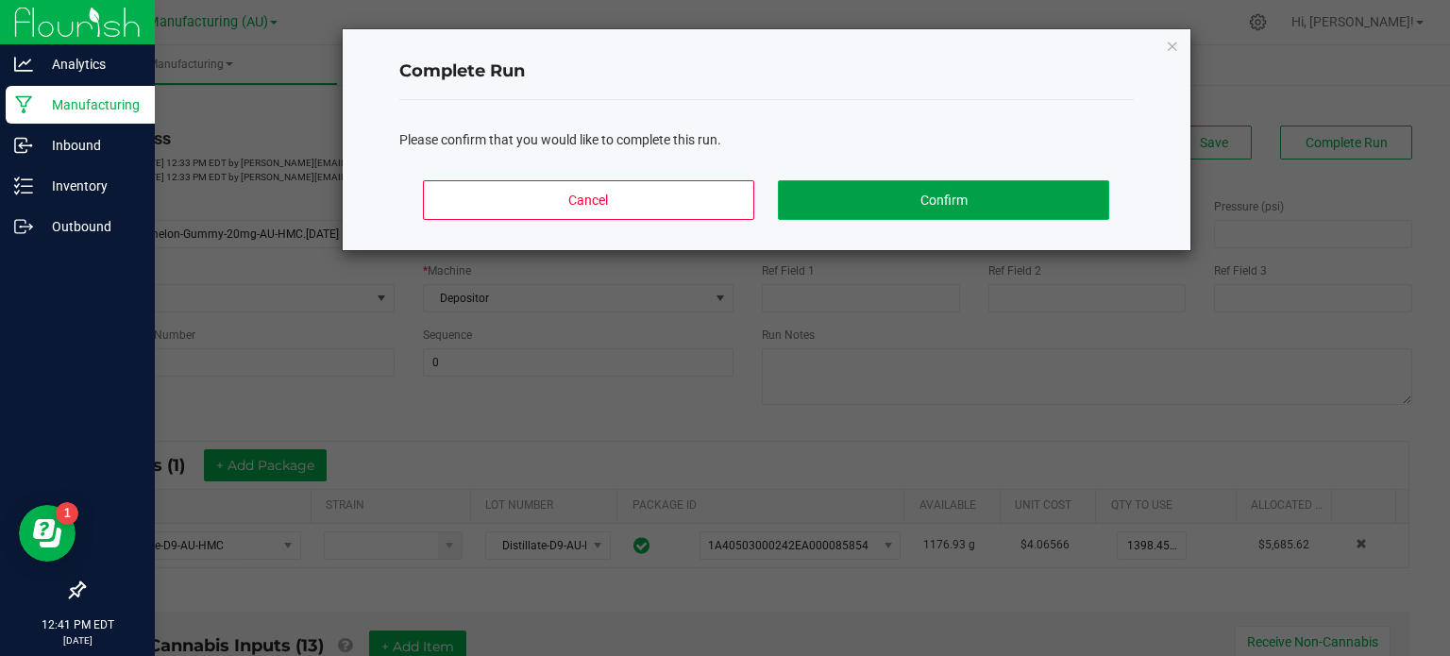
click at [1031, 207] on button "Confirm" at bounding box center [943, 200] width 330 height 40
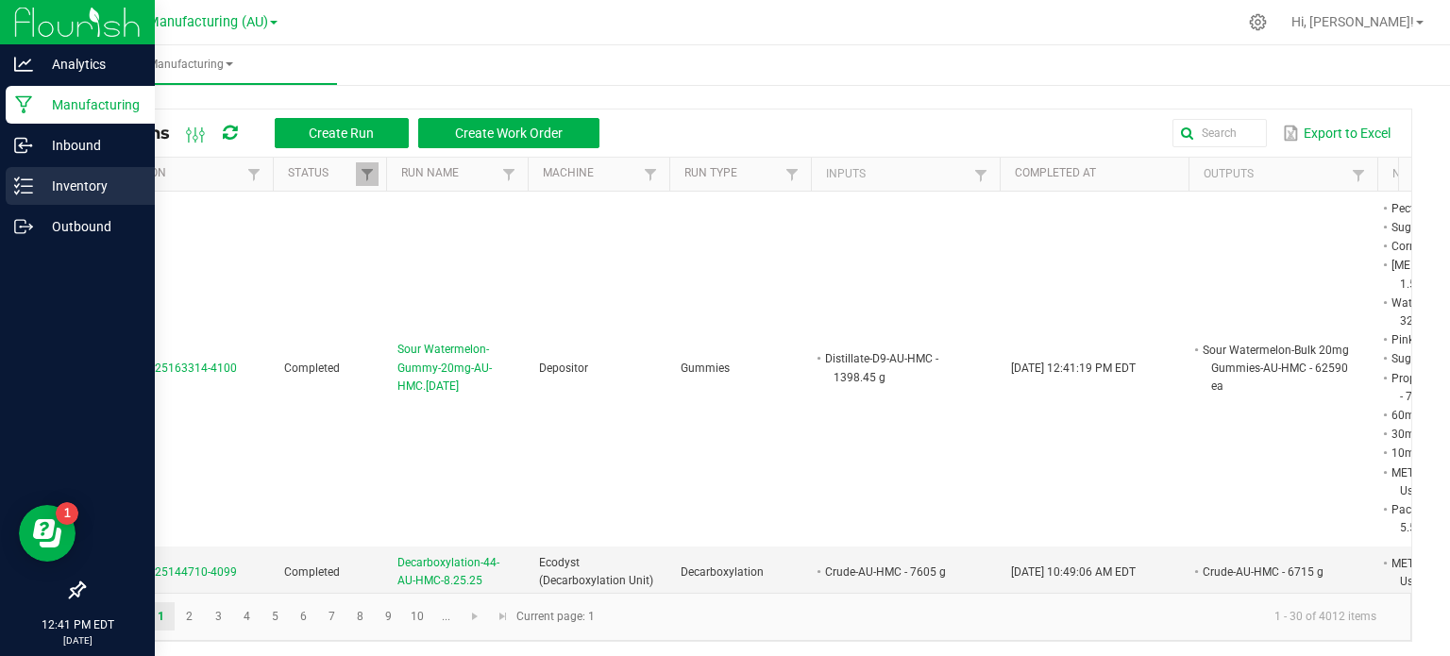
click at [27, 179] on line at bounding box center [27, 179] width 10 height 0
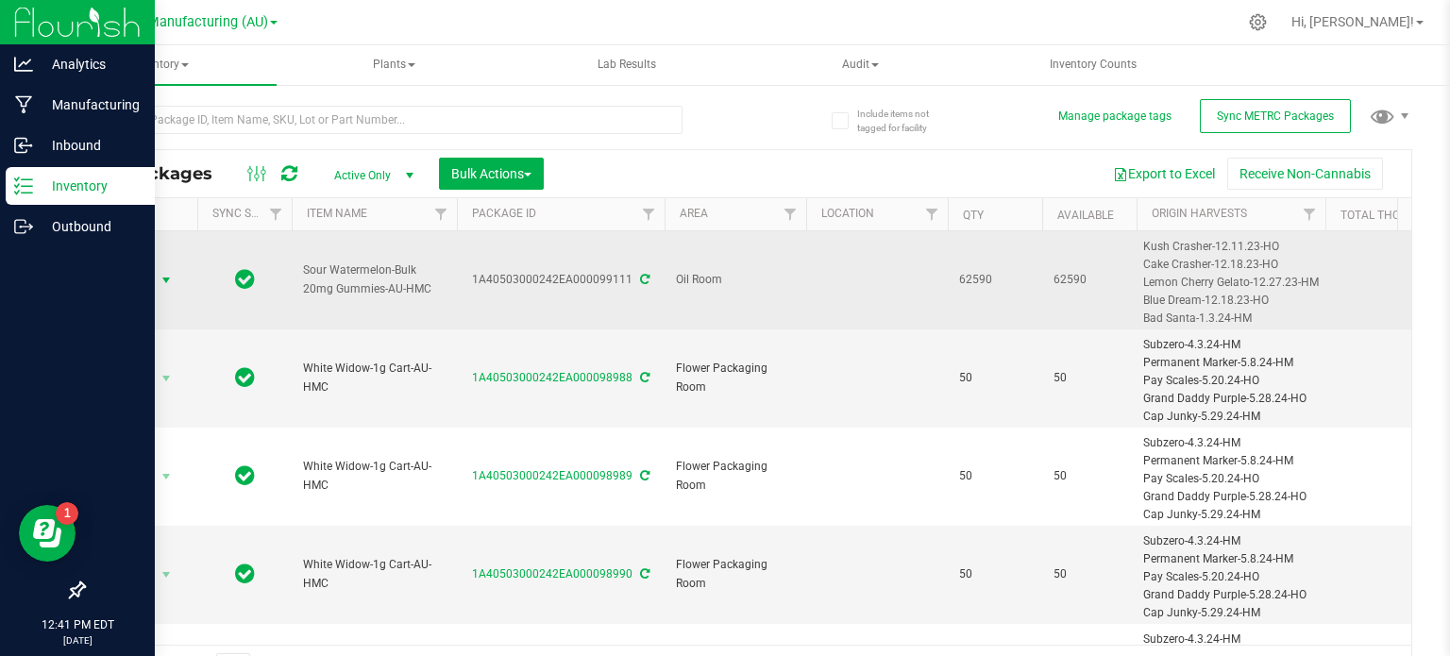
click at [168, 282] on span "select" at bounding box center [166, 280] width 15 height 15
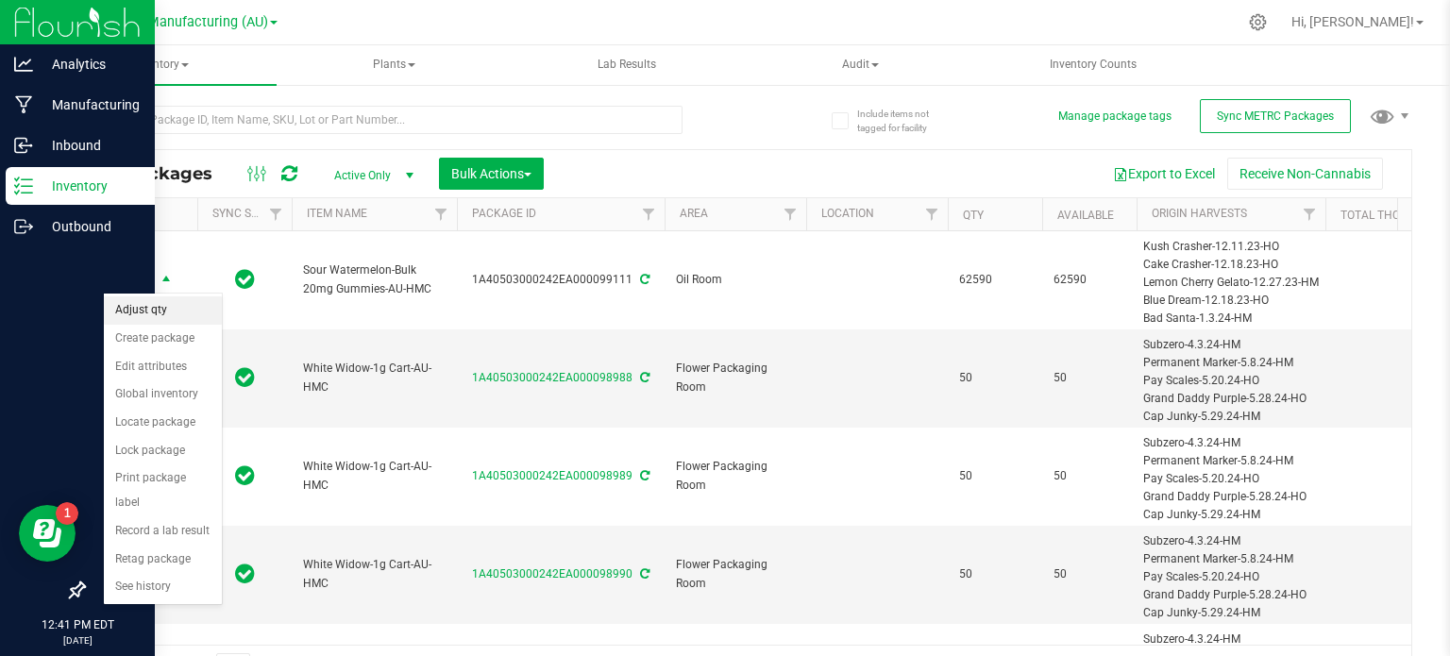
click at [161, 310] on li "Adjust qty" at bounding box center [163, 310] width 118 height 28
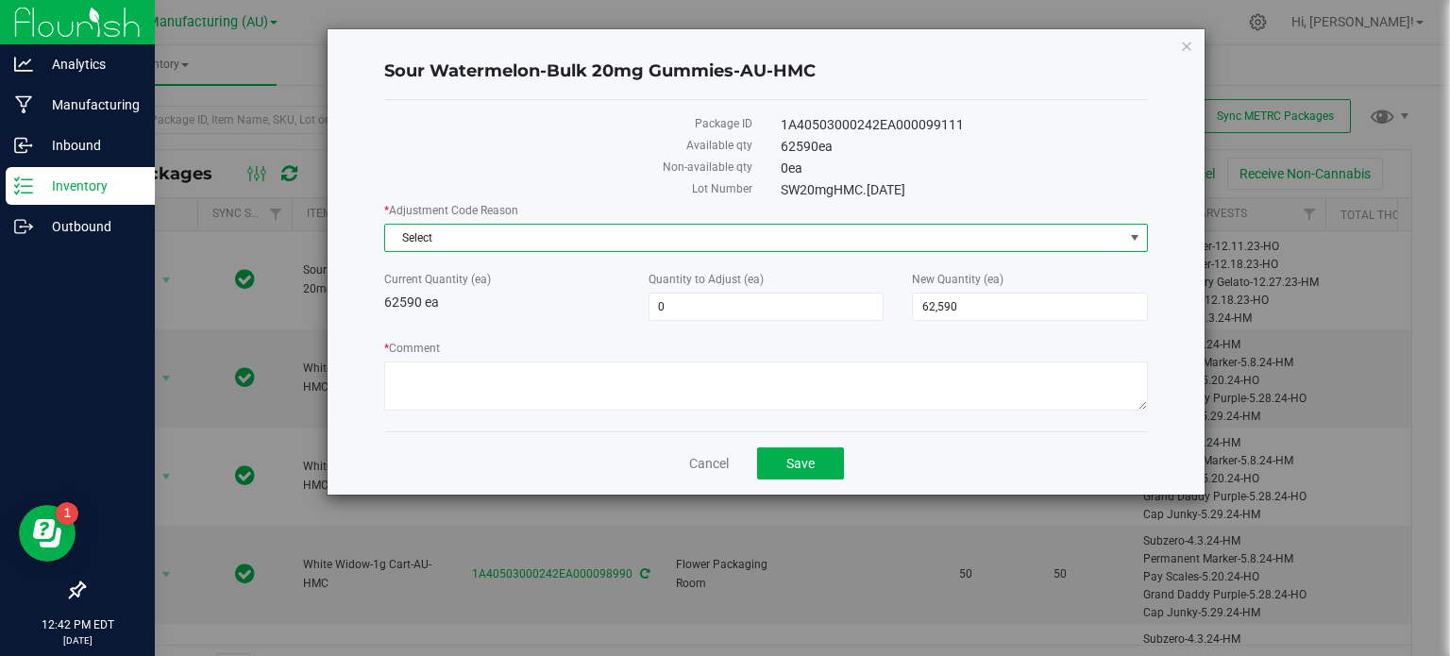
click at [518, 246] on span "Select" at bounding box center [754, 238] width 738 height 26
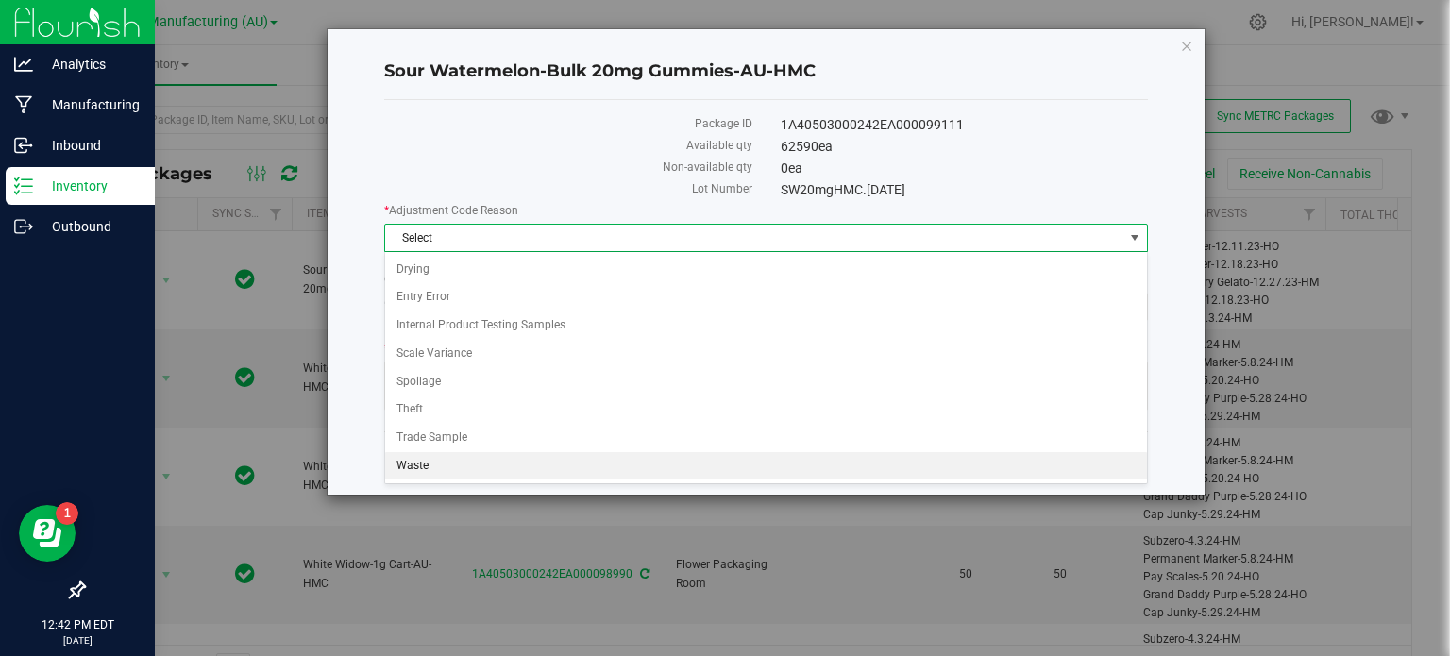
click at [468, 464] on li "Waste" at bounding box center [766, 466] width 762 height 28
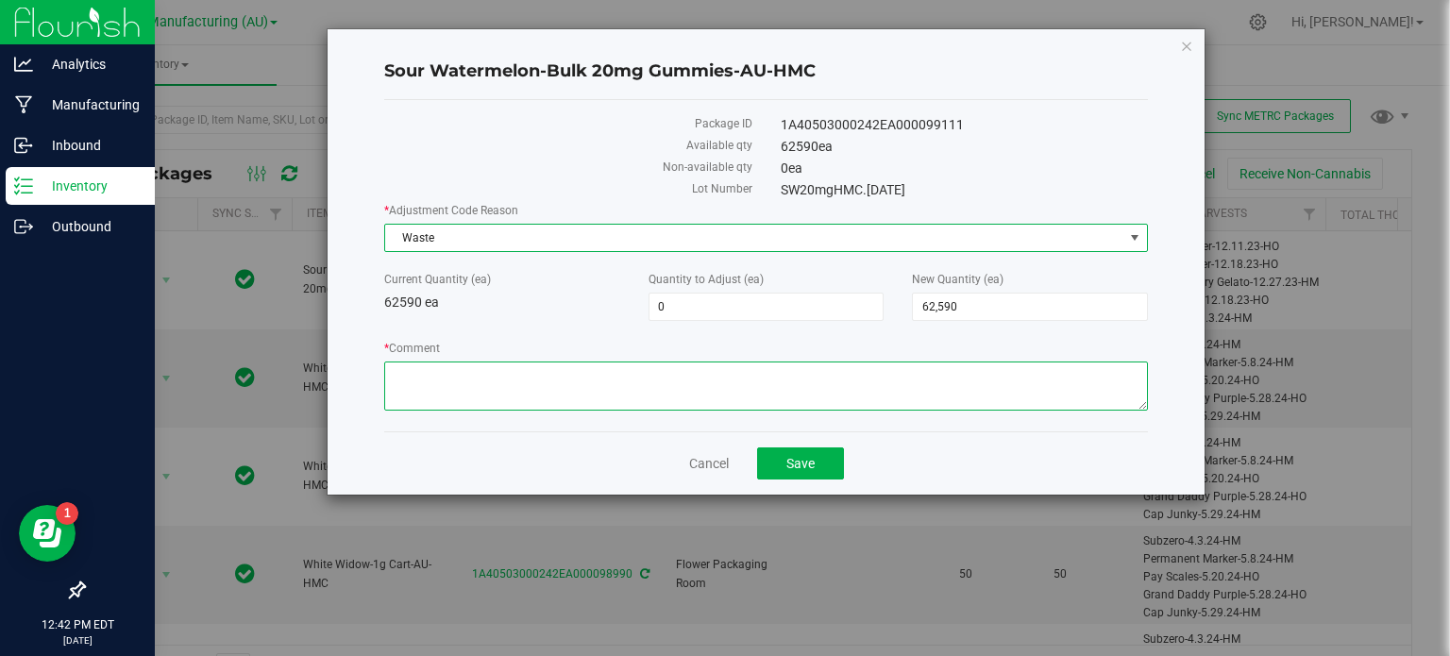
click at [482, 388] on textarea "* Comment" at bounding box center [766, 386] width 764 height 49
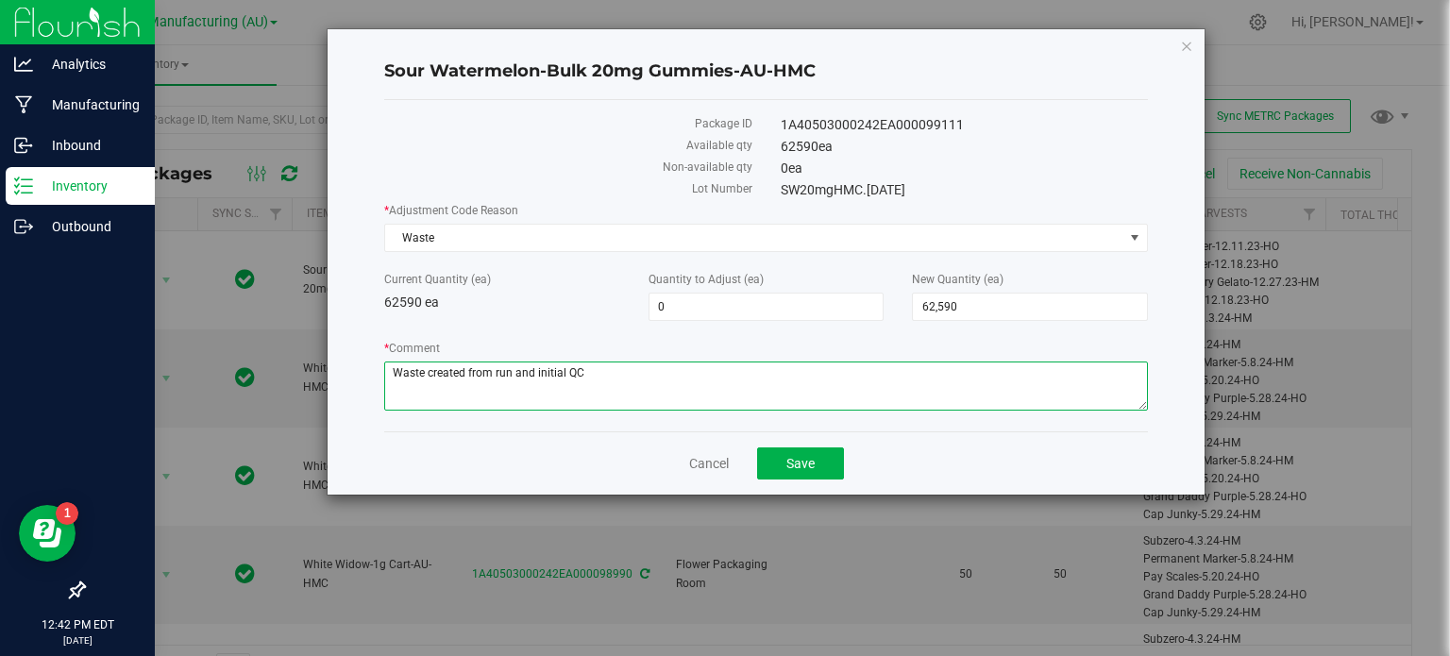
type textarea "Waste created from run and initial QC"
click at [761, 301] on span "0 0" at bounding box center [767, 307] width 236 height 28
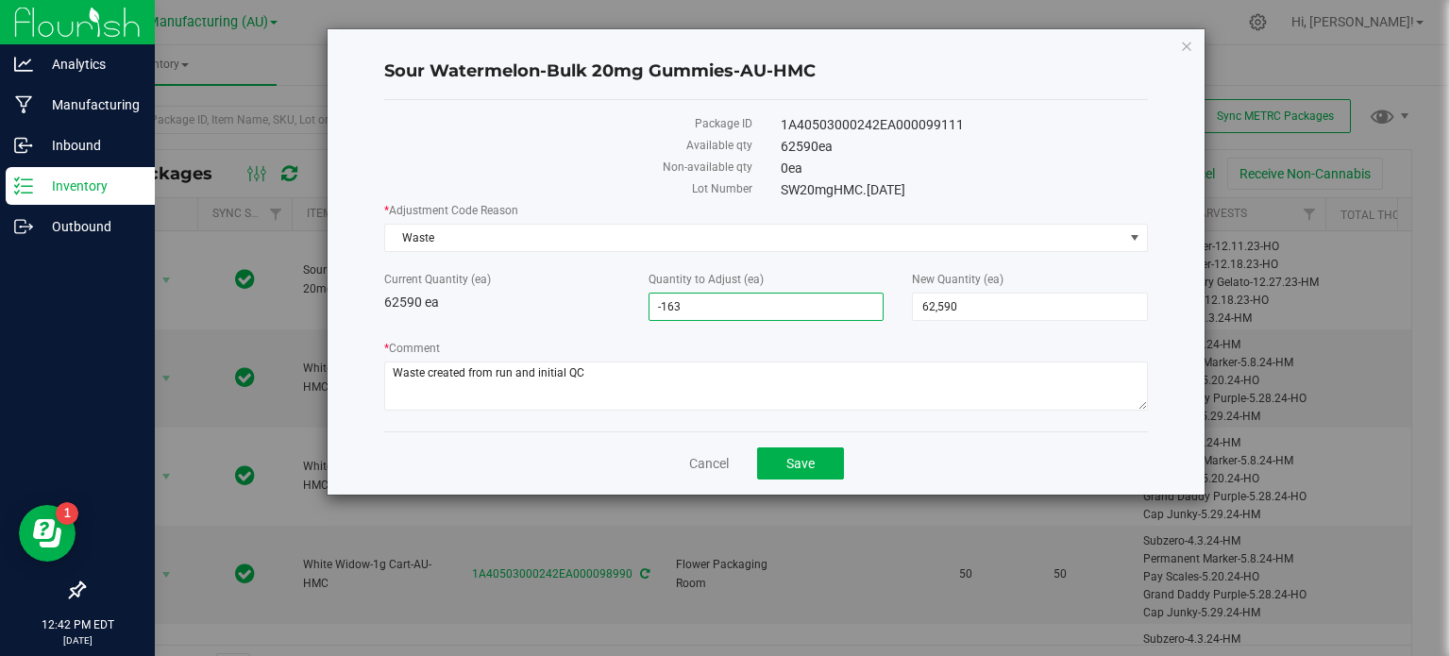
type input "-1633"
type input "-1,633"
type input "60,957"
click at [574, 295] on div "Current Quantity (ea) 62590 ea" at bounding box center [502, 292] width 264 height 42
click at [786, 461] on span "Save" at bounding box center [800, 463] width 28 height 15
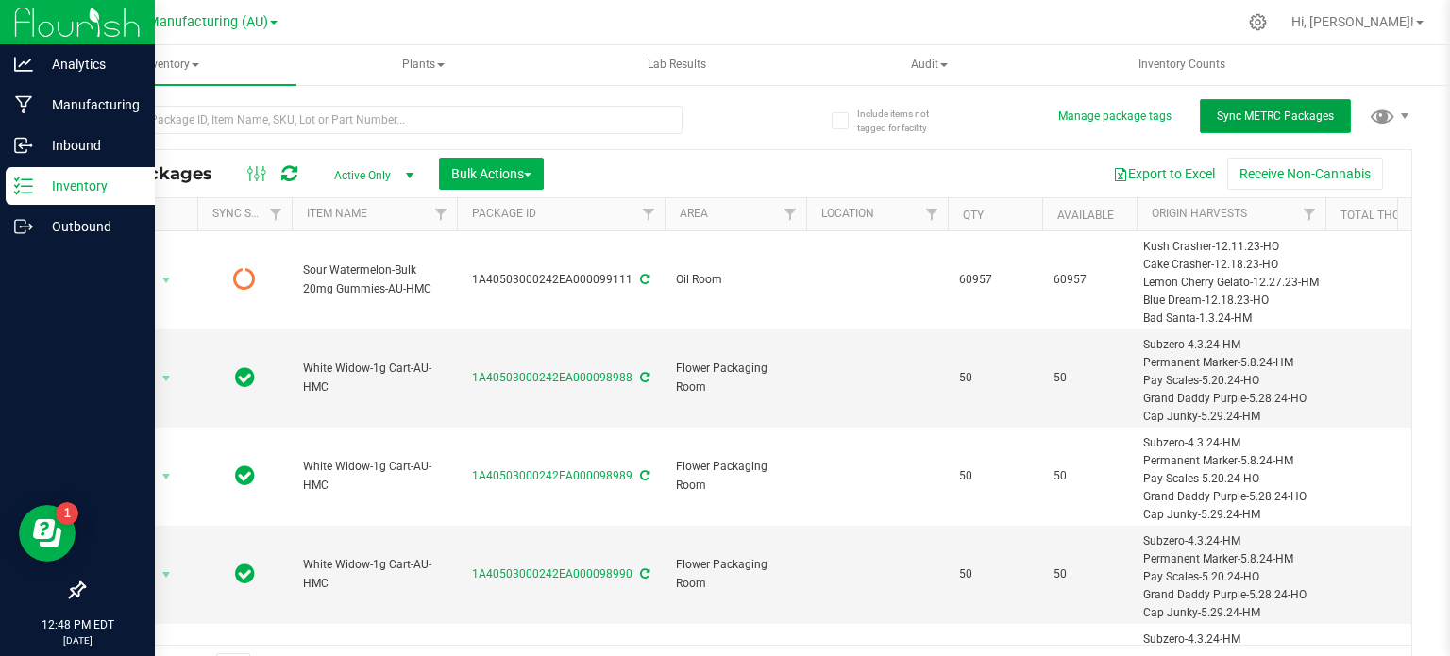
click at [1209, 128] on button "Sync METRC Packages" at bounding box center [1275, 116] width 151 height 34
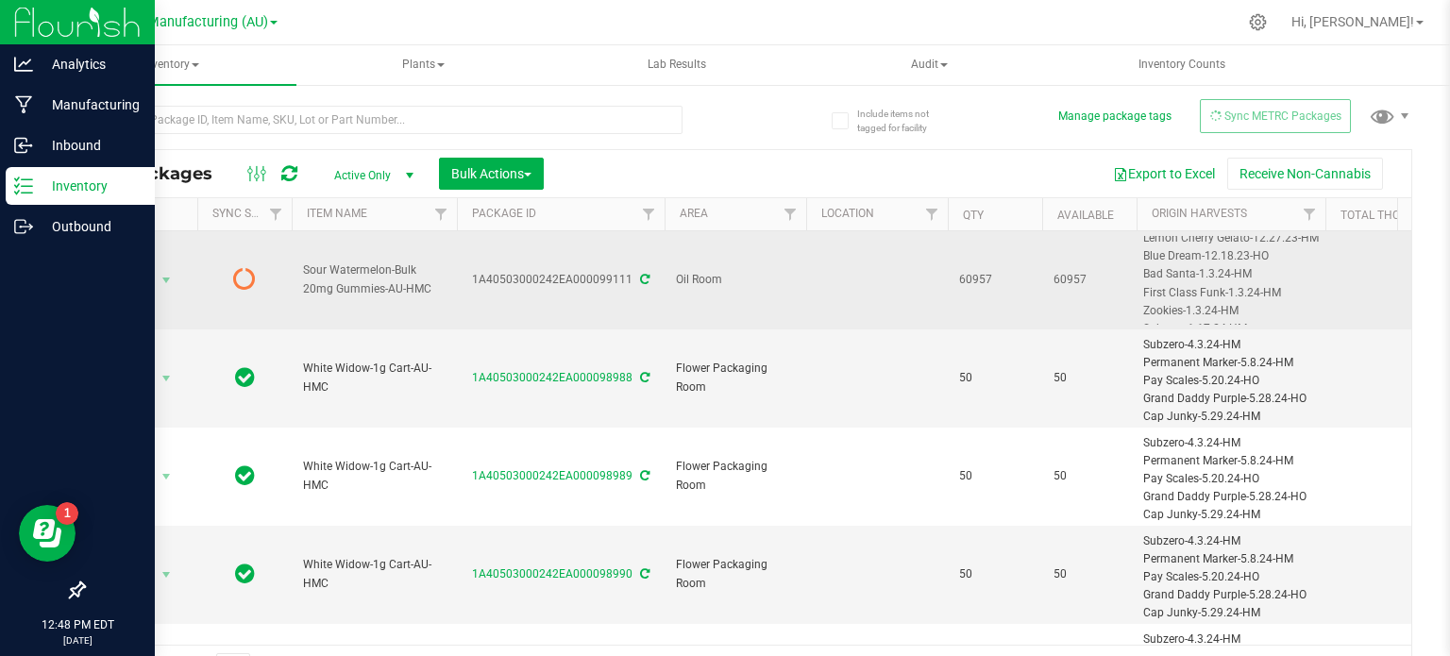
scroll to position [45, 0]
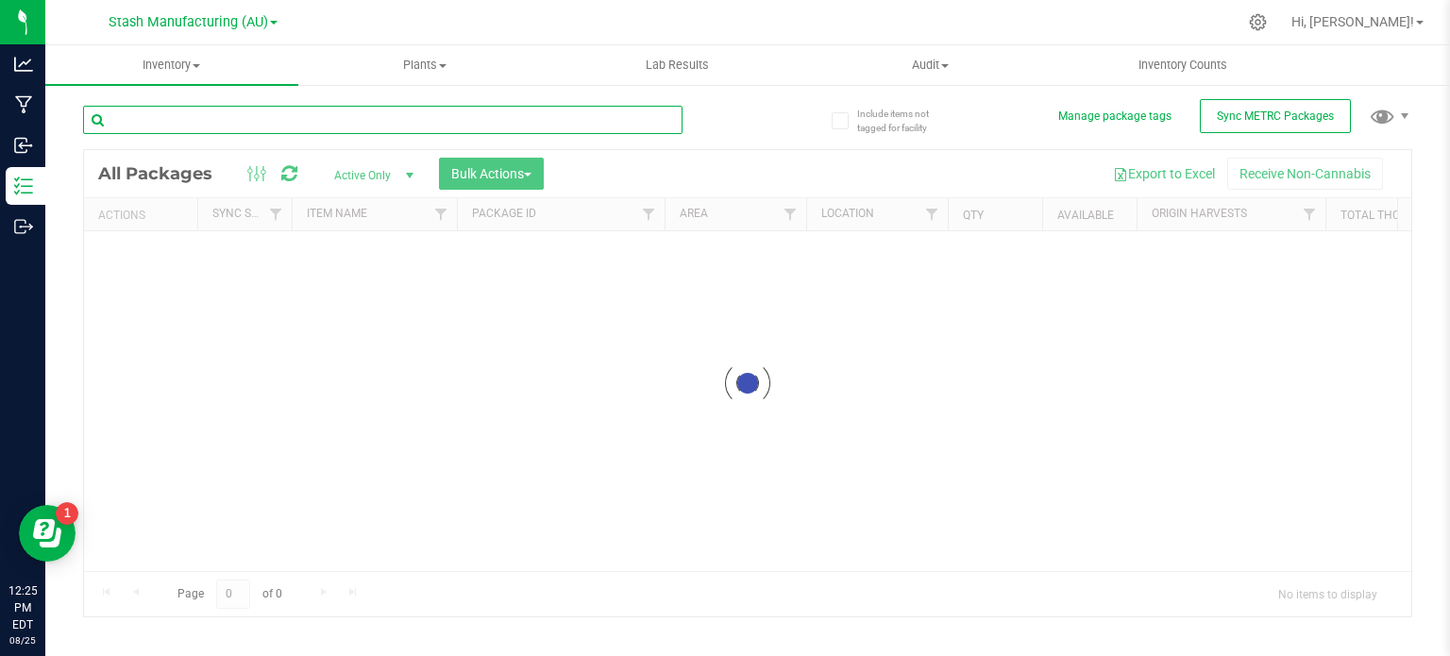
click at [325, 124] on input "text" at bounding box center [383, 120] width 600 height 28
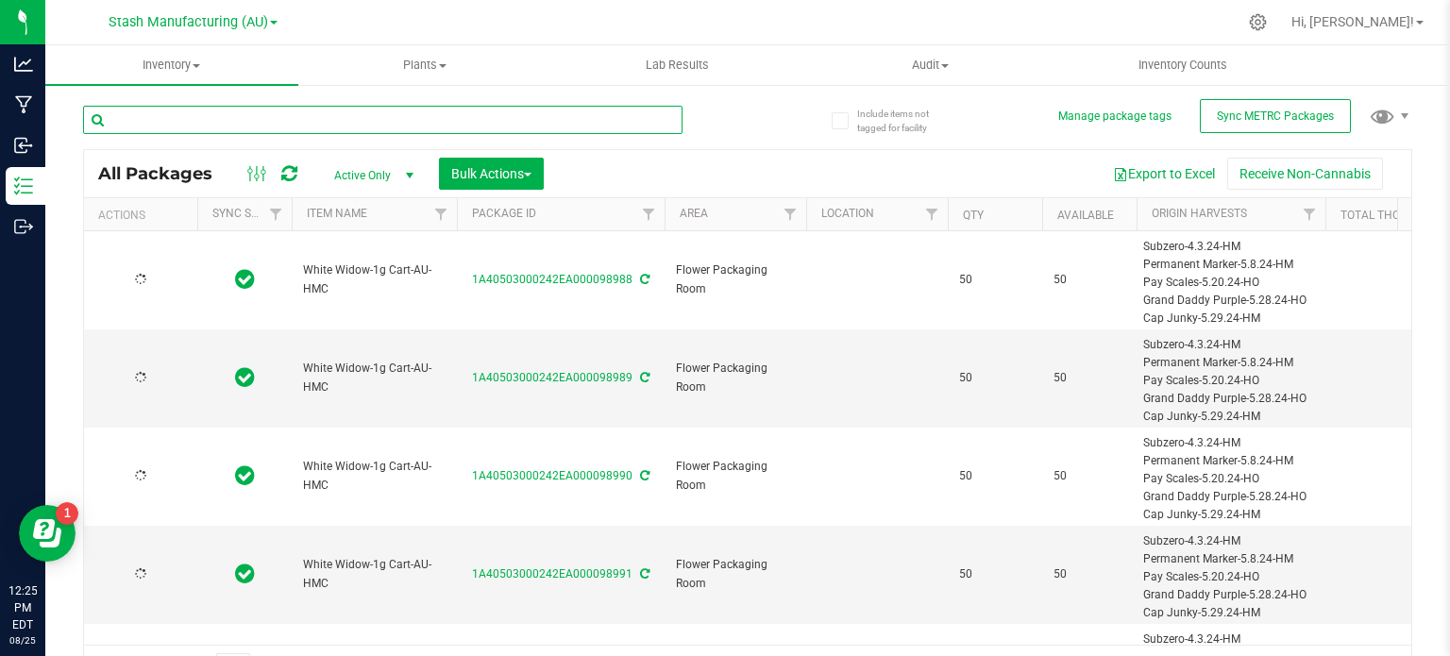
type input "[DATE]"
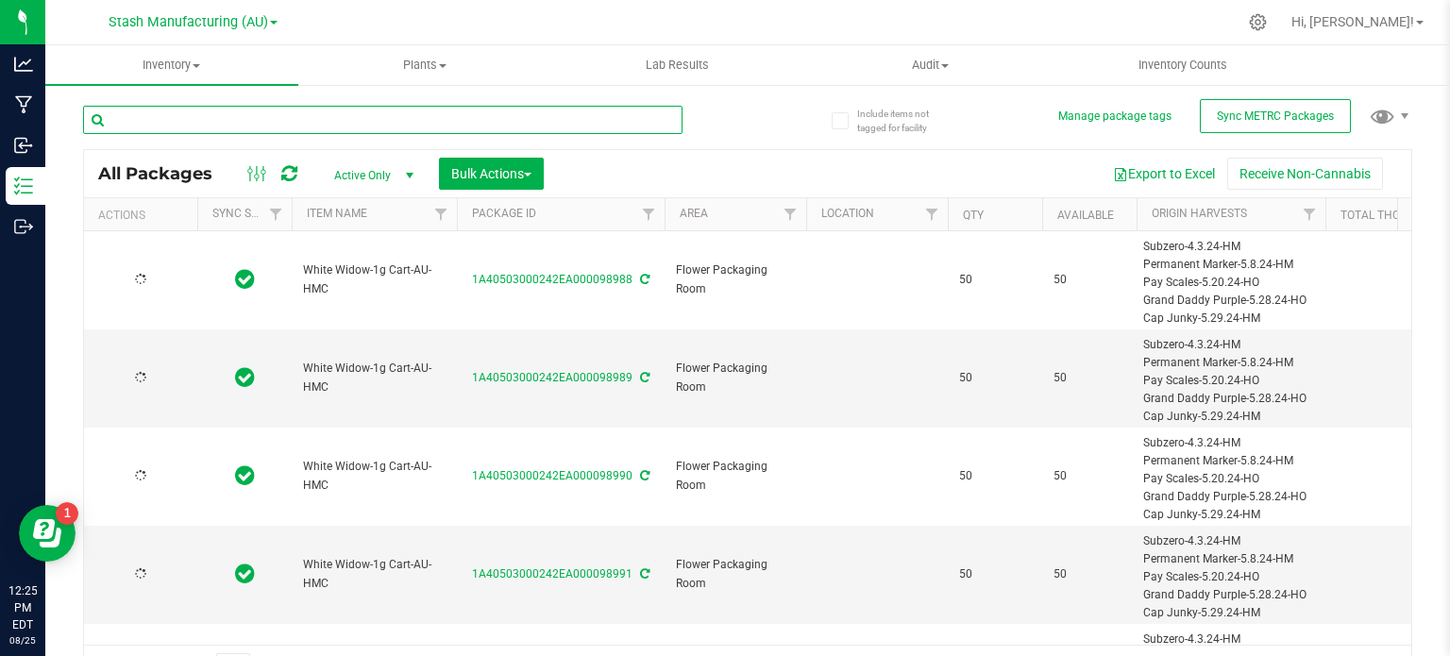
type input "[DATE]"
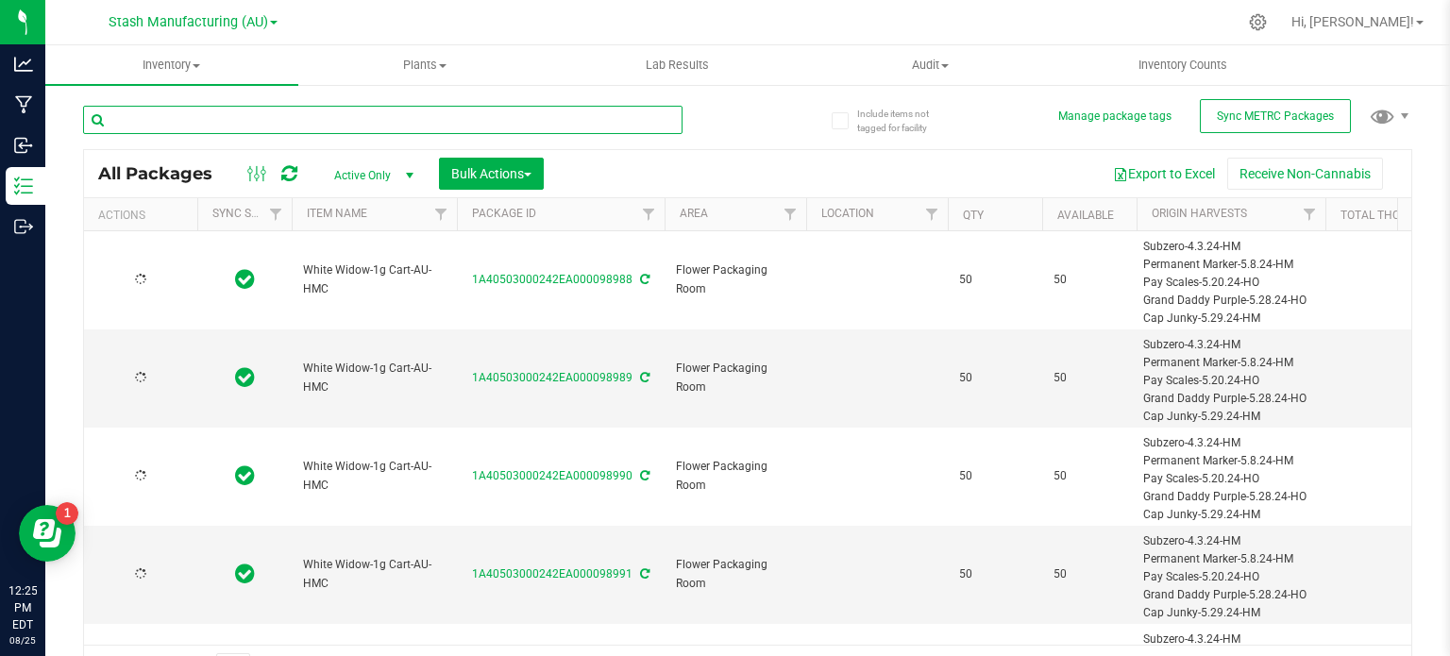
type input "[DATE]"
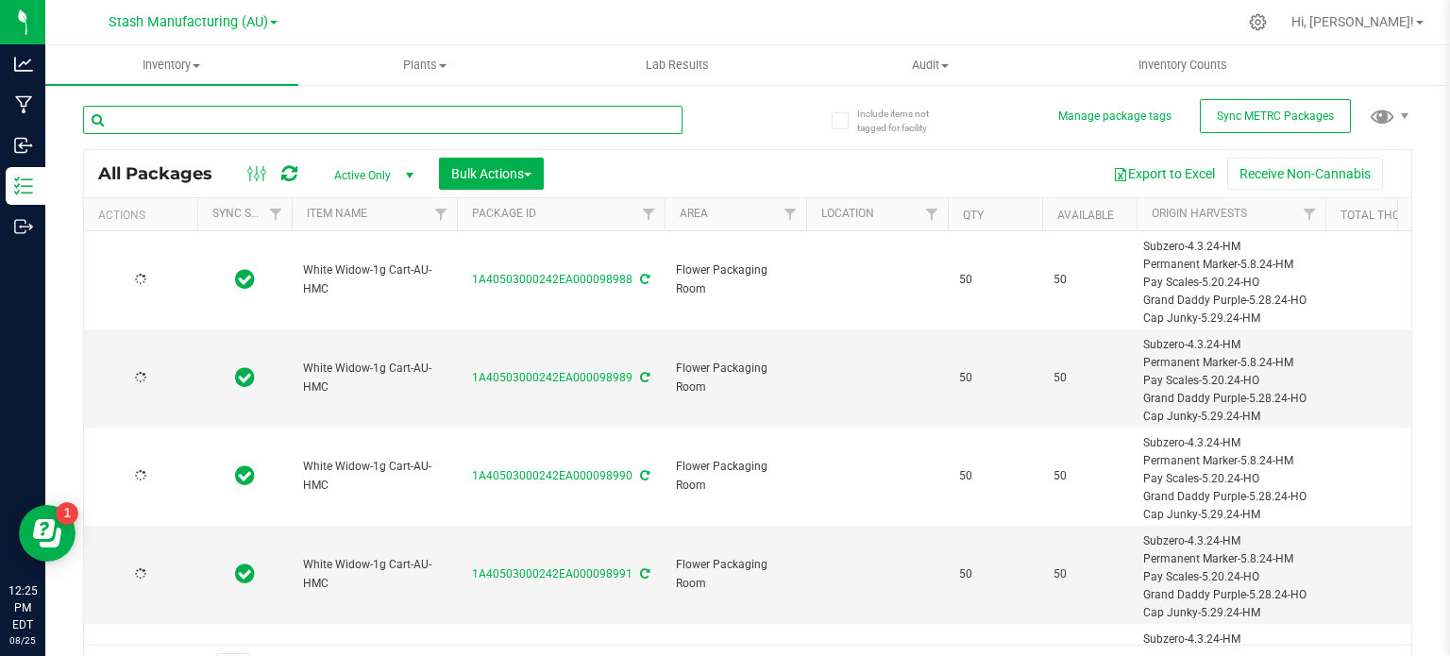
type input "[DATE]"
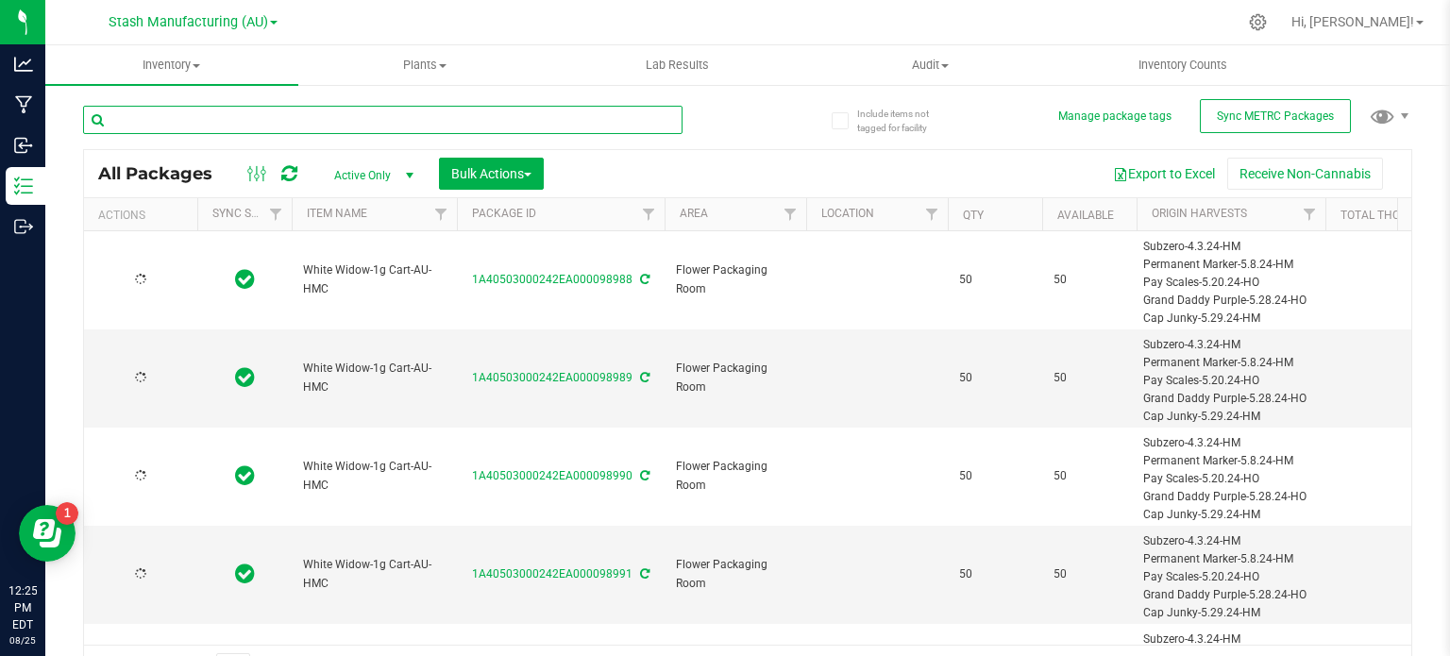
type input "[DATE]"
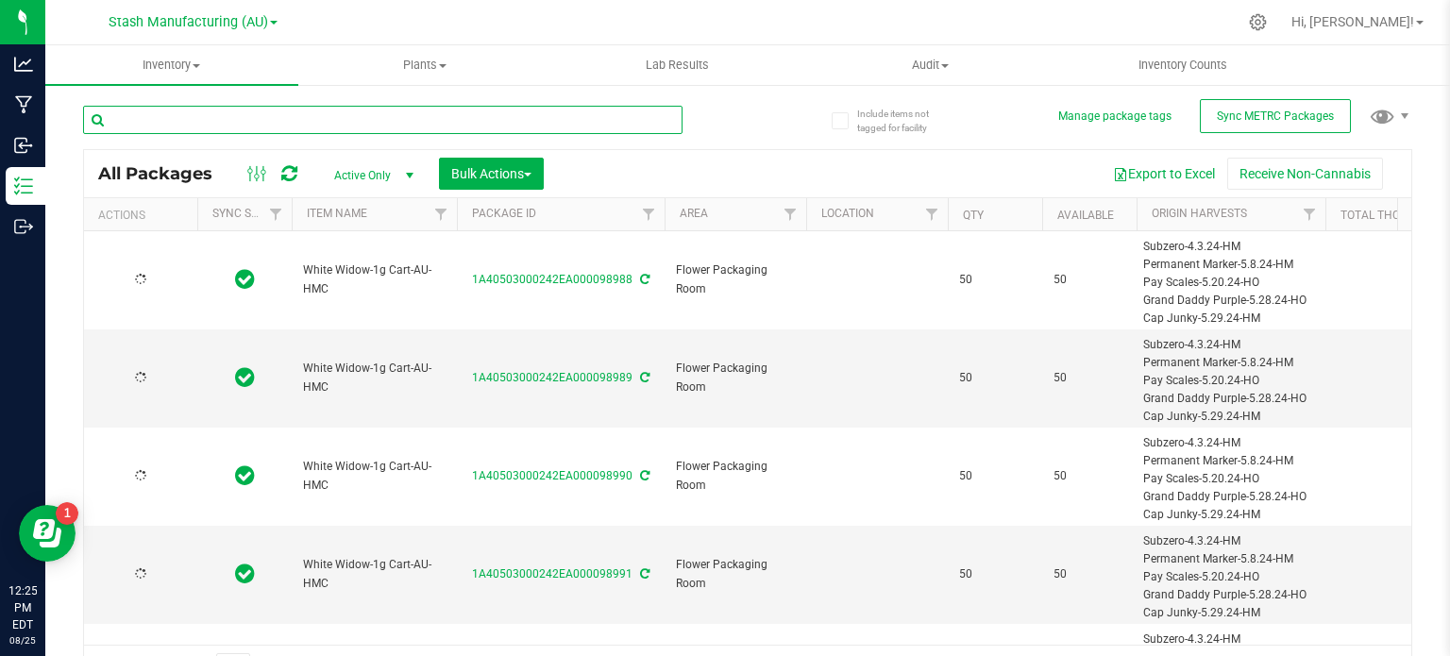
type input "[DATE]"
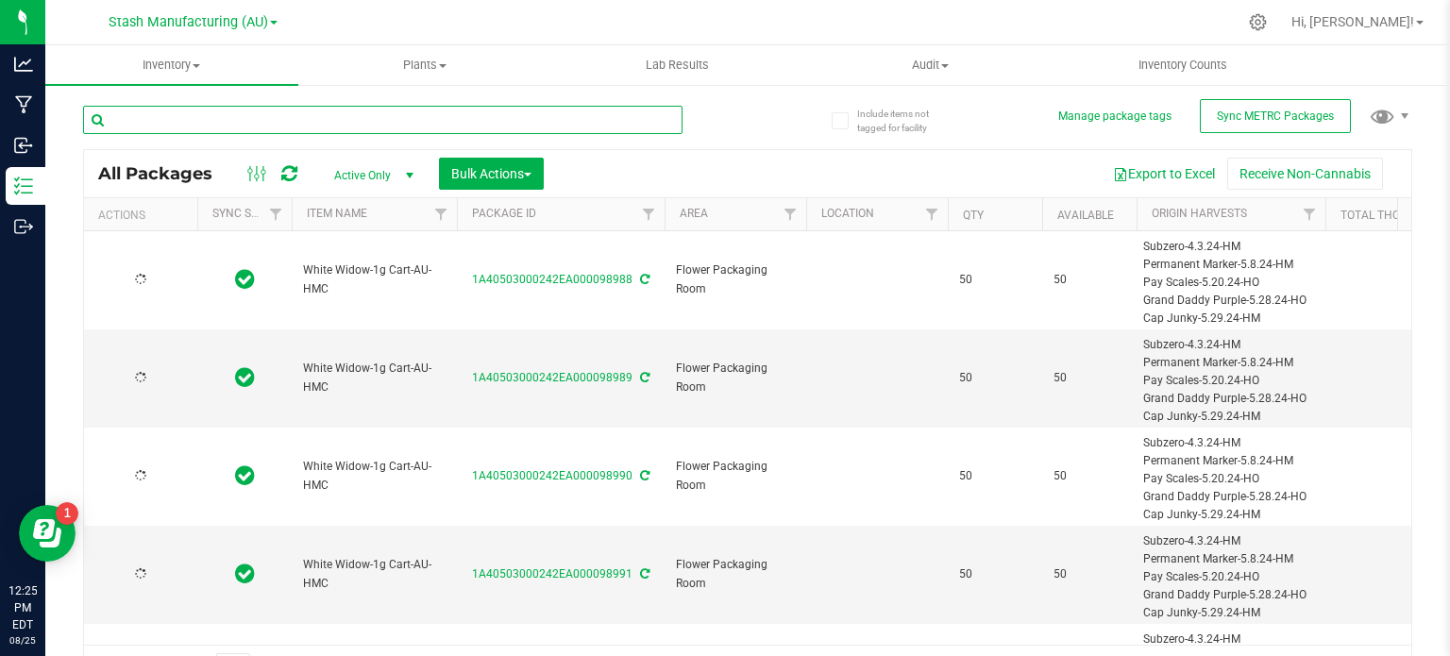
type input "[DATE]"
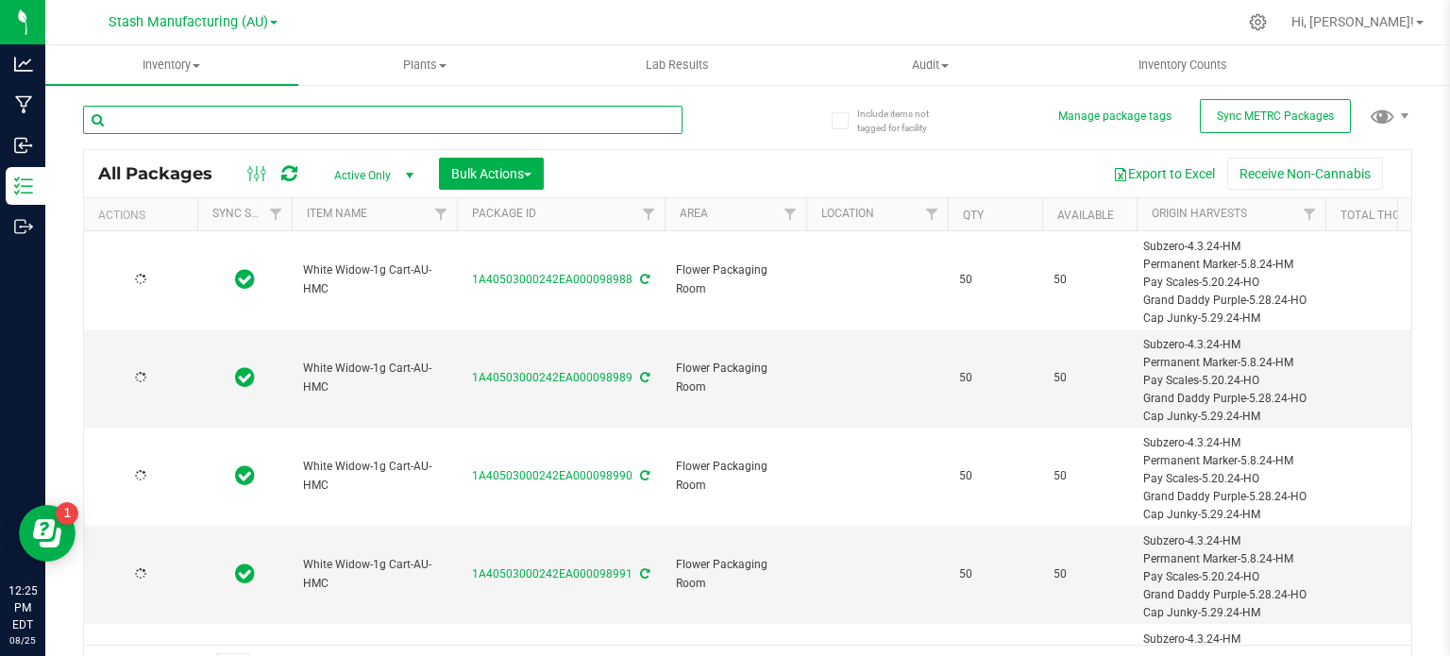
type input "[DATE]"
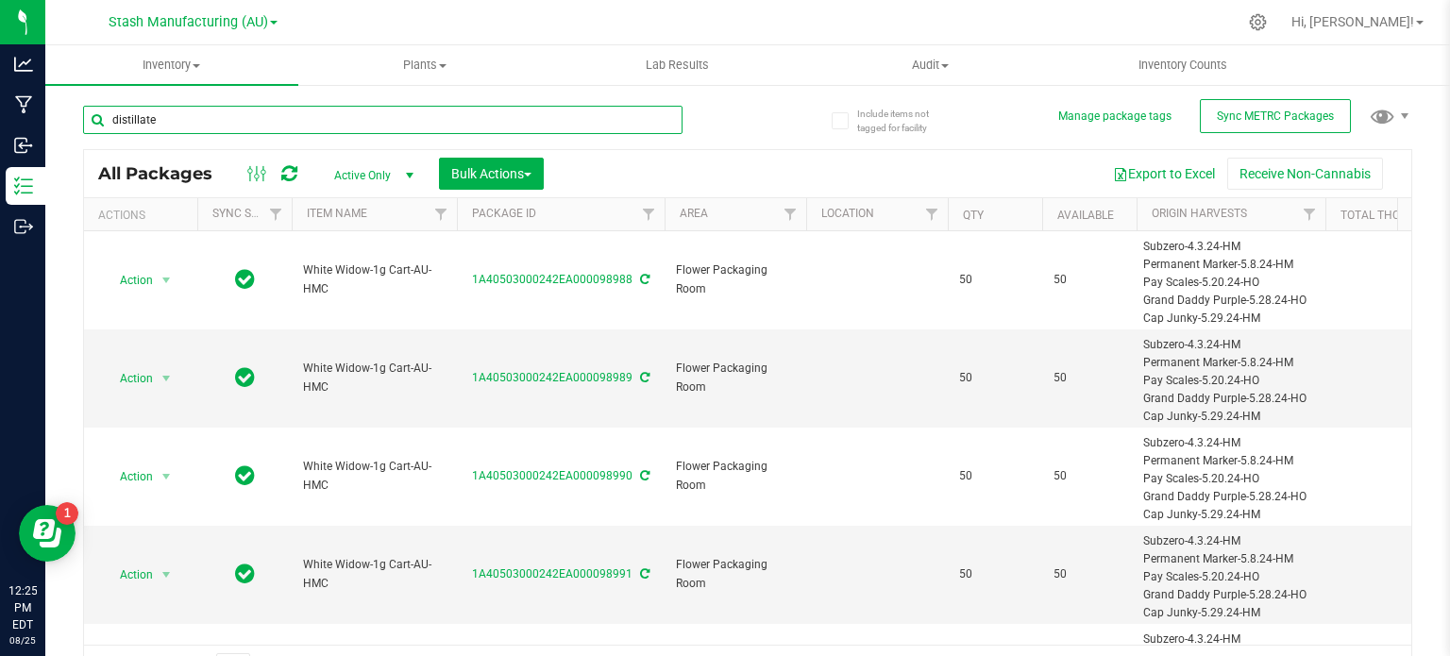
type input "distillate"
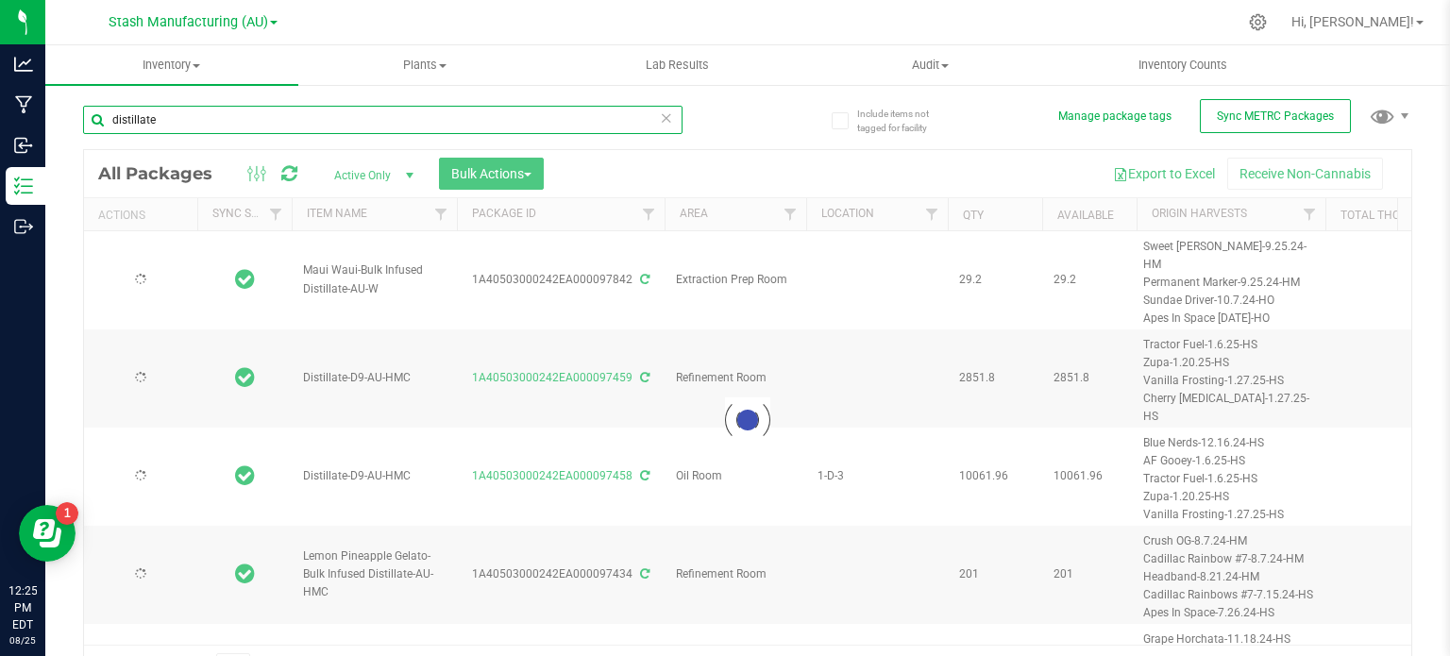
type input "[DATE]"
type input "2027-08-18"
type input "2025-08-14"
type input "2027-08-14"
type input "2025-08-14"
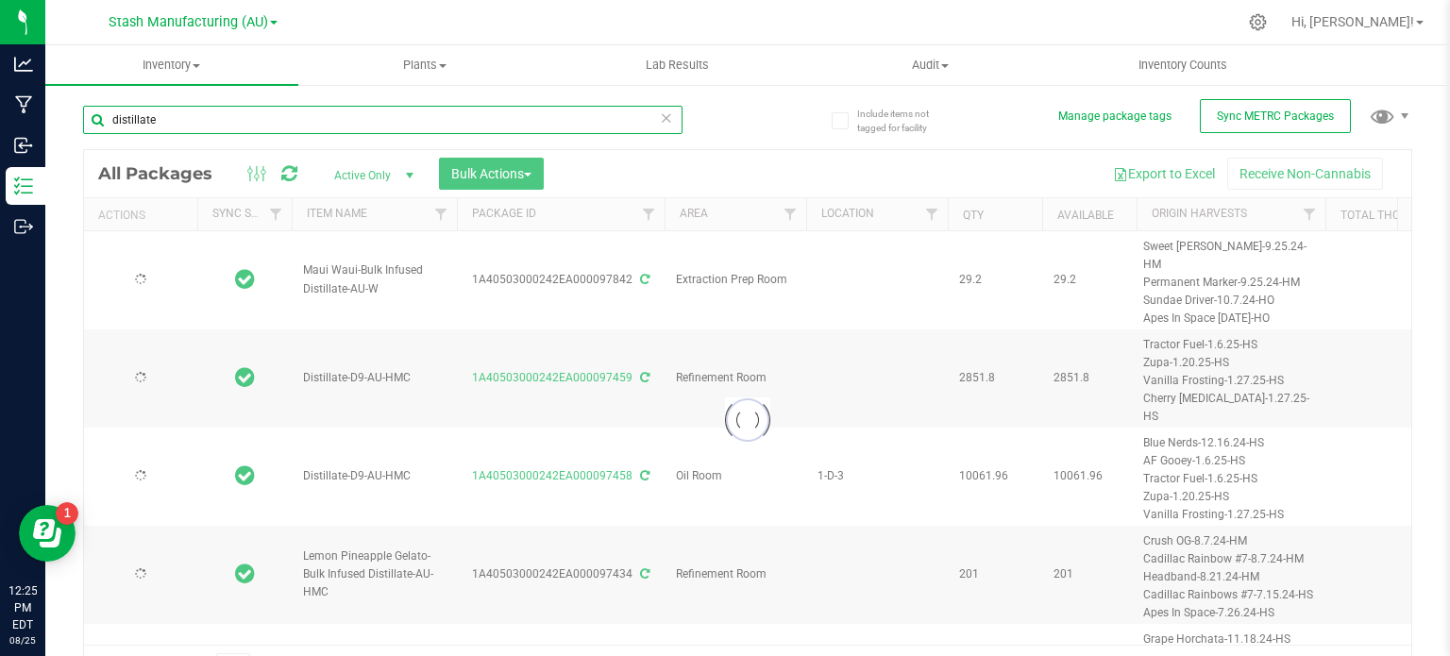
type input "2027-08-14"
type input "2025-08-13"
type input "2027-08-13"
type input "2025-08-12"
type input "2027-08-12"
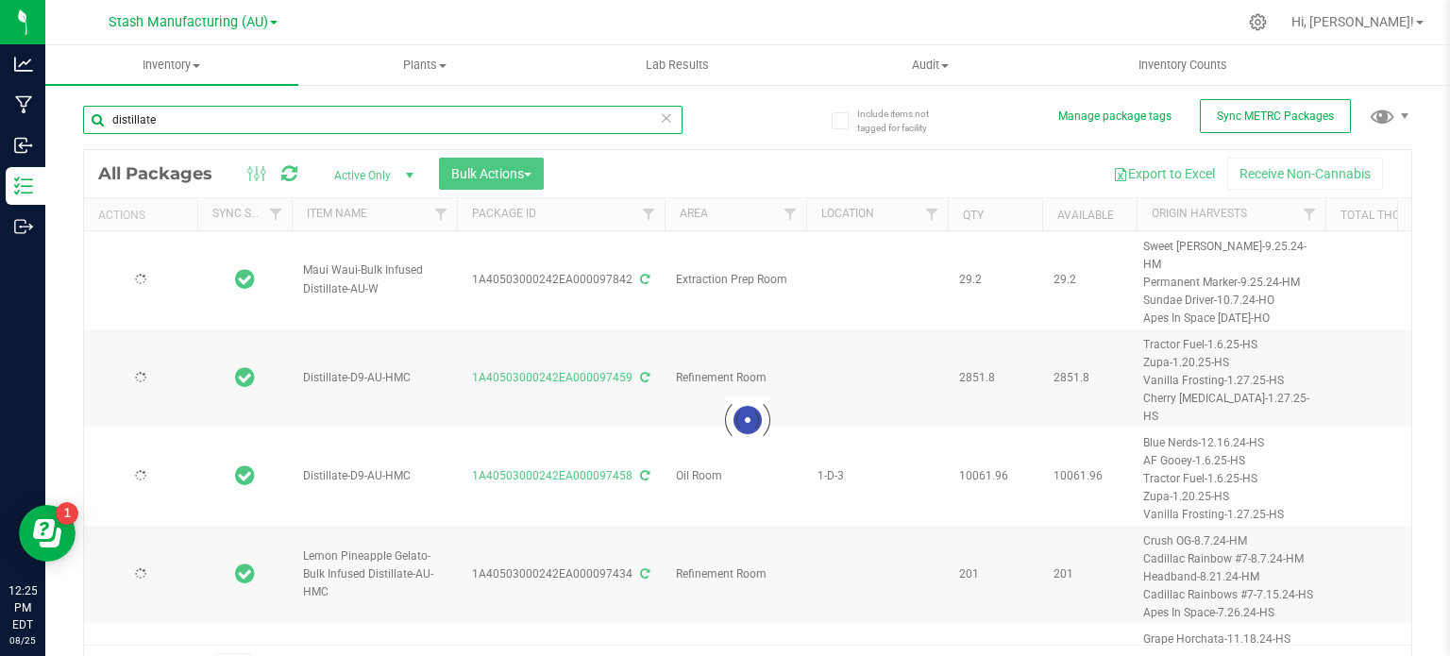
type input "2025-08-06"
type input "2027-08-06"
type input "2025-07-25"
type input "2027-07-25"
type input "2025-07-07"
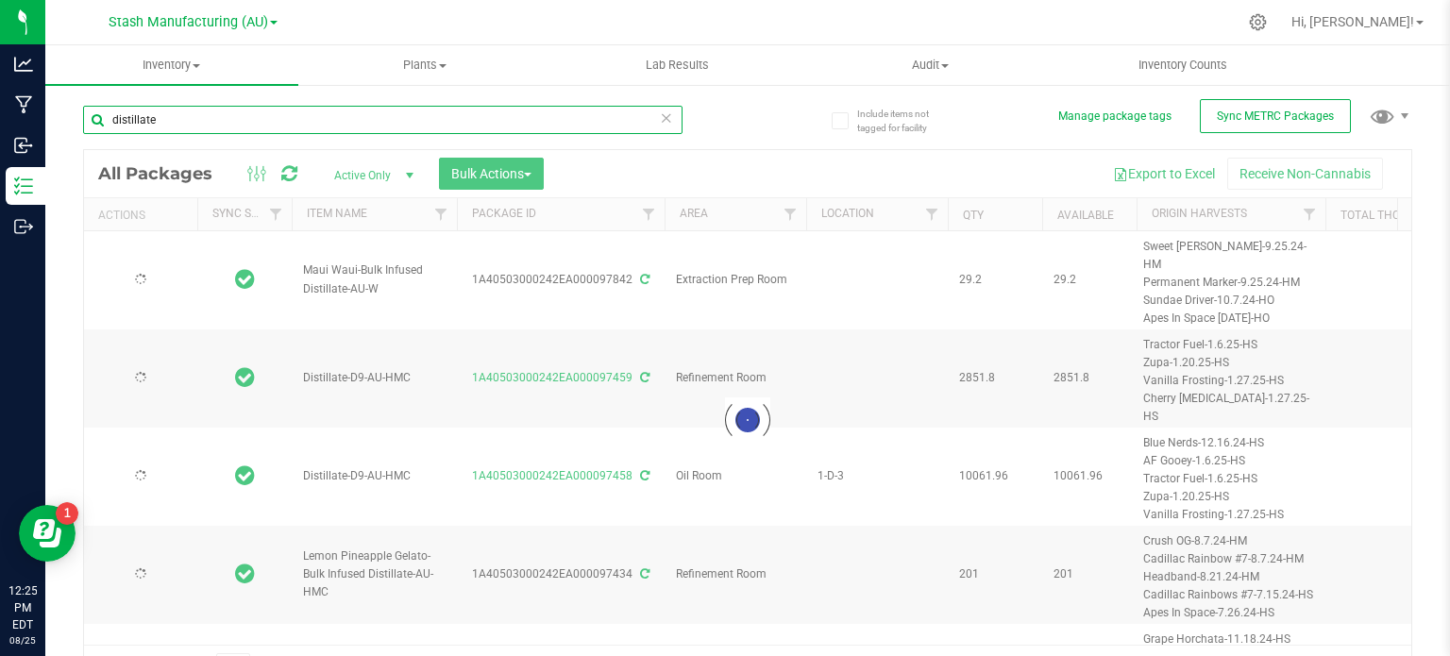
type input "2027-07-07"
type input "2025-06-25"
type input "2027-06-25"
type input "2025-06-24"
type input "2027-06-24"
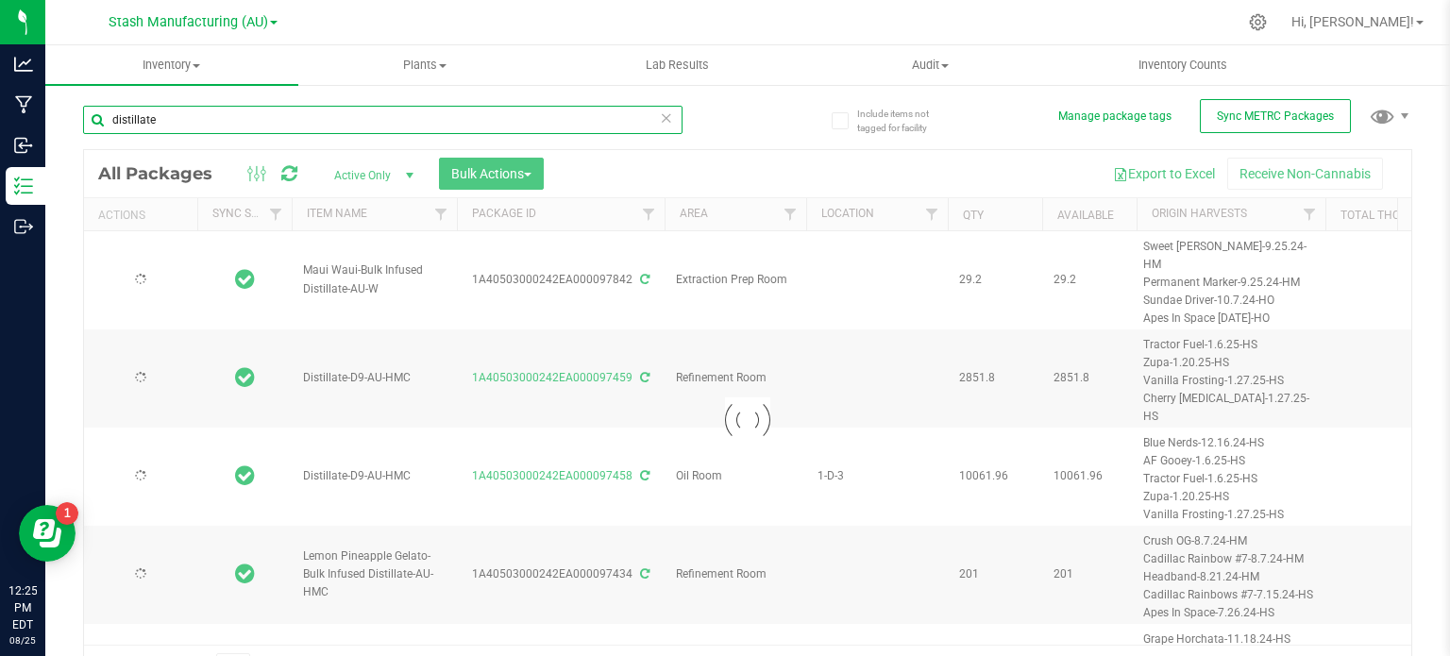
type input "2025-06-19"
type input "2026-12-04"
type input "2025-06-03"
type input "2027-05-01"
type input "2025-05-14"
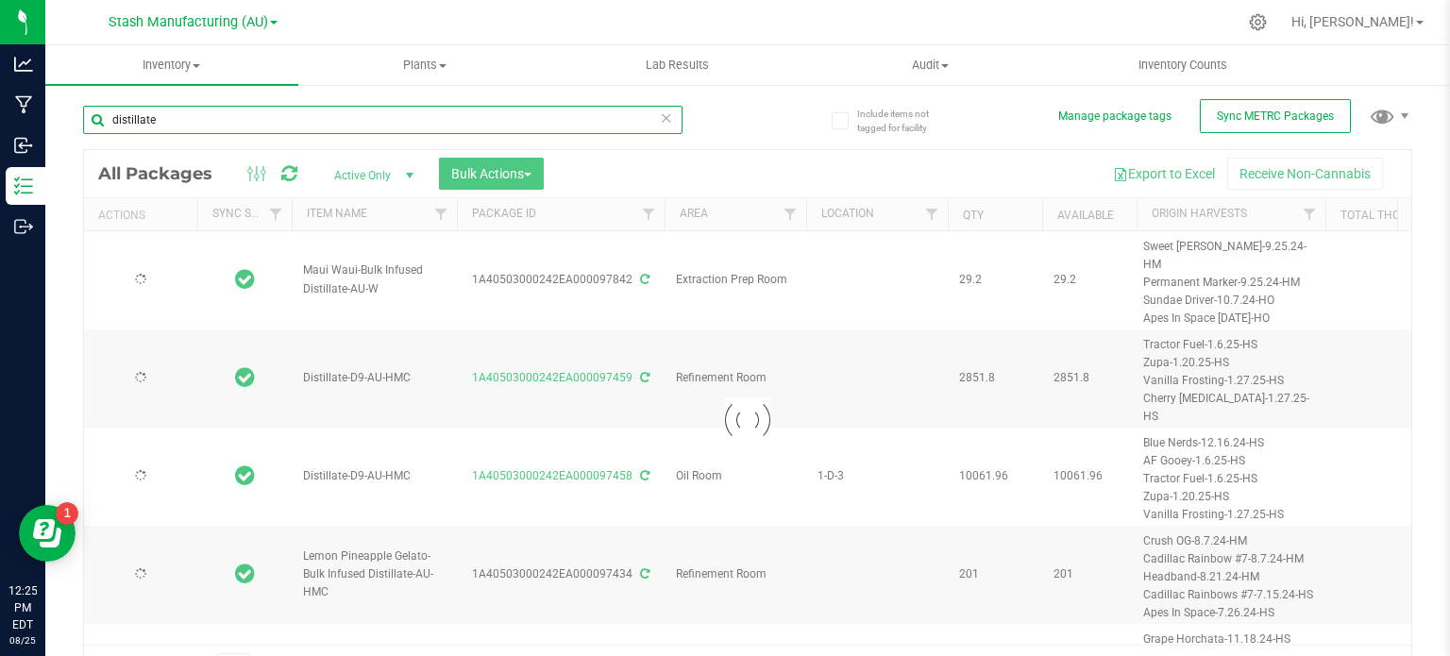
type input "2027-05-14"
type input "2024-12-04"
type input "2026-12-04"
type input "2024-12-04"
type input "2025-11-07"
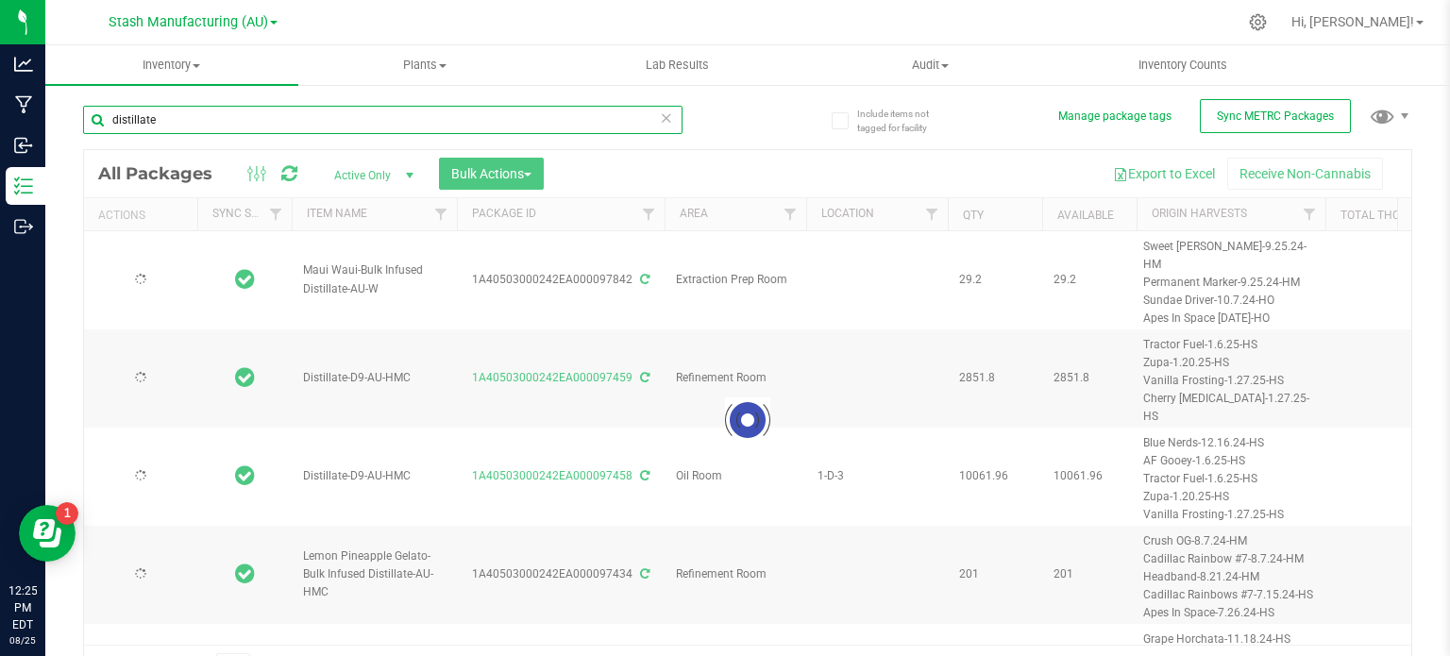
type input "2024-10-22"
type input "2025-10-22"
type input "2024-10-16"
type input "2025-10-16"
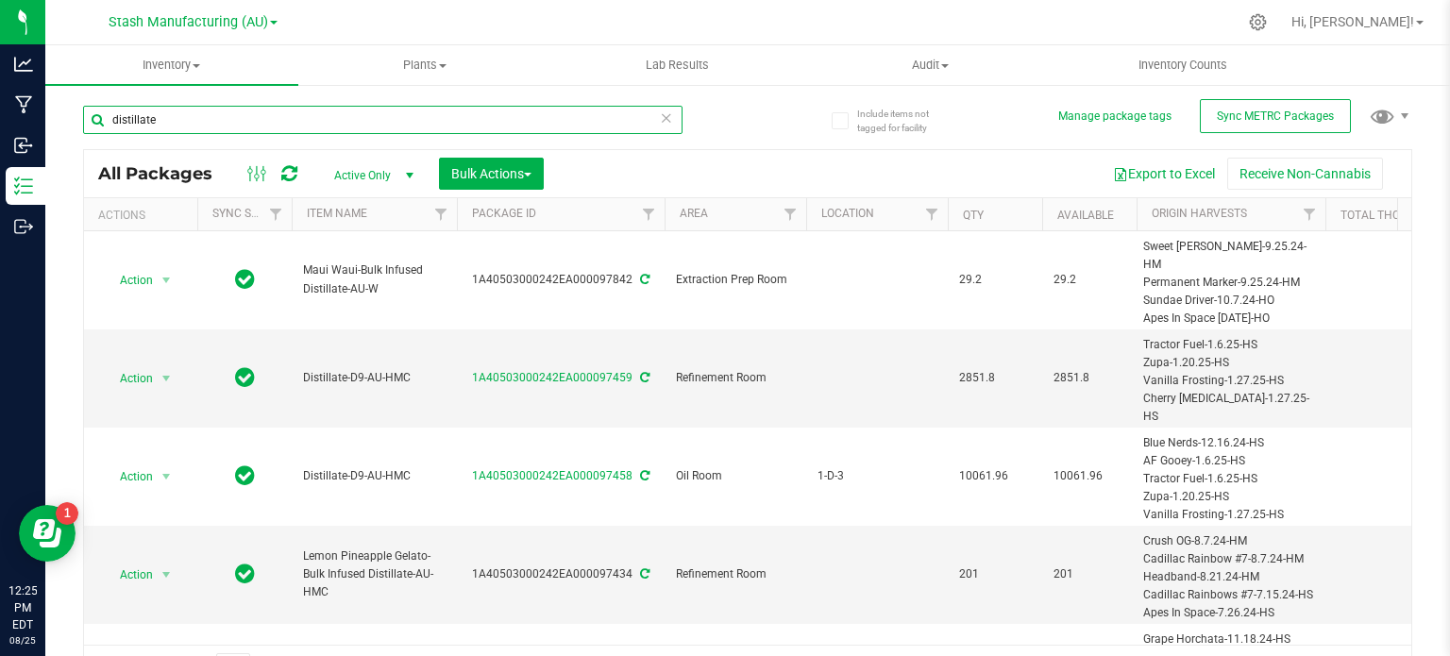
type input "distillate"
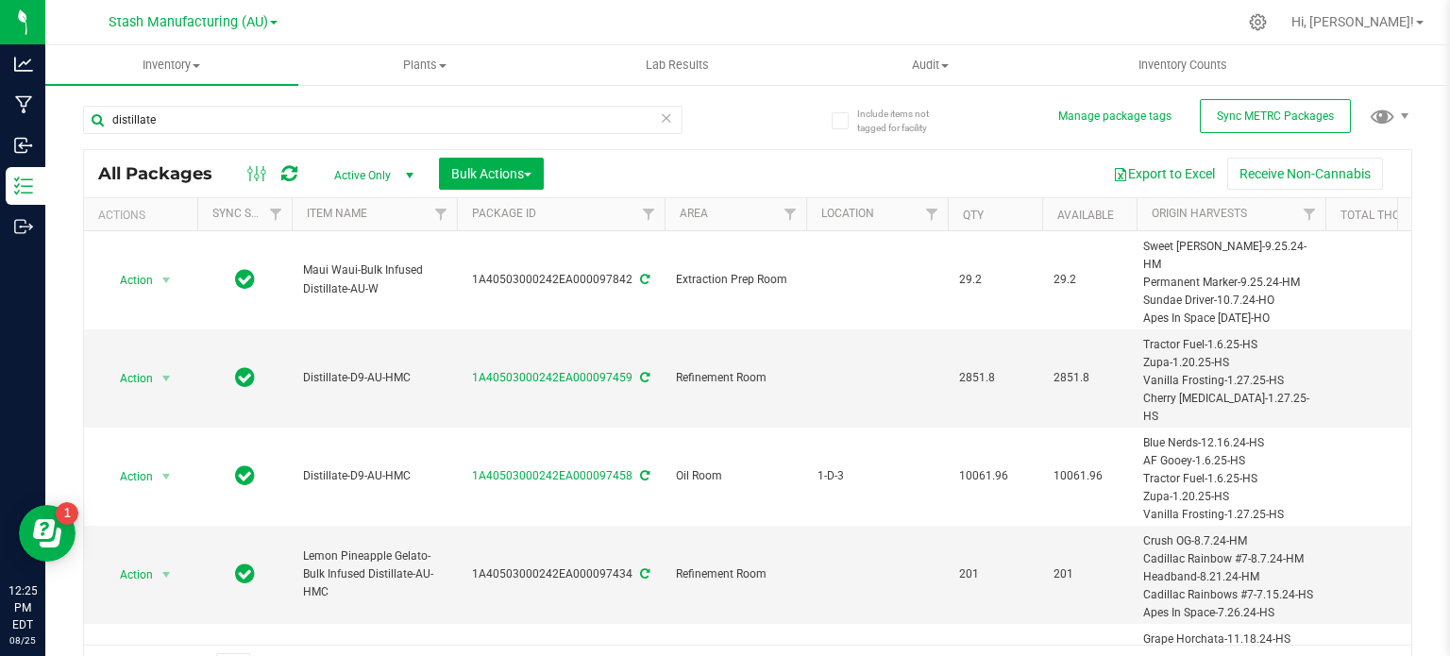
click at [740, 212] on th "Area" at bounding box center [736, 214] width 142 height 33
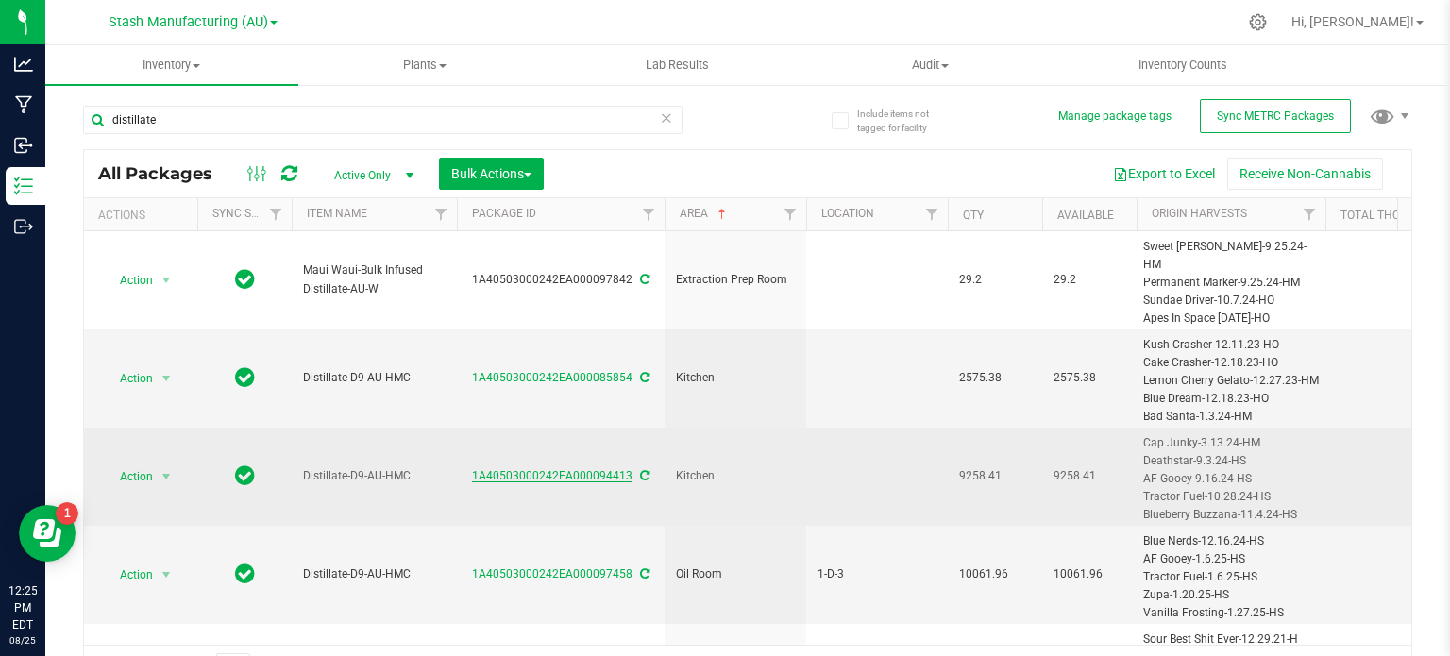
click at [571, 475] on link "1A40503000242EA000094413" at bounding box center [552, 475] width 161 height 13
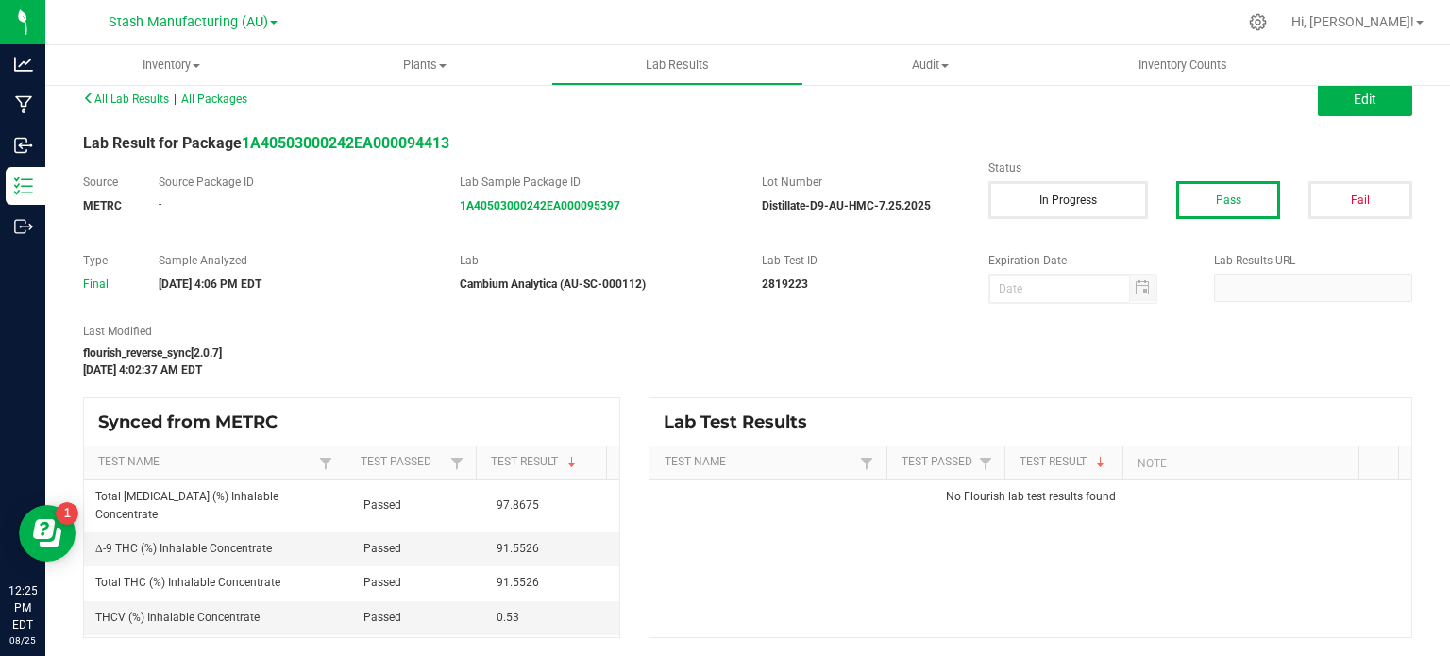
scroll to position [16, 0]
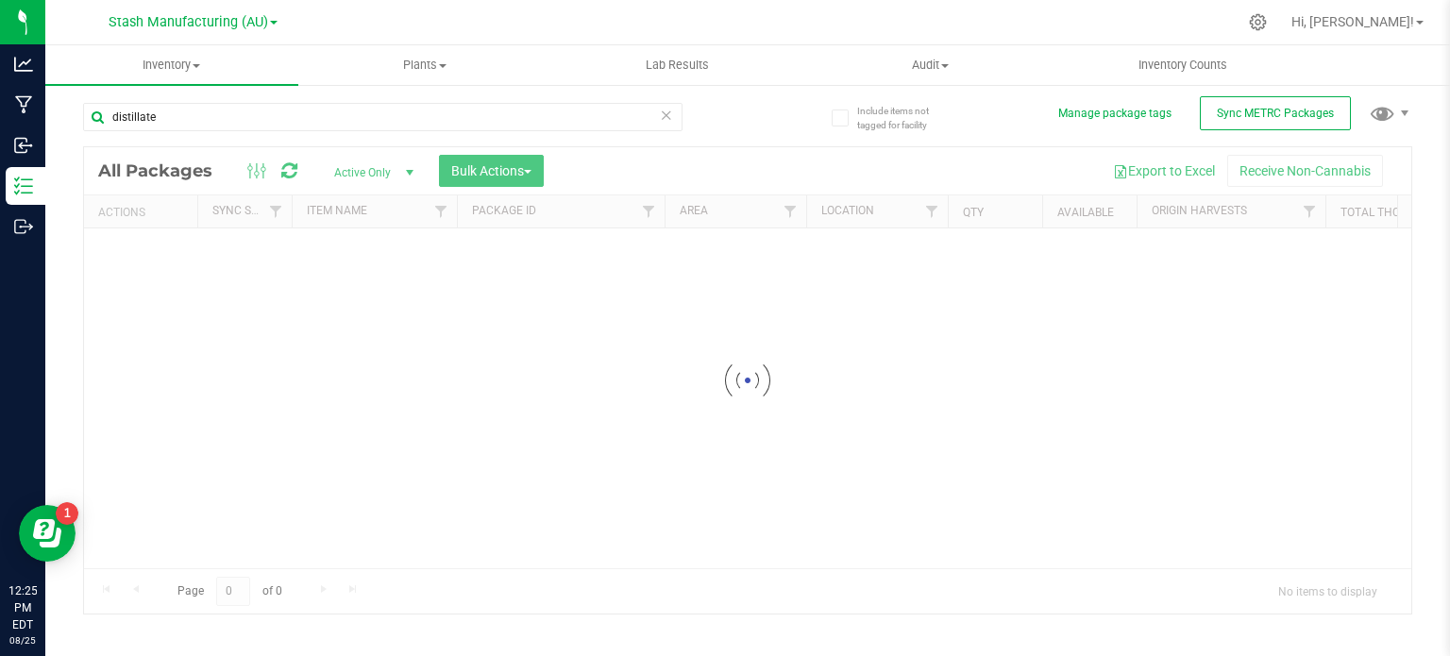
scroll to position [3, 0]
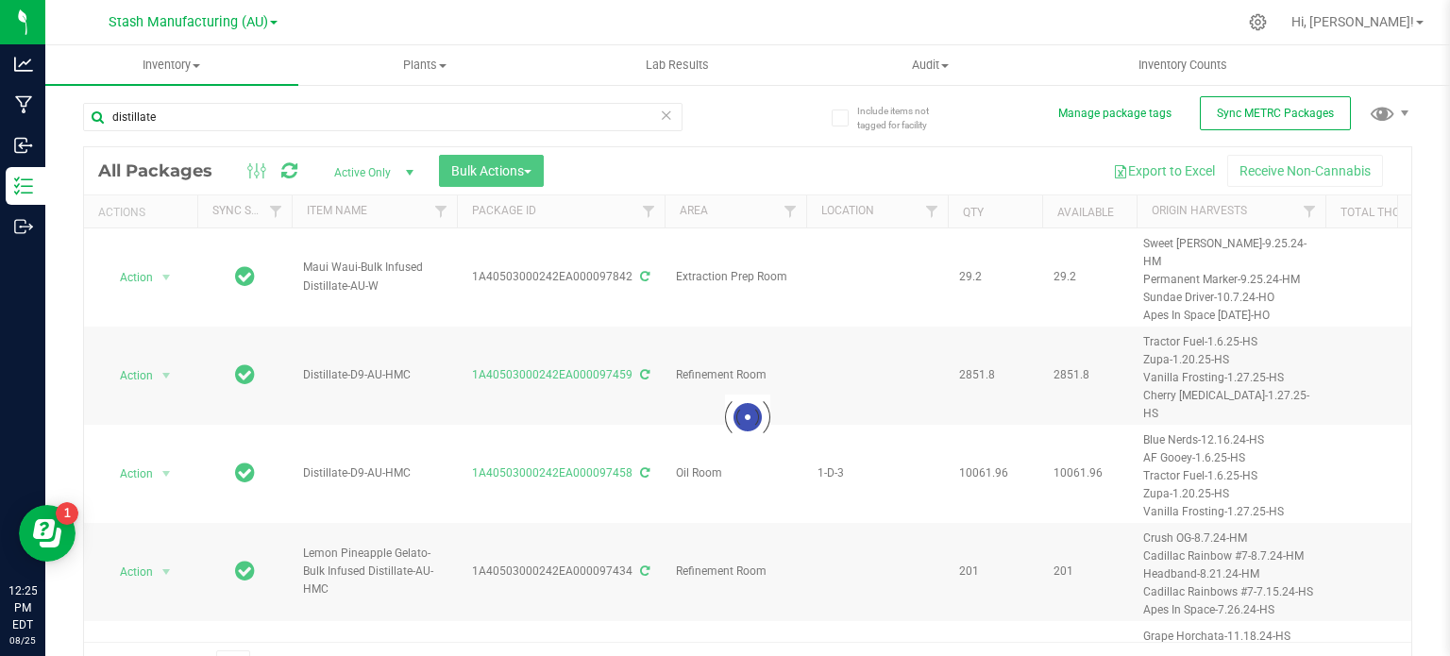
scroll to position [16, 0]
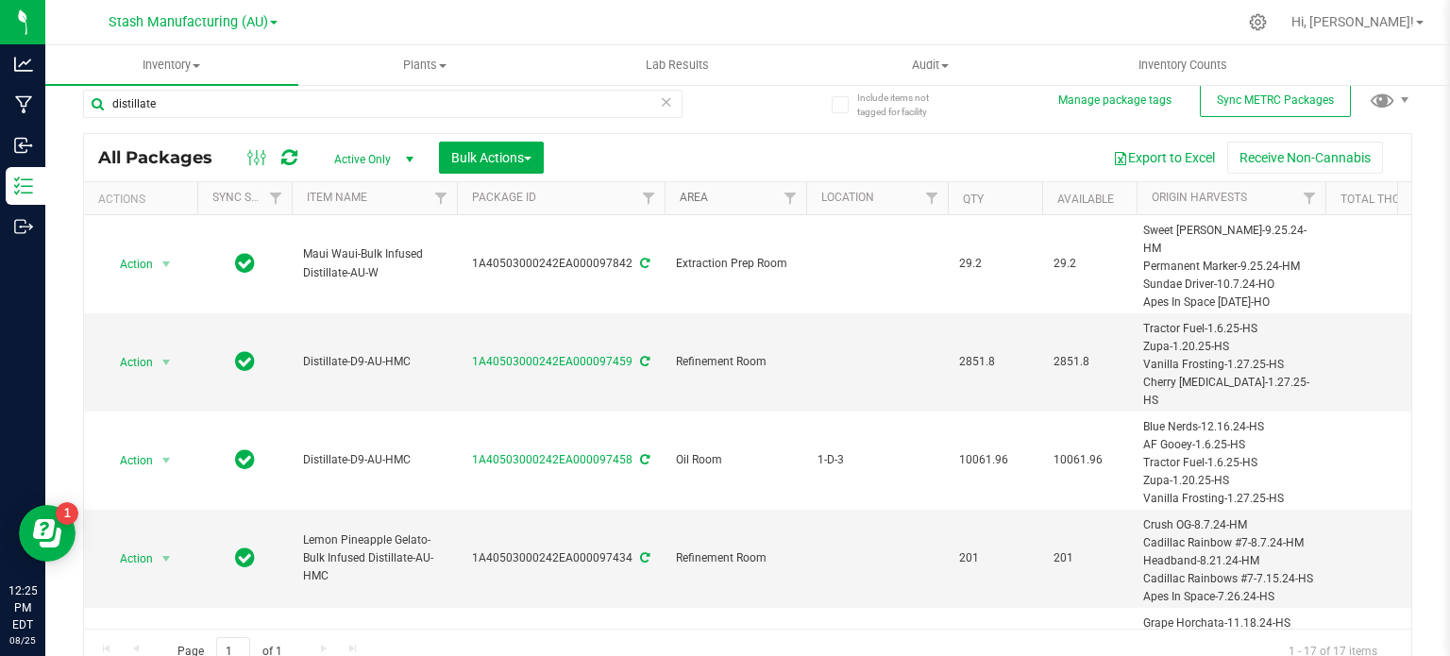
click at [705, 200] on link "Area" at bounding box center [694, 197] width 28 height 13
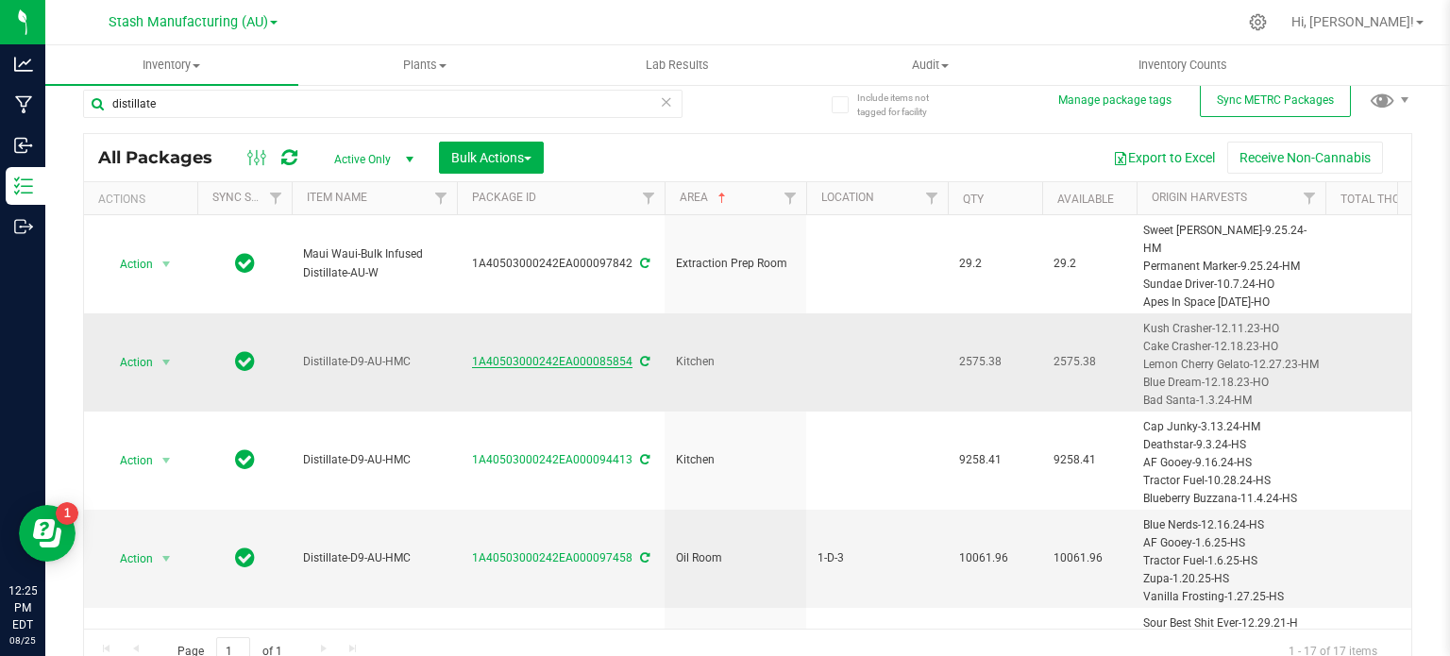
click at [559, 359] on link "1A40503000242EA000085854" at bounding box center [552, 361] width 161 height 13
